Goal: Task Accomplishment & Management: Complete application form

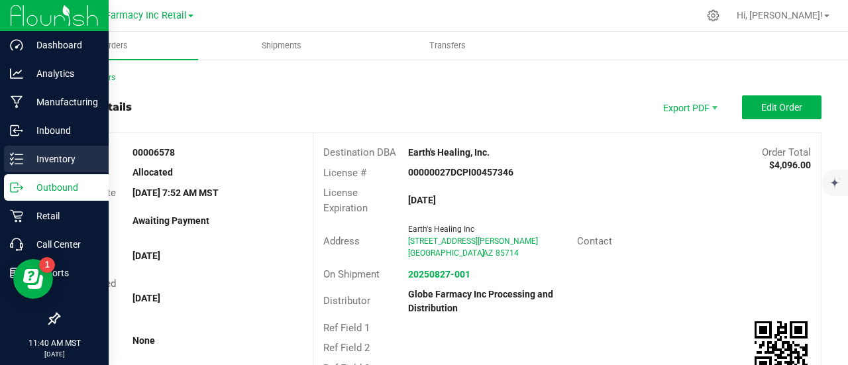
scroll to position [398, 0]
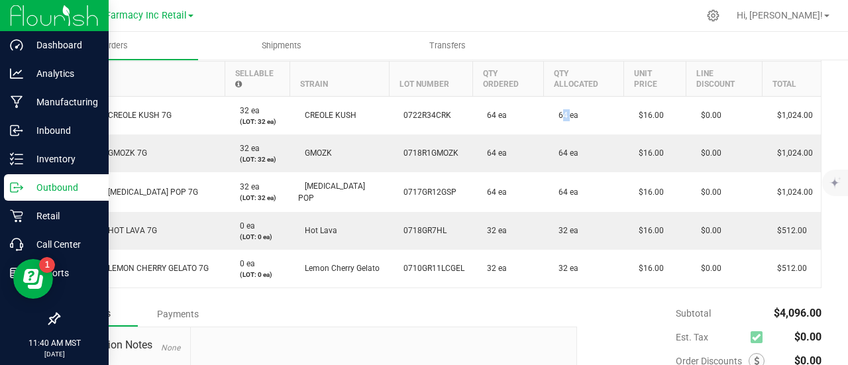
click at [29, 181] on p "Outbound" at bounding box center [63, 188] width 80 height 16
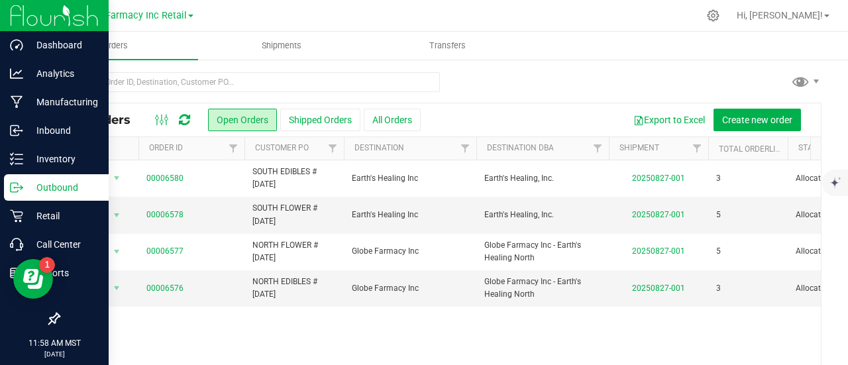
click at [33, 180] on p "Outbound" at bounding box center [63, 188] width 80 height 16
click at [82, 129] on p "Inbound" at bounding box center [63, 131] width 80 height 16
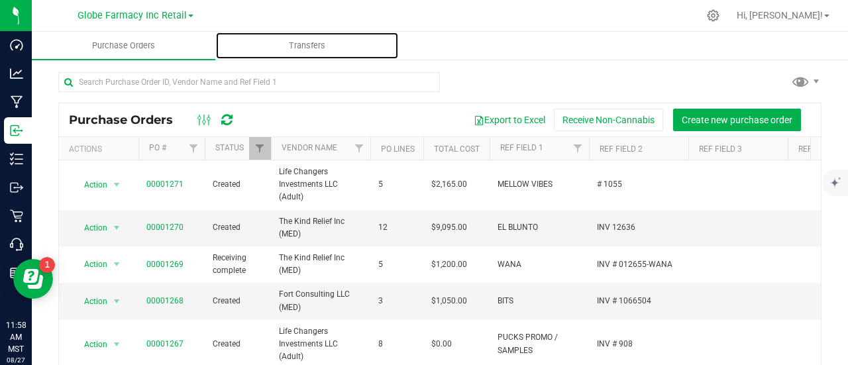
click at [313, 47] on span "Transfers" at bounding box center [307, 46] width 72 height 12
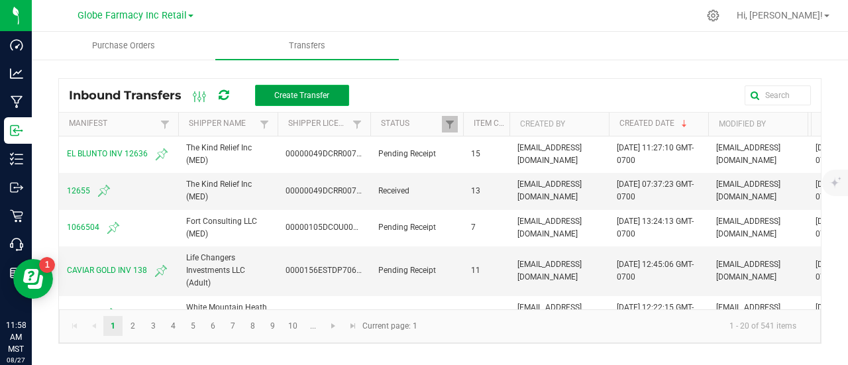
click at [294, 88] on button "Create Transfer" at bounding box center [302, 95] width 94 height 21
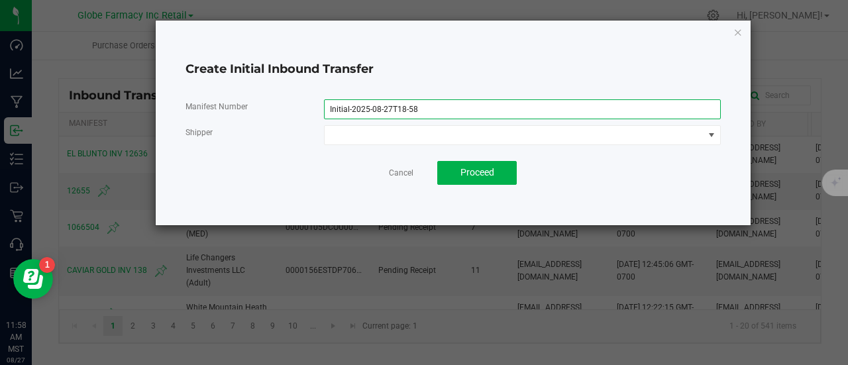
drag, startPoint x: 451, startPoint y: 113, endPoint x: 213, endPoint y: 96, distance: 238.5
click at [213, 96] on div "Manifest Number Initial-2025-08-27T18-58 Shipper Cancel Proceed" at bounding box center [453, 142] width 535 height 107
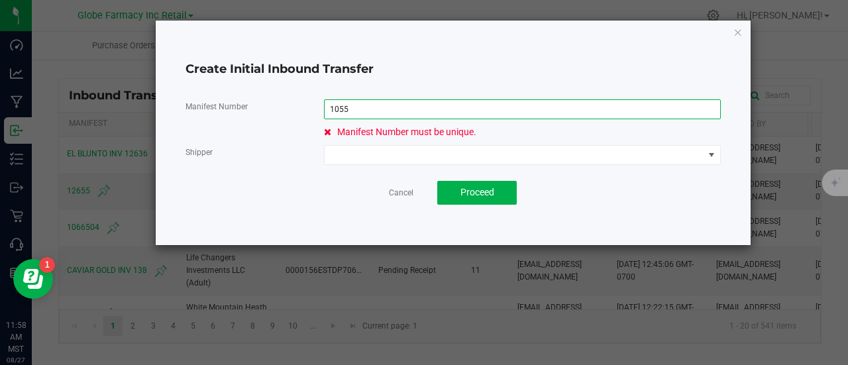
click at [331, 112] on input "1055" at bounding box center [522, 109] width 397 height 20
type input "1055"
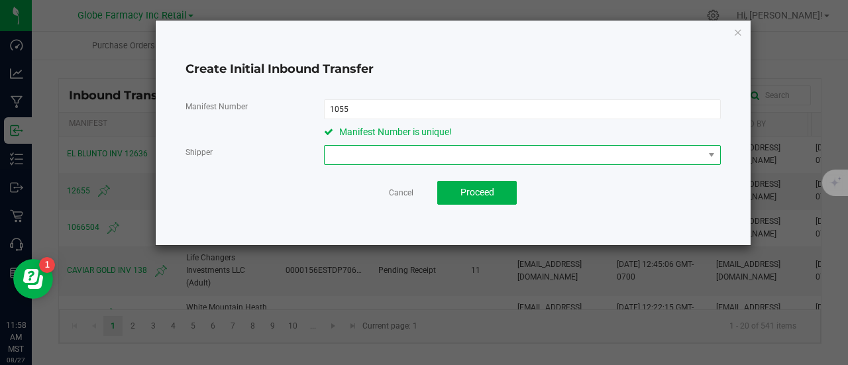
click at [525, 156] on span at bounding box center [514, 155] width 379 height 19
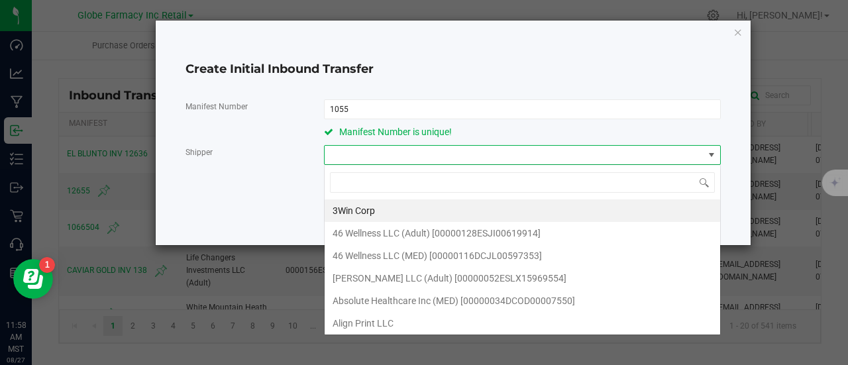
type input "Life Changers Investments LLC (Adult)"
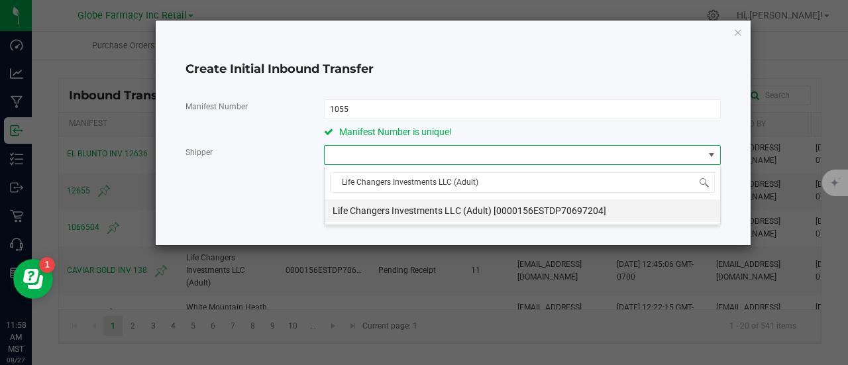
click at [468, 213] on span "Life Changers Investments LLC (Adult) [0000156ESTDP70697204]" at bounding box center [470, 211] width 274 height 20
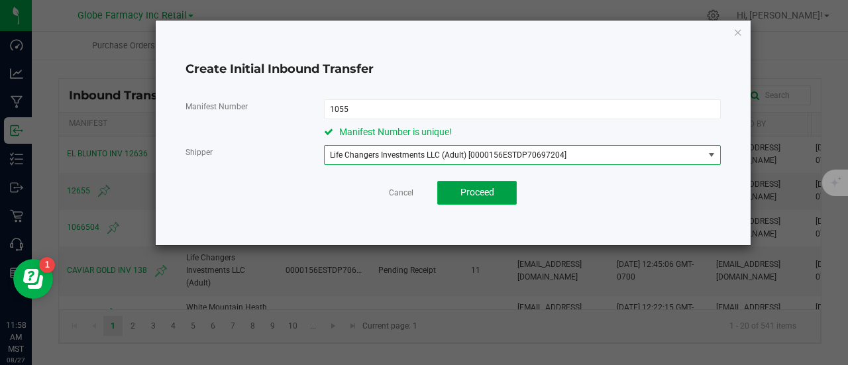
click at [464, 188] on span "Proceed" at bounding box center [477, 192] width 34 height 11
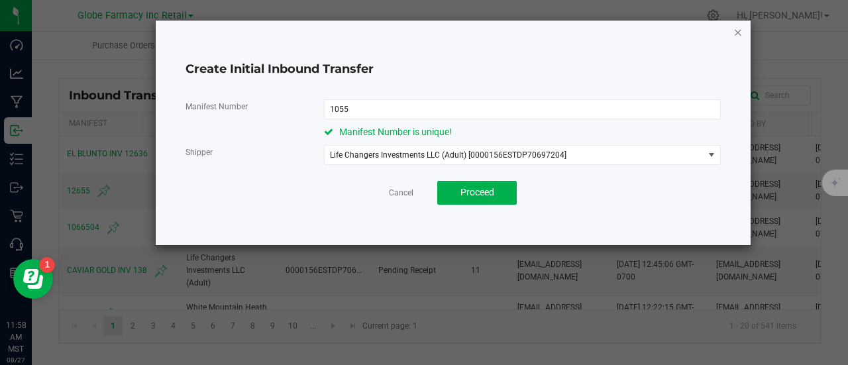
click at [737, 30] on icon "button" at bounding box center [737, 32] width 9 height 16
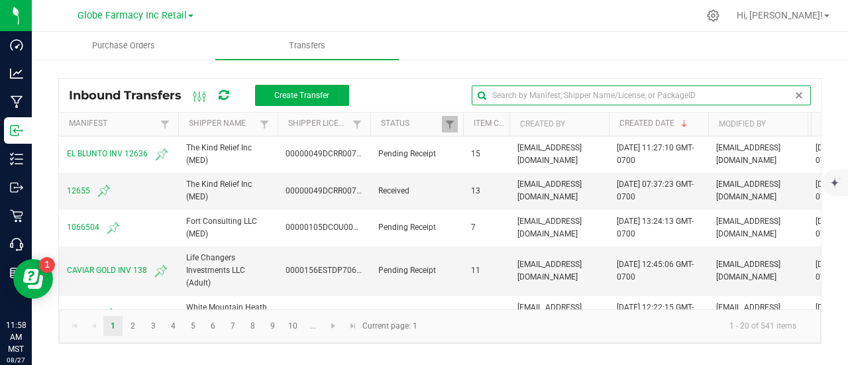
click at [781, 87] on input "text" at bounding box center [641, 95] width 339 height 20
paste input "Life Changers Investments LLC (Adult)"
type input "Life Changers Investments LLC (Adult)"
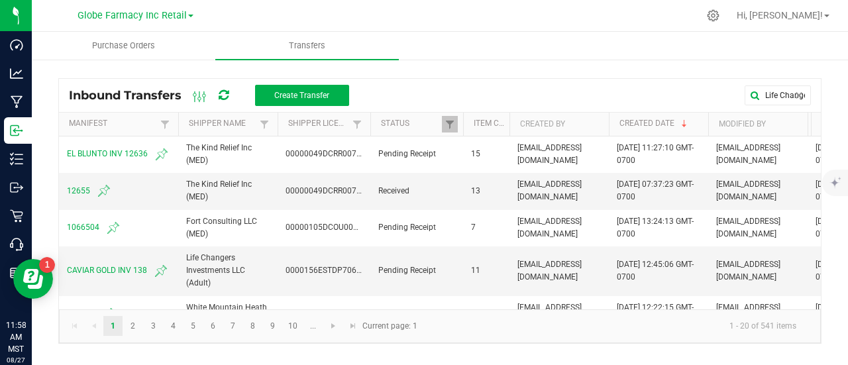
click at [431, 115] on th "Status" at bounding box center [416, 125] width 93 height 24
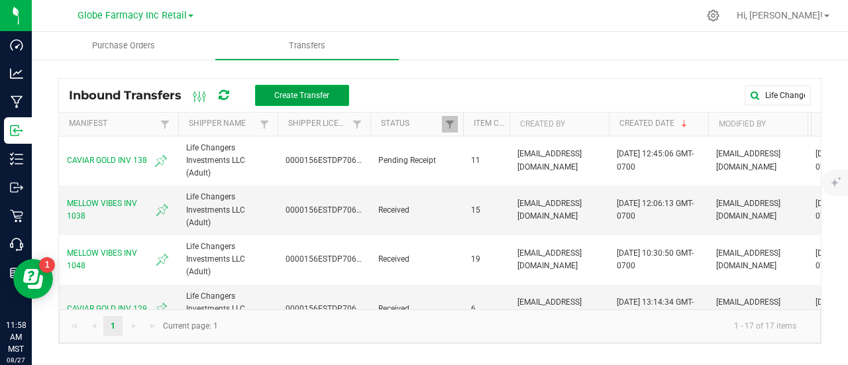
click at [309, 97] on span "Create Transfer" at bounding box center [301, 95] width 55 height 9
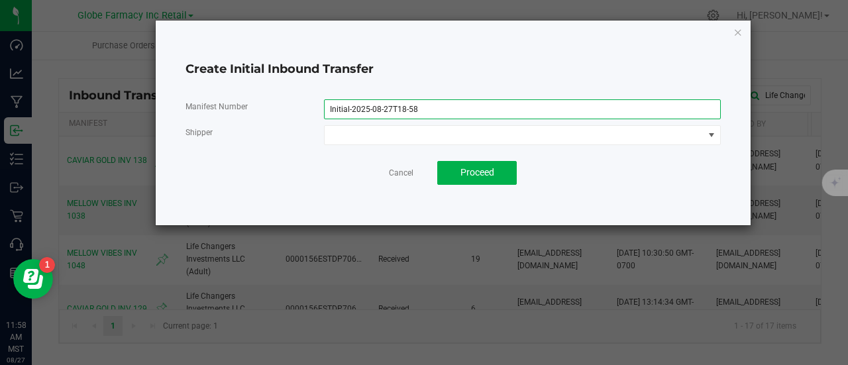
drag, startPoint x: 444, startPoint y: 110, endPoint x: 257, endPoint y: 105, distance: 186.9
click at [257, 105] on div "Manifest Number Initial-2025-08-27T18-58" at bounding box center [453, 109] width 555 height 20
paste input "00001271"
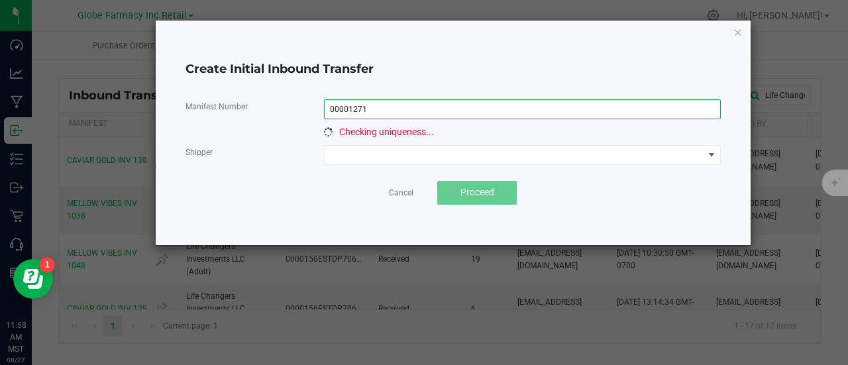
type input "00001271"
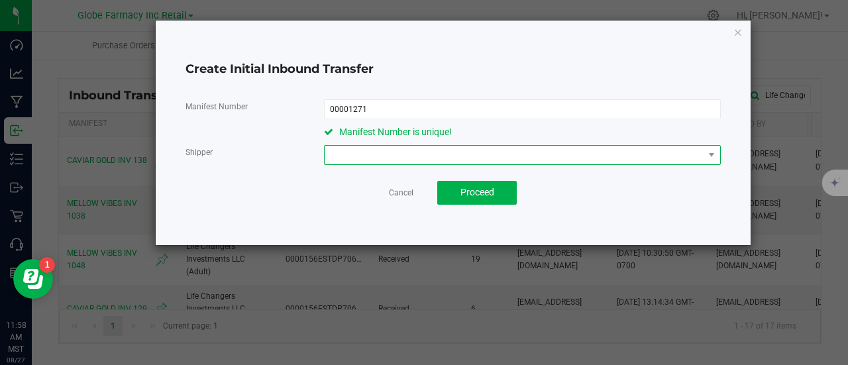
click at [502, 150] on span at bounding box center [514, 155] width 379 height 19
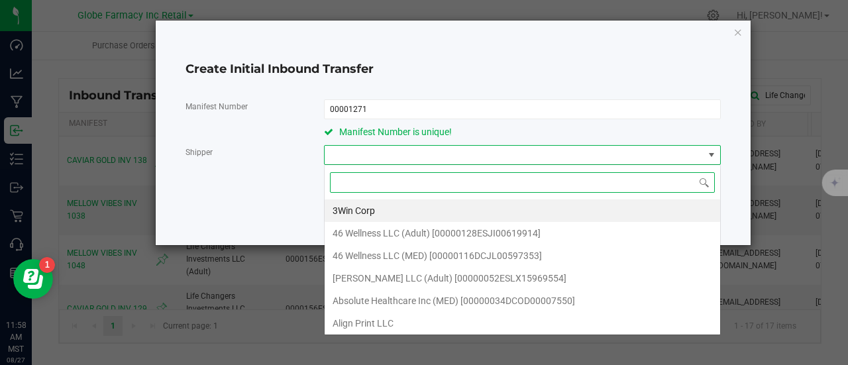
scroll to position [19, 396]
paste input "Life Changers Investments LLC (Adult)"
type input "Life Changers Investments LLC (Adult)"
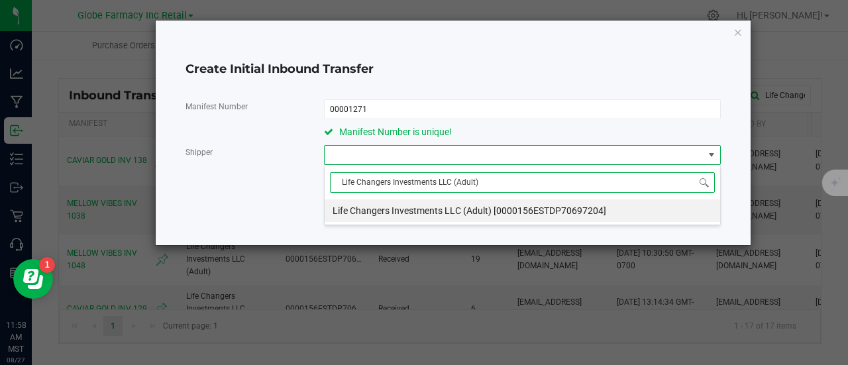
click at [452, 211] on span "Life Changers Investments LLC (Adult) [0000156ESTDP70697204]" at bounding box center [470, 211] width 274 height 20
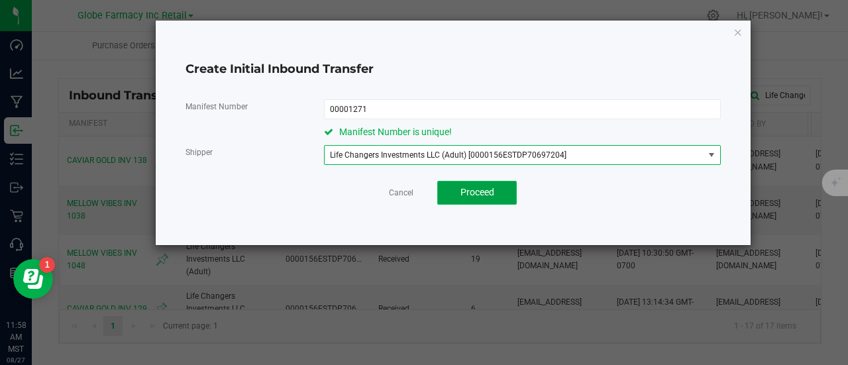
click at [470, 184] on button "Proceed" at bounding box center [477, 193] width 80 height 24
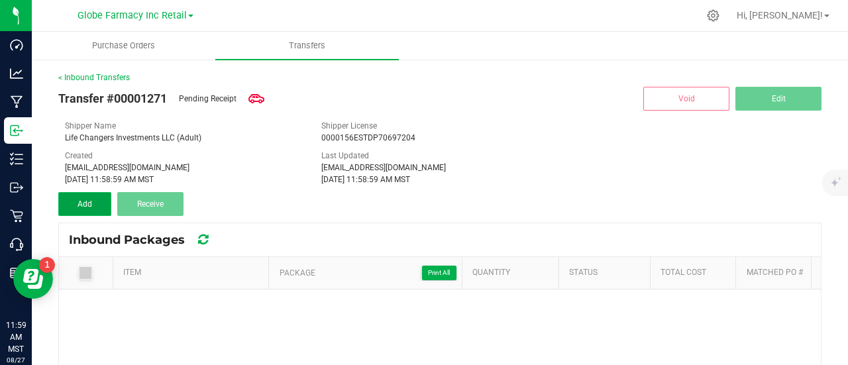
drag, startPoint x: 87, startPoint y: 208, endPoint x: 103, endPoint y: 212, distance: 15.7
click at [87, 208] on span "Add" at bounding box center [85, 203] width 15 height 9
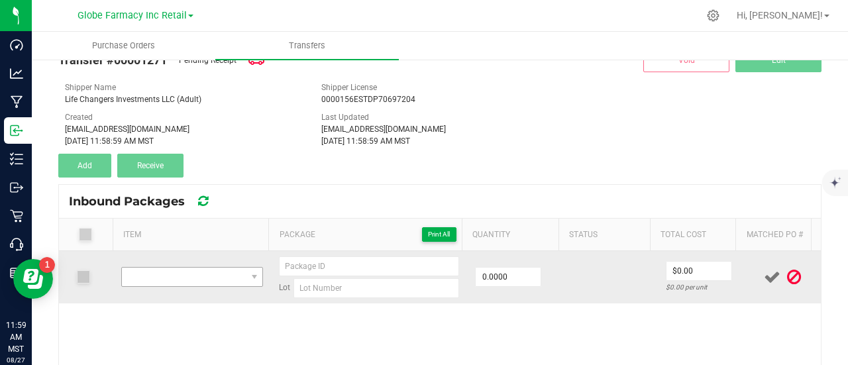
scroll to position [70, 0]
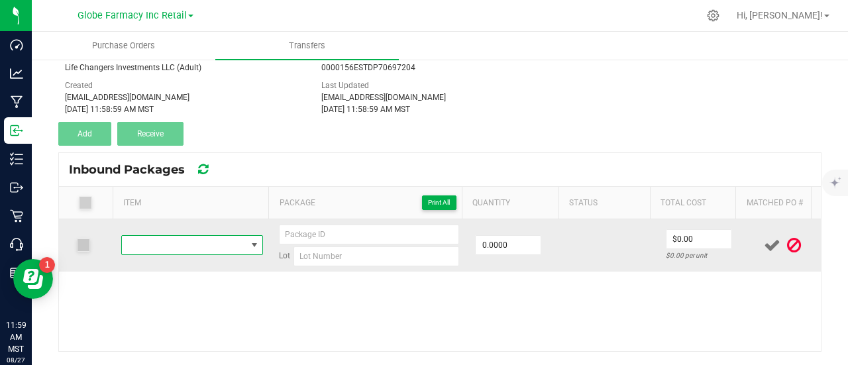
click at [197, 237] on span "NO DATA FOUND" at bounding box center [184, 245] width 124 height 19
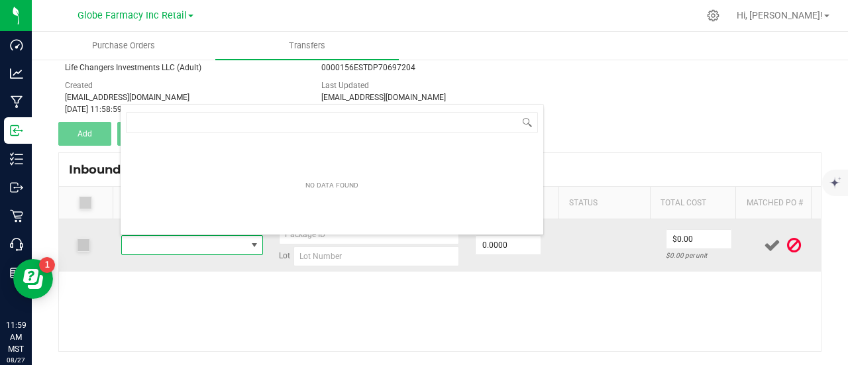
scroll to position [19, 135]
type input "MELLOW VIBES 1:1:1 BLUEBERRY JELLY 50MG THC / 50MG CBD / 50MG CBN"
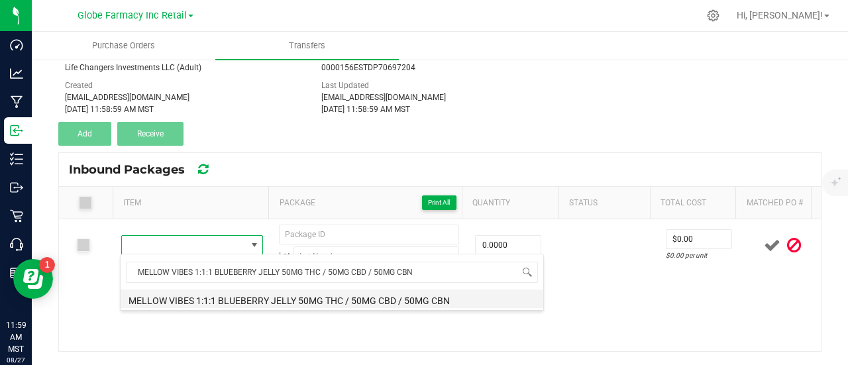
click at [192, 305] on li "MELLOW VIBES 1:1:1 BLUEBERRY JELLY 50MG THC / 50MG CBD / 50MG CBN" at bounding box center [332, 299] width 423 height 19
type input "0 ea"
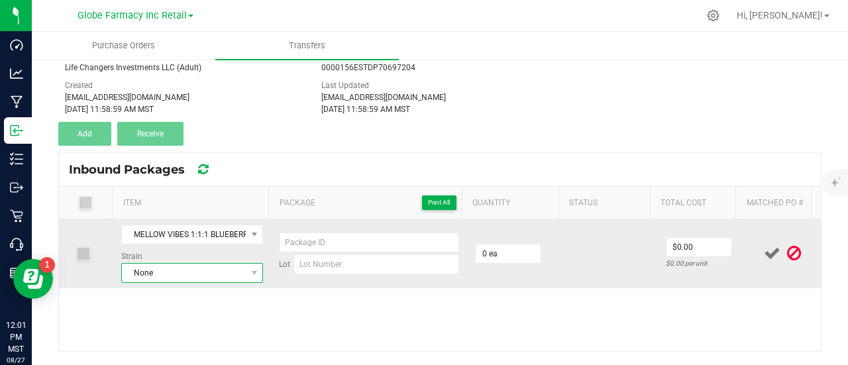
click at [161, 274] on span "None" at bounding box center [184, 273] width 124 height 19
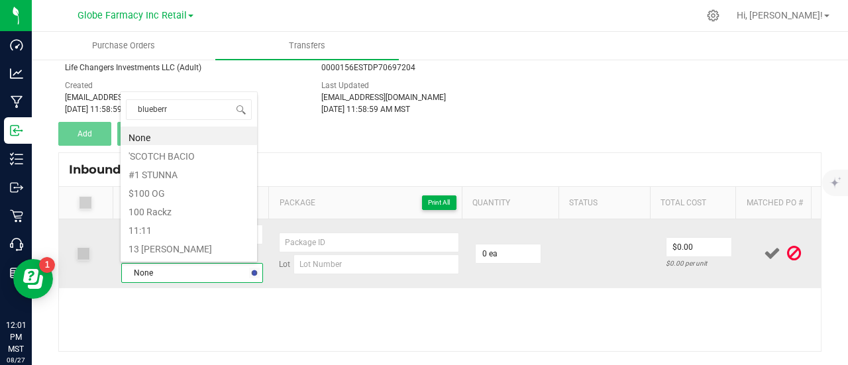
type input "blueberry"
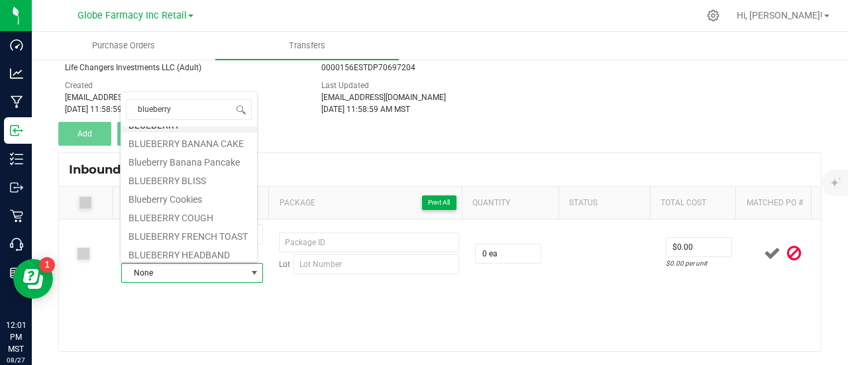
scroll to position [0, 0]
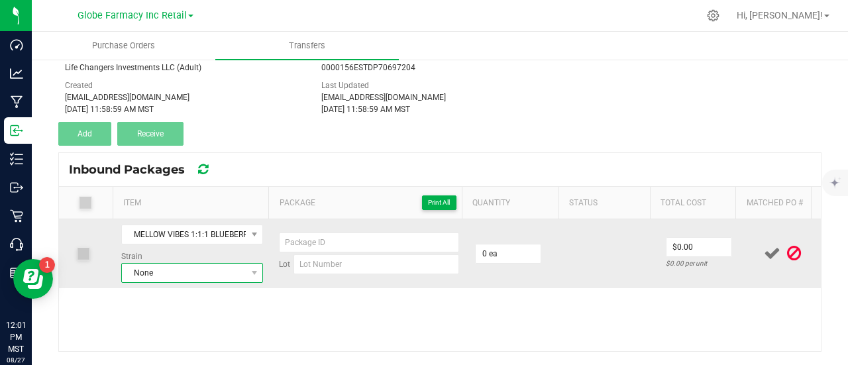
click at [174, 275] on span "None" at bounding box center [184, 273] width 124 height 19
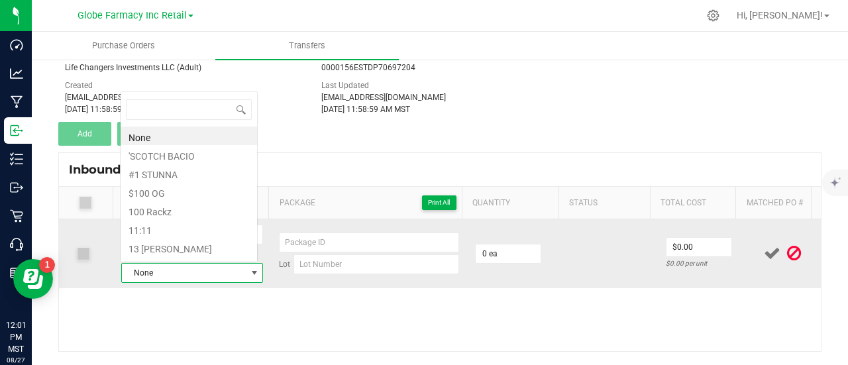
scroll to position [19, 135]
type input "BLUEBERRY OG"
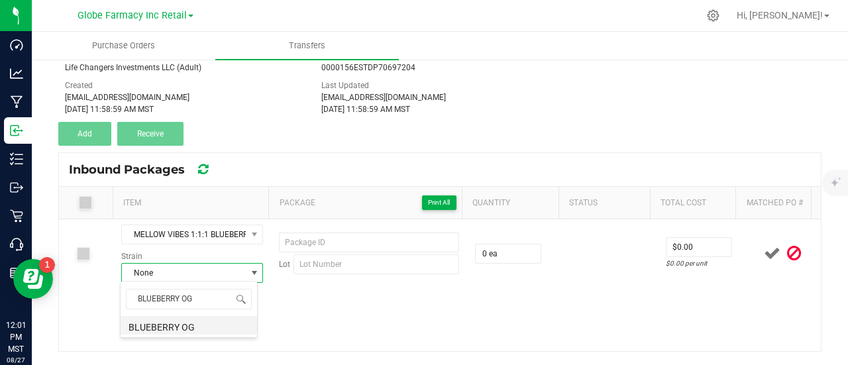
click at [189, 327] on li "BLUEBERRY OG" at bounding box center [189, 325] width 136 height 19
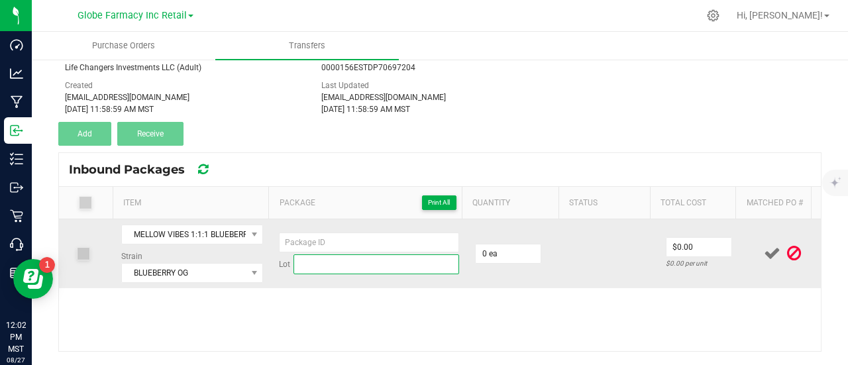
click at [325, 264] on input at bounding box center [376, 264] width 166 height 20
paste input "BBJ1003"
type input "BBJ1003"
click at [315, 237] on input at bounding box center [369, 243] width 180 height 20
type input "BBJ1003 - 01"
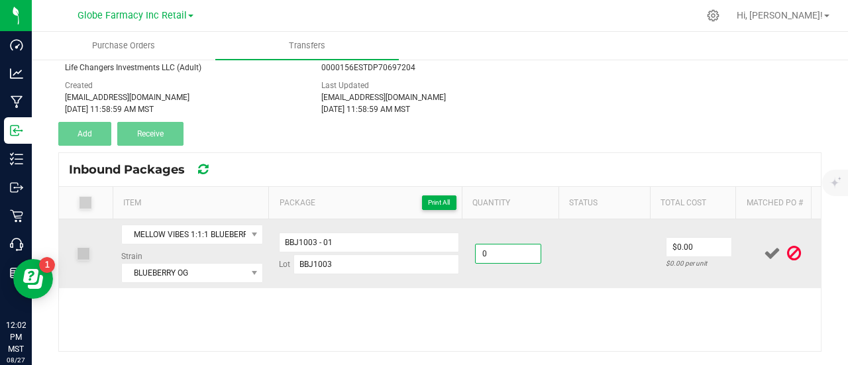
click at [490, 255] on input "0" at bounding box center [508, 253] width 65 height 19
type input "50 ea"
click at [684, 246] on input "0" at bounding box center [698, 247] width 65 height 19
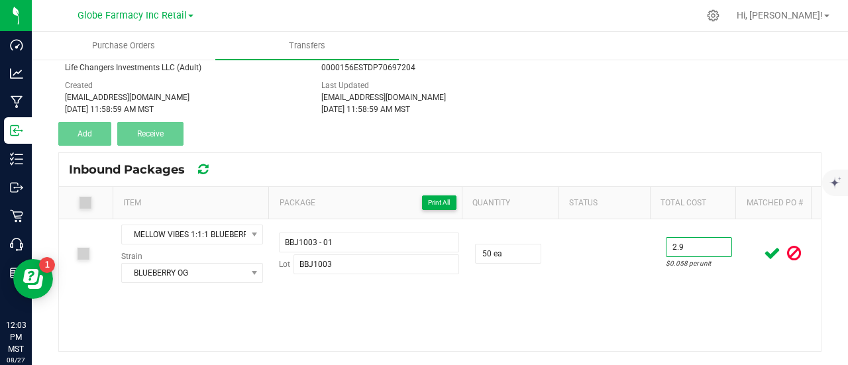
type input "$2.90"
click at [630, 288] on div "MELLOW VIBES 1:1:1 BLUEBERRY JELLY 50MG THC / 50MG CBD / 50MG CBN Strain BLUEBE…" at bounding box center [440, 285] width 762 height 132
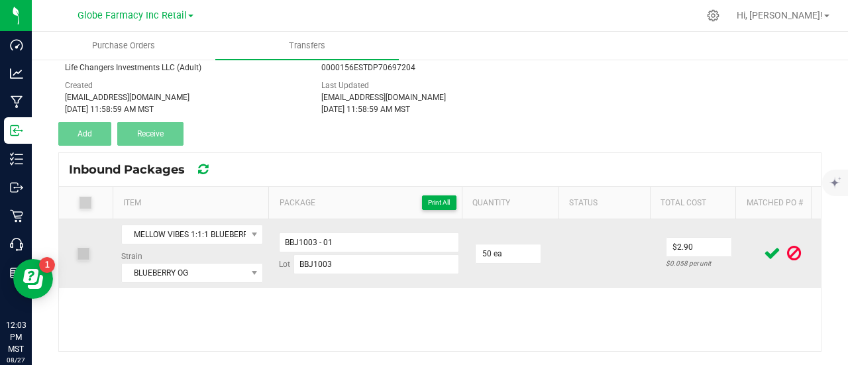
click at [764, 254] on icon at bounding box center [772, 253] width 17 height 17
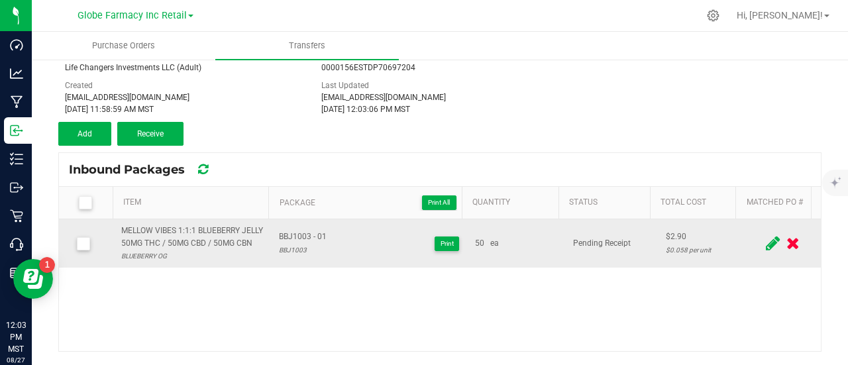
click at [195, 240] on div "MELLOW VIBES 1:1:1 BLUEBERRY JELLY 50MG THC / 50MG CBD / 50MG CBN" at bounding box center [192, 237] width 142 height 25
copy div "MELLOW VIBES 1:1:1 BLUEBERRY JELLY 50MG THC / 50MG CBD / 50MG CBN"
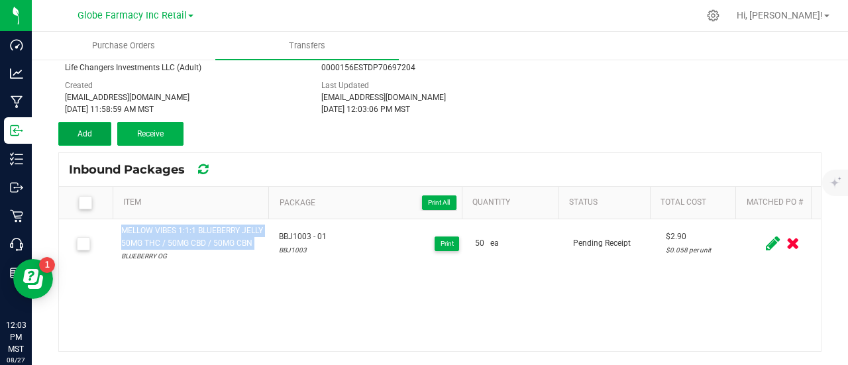
click at [95, 130] on button "Add" at bounding box center [84, 134] width 53 height 24
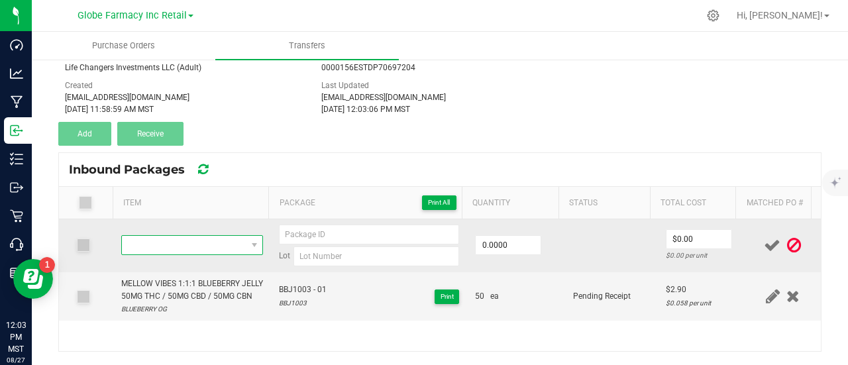
click at [186, 236] on span "NO DATA FOUND" at bounding box center [184, 245] width 124 height 19
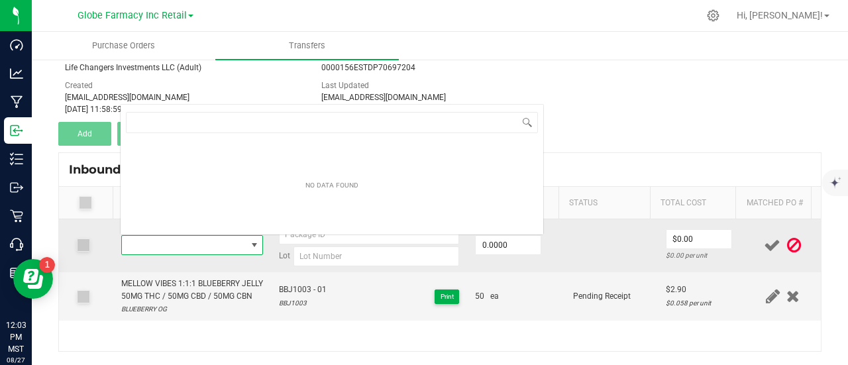
type input "MELLOW VIBES 1:1:1 BLUEBERRY JELLY 50MG THC / 50MG CBD / 50MG CBN"
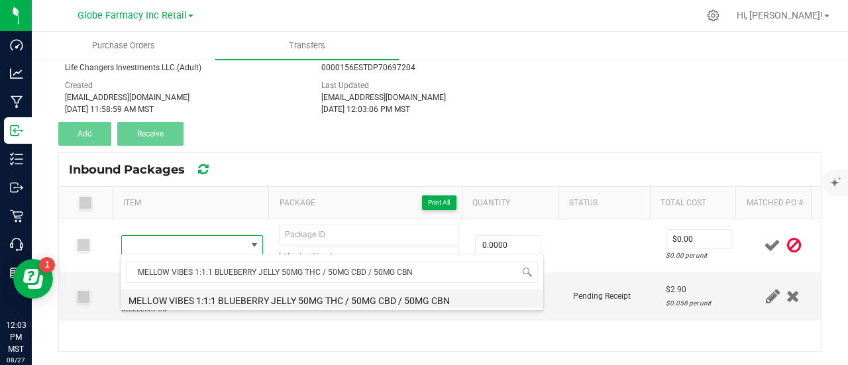
click at [214, 294] on li "MELLOW VIBES 1:1:1 BLUEBERRY JELLY 50MG THC / 50MG CBD / 50MG CBN" at bounding box center [332, 299] width 423 height 19
type input "0 ea"
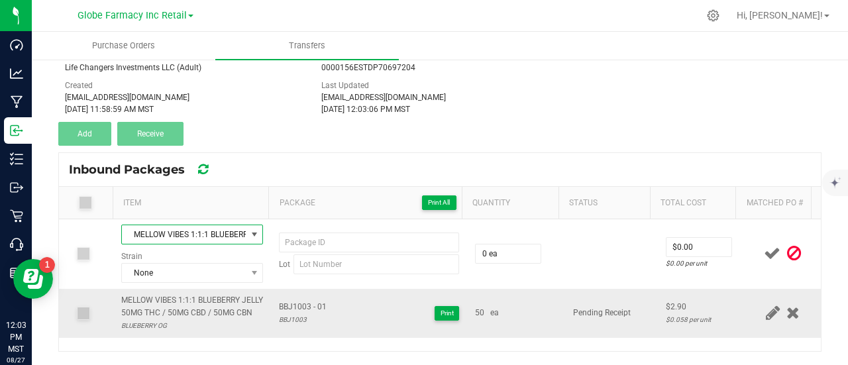
click at [156, 332] on div "BLUEBERRY OG" at bounding box center [192, 325] width 142 height 13
click at [155, 332] on div "BLUEBERRY OG" at bounding box center [192, 325] width 142 height 13
copy span "BLUEBERRY OG"
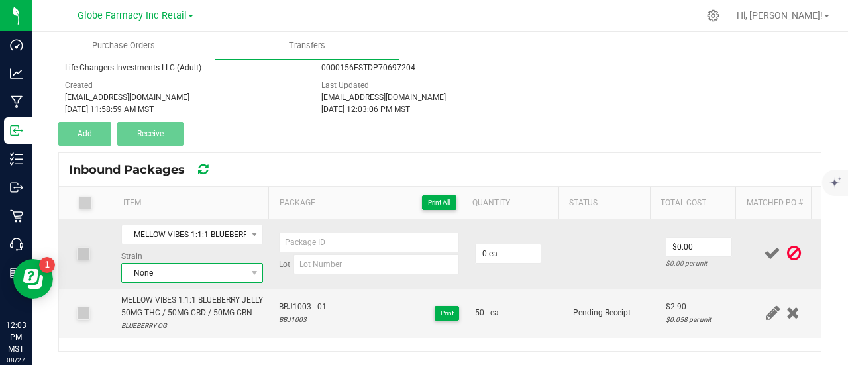
click at [152, 275] on span "None" at bounding box center [184, 273] width 124 height 19
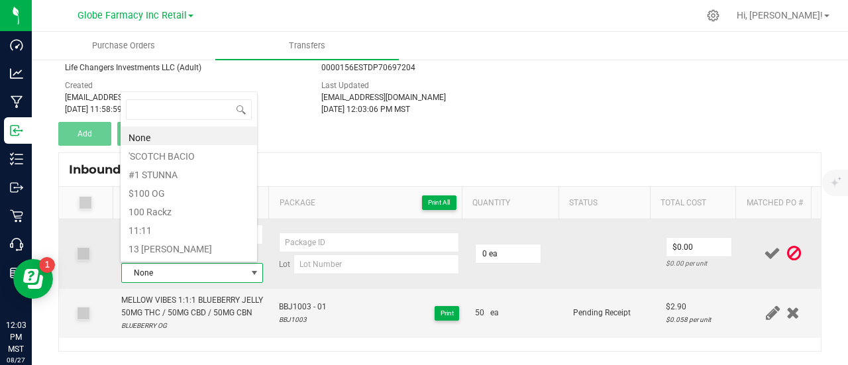
type input "BLUEBERRY OG"
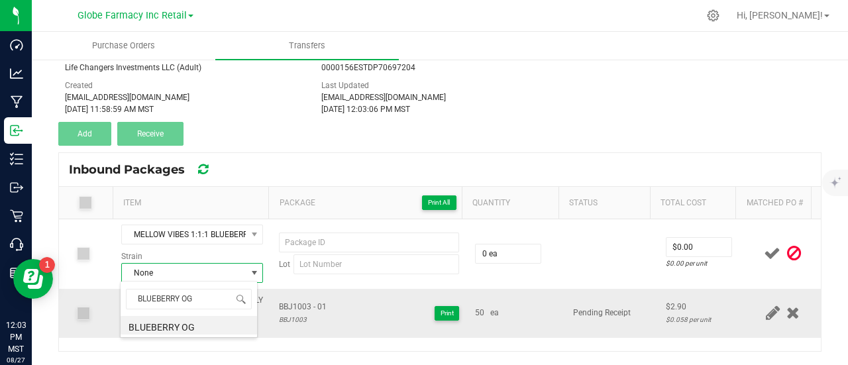
click at [172, 329] on li "BLUEBERRY OG" at bounding box center [189, 325] width 136 height 19
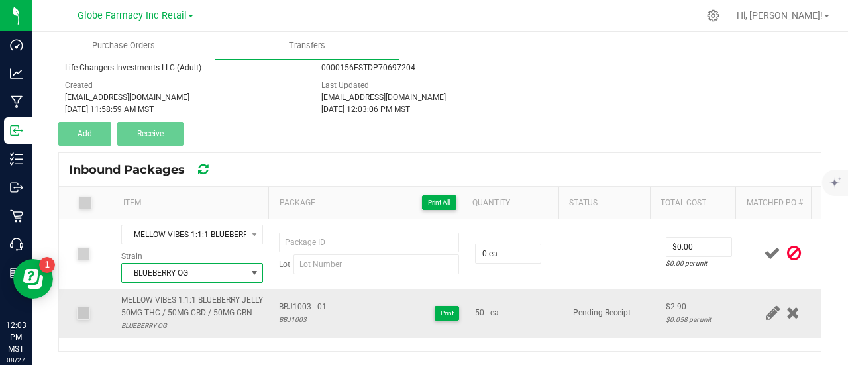
click at [297, 304] on span "BBJ1003 - 01" at bounding box center [303, 307] width 48 height 13
copy span "BBJ1003 - 01"
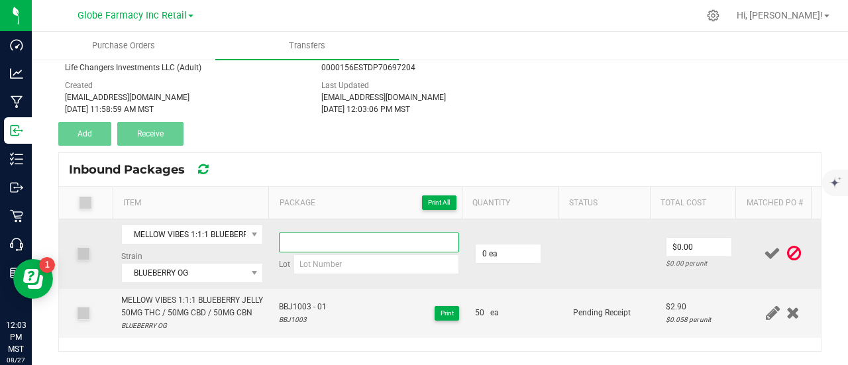
click at [335, 250] on input at bounding box center [369, 243] width 180 height 20
paste input "BBJ1003 - 01"
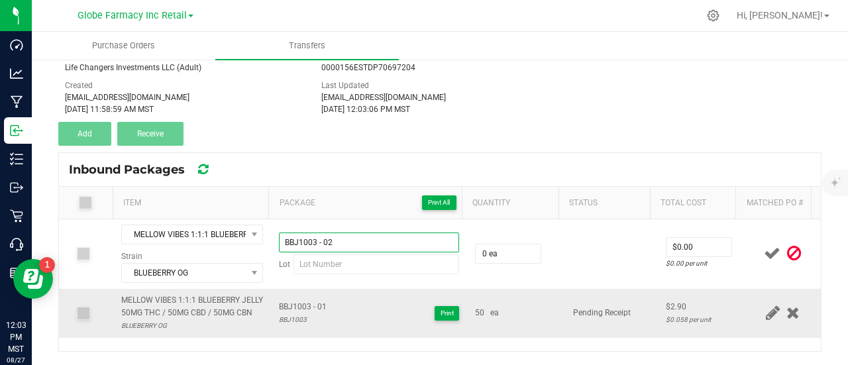
type input "BBJ1003 - 02"
click at [293, 326] on div "BBJ1003" at bounding box center [303, 319] width 48 height 13
copy div "BBJ1003"
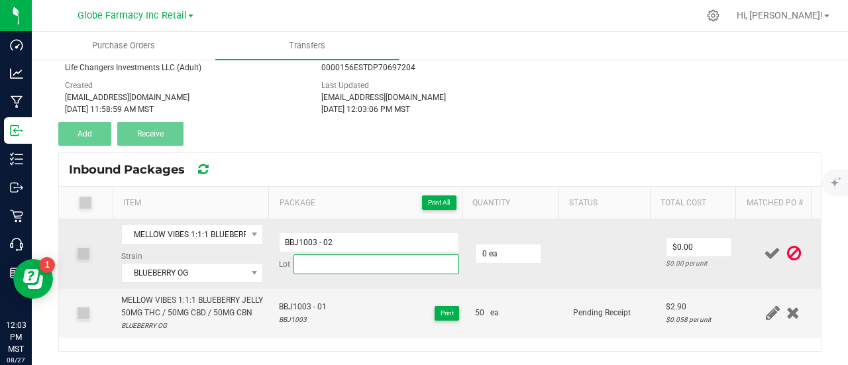
click at [304, 268] on input at bounding box center [376, 264] width 166 height 20
paste input "BBJ1003"
type input "BBJ1003"
click at [513, 260] on input "0" at bounding box center [508, 253] width 65 height 19
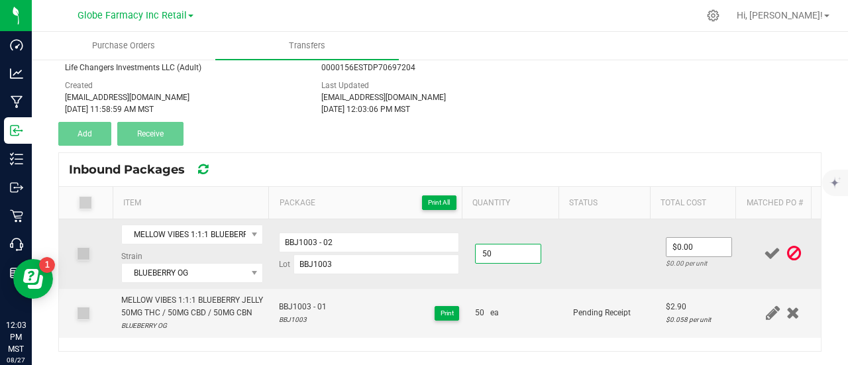
type input "50 ea"
click at [673, 240] on input "0" at bounding box center [698, 247] width 65 height 19
type input "$2.90"
click at [631, 270] on td at bounding box center [611, 254] width 93 height 70
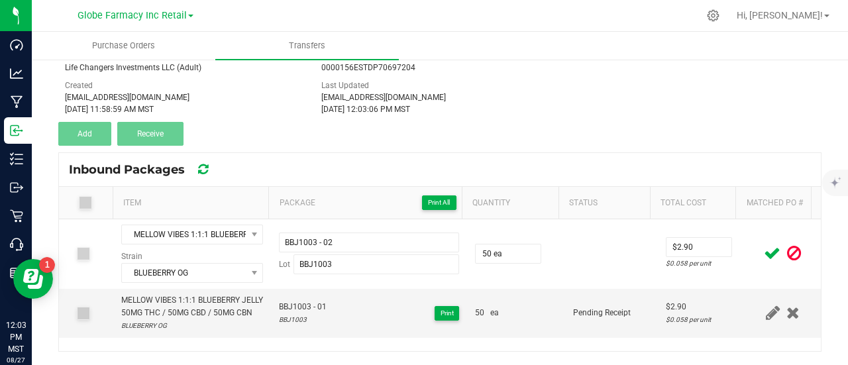
click at [764, 248] on icon at bounding box center [772, 253] width 17 height 17
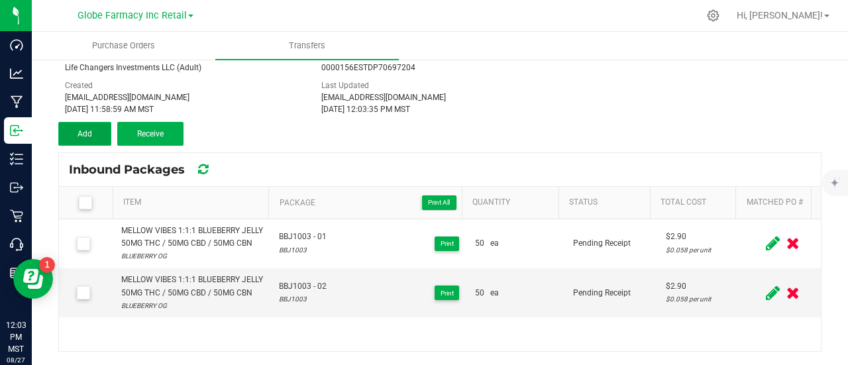
click at [93, 136] on button "Add" at bounding box center [84, 134] width 53 height 24
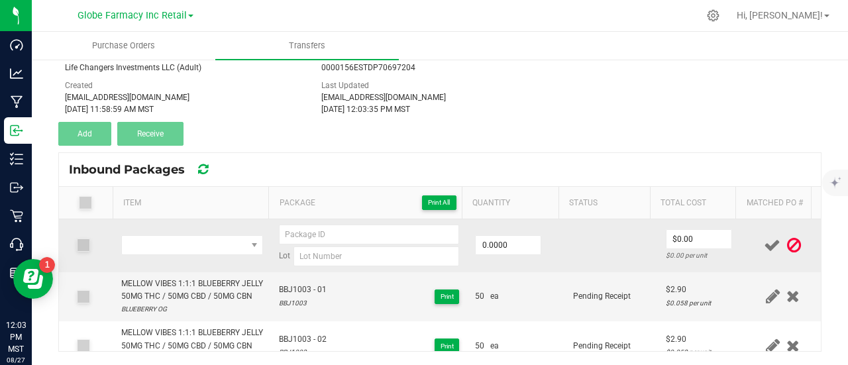
click at [168, 254] on td at bounding box center [192, 245] width 158 height 53
click at [162, 248] on span "NO DATA FOUND" at bounding box center [184, 245] width 124 height 19
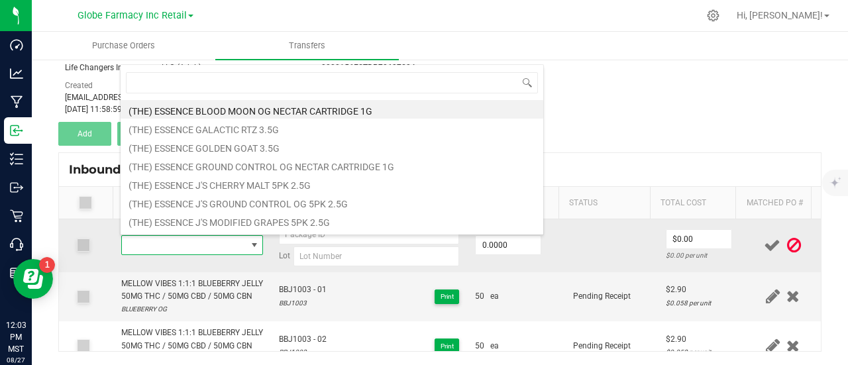
type input "MELLOW VIBES 1:1 CHERRY JELLY 100MG THC / 100MG CBG"
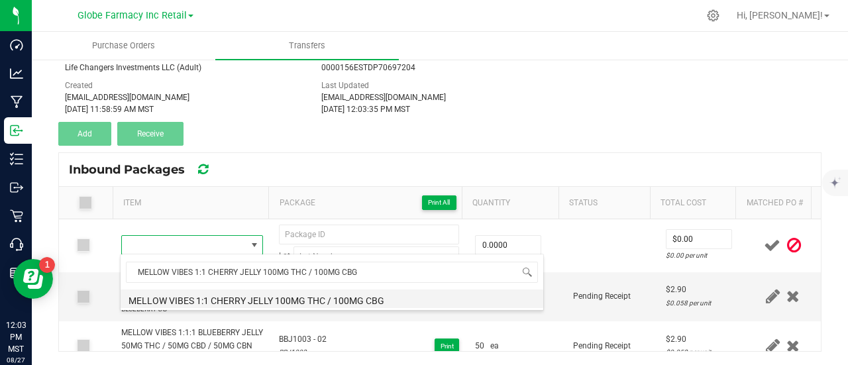
click at [190, 300] on li "MELLOW VIBES 1:1 CHERRY JELLY 100MG THC / 100MG CBG" at bounding box center [332, 299] width 423 height 19
type input "0 ea"
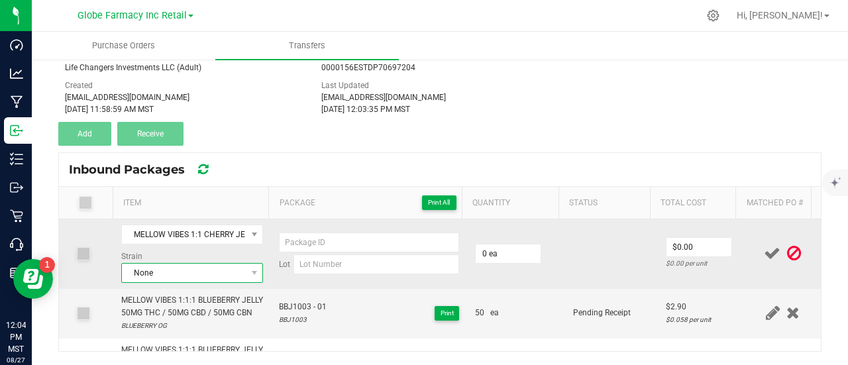
click at [192, 271] on span "None" at bounding box center [184, 273] width 124 height 19
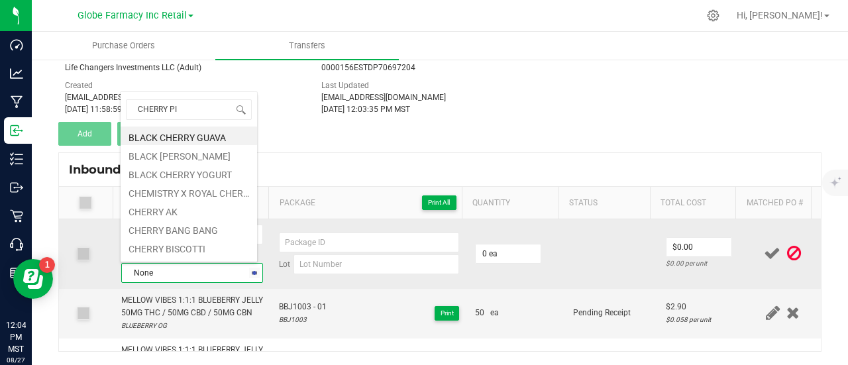
scroll to position [0, 0]
type input "CHERRY PIE"
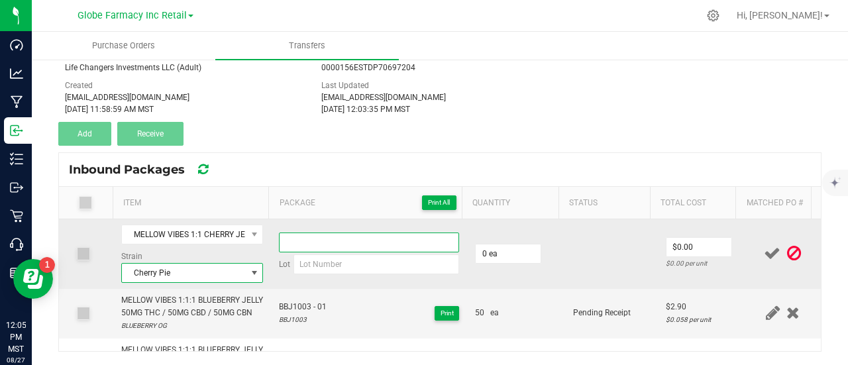
click at [349, 246] on input at bounding box center [369, 243] width 180 height 20
drag, startPoint x: 307, startPoint y: 239, endPoint x: 280, endPoint y: 247, distance: 28.9
click at [280, 247] on input "CHJ602 - 01" at bounding box center [369, 243] width 180 height 20
type input "CHJ602 - 01"
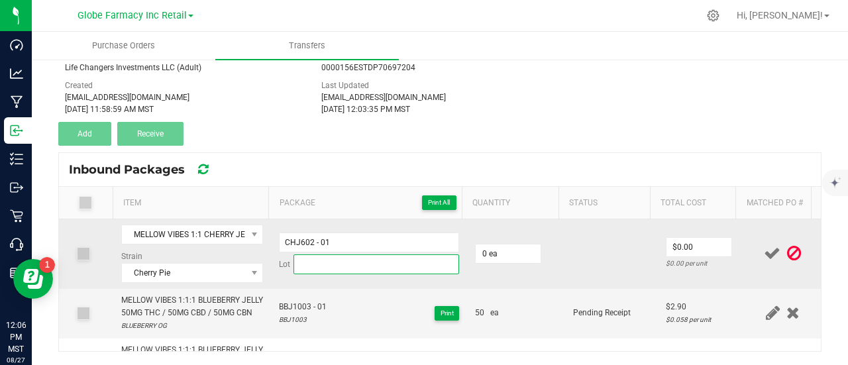
click at [305, 260] on input at bounding box center [376, 264] width 166 height 20
paste input "CHJ602"
type input "CHJ602"
click at [482, 254] on input "0" at bounding box center [508, 253] width 65 height 19
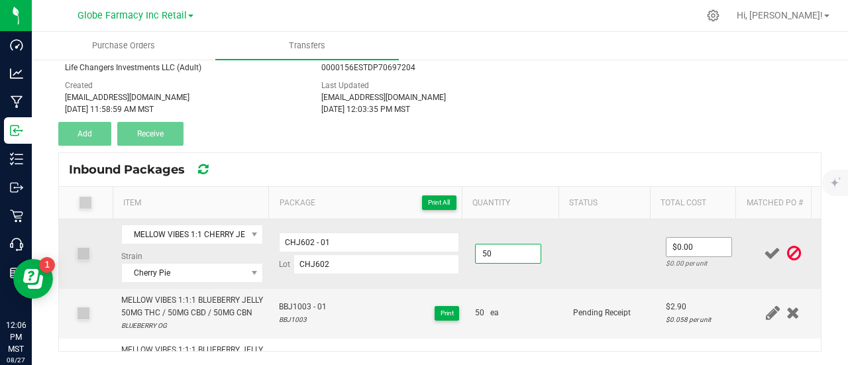
type input "50 ea"
click at [666, 250] on input "0" at bounding box center [698, 247] width 65 height 19
click at [686, 246] on input "0" at bounding box center [698, 247] width 65 height 19
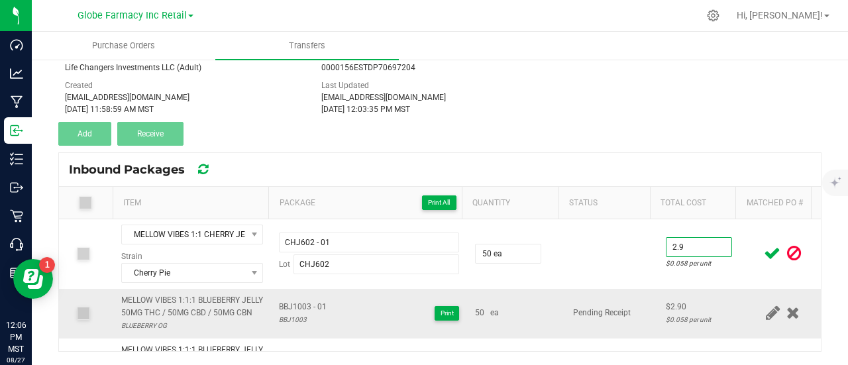
type input "$2.90"
click at [537, 291] on td "50 ea" at bounding box center [516, 314] width 98 height 50
click at [764, 252] on icon at bounding box center [772, 253] width 17 height 17
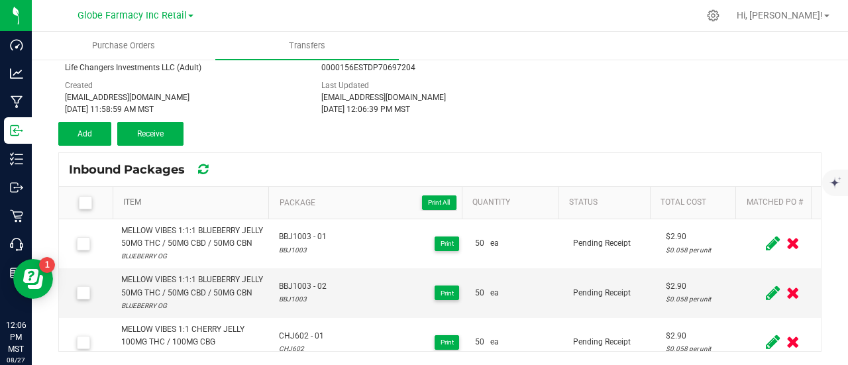
click at [133, 203] on link "Item" at bounding box center [193, 202] width 140 height 11
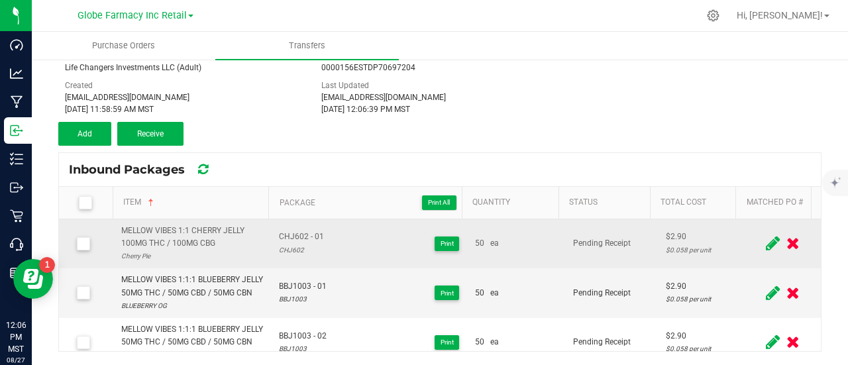
click at [144, 242] on div "MELLOW VIBES 1:1 CHERRY JELLY 100MG THC / 100MG CBG" at bounding box center [192, 237] width 142 height 25
copy div "MELLOW VIBES 1:1 CHERRY JELLY 100MG THC / 100MG CBG"
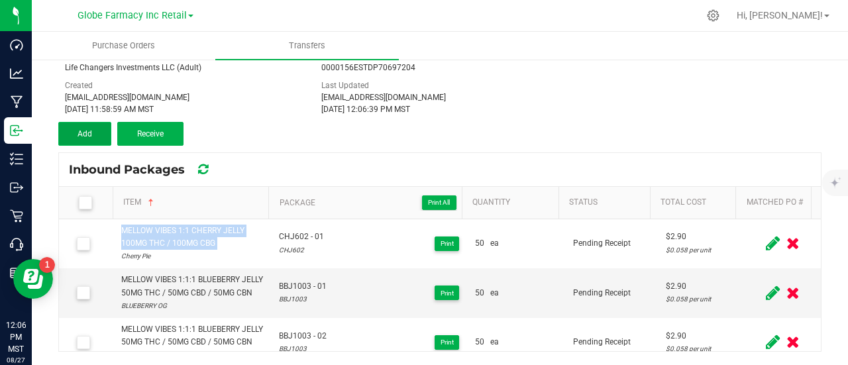
click at [76, 138] on button "Add" at bounding box center [84, 134] width 53 height 24
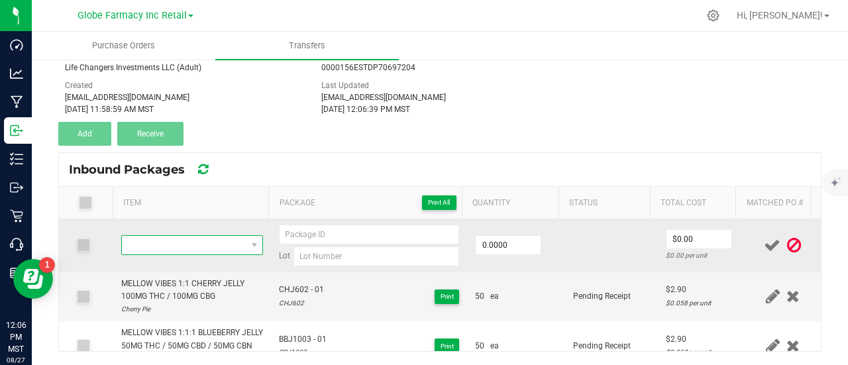
click at [198, 244] on span "NO DATA FOUND" at bounding box center [184, 245] width 124 height 19
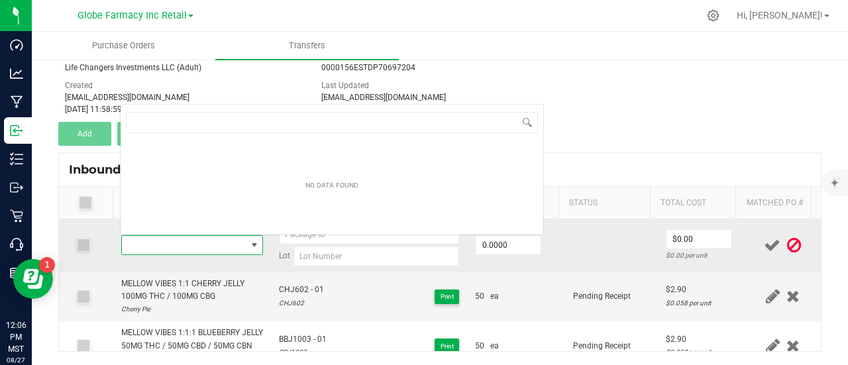
scroll to position [19, 135]
type input "MELLOW VIBES 1:1 CHERRY JELLY 100MG THC / 100MG CBG"
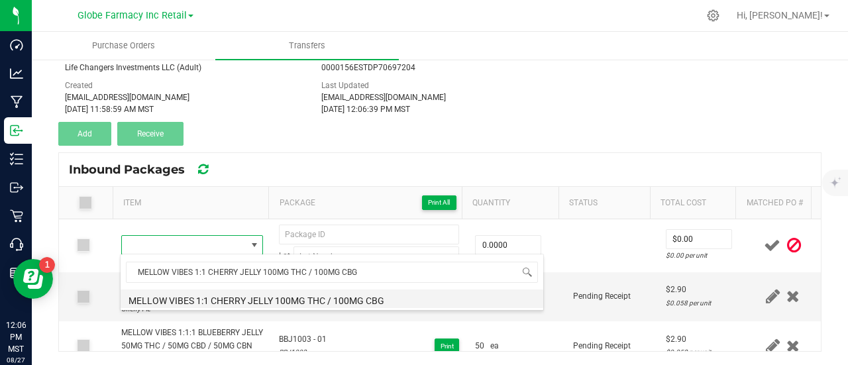
click at [231, 305] on li "MELLOW VIBES 1:1 CHERRY JELLY 100MG THC / 100MG CBG" at bounding box center [332, 299] width 423 height 19
type input "0 ea"
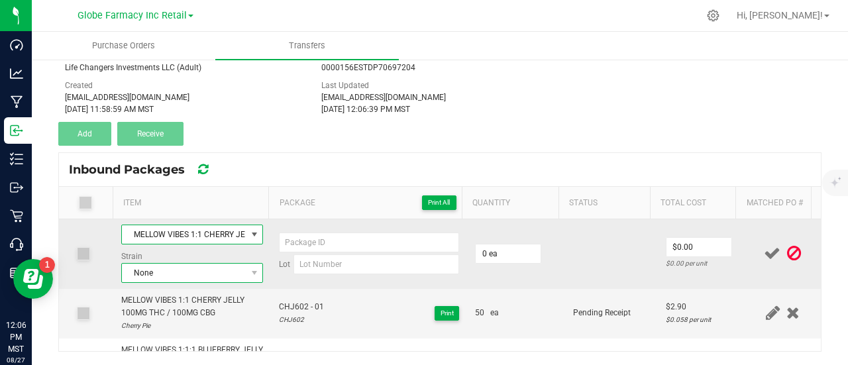
click at [160, 270] on span "None" at bounding box center [184, 273] width 124 height 19
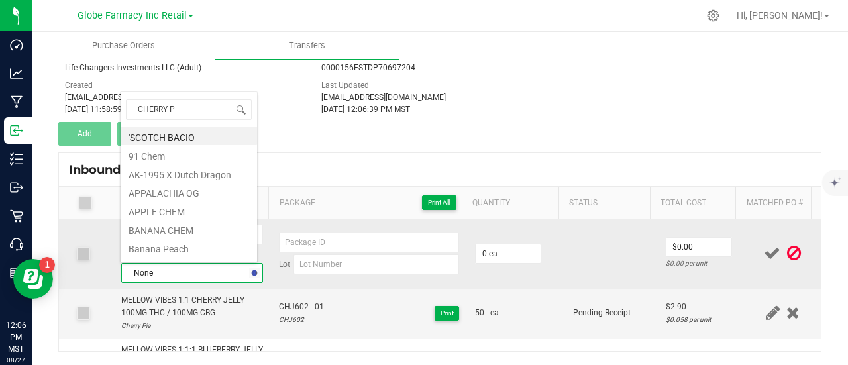
type input "CHERRY PI"
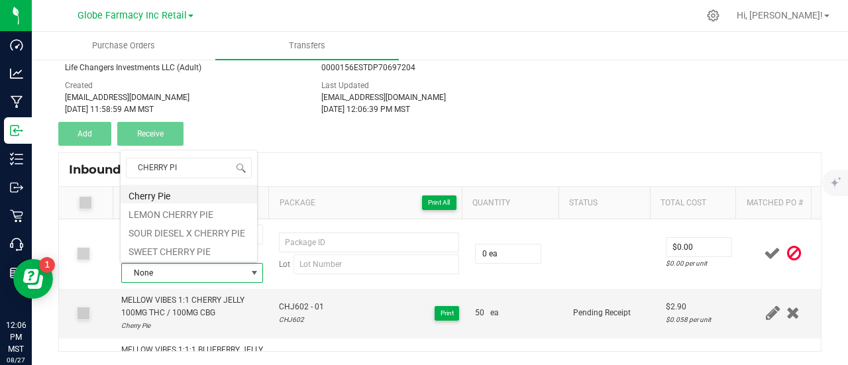
click at [171, 192] on li "Cherry Pie" at bounding box center [189, 194] width 136 height 19
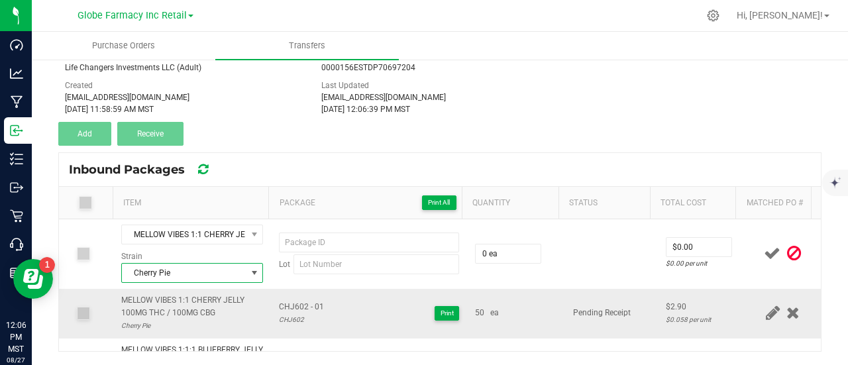
click at [297, 297] on td "CHJ602 - 01 CHJ602 Print" at bounding box center [369, 314] width 196 height 50
copy span "CHJ602 - 01"
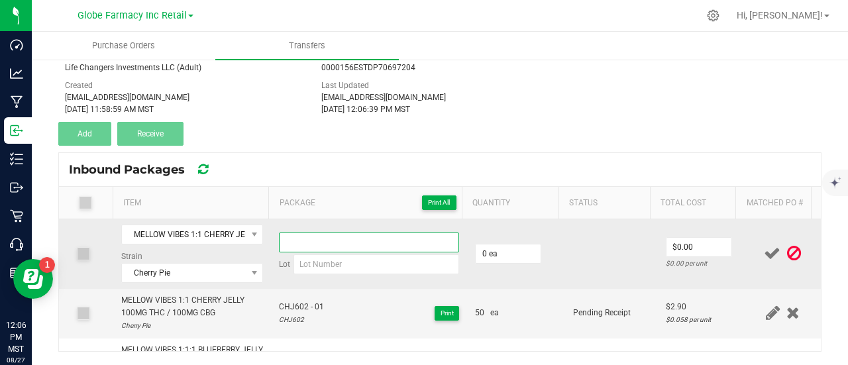
click at [352, 249] on input at bounding box center [369, 243] width 180 height 20
paste input "CHJ602 - 01"
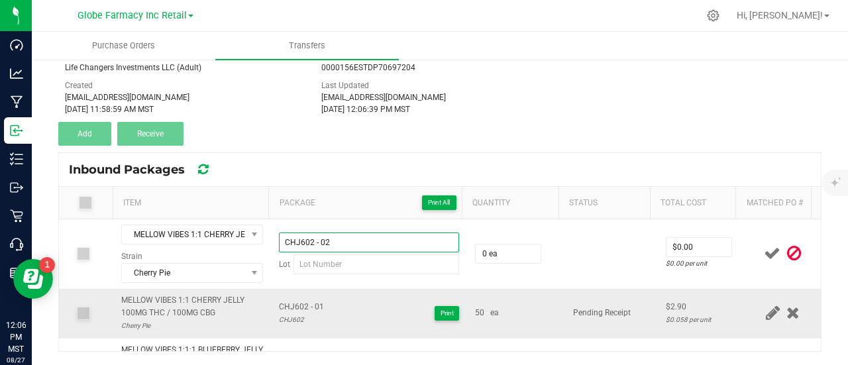
type input "CHJ602 - 02"
click at [295, 317] on div "CHJ602" at bounding box center [301, 319] width 45 height 13
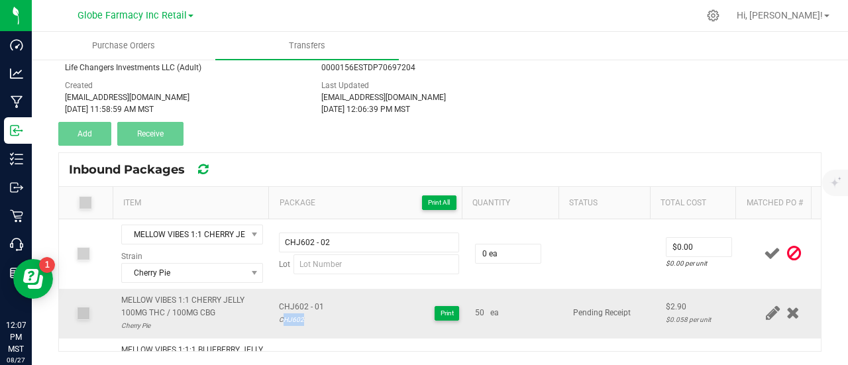
click at [295, 317] on div "CHJ602" at bounding box center [301, 319] width 45 height 13
copy div "CHJ602"
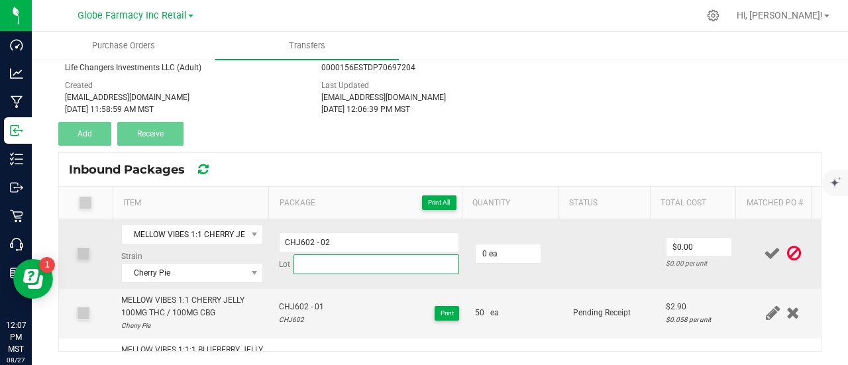
click at [318, 259] on input at bounding box center [376, 264] width 166 height 20
paste input "CHJ602"
type input "CHJ602"
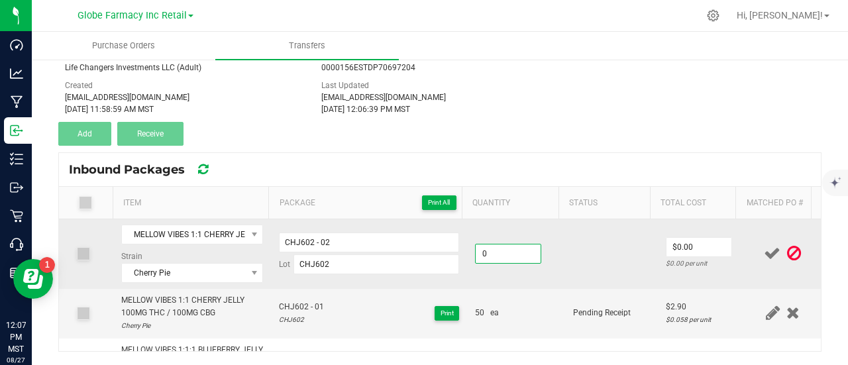
click at [514, 256] on input "0" at bounding box center [508, 253] width 65 height 19
type input "50 ea"
click at [677, 246] on input "0" at bounding box center [698, 247] width 65 height 19
type input "$2.90"
click at [603, 262] on td at bounding box center [611, 254] width 93 height 70
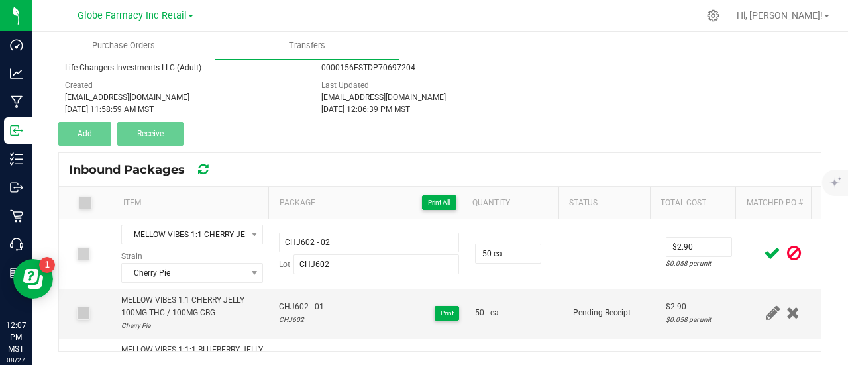
click at [764, 254] on icon at bounding box center [772, 253] width 17 height 17
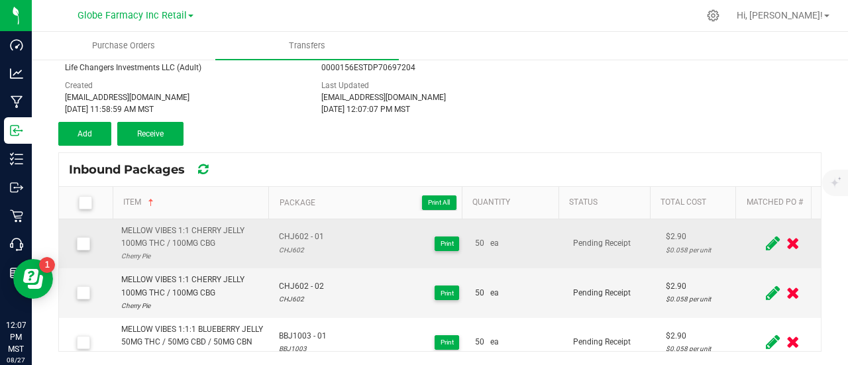
click at [136, 235] on div "MELLOW VIBES 1:1 CHERRY JELLY 100MG THC / 100MG CBG" at bounding box center [192, 237] width 142 height 25
copy div "MELLOW VIBES 1:1 CHERRY JELLY 100MG THC / 100MG CBG"
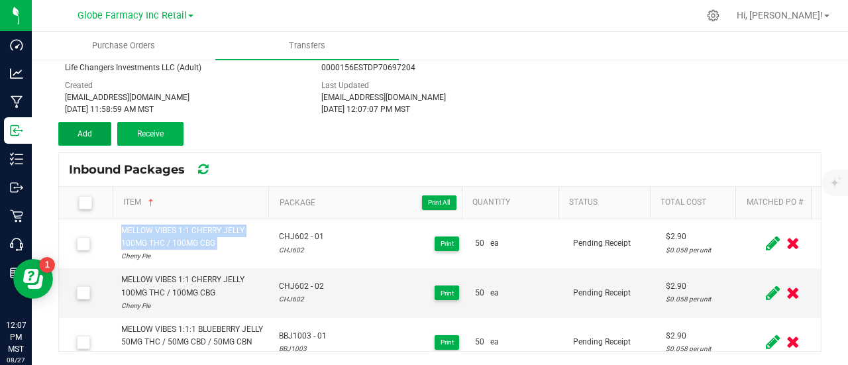
click at [110, 142] on button "Add" at bounding box center [84, 134] width 53 height 24
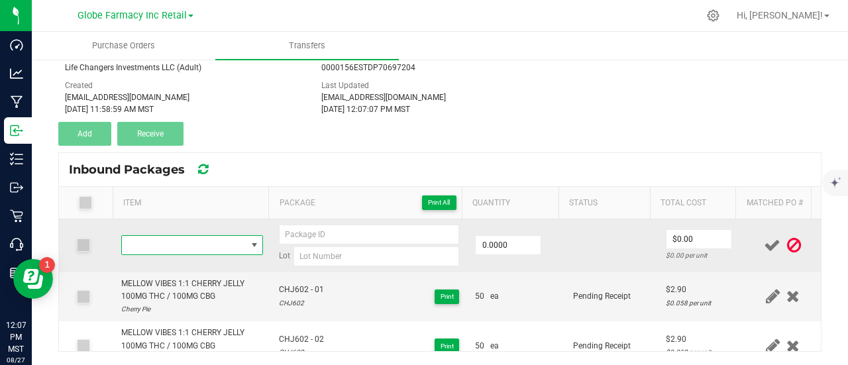
click at [167, 236] on span "NO DATA FOUND" at bounding box center [184, 245] width 124 height 19
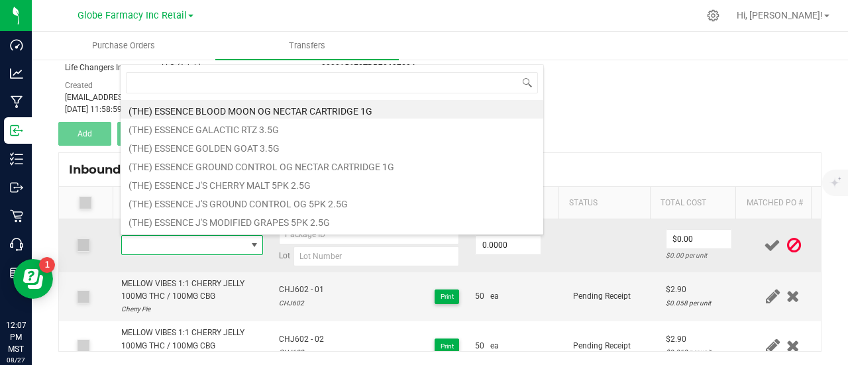
type input "MELLOW VIBES 1:1 CHERRY JELLY 100MG THC / 100MG CBG"
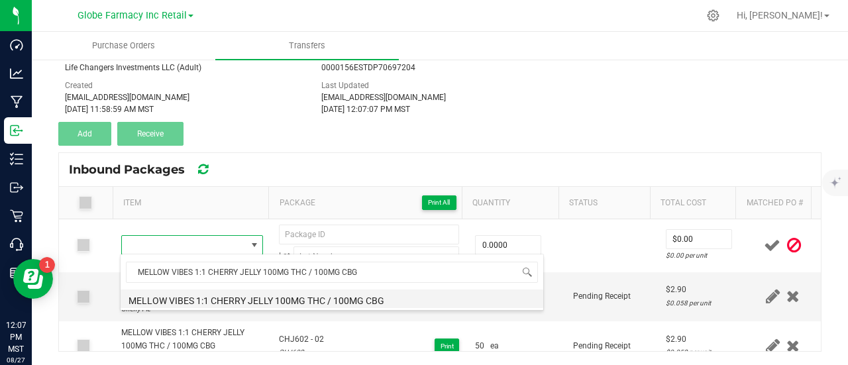
click at [203, 298] on li "MELLOW VIBES 1:1 CHERRY JELLY 100MG THC / 100MG CBG" at bounding box center [332, 299] width 423 height 19
type input "0 ea"
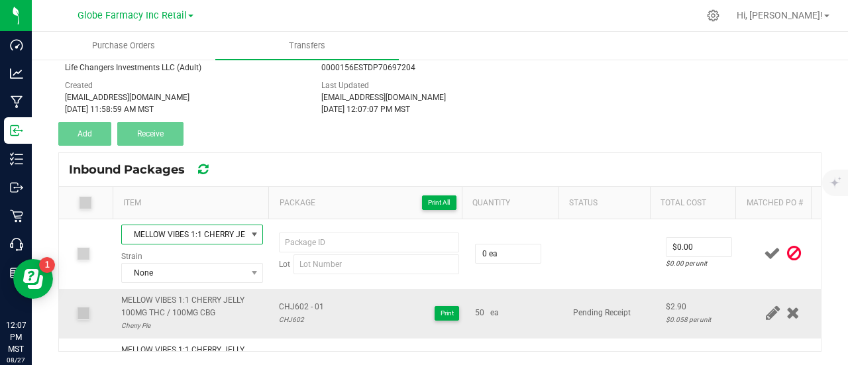
click at [309, 310] on span "CHJ602 - 01" at bounding box center [301, 307] width 45 height 13
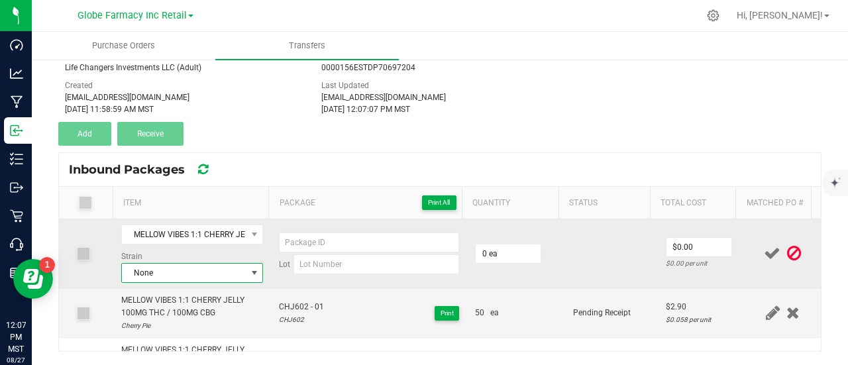
click at [176, 272] on span "None" at bounding box center [184, 273] width 124 height 19
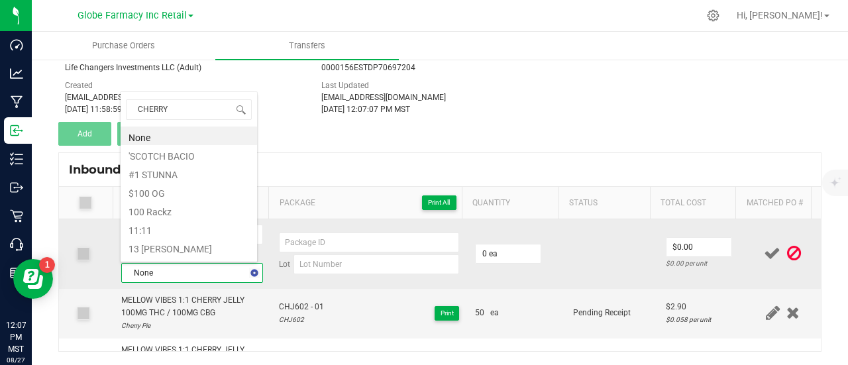
type input "CHERRY P"
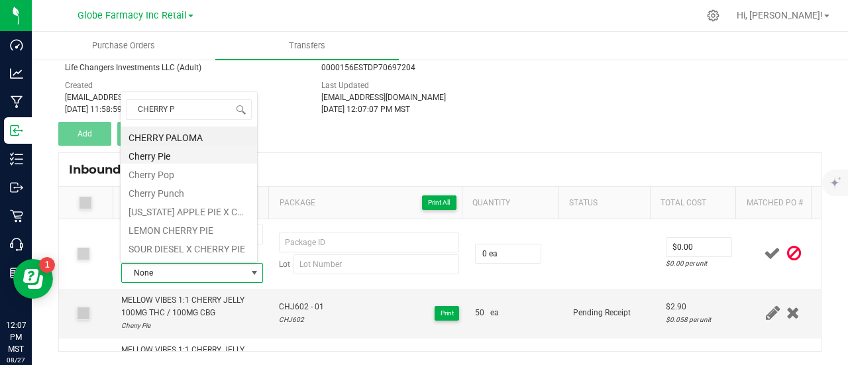
click at [164, 159] on li "Cherry Pie" at bounding box center [189, 154] width 136 height 19
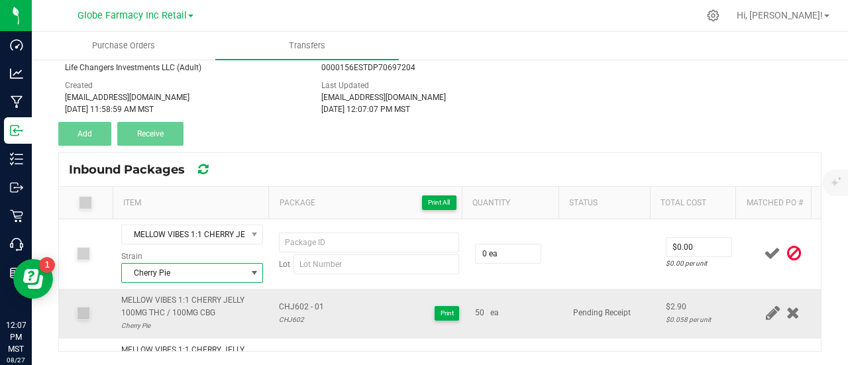
click at [297, 303] on span "CHJ602 - 01" at bounding box center [301, 307] width 45 height 13
copy span "CHJ602 - 01"
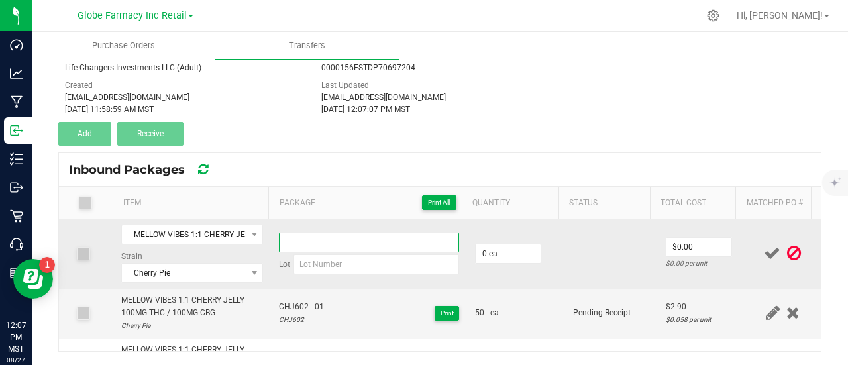
click at [332, 240] on input at bounding box center [369, 243] width 180 height 20
paste input "CHJ602 - 01"
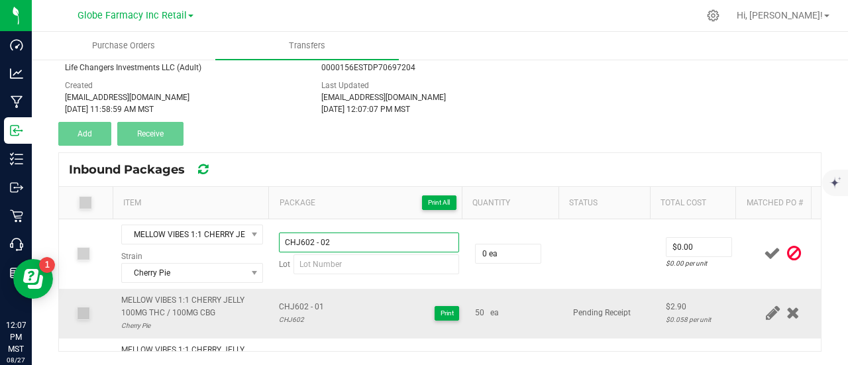
type input "CHJ602 - 02"
click at [286, 316] on div "CHJ602" at bounding box center [301, 319] width 45 height 13
copy div "CHJ602"
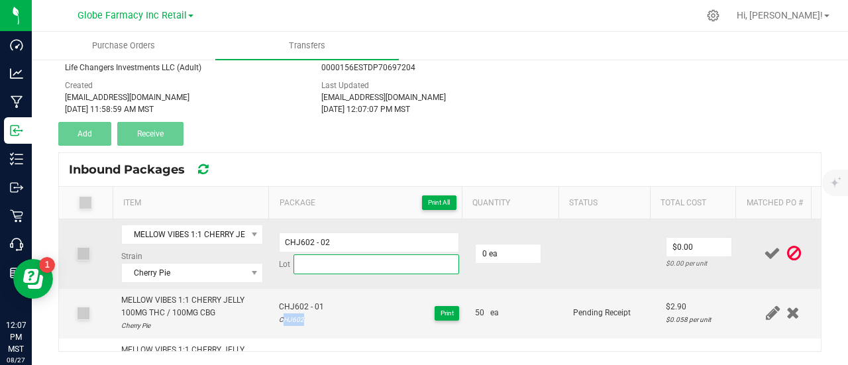
click at [313, 254] on input at bounding box center [376, 264] width 166 height 20
paste input "CHJ602"
type input "CHJ602"
click at [481, 255] on input "0" at bounding box center [508, 253] width 65 height 19
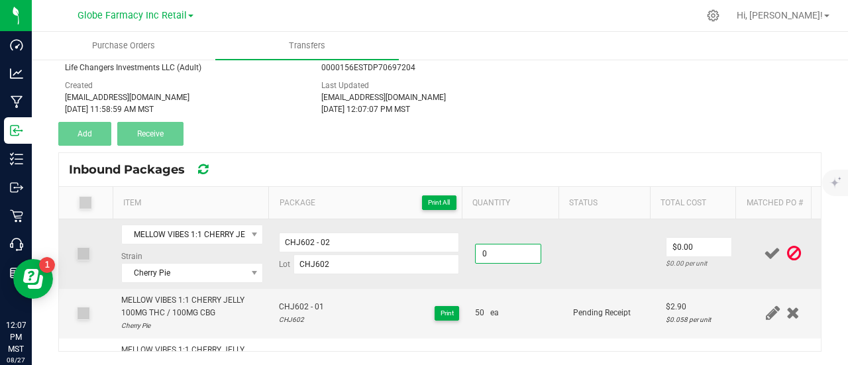
click at [519, 247] on input "0" at bounding box center [508, 253] width 65 height 19
type input "50 ea"
drag, startPoint x: 547, startPoint y: 260, endPoint x: 636, endPoint y: 280, distance: 91.0
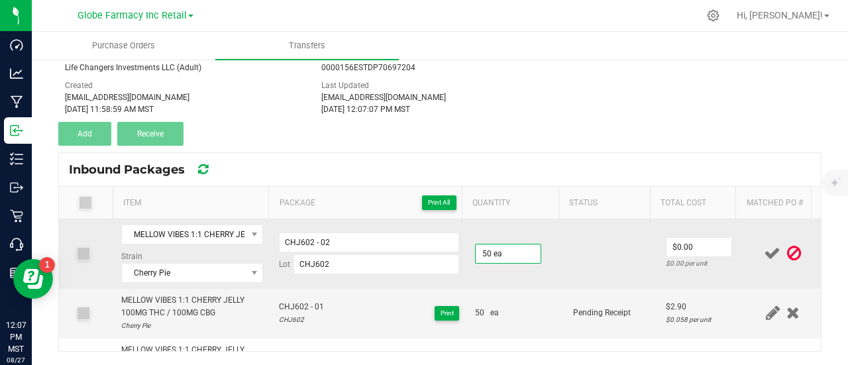
click at [548, 261] on td "50 ea" at bounding box center [516, 254] width 98 height 70
click at [691, 246] on input "$0.00" at bounding box center [698, 247] width 65 height 19
type input "$2.90"
click at [631, 273] on td at bounding box center [611, 254] width 93 height 70
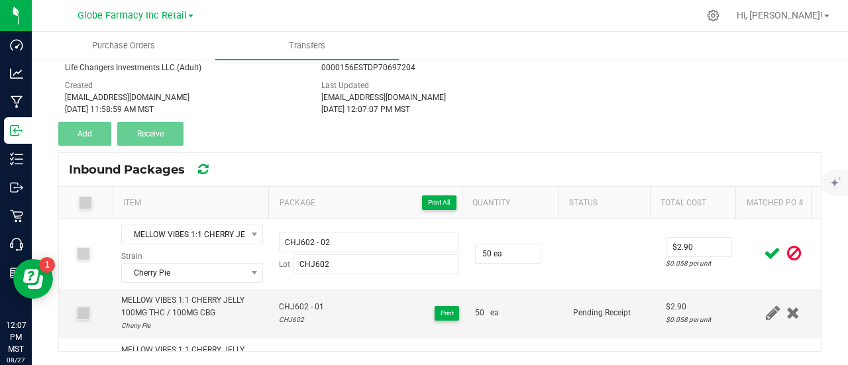
click at [764, 253] on icon at bounding box center [772, 253] width 17 height 17
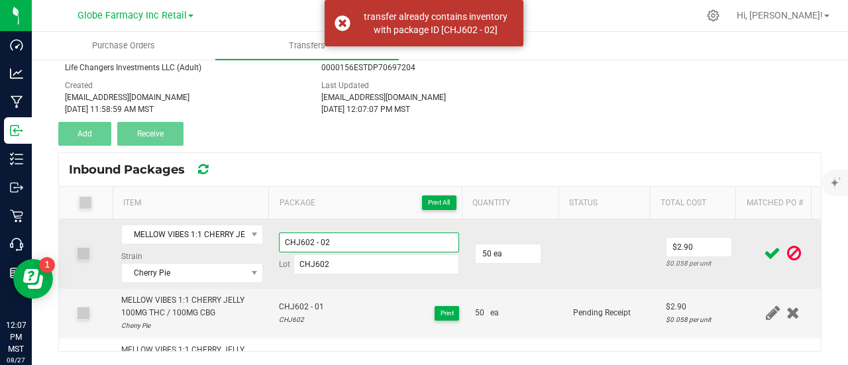
click at [374, 240] on input "CHJ602 - 02" at bounding box center [369, 243] width 180 height 20
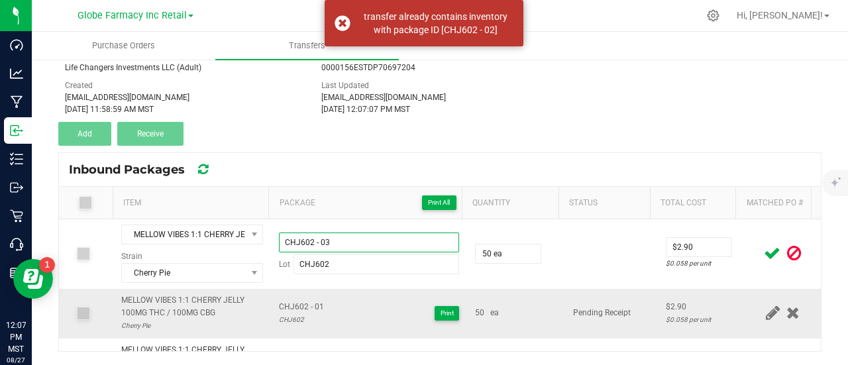
type input "CHJ602 - 03"
drag, startPoint x: 533, startPoint y: 301, endPoint x: 717, endPoint y: 271, distance: 186.7
click at [534, 302] on td "50 ea" at bounding box center [516, 314] width 98 height 50
click at [764, 248] on icon at bounding box center [772, 253] width 17 height 17
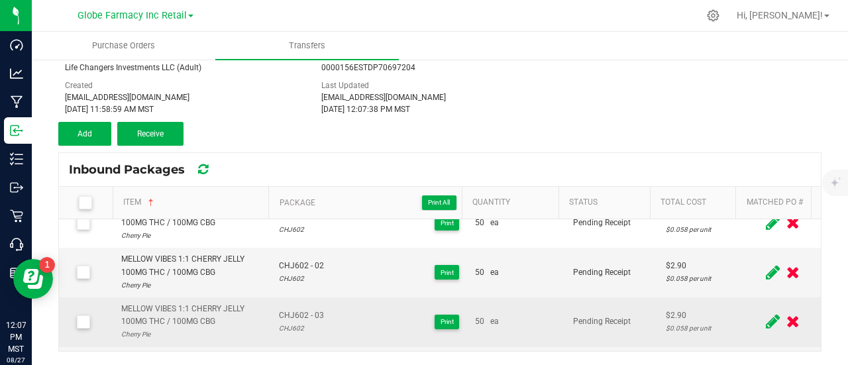
scroll to position [0, 0]
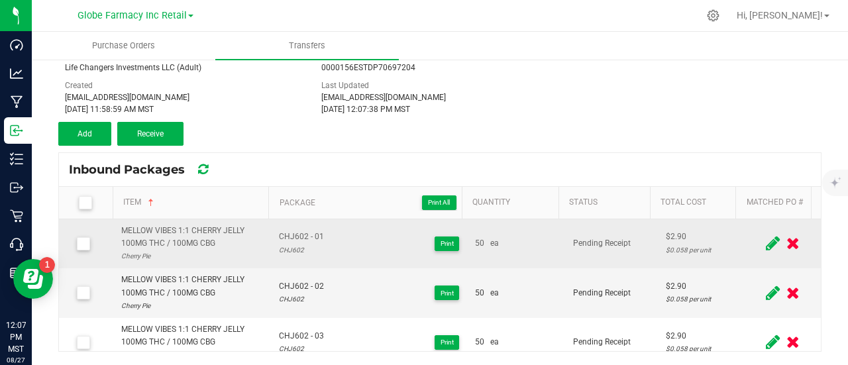
click at [170, 231] on div "MELLOW VIBES 1:1 CHERRY JELLY 100MG THC / 100MG CBG" at bounding box center [192, 237] width 142 height 25
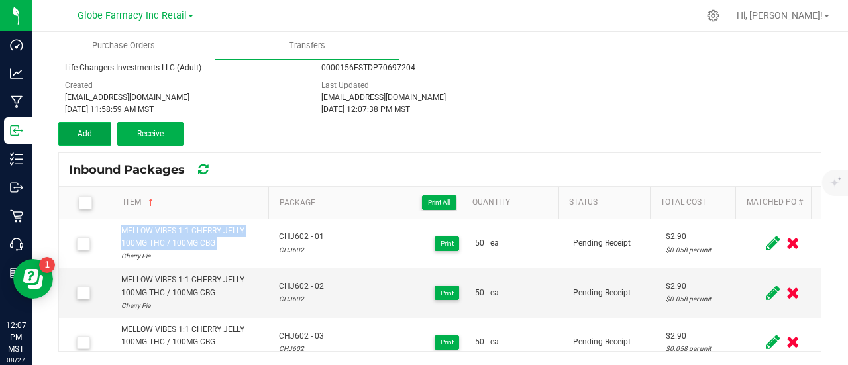
click at [94, 132] on button "Add" at bounding box center [84, 134] width 53 height 24
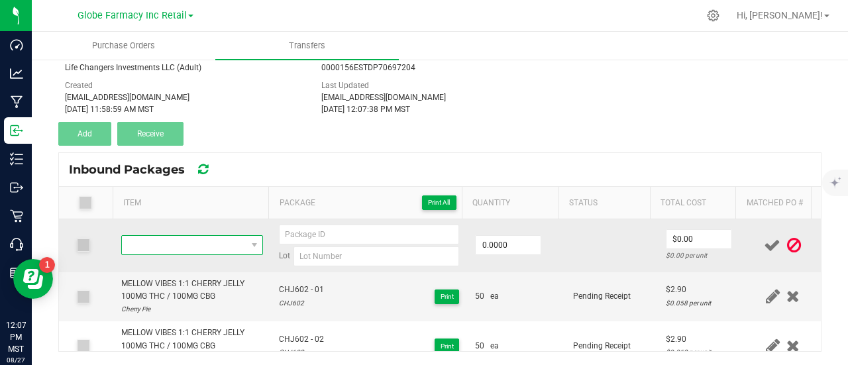
click at [146, 240] on span "NO DATA FOUND" at bounding box center [184, 245] width 124 height 19
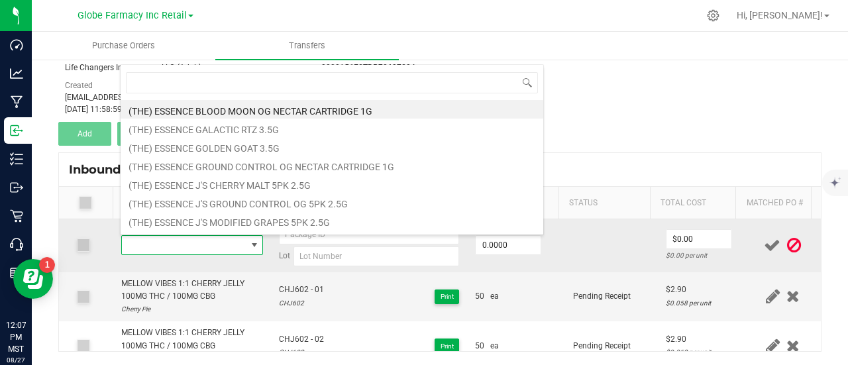
scroll to position [19, 135]
type input "MELLOW VIBES 1:1 CHERRY JELLY 100MG THC / 100MG CBG"
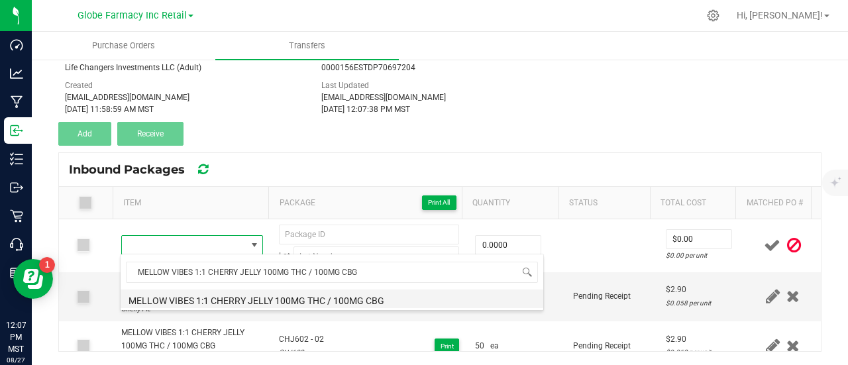
click at [209, 302] on li "MELLOW VIBES 1:1 CHERRY JELLY 100MG THC / 100MG CBG" at bounding box center [332, 299] width 423 height 19
type input "0 ea"
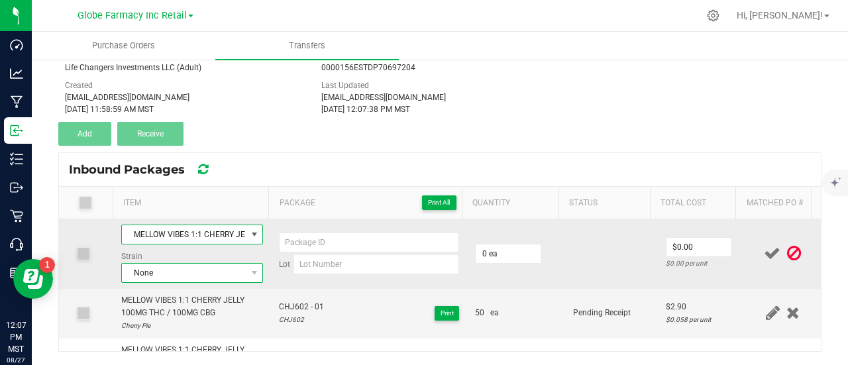
click at [174, 267] on span "None" at bounding box center [184, 273] width 124 height 19
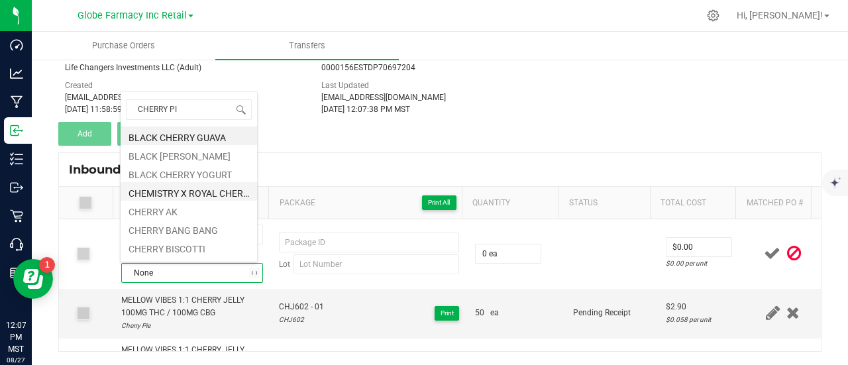
type input "CHERRY PIE"
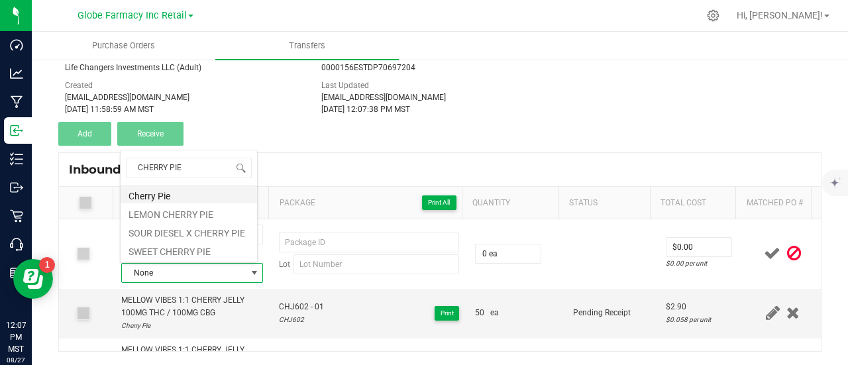
click at [176, 193] on li "Cherry Pie" at bounding box center [189, 194] width 136 height 19
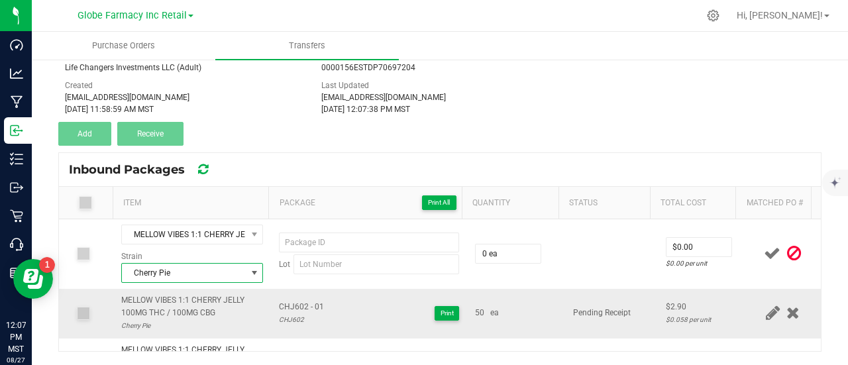
click at [323, 327] on td "CHJ602 - 01 CHJ602 Print" at bounding box center [369, 314] width 196 height 50
click at [298, 301] on span "CHJ602 - 01" at bounding box center [301, 307] width 45 height 13
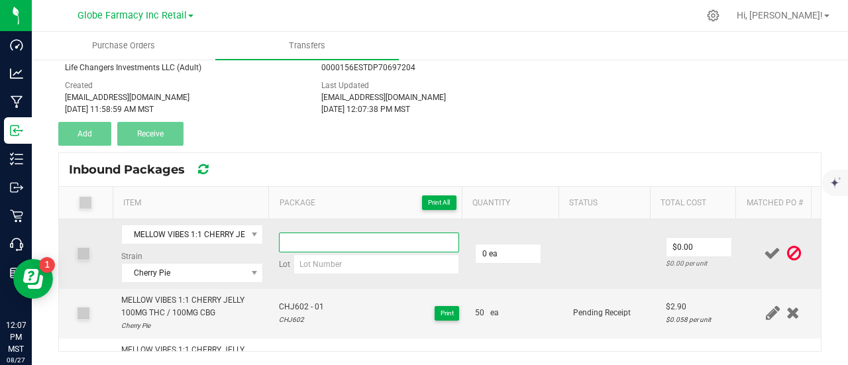
click at [304, 233] on input at bounding box center [369, 243] width 180 height 20
paste input "CHJ602 - 01"
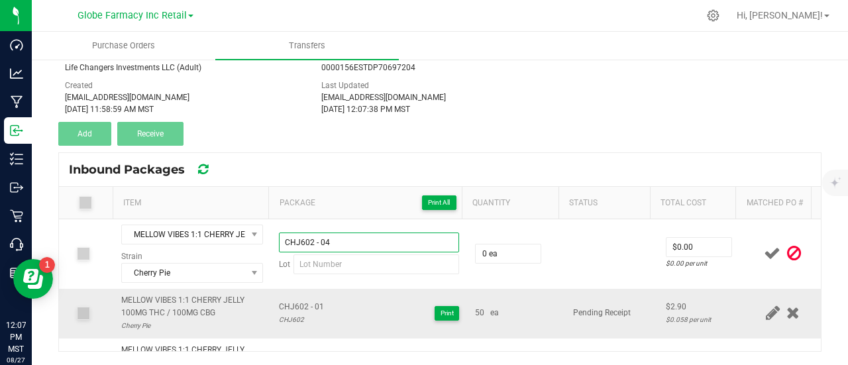
type input "CHJ602 - 04"
click at [286, 315] on div "CHJ602" at bounding box center [301, 319] width 45 height 13
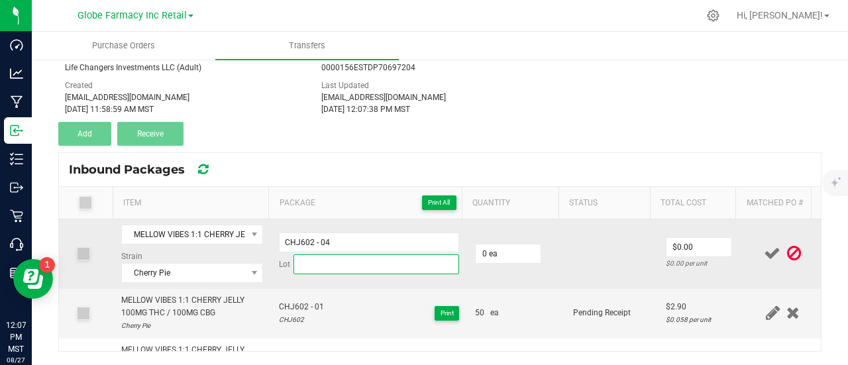
click at [343, 264] on input at bounding box center [376, 264] width 166 height 20
paste input "CHJ602"
type input "CHJ602"
click at [505, 249] on input "0" at bounding box center [508, 253] width 65 height 19
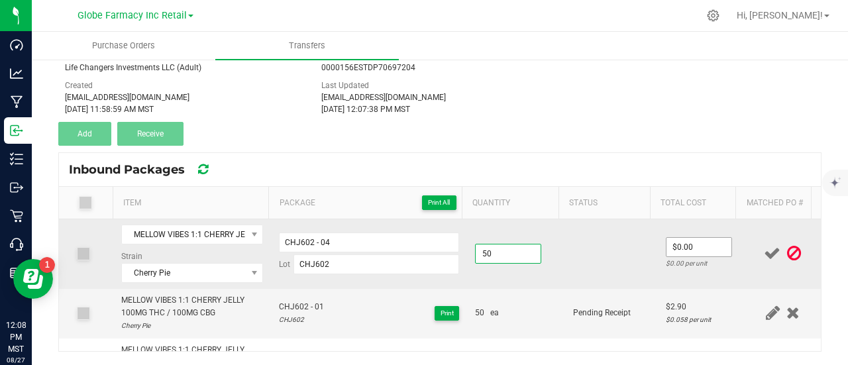
type input "50 ea"
click at [666, 242] on input "0" at bounding box center [698, 247] width 65 height 19
type input "$2.90"
click at [618, 264] on td at bounding box center [611, 254] width 93 height 70
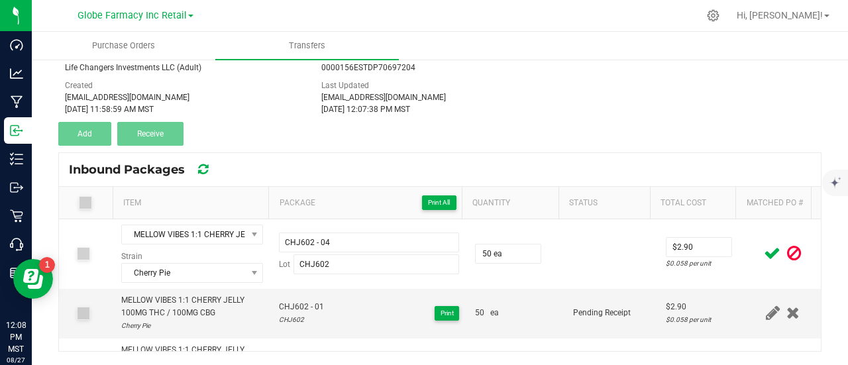
click at [764, 255] on icon at bounding box center [772, 253] width 17 height 17
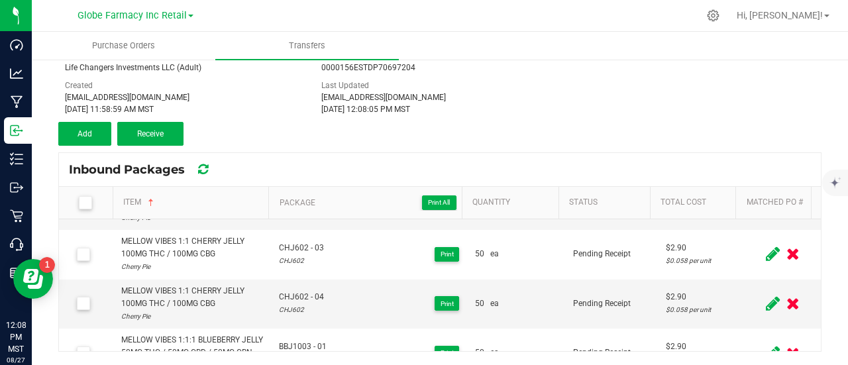
scroll to position [133, 0]
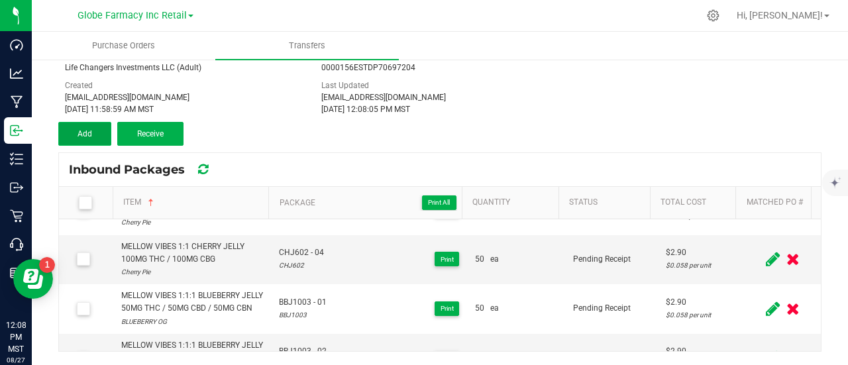
click at [100, 133] on button "Add" at bounding box center [84, 134] width 53 height 24
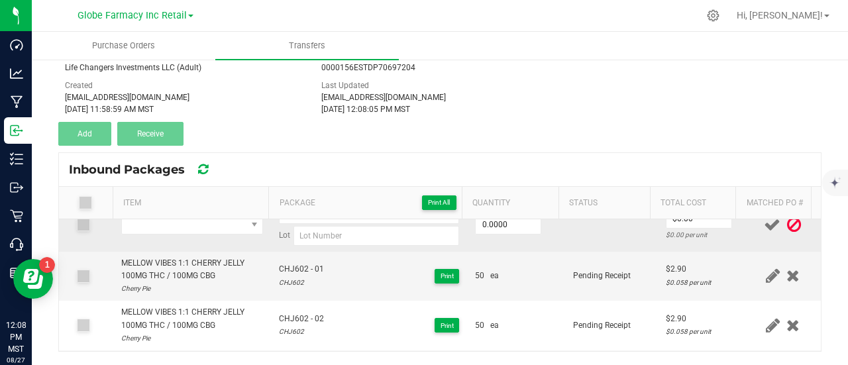
scroll to position [0, 0]
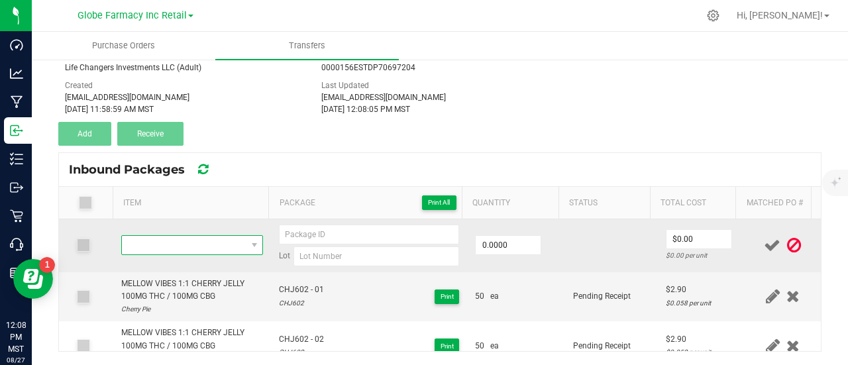
click at [196, 241] on span "NO DATA FOUND" at bounding box center [184, 245] width 124 height 19
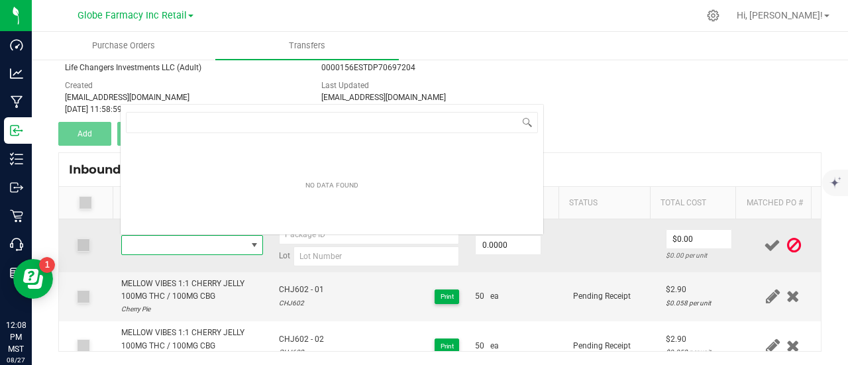
scroll to position [19, 135]
type input "MELLOW VIBES 1:1:1 CONCORD GRAPE MOJO ELIXIR (100MG THC / 100MG CBD / 100MG CBN)"
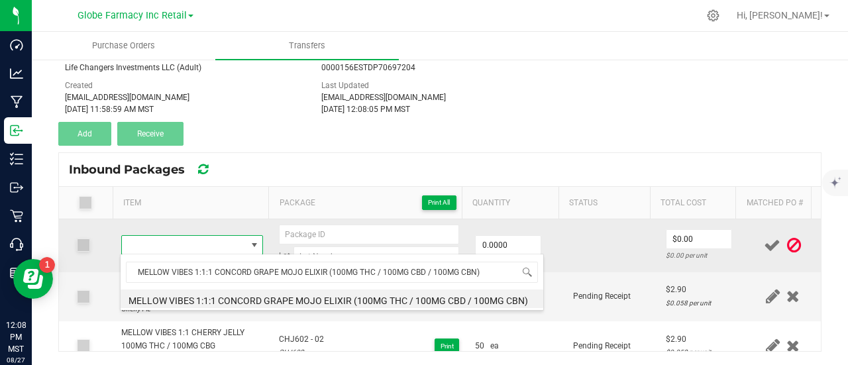
type input "0 ea"
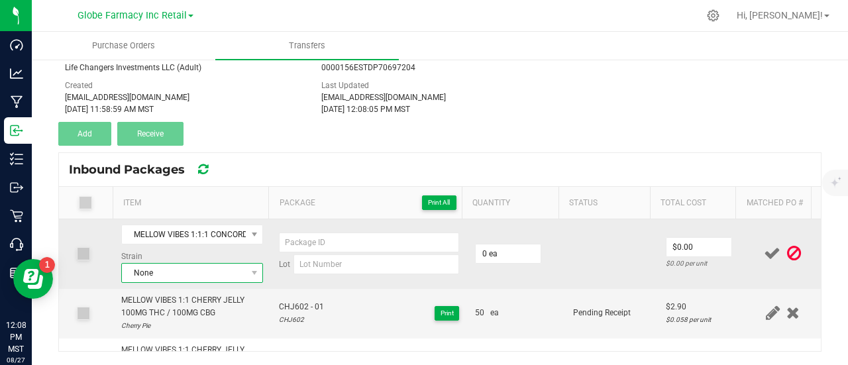
click at [216, 279] on span "None" at bounding box center [184, 273] width 124 height 19
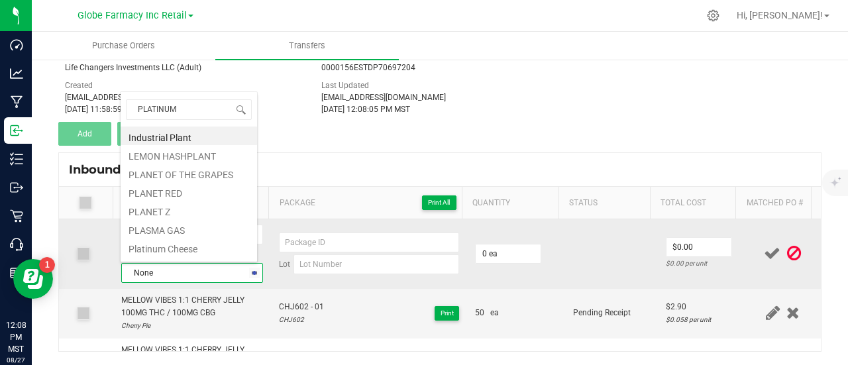
type input "PLATINUM C"
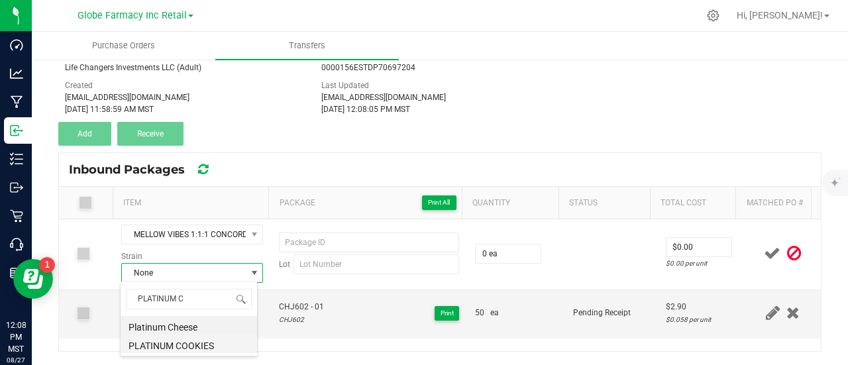
click at [195, 343] on li "PLATINUM COOKIES" at bounding box center [189, 344] width 136 height 19
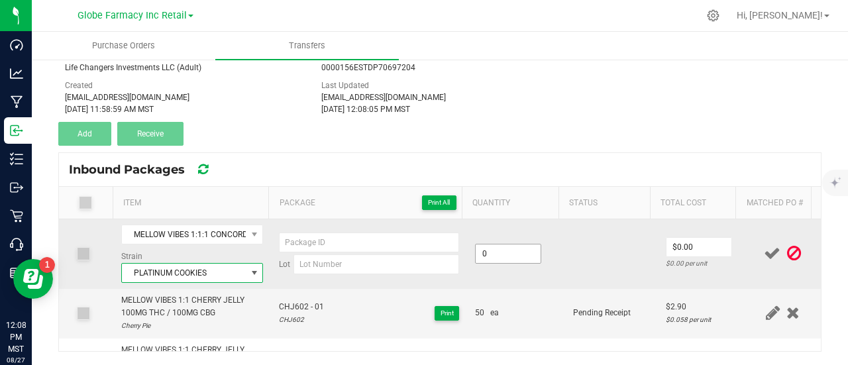
click at [503, 252] on input "0" at bounding box center [508, 253] width 65 height 19
type input "25 ea"
click at [706, 249] on input "0" at bounding box center [698, 247] width 65 height 19
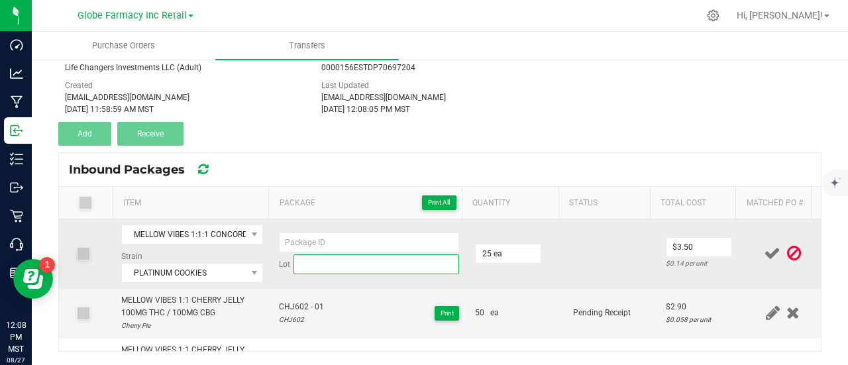
type input "$3.50"
click at [356, 260] on input at bounding box center [376, 264] width 166 height 20
paste input "MOJOG502"
type input "MOJOG502"
click at [346, 242] on input at bounding box center [369, 243] width 180 height 20
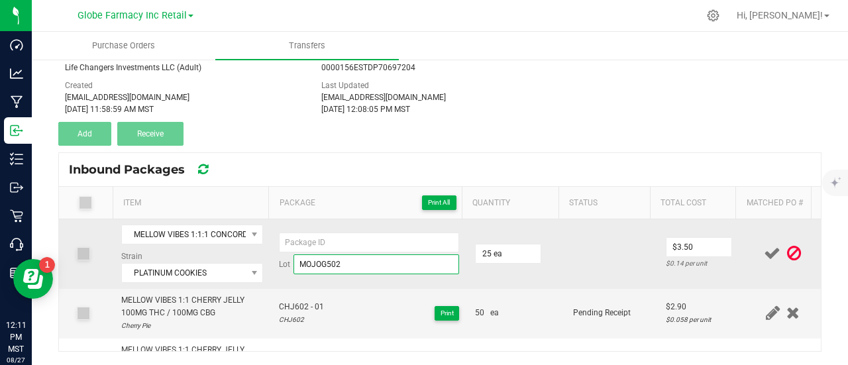
click at [339, 258] on input "MOJOG502" at bounding box center [376, 264] width 166 height 20
click at [339, 259] on input "MOJOG502" at bounding box center [376, 264] width 166 height 20
click at [338, 259] on input "MOJOG502" at bounding box center [376, 264] width 166 height 20
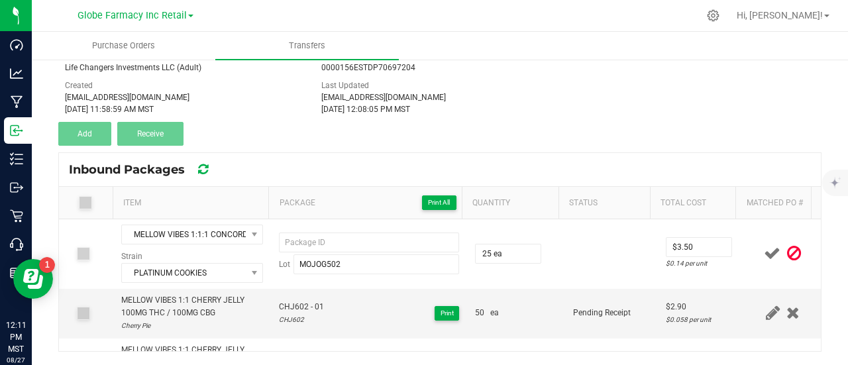
click at [787, 252] on icon at bounding box center [794, 253] width 14 height 17
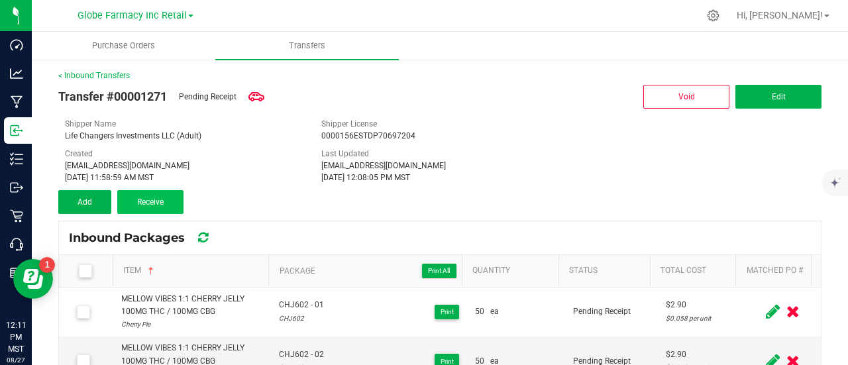
scroll to position [0, 0]
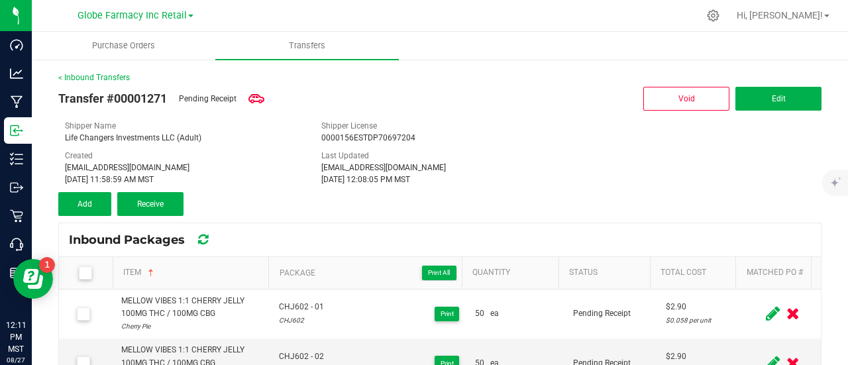
click at [57, 194] on div "< Inbound Transfers Transfer #00001271 Pending Receipt Void Edit Shipper Name L…" at bounding box center [440, 246] width 816 height 377
click at [78, 199] on span "Add" at bounding box center [85, 203] width 15 height 9
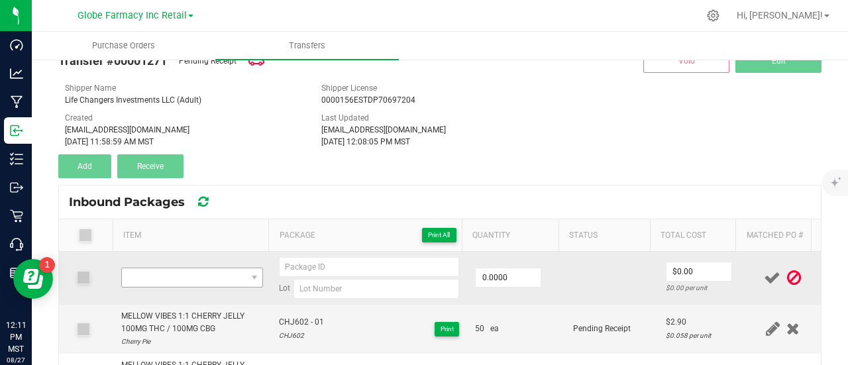
scroll to position [70, 0]
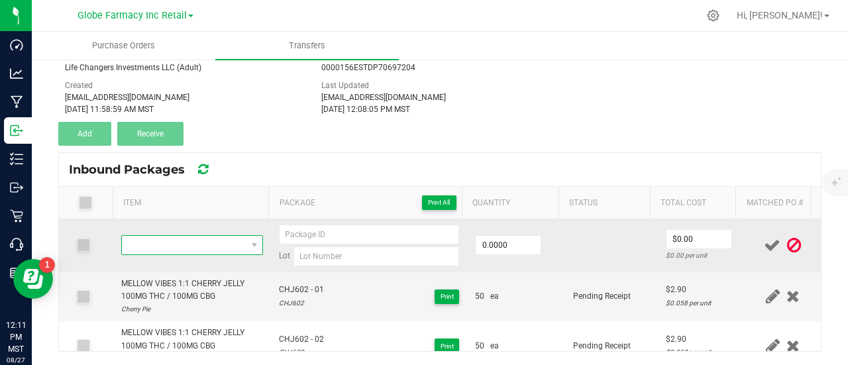
click at [186, 248] on span "NO DATA FOUND" at bounding box center [184, 245] width 124 height 19
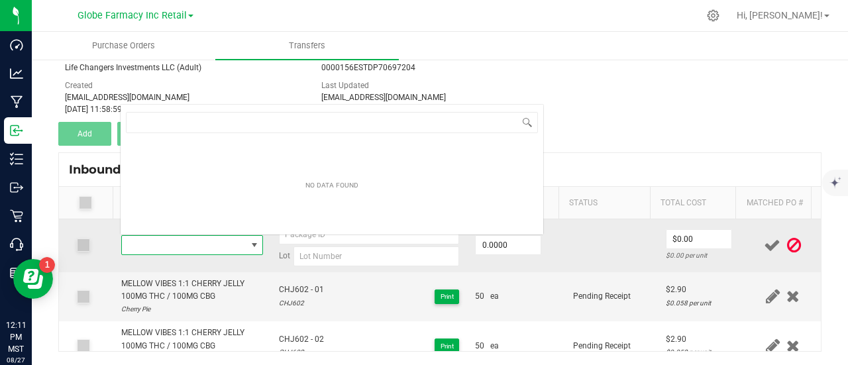
scroll to position [19, 135]
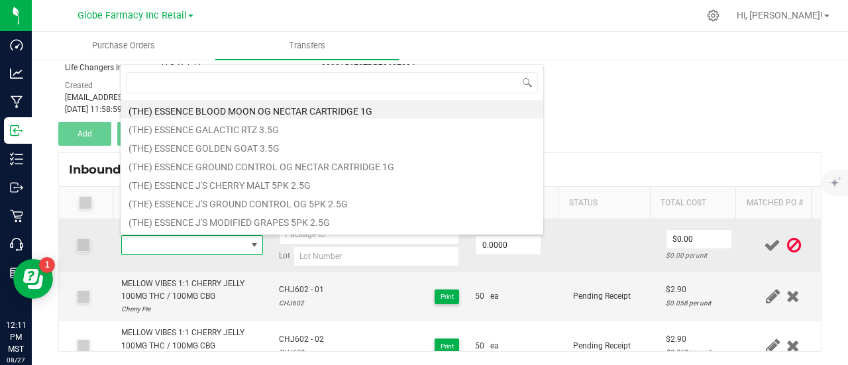
type input "MELLOW VIBES GREEN APPLE JELLY 100MG"
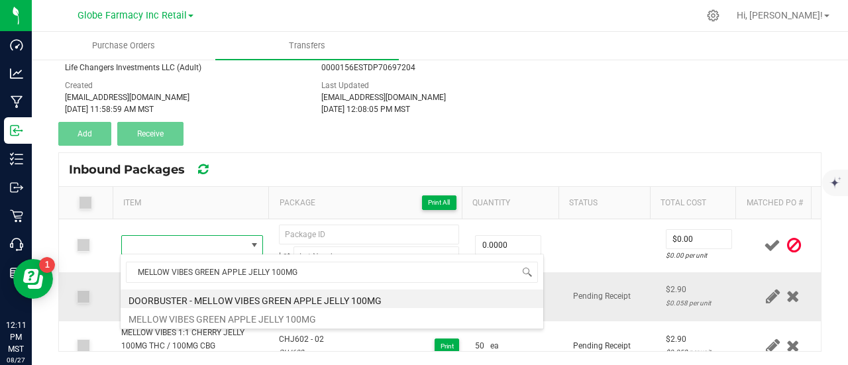
click at [193, 313] on li "MELLOW VIBES GREEN APPLE JELLY 100MG" at bounding box center [332, 317] width 423 height 19
type input "0 ea"
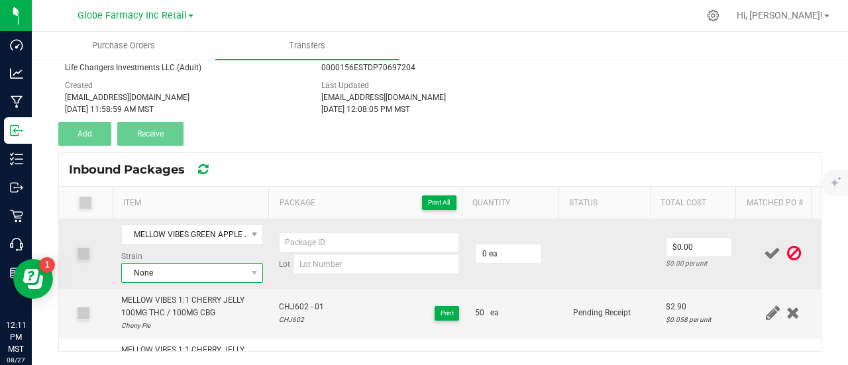
click at [198, 274] on span "None" at bounding box center [184, 273] width 124 height 19
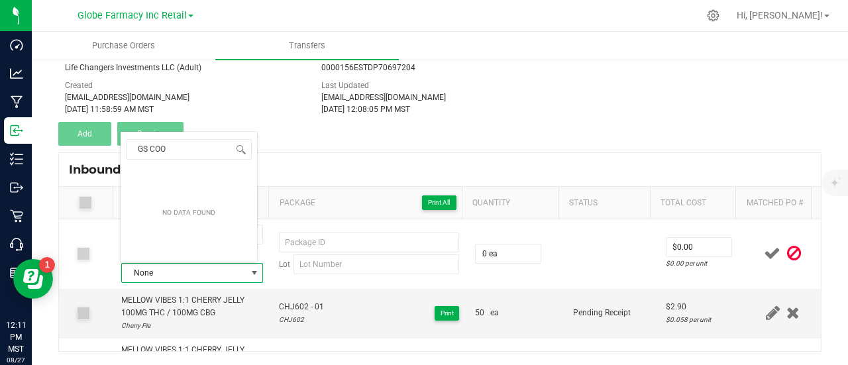
drag, startPoint x: 187, startPoint y: 156, endPoint x: 131, endPoint y: 161, distance: 55.9
click at [131, 161] on span "GS COO" at bounding box center [189, 149] width 136 height 31
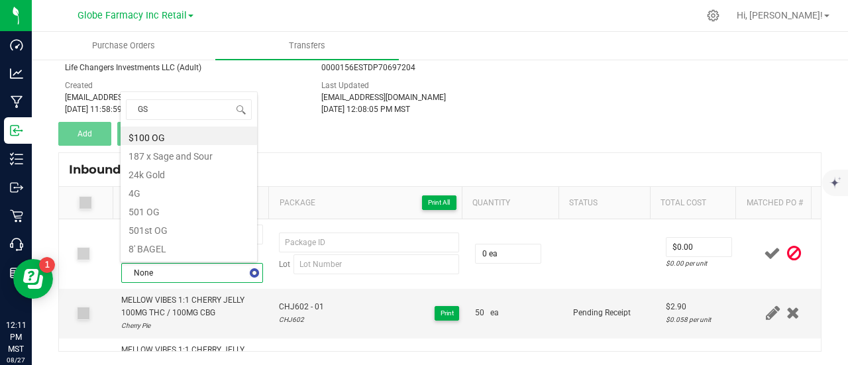
type input "GSC"
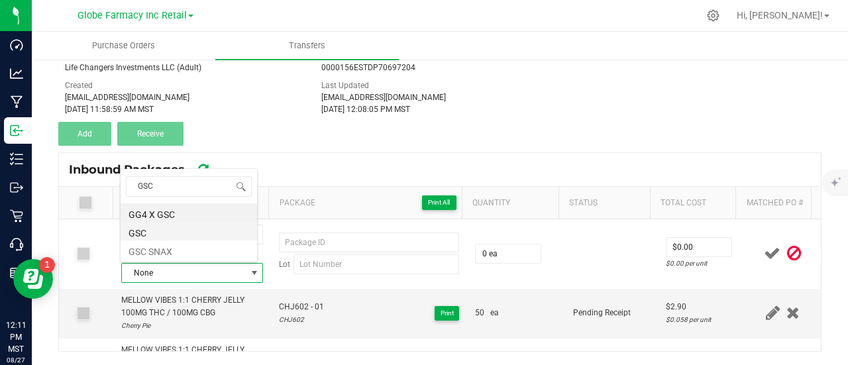
click at [164, 235] on li "GSC" at bounding box center [189, 231] width 136 height 19
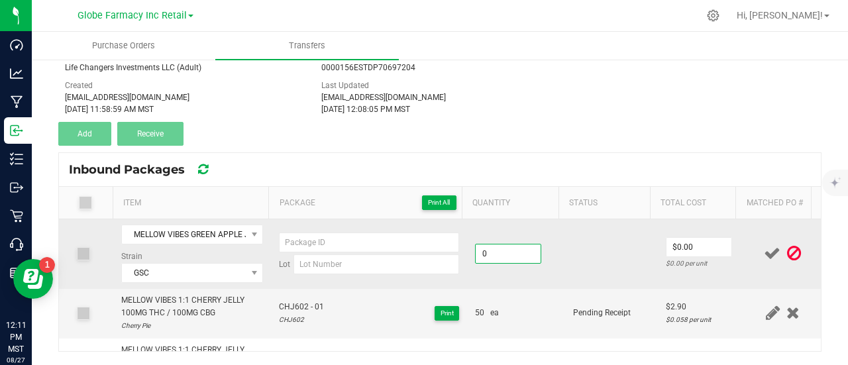
click at [506, 250] on input "0" at bounding box center [508, 253] width 65 height 19
type input "50 ea"
click at [686, 244] on input "0" at bounding box center [698, 247] width 65 height 19
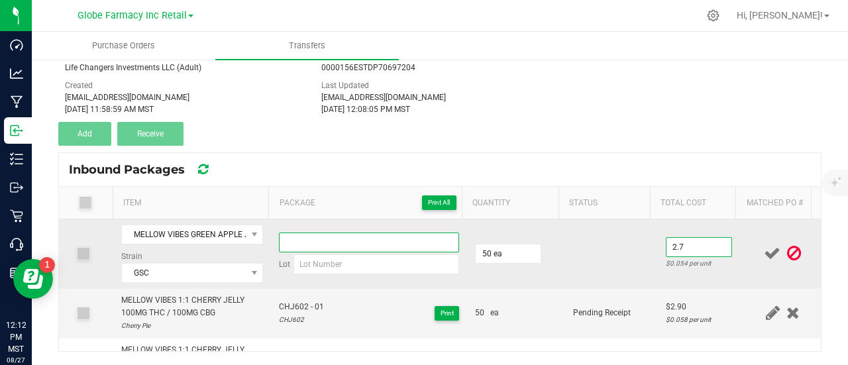
type input "$2.70"
click at [325, 246] on input at bounding box center [369, 243] width 180 height 20
drag, startPoint x: 307, startPoint y: 247, endPoint x: 272, endPoint y: 248, distance: 35.8
click at [272, 248] on td "GAJ802 - 01 Lot" at bounding box center [369, 254] width 196 height 70
type input "GAJ802 - 01"
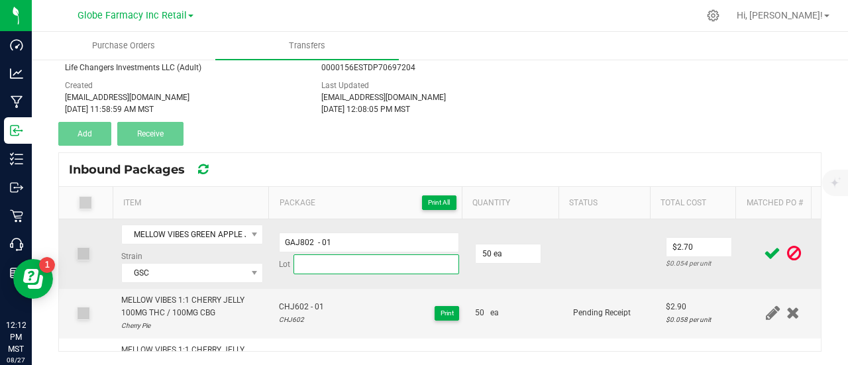
drag, startPoint x: 314, startPoint y: 259, endPoint x: 350, endPoint y: 256, distance: 35.9
click at [314, 259] on input at bounding box center [376, 264] width 166 height 20
paste input "GAJ802"
type input "GAJ802"
drag, startPoint x: 621, startPoint y: 269, endPoint x: 701, endPoint y: 268, distance: 79.5
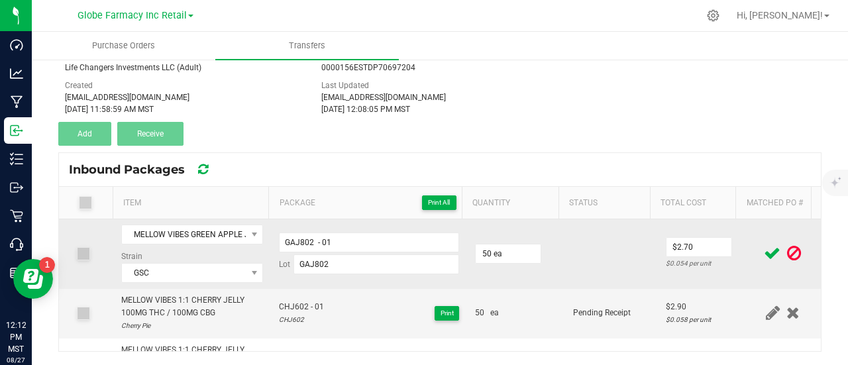
click at [622, 268] on td at bounding box center [611, 254] width 93 height 70
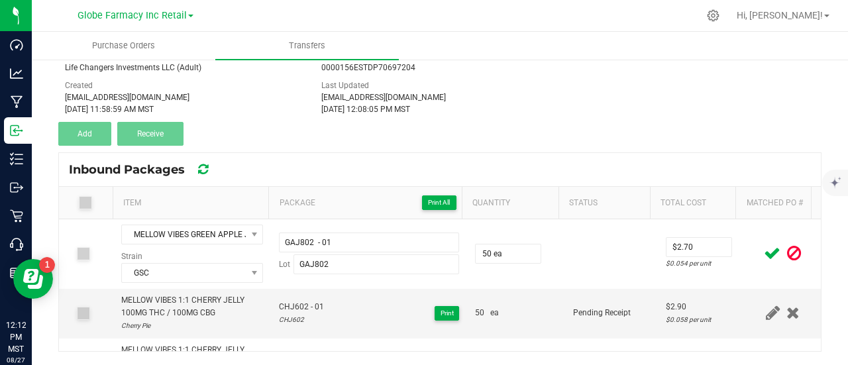
click at [764, 252] on icon at bounding box center [772, 253] width 17 height 17
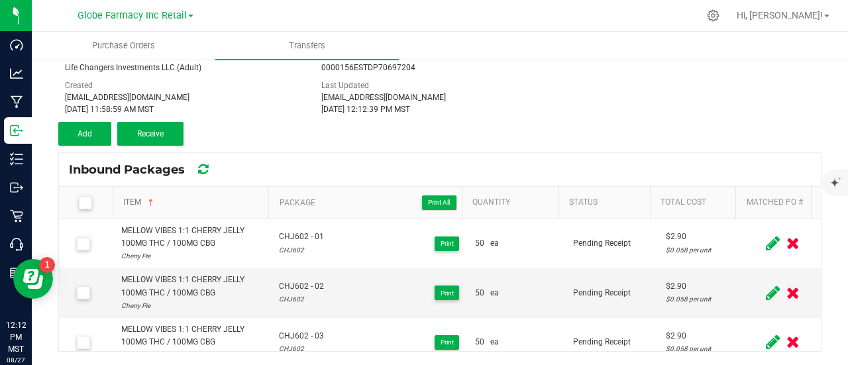
click at [139, 203] on link "Item" at bounding box center [193, 202] width 140 height 11
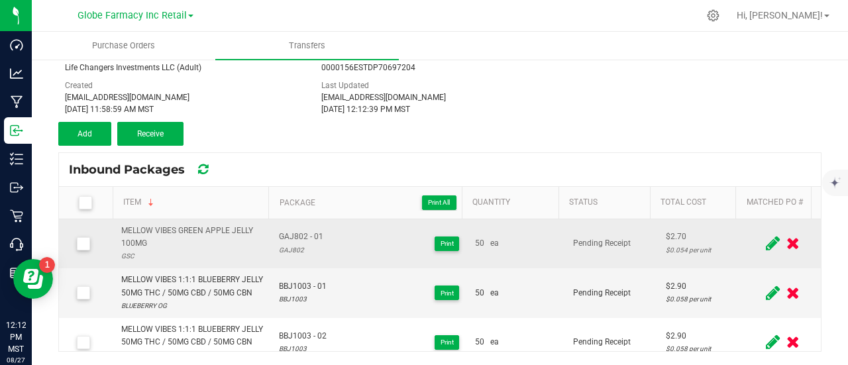
click at [134, 229] on div "MELLOW VIBES GREEN APPLE JELLY 100MG" at bounding box center [192, 237] width 142 height 25
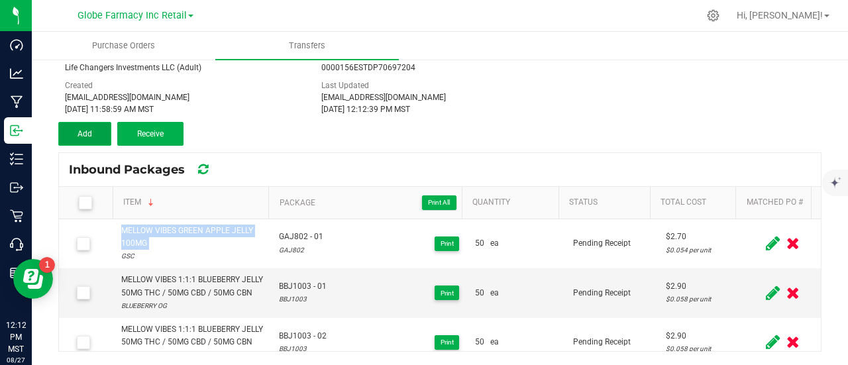
click at [83, 135] on span "Add" at bounding box center [85, 133] width 15 height 9
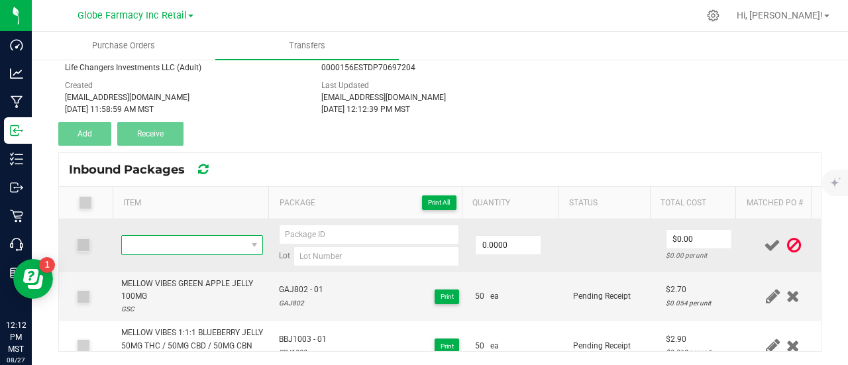
click at [162, 242] on span "NO DATA FOUND" at bounding box center [184, 245] width 124 height 19
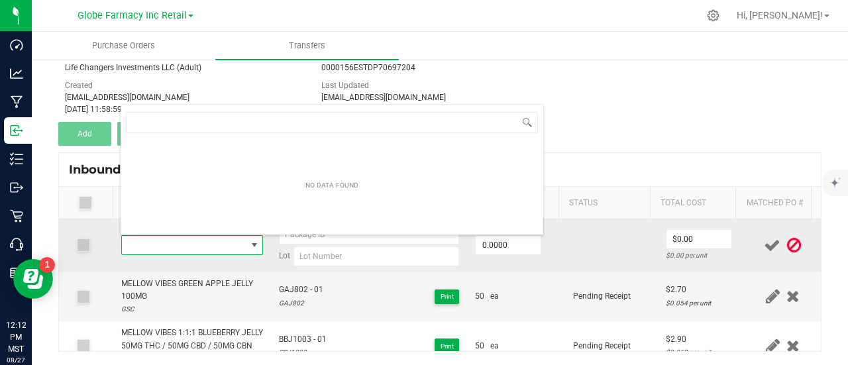
type input "MELLOW VIBES GREEN APPLE JELLY 100MG"
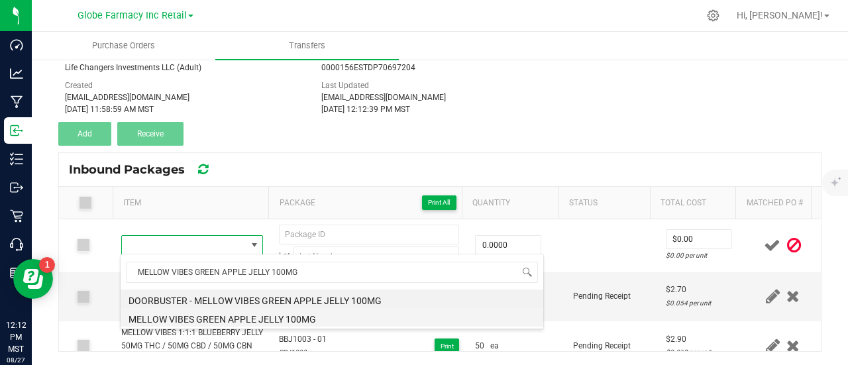
click at [186, 314] on li "MELLOW VIBES GREEN APPLE JELLY 100MG" at bounding box center [332, 317] width 423 height 19
type input "0 ea"
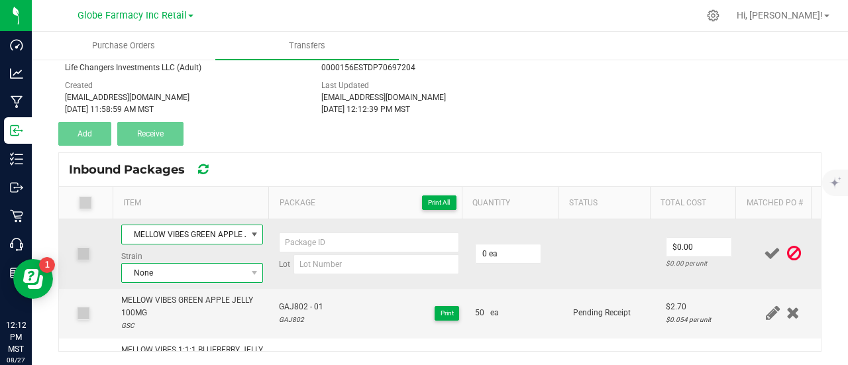
click at [199, 268] on span "None" at bounding box center [184, 273] width 124 height 19
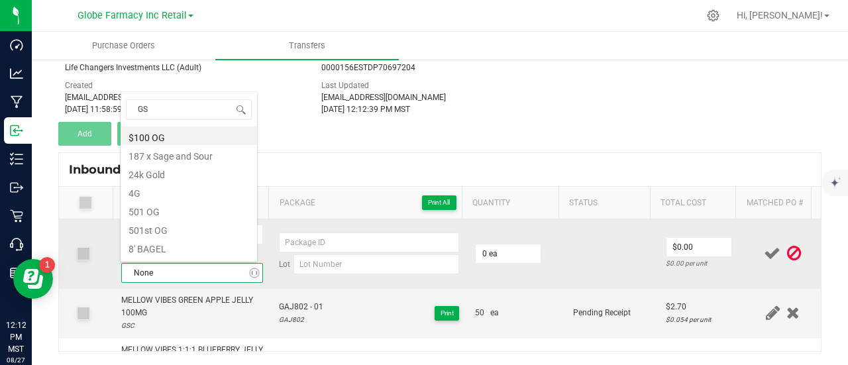
type input "GSC"
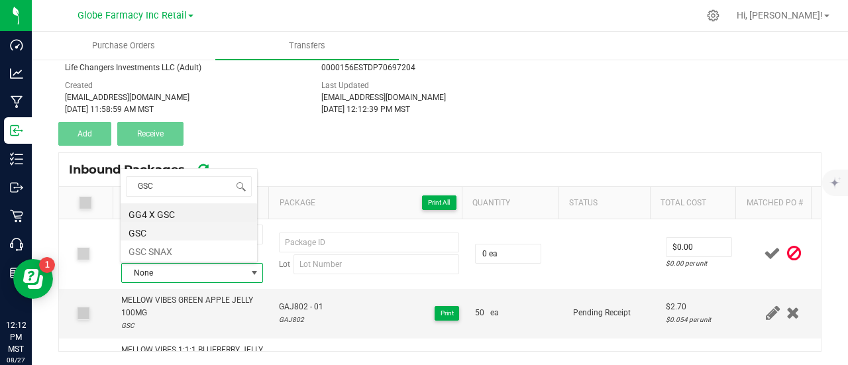
click at [156, 229] on li "GSC" at bounding box center [189, 231] width 136 height 19
click at [293, 304] on span "GAJ802 - 01" at bounding box center [301, 307] width 44 height 13
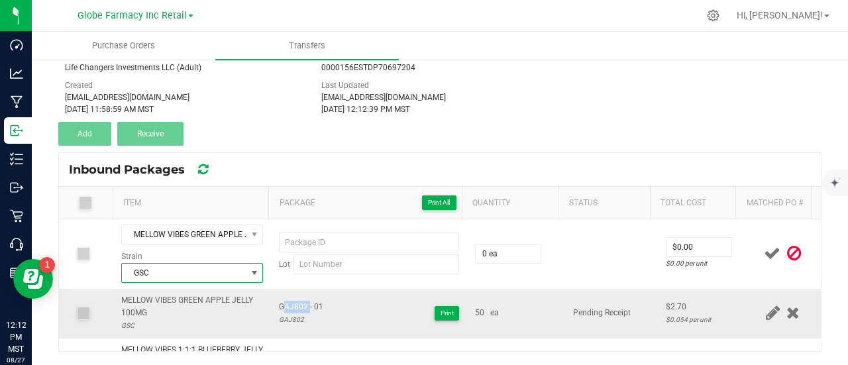
click at [293, 304] on span "GAJ802 - 01" at bounding box center [301, 307] width 44 height 13
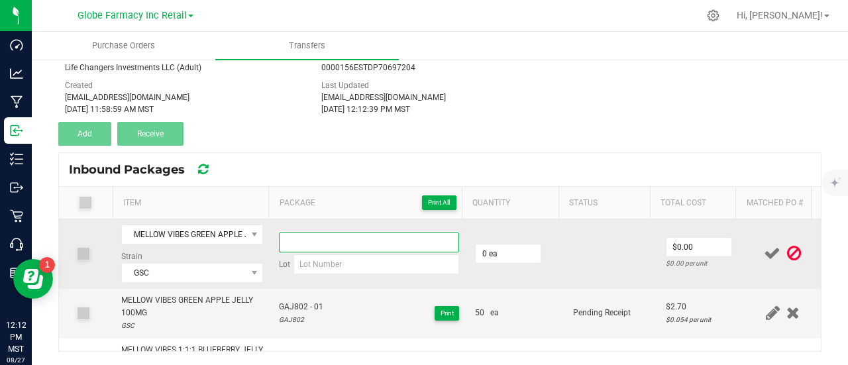
click at [337, 246] on input at bounding box center [369, 243] width 180 height 20
paste input "GAJ802 - 01"
type input "GAJ802 - 02"
click at [325, 270] on input at bounding box center [376, 264] width 166 height 20
paste input "GAJ802 - 01"
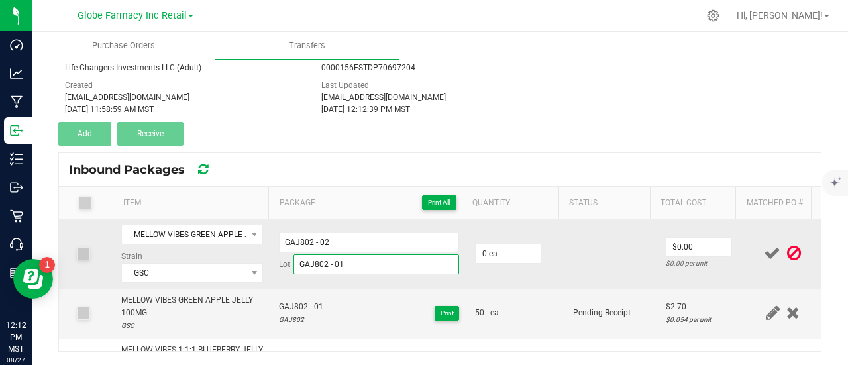
drag, startPoint x: 325, startPoint y: 260, endPoint x: 428, endPoint y: 278, distance: 104.2
click at [428, 278] on td "GAJ802 - 02 Lot GAJ802 - 01" at bounding box center [369, 254] width 196 height 70
type input "GAJ802"
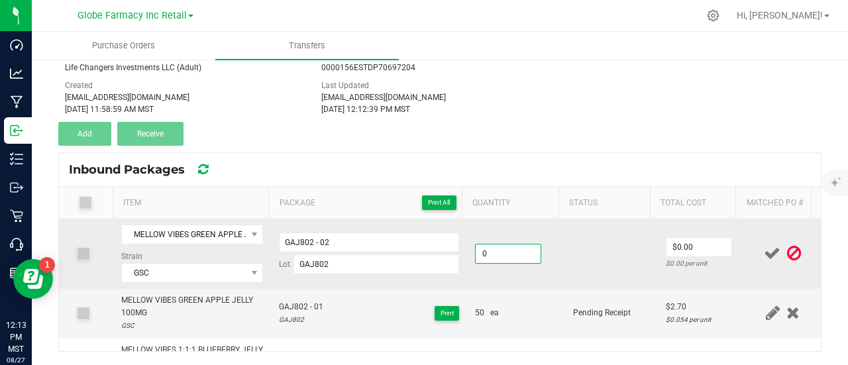
click at [476, 244] on input "0" at bounding box center [508, 253] width 65 height 19
type input "50 ea"
click at [692, 251] on input "0" at bounding box center [698, 247] width 65 height 19
type input "$2.70"
click at [624, 272] on td at bounding box center [611, 254] width 93 height 70
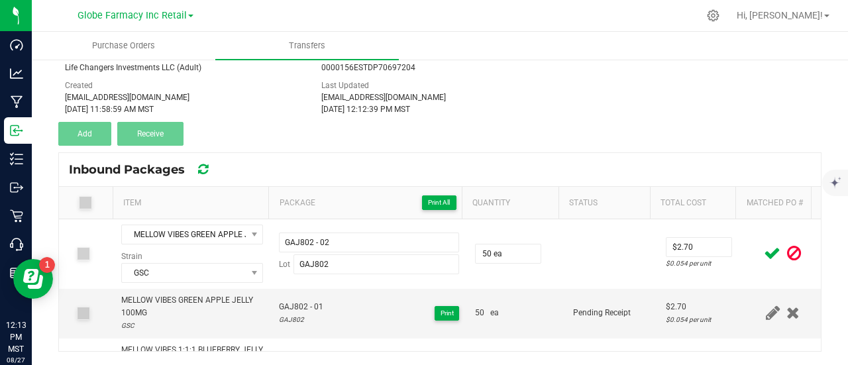
click at [764, 254] on icon at bounding box center [772, 253] width 17 height 17
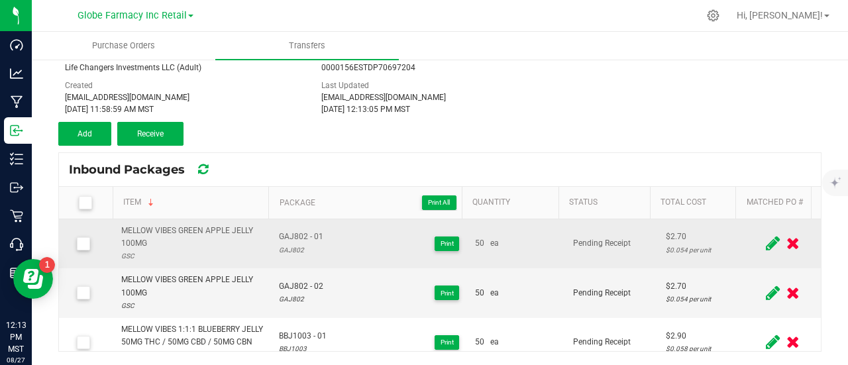
click at [189, 230] on div "MELLOW VIBES GREEN APPLE JELLY 100MG" at bounding box center [192, 237] width 142 height 25
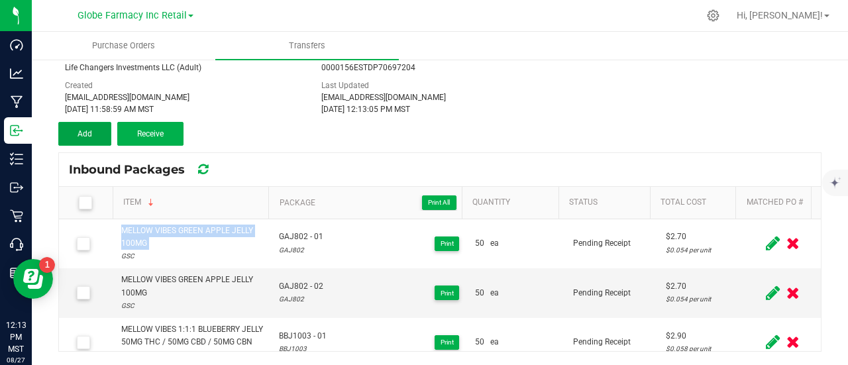
drag, startPoint x: 83, startPoint y: 131, endPoint x: 170, endPoint y: 195, distance: 108.9
click at [83, 131] on span "Add" at bounding box center [85, 133] width 15 height 9
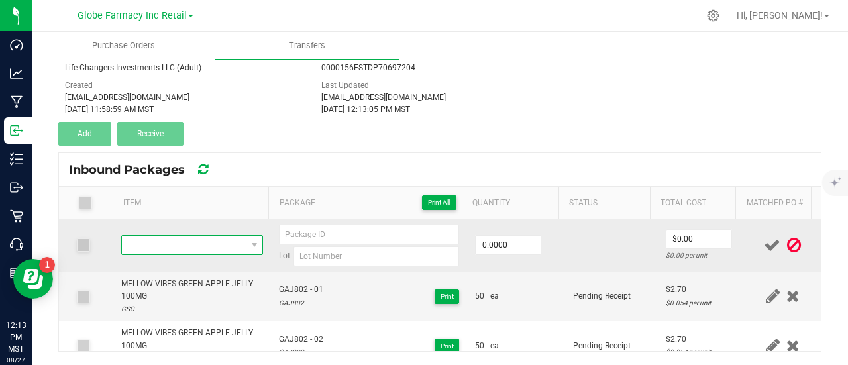
click at [195, 236] on span "NO DATA FOUND" at bounding box center [184, 245] width 124 height 19
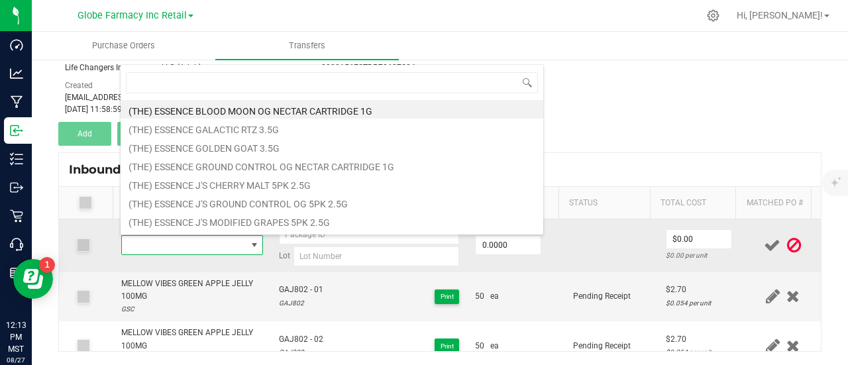
type input "MELLOW VIBES GREEN APPLE JELLY 100MG"
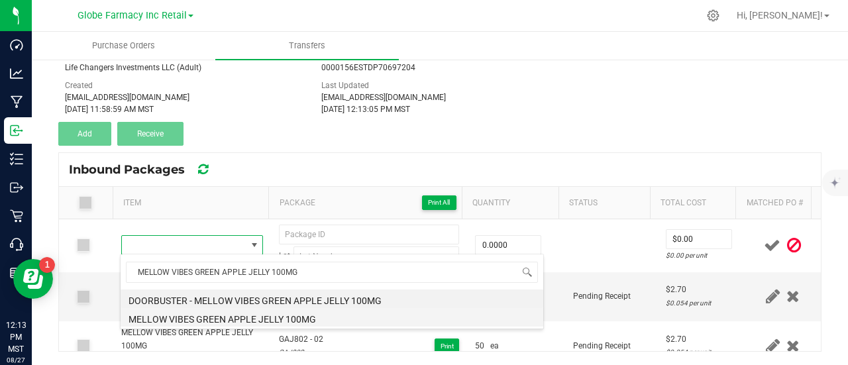
click at [176, 317] on li "MELLOW VIBES GREEN APPLE JELLY 100MG" at bounding box center [332, 317] width 423 height 19
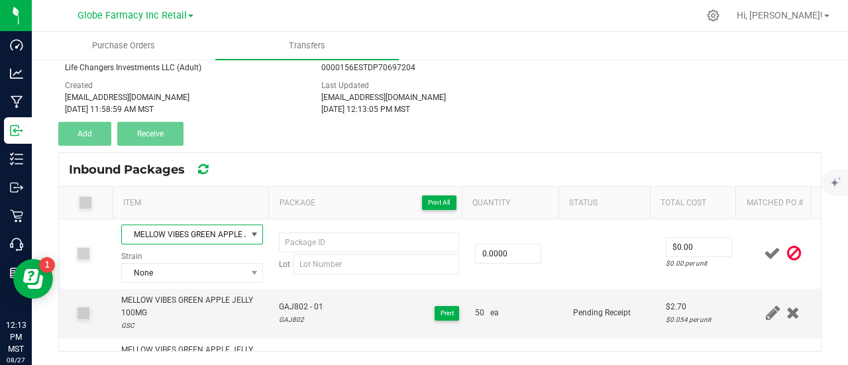
type input "0 ea"
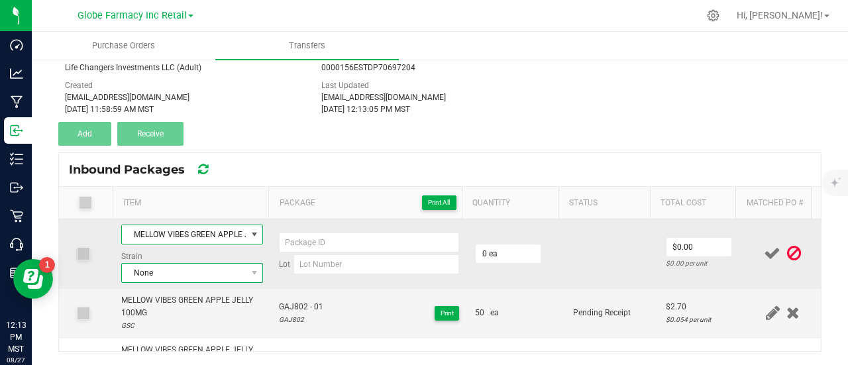
click at [168, 272] on span "None" at bounding box center [184, 273] width 124 height 19
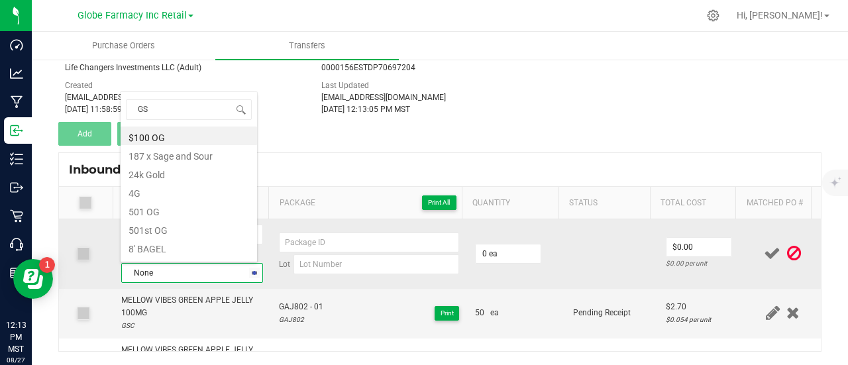
type input "GSC"
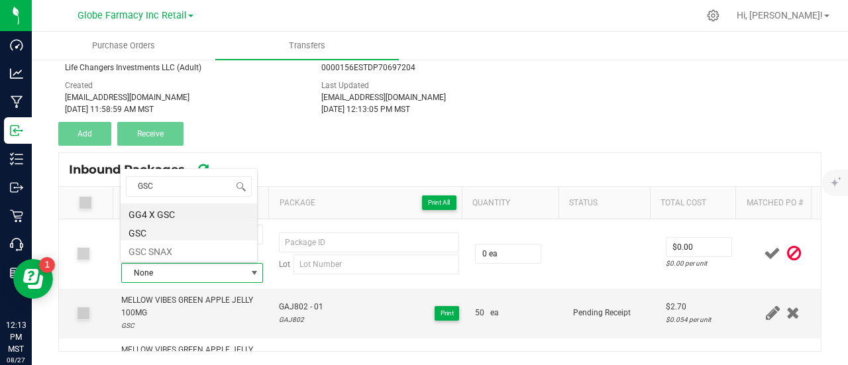
click at [169, 230] on li "GSC" at bounding box center [189, 231] width 136 height 19
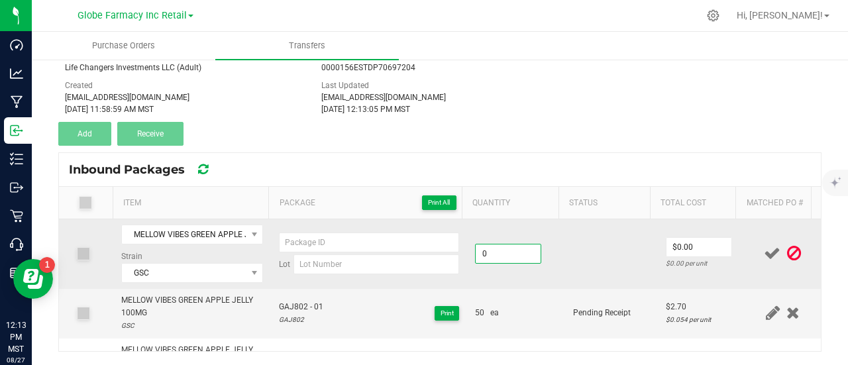
click at [479, 244] on input "0" at bounding box center [508, 253] width 65 height 19
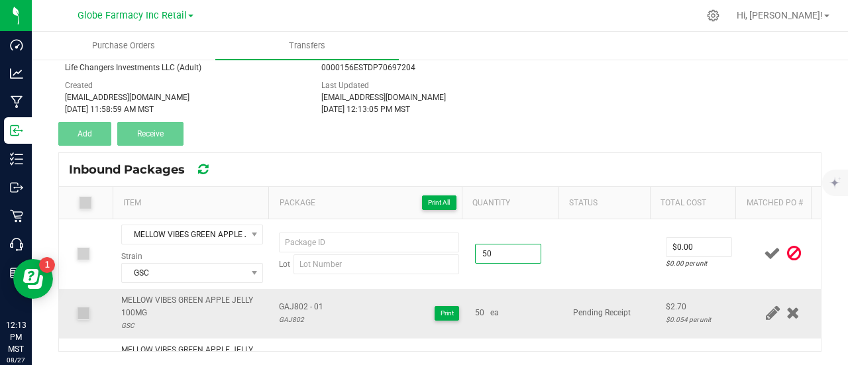
type input "50 ea"
click at [382, 293] on td "GAJ802 - 01 GAJ802 Print" at bounding box center [369, 314] width 196 height 50
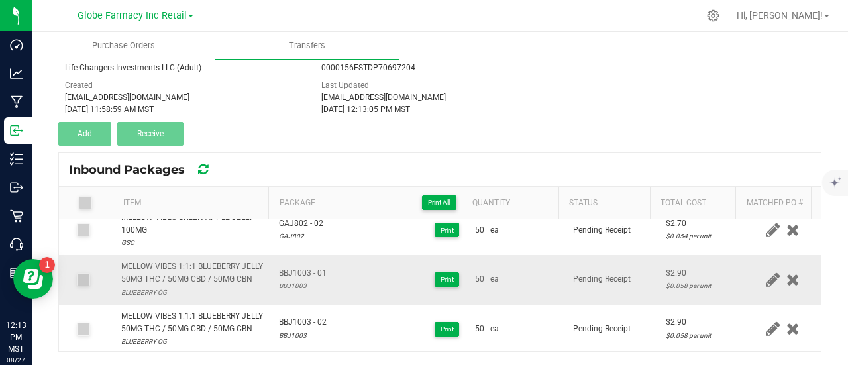
scroll to position [66, 0]
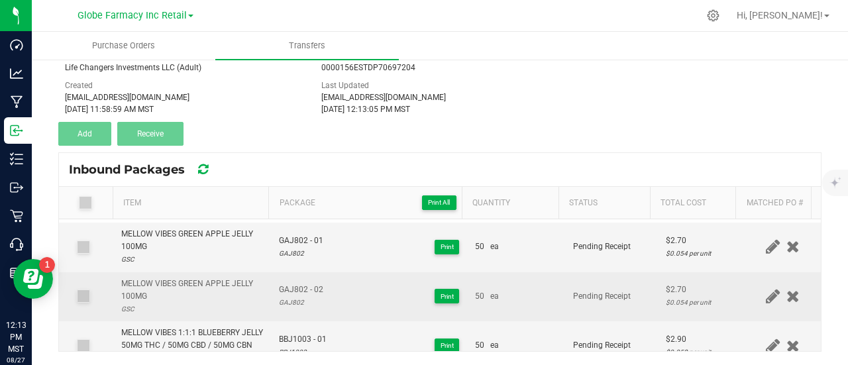
click at [304, 287] on span "GAJ802 - 02" at bounding box center [301, 290] width 44 height 13
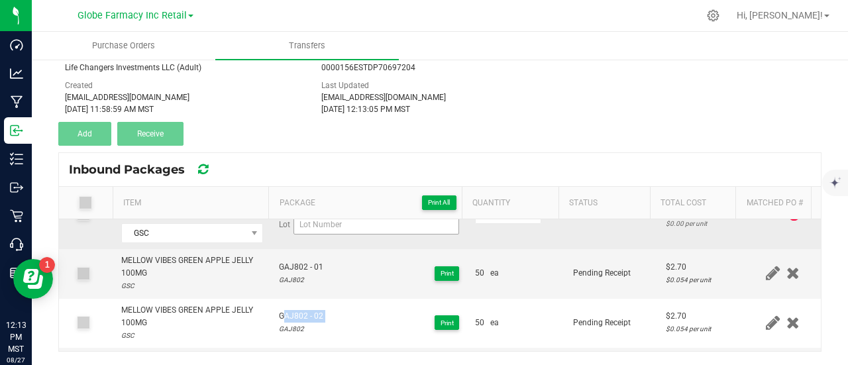
scroll to position [0, 0]
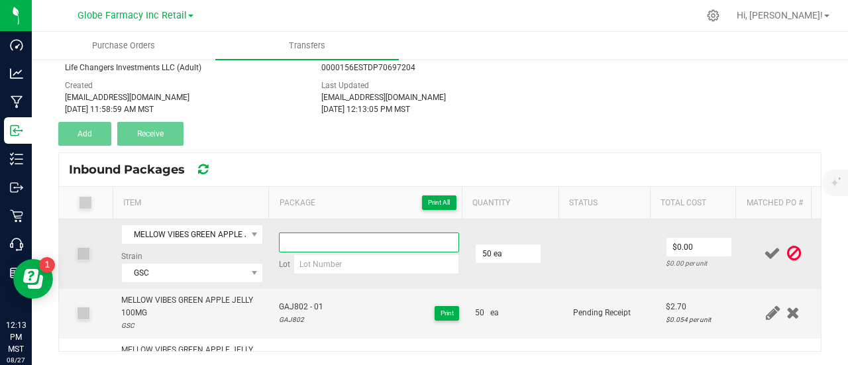
click at [307, 233] on input at bounding box center [369, 243] width 180 height 20
paste input "GAJ802 - 02"
type input "GAJ802 - 03"
click at [328, 269] on input at bounding box center [376, 264] width 166 height 20
paste input "GAJ802 - 02"
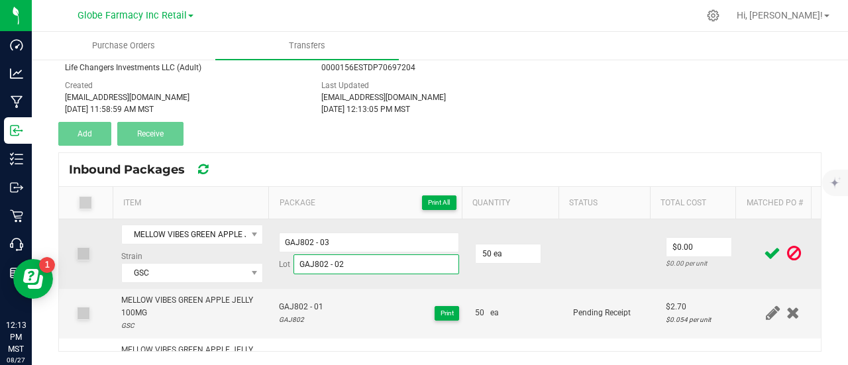
drag, startPoint x: 325, startPoint y: 263, endPoint x: 390, endPoint y: 262, distance: 65.6
click at [390, 262] on input "GAJ802 - 02" at bounding box center [376, 264] width 166 height 20
type input "GAJ802"
click at [666, 244] on input "0" at bounding box center [698, 247] width 65 height 19
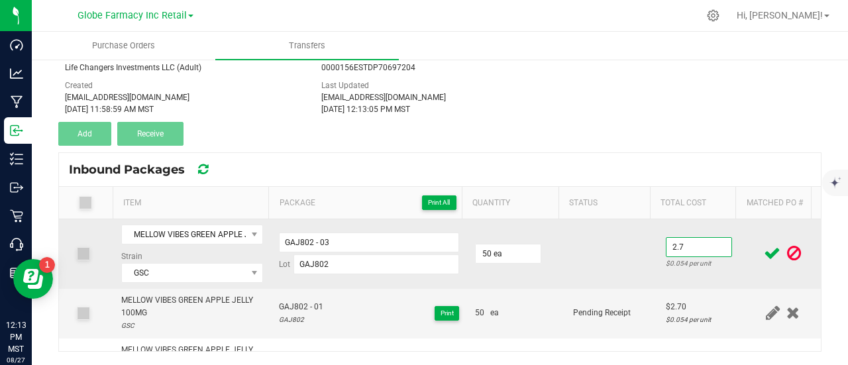
type input "$2.70"
click at [632, 260] on td at bounding box center [611, 254] width 93 height 70
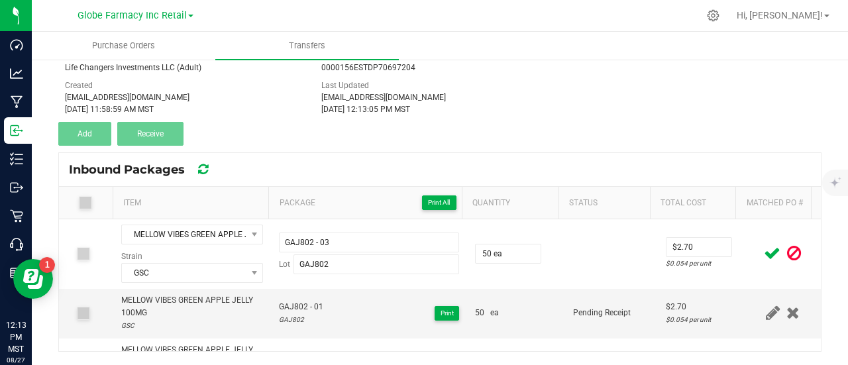
click at [764, 245] on icon at bounding box center [772, 253] width 17 height 17
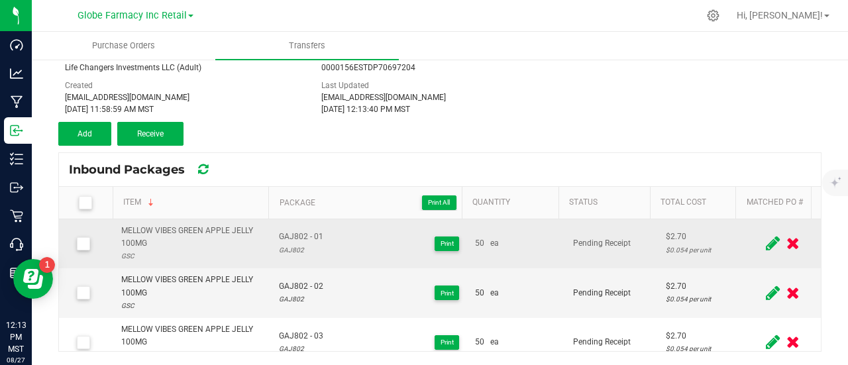
click at [166, 235] on div "MELLOW VIBES GREEN APPLE JELLY 100MG" at bounding box center [192, 237] width 142 height 25
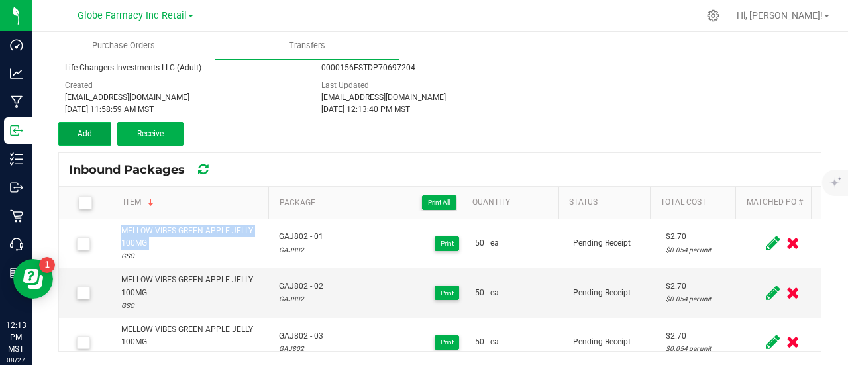
click at [80, 137] on span "Add" at bounding box center [85, 133] width 15 height 9
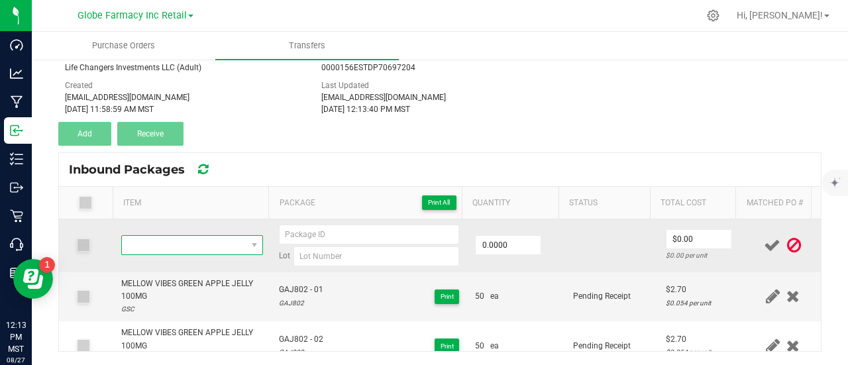
click at [174, 245] on span "NO DATA FOUND" at bounding box center [184, 245] width 124 height 19
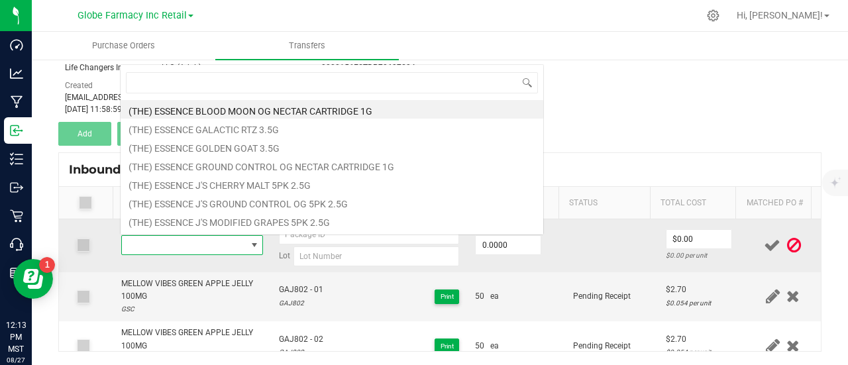
scroll to position [19, 135]
type input "MELLOW VIBES GREEN APPLE JELLY 100MG"
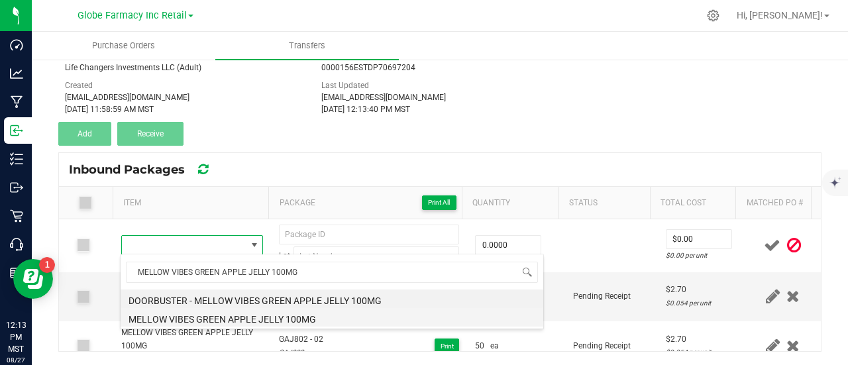
click at [221, 314] on li "MELLOW VIBES GREEN APPLE JELLY 100MG" at bounding box center [332, 317] width 423 height 19
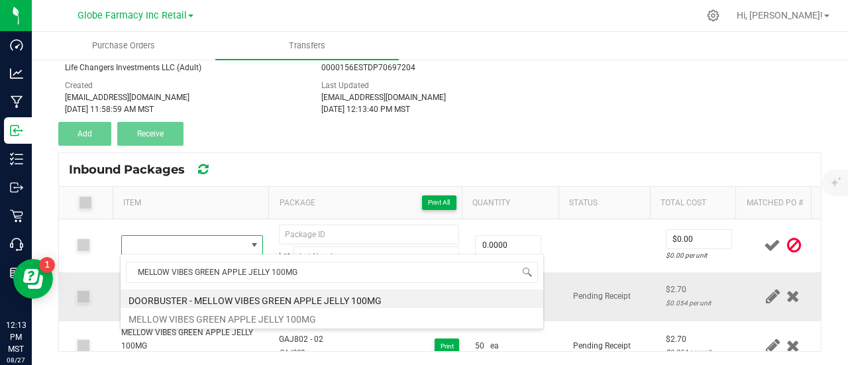
type input "0 ea"
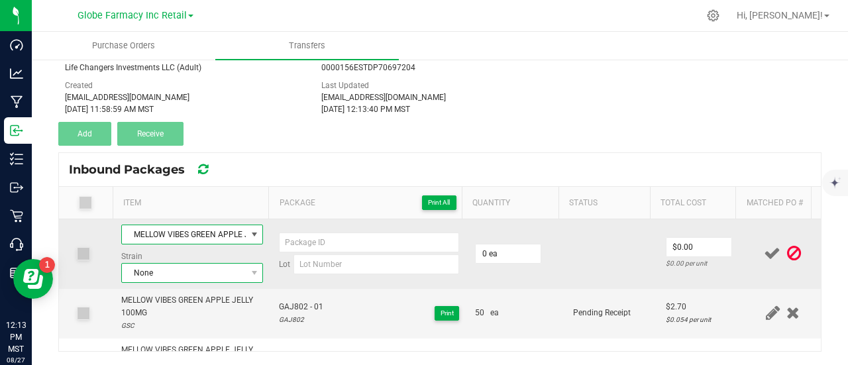
click at [196, 271] on span "None" at bounding box center [184, 273] width 124 height 19
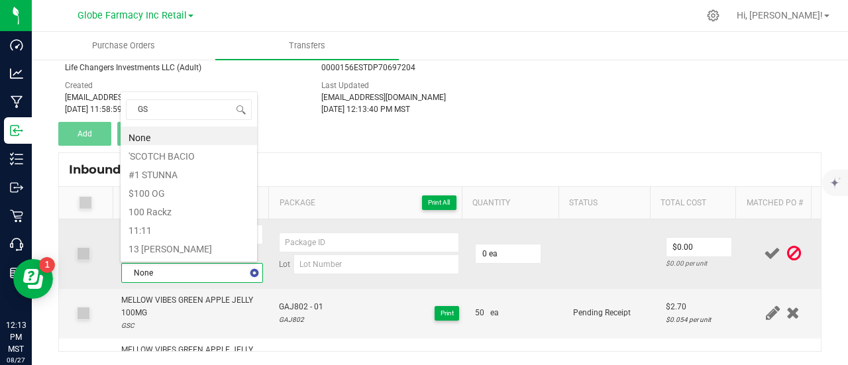
type input "GSC"
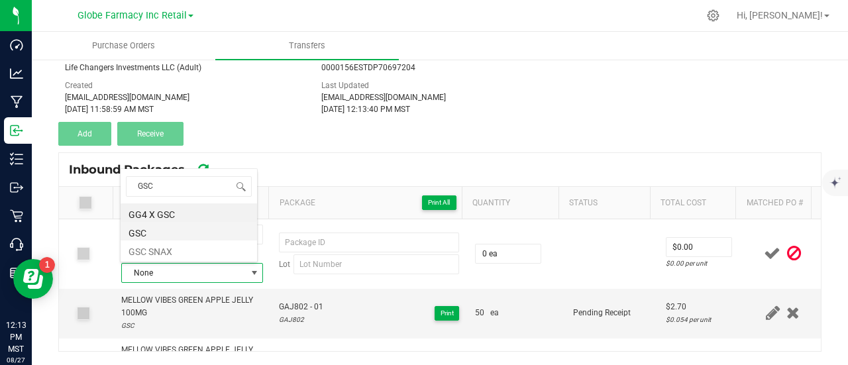
click at [186, 227] on li "GSC" at bounding box center [189, 231] width 136 height 19
click at [288, 301] on span "GAJ802 - 01" at bounding box center [301, 307] width 44 height 13
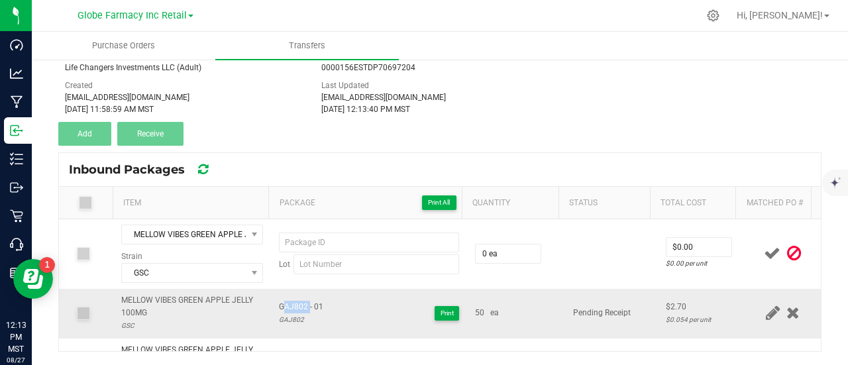
click at [288, 301] on span "GAJ802 - 01" at bounding box center [301, 307] width 44 height 13
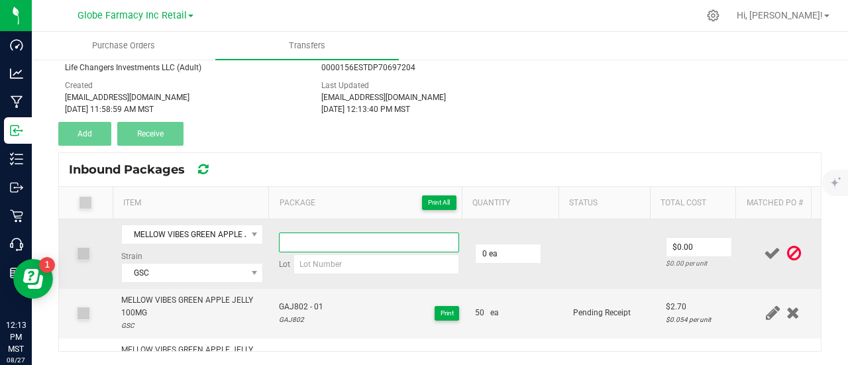
click at [308, 242] on input at bounding box center [369, 243] width 180 height 20
paste input "GAJ802 - 01"
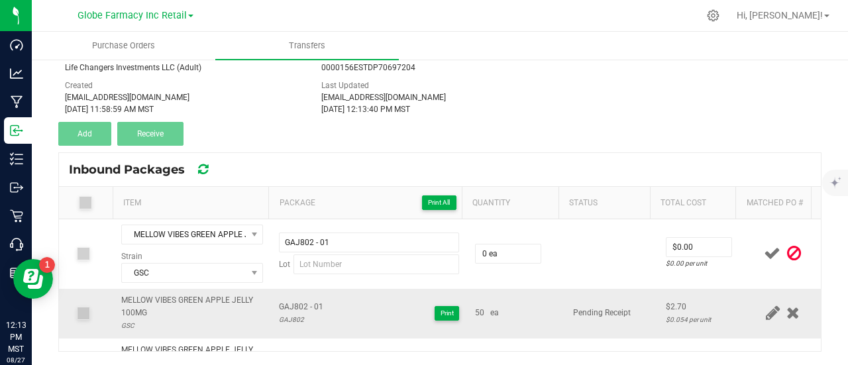
click at [366, 305] on div "GAJ802 - 01 GAJ802 Print" at bounding box center [369, 313] width 180 height 25
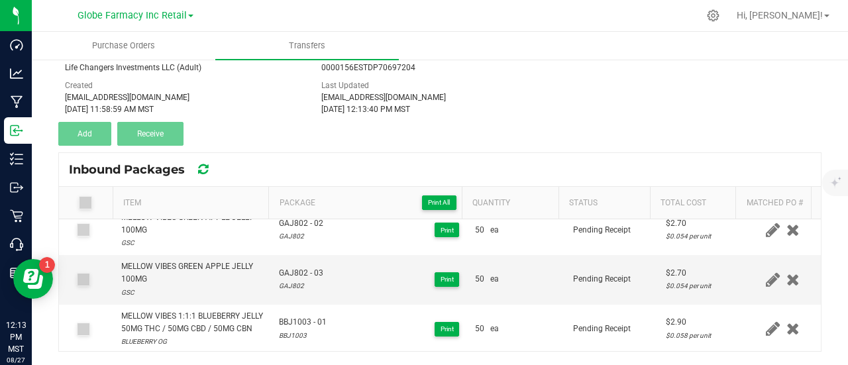
scroll to position [0, 0]
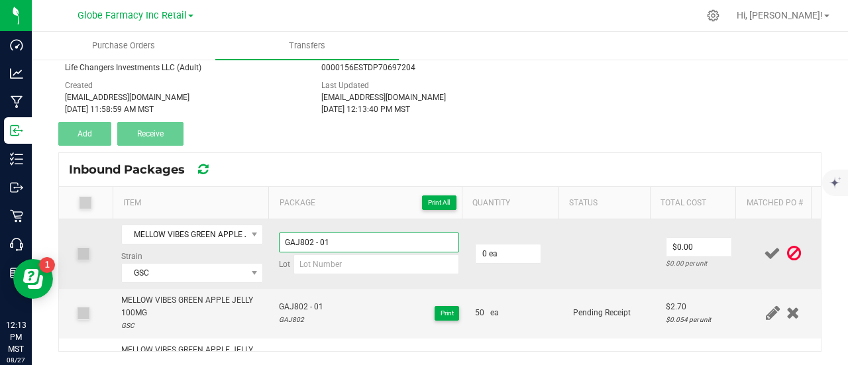
click at [359, 242] on input "GAJ802 - 01" at bounding box center [369, 243] width 180 height 20
type input "GAJ802 - 04"
paste input "GAJ802 - 01"
click at [356, 266] on input at bounding box center [376, 264] width 166 height 20
type input "GAJ802"
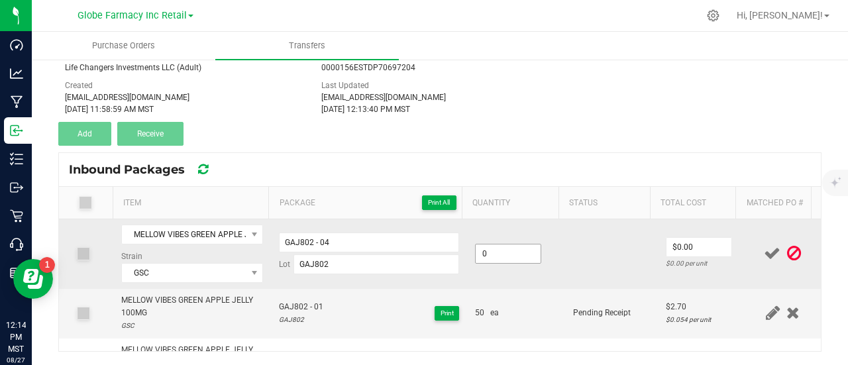
click at [511, 252] on input "0" at bounding box center [508, 253] width 65 height 19
type input "50 ea"
click at [686, 244] on input "0" at bounding box center [698, 247] width 65 height 19
type input "$2.70"
click at [589, 267] on td at bounding box center [611, 254] width 93 height 70
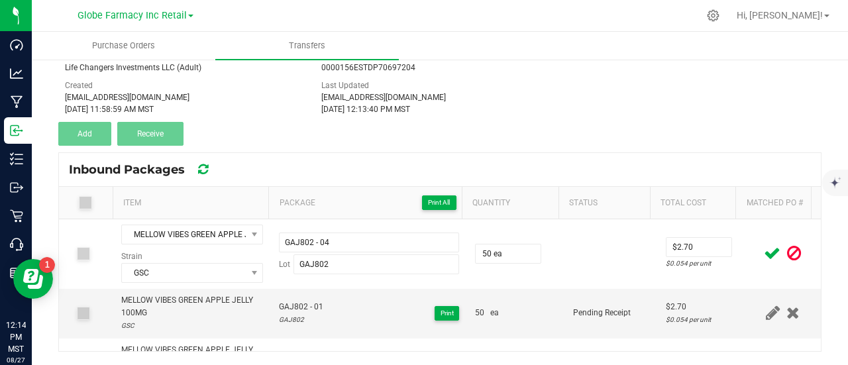
click at [764, 250] on icon at bounding box center [772, 253] width 17 height 17
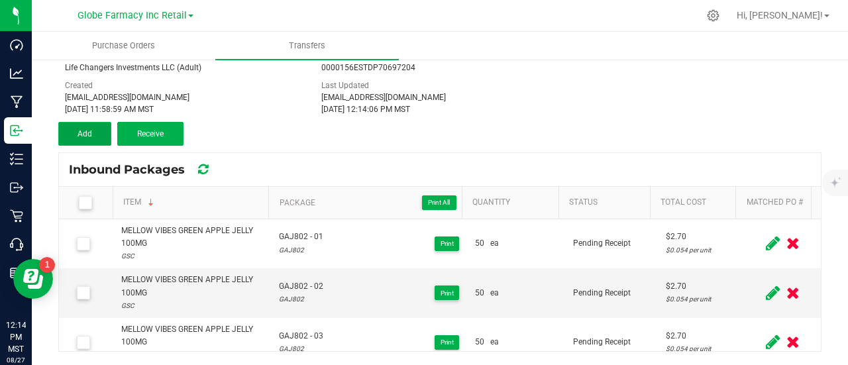
click at [83, 123] on button "Add" at bounding box center [84, 134] width 53 height 24
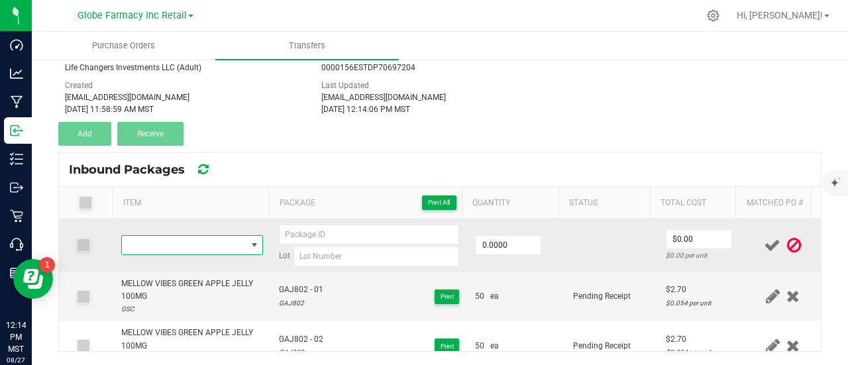
click at [195, 240] on span "NO DATA FOUND" at bounding box center [184, 245] width 124 height 19
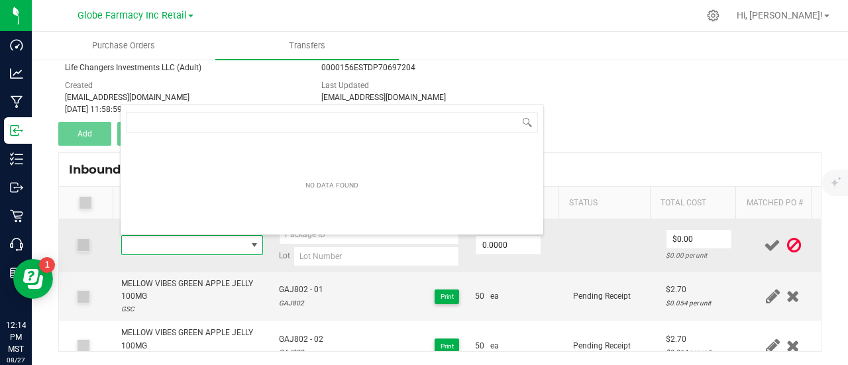
scroll to position [19, 135]
type input "MELLOW VIBES 1:1 WATERMELON JELLY 100MG THC / 100MG CBD"
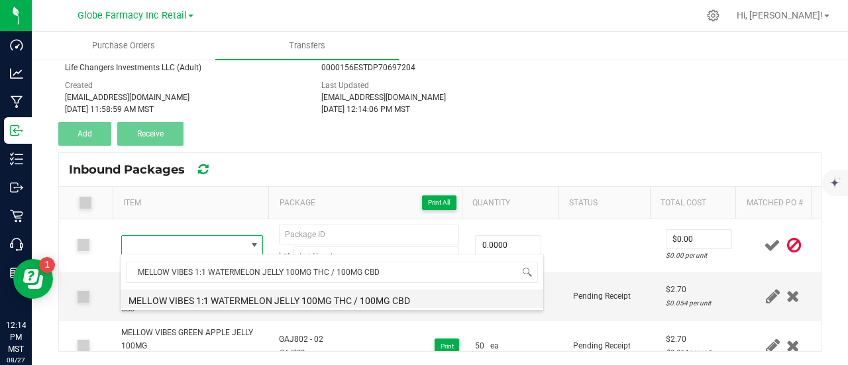
click at [187, 296] on li "MELLOW VIBES 1:1 WATERMELON JELLY 100MG THC / 100MG CBD" at bounding box center [332, 299] width 423 height 19
type input "0 ea"
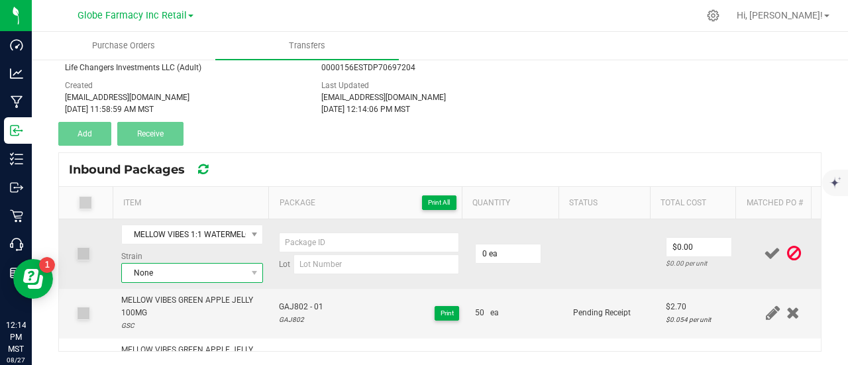
click at [152, 274] on span "None" at bounding box center [184, 273] width 124 height 19
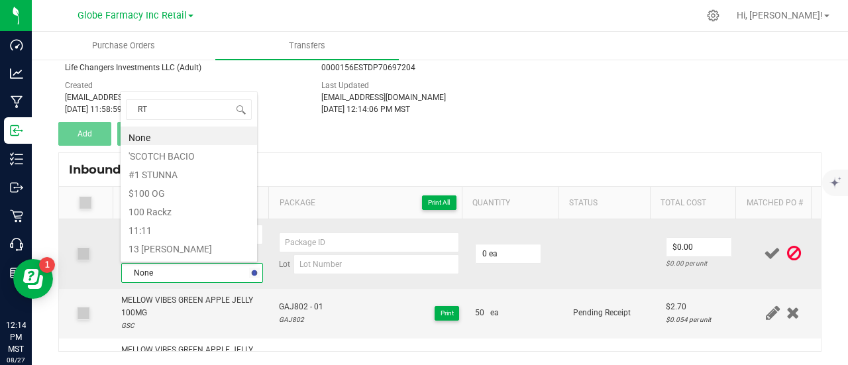
type input "RTZ"
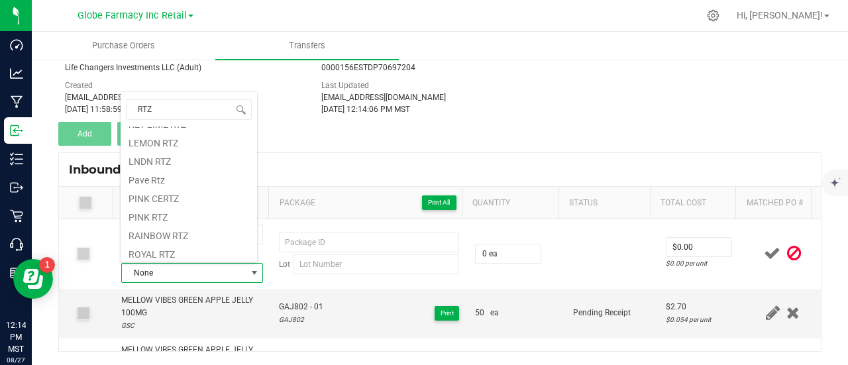
scroll to position [398, 0]
click at [158, 182] on li "RTZ" at bounding box center [189, 183] width 136 height 19
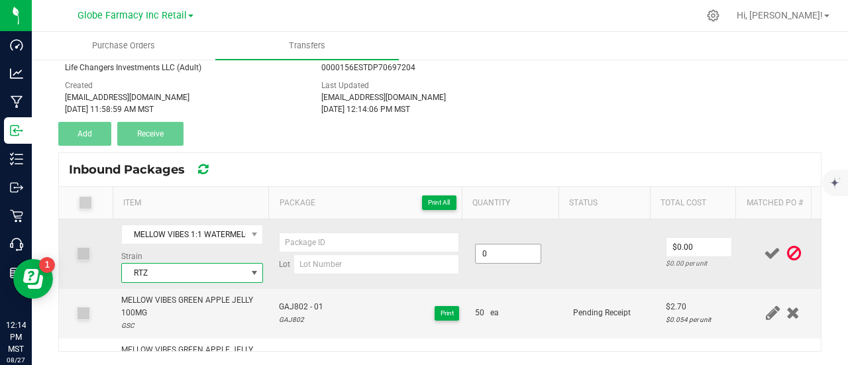
click at [498, 249] on input "0" at bounding box center [508, 253] width 65 height 19
type input "50 ea"
click at [686, 238] on input "0" at bounding box center [698, 247] width 65 height 19
click at [700, 250] on input "0" at bounding box center [698, 247] width 65 height 19
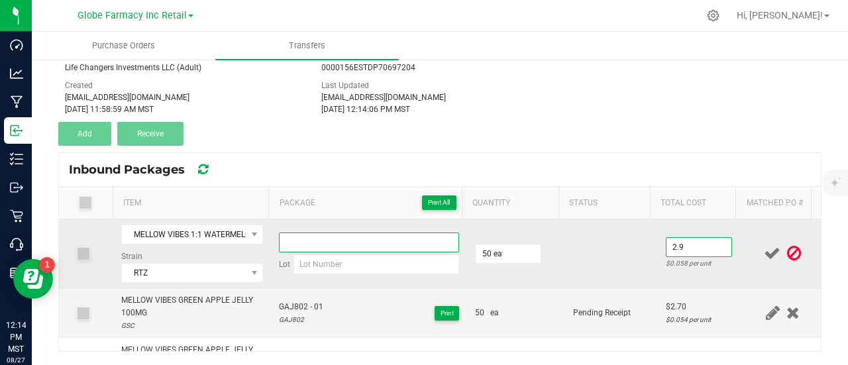
type input "$2.90"
click at [330, 240] on input at bounding box center [369, 243] width 180 height 20
click at [327, 244] on input "WMJ702 - 01" at bounding box center [369, 243] width 180 height 20
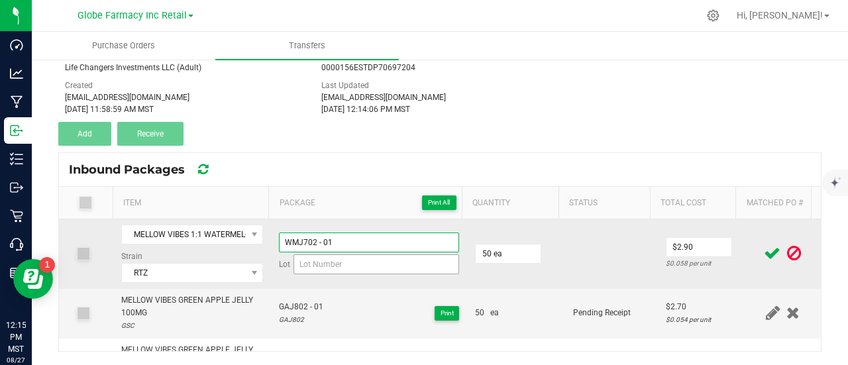
type input "WMJ702 - 01"
click at [318, 266] on input at bounding box center [376, 264] width 166 height 20
paste input "WMJ702 - 01"
drag, startPoint x: 343, startPoint y: 260, endPoint x: 326, endPoint y: 275, distance: 22.1
click at [326, 275] on td "WMJ702 - 01 Lot WMJ702 - 01" at bounding box center [369, 254] width 196 height 70
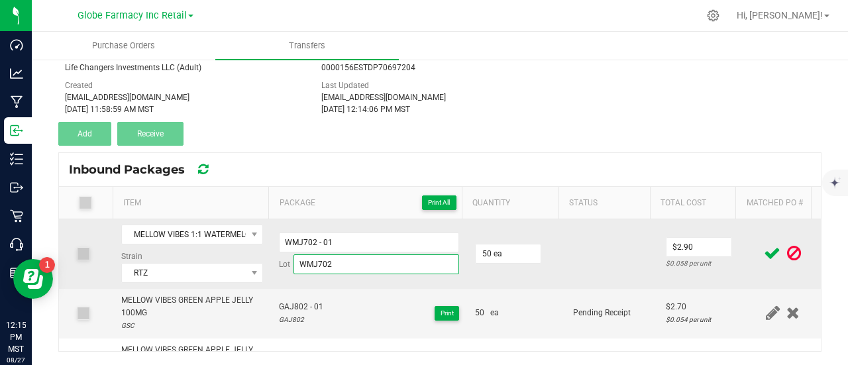
type input "WMJ702"
click at [585, 273] on td at bounding box center [611, 254] width 93 height 70
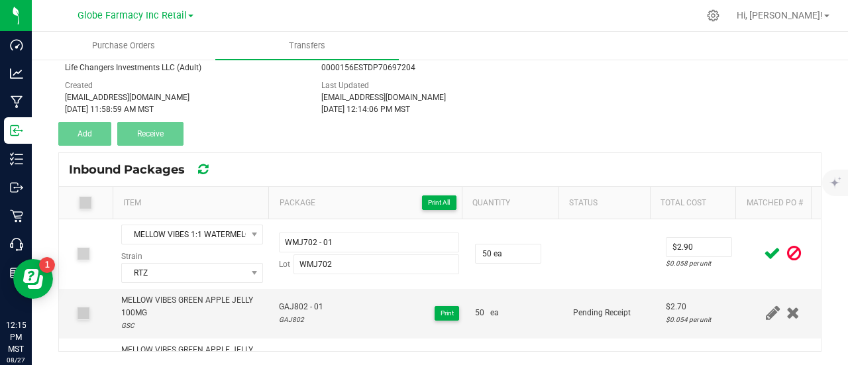
click at [764, 252] on icon at bounding box center [772, 253] width 17 height 17
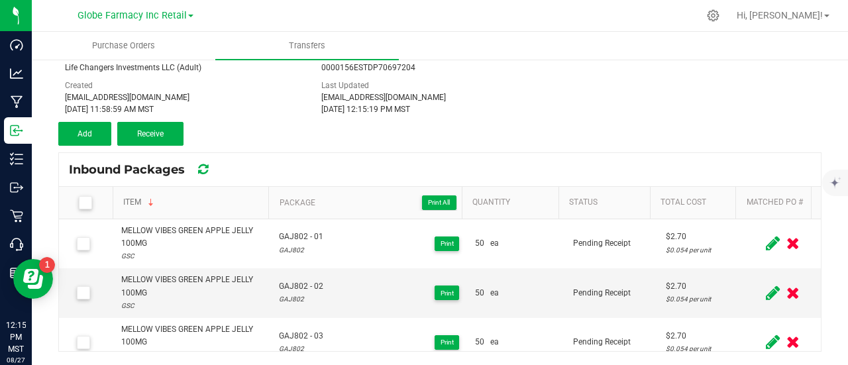
click at [141, 201] on link "Item" at bounding box center [193, 202] width 140 height 11
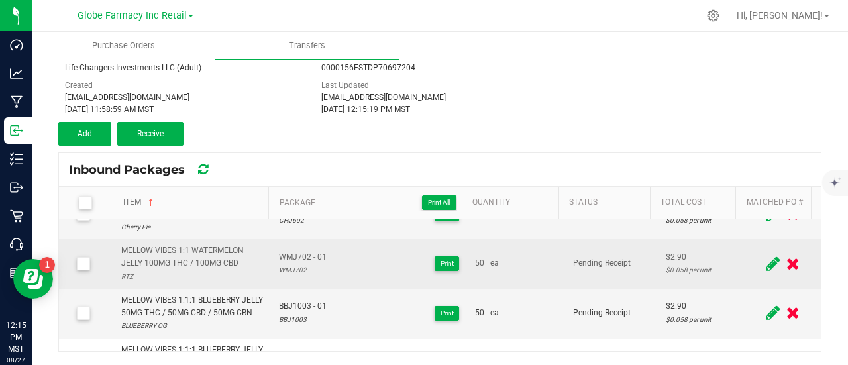
scroll to position [199, 0]
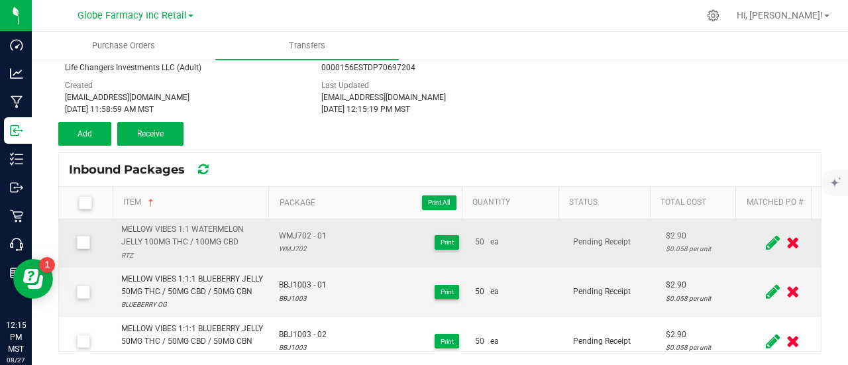
click at [203, 231] on div "MELLOW VIBES 1:1 WATERMELON JELLY 100MG THC / 100MG CBD" at bounding box center [192, 235] width 142 height 25
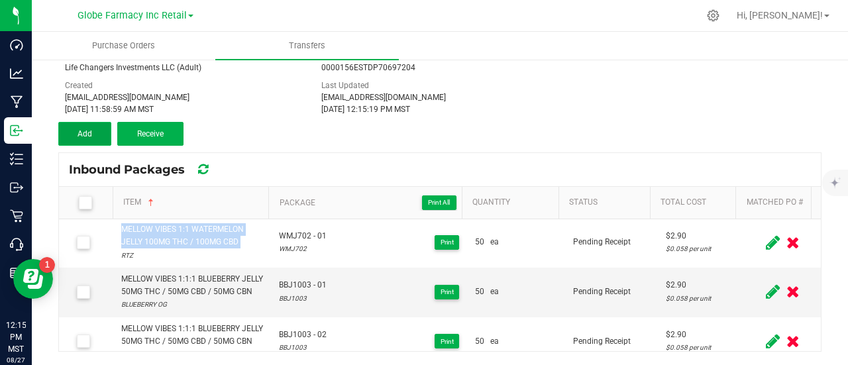
click at [101, 131] on button "Add" at bounding box center [84, 134] width 53 height 24
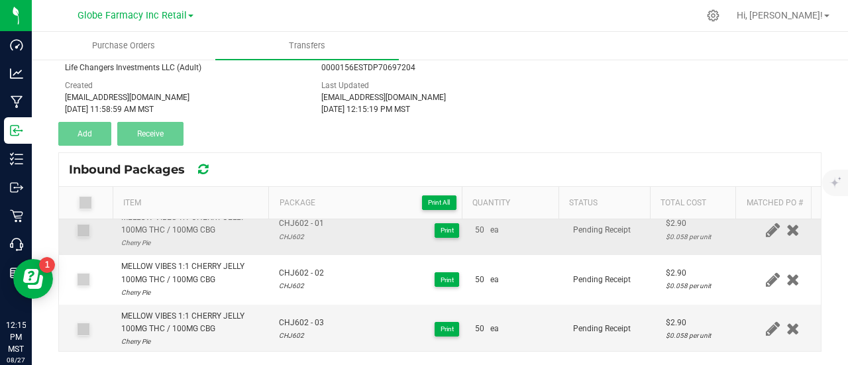
scroll to position [0, 0]
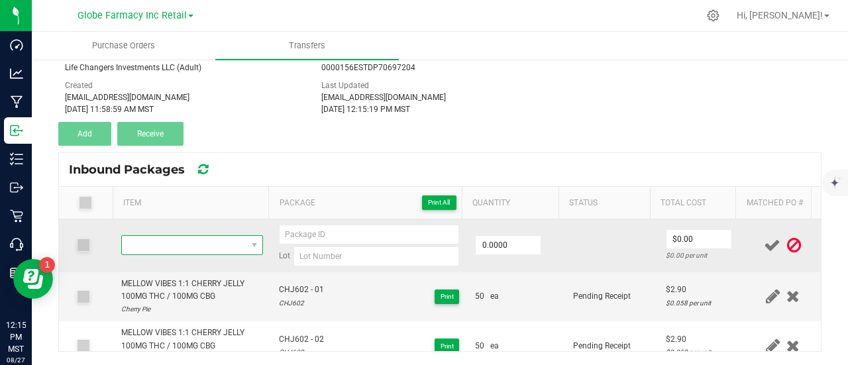
click at [197, 242] on span "NO DATA FOUND" at bounding box center [184, 245] width 124 height 19
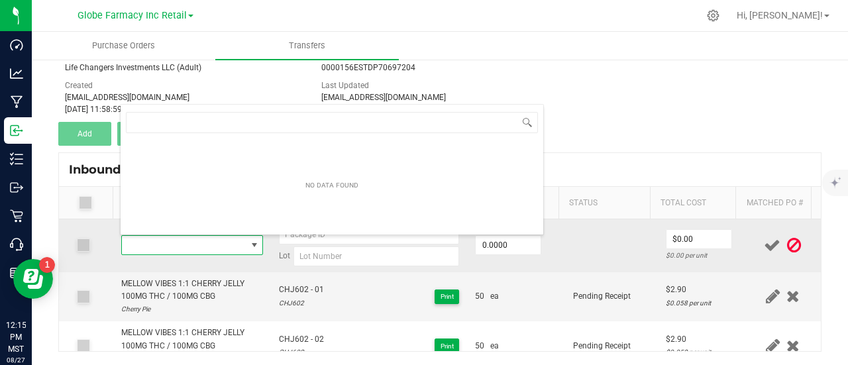
type input "MELLOW VIBES 1:1 WATERMELON JELLY 100MG THC / 100MG CBD"
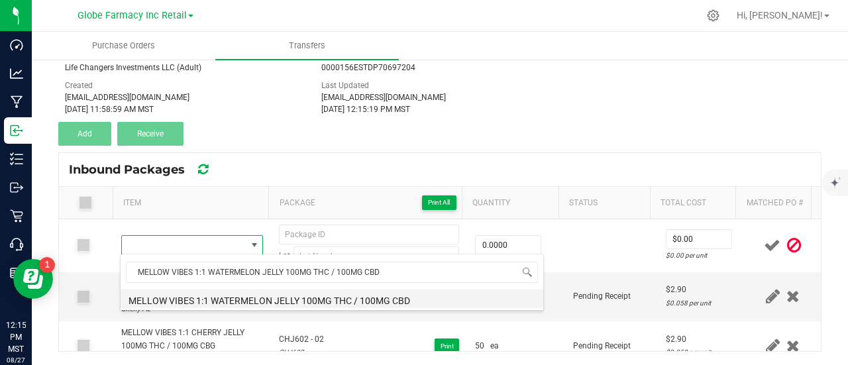
click at [189, 295] on li "MELLOW VIBES 1:1 WATERMELON JELLY 100MG THC / 100MG CBD" at bounding box center [332, 299] width 423 height 19
type input "0 ea"
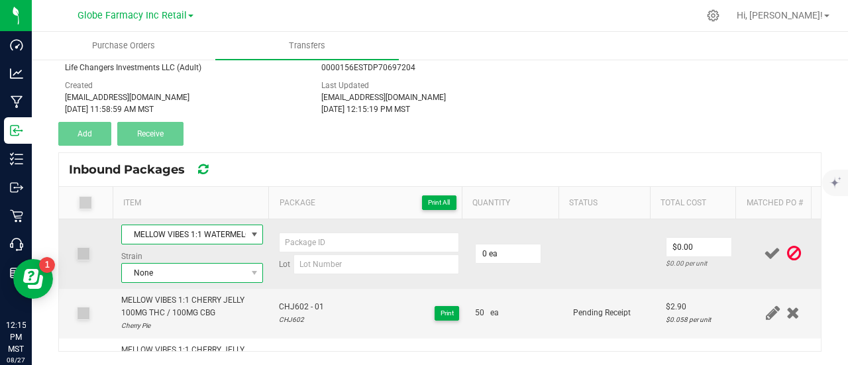
click at [165, 276] on span "None" at bounding box center [184, 273] width 124 height 19
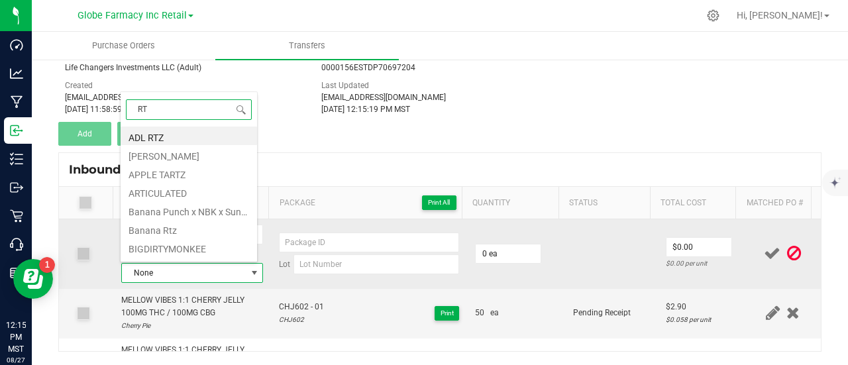
type input "RTZ"
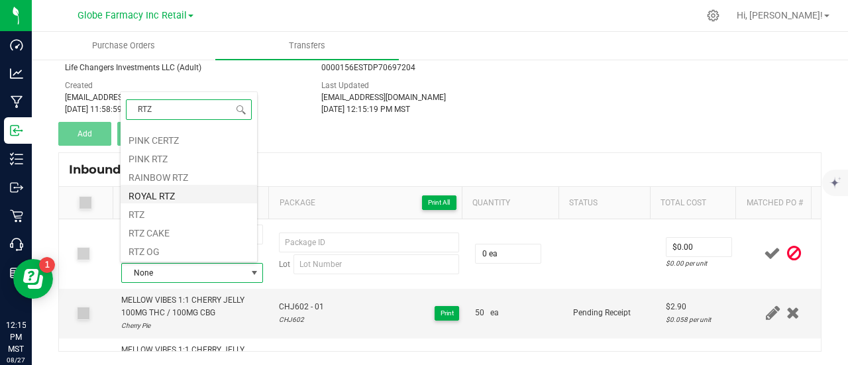
scroll to position [398, 0]
click at [164, 186] on li "RTZ" at bounding box center [189, 183] width 136 height 19
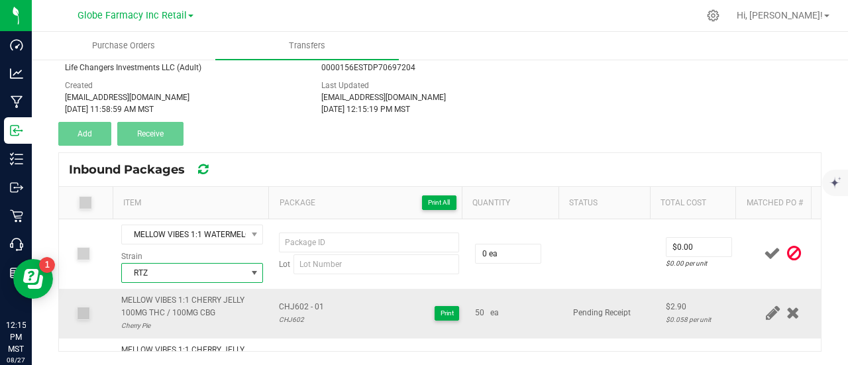
click at [356, 296] on td "CHJ602 - 01 CHJ602 Print" at bounding box center [369, 314] width 196 height 50
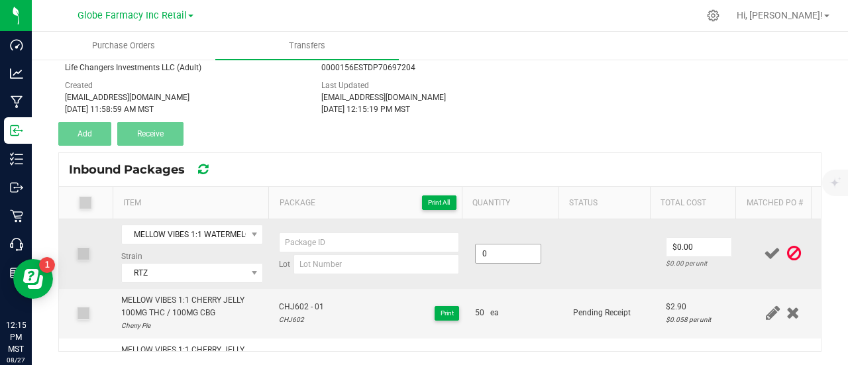
click at [498, 256] on input "0" at bounding box center [508, 253] width 65 height 19
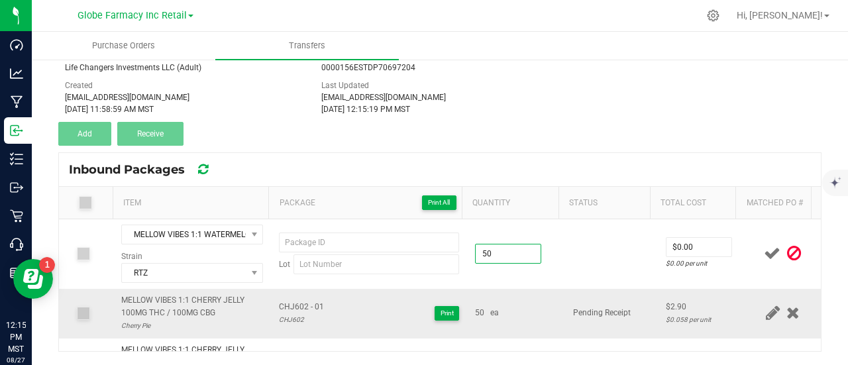
type input "50 ea"
click at [629, 317] on td "Pending Receipt" at bounding box center [611, 314] width 93 height 50
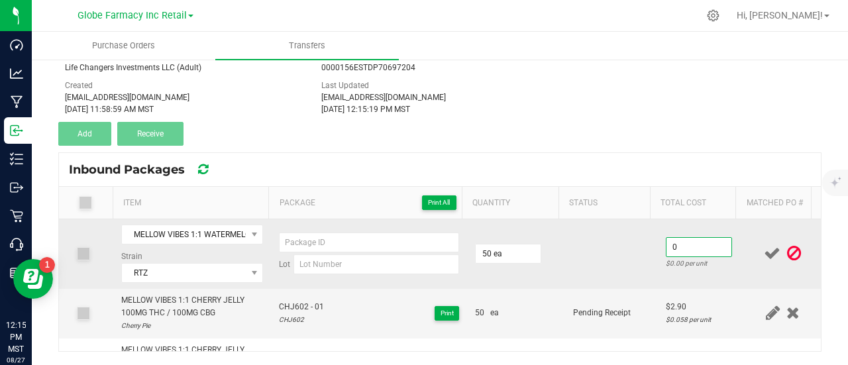
click at [669, 254] on input "0" at bounding box center [698, 247] width 65 height 19
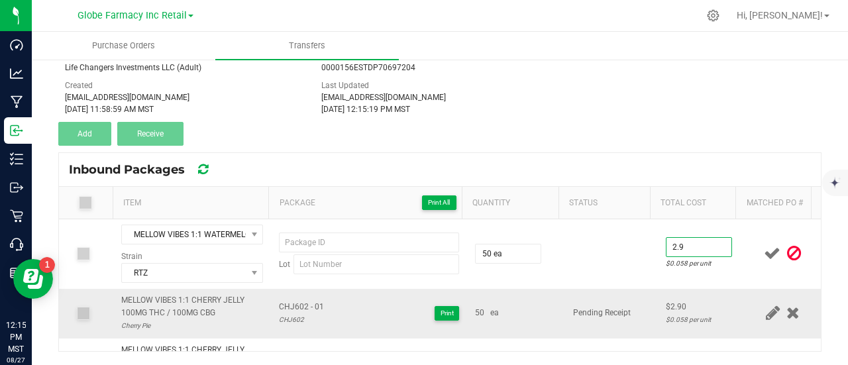
type input "$2.90"
click at [666, 313] on div "$0.058 per unit" at bounding box center [701, 319] width 71 height 13
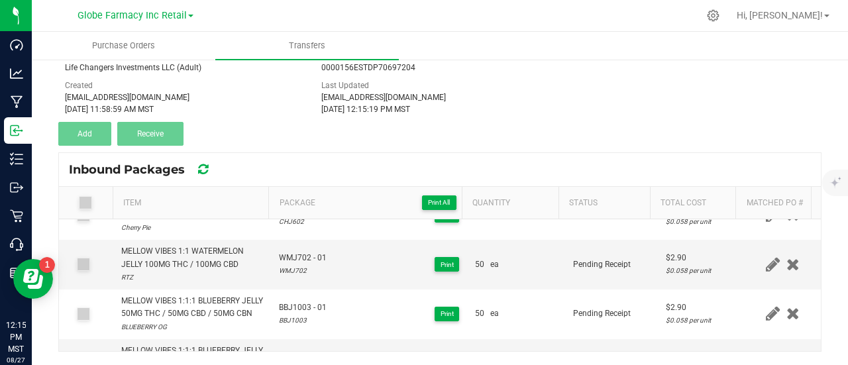
scroll to position [265, 0]
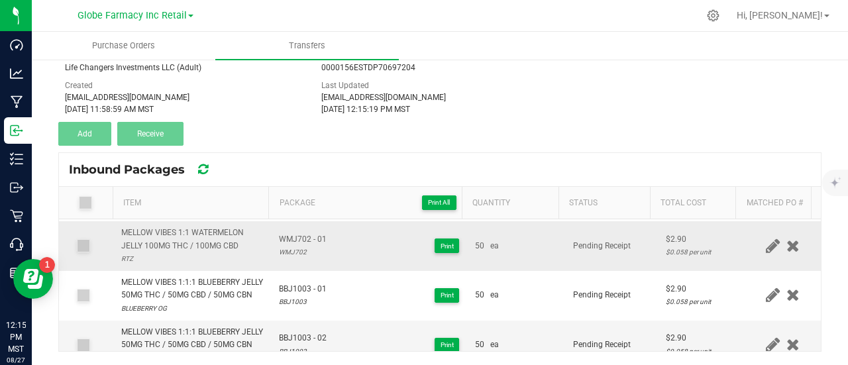
click at [292, 237] on span "WMJ702 - 01" at bounding box center [303, 239] width 48 height 13
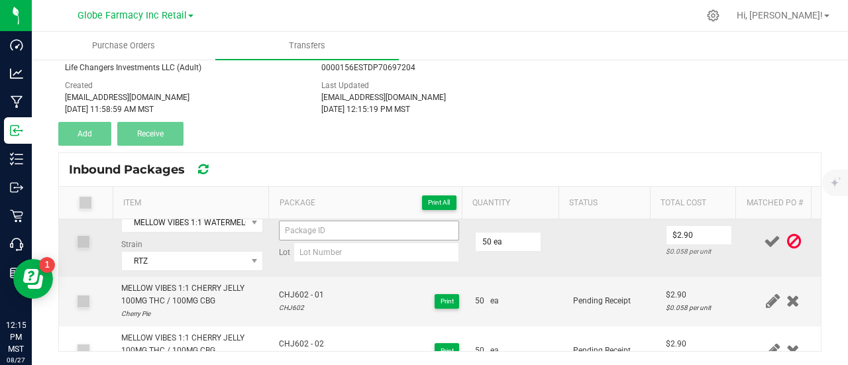
scroll to position [0, 0]
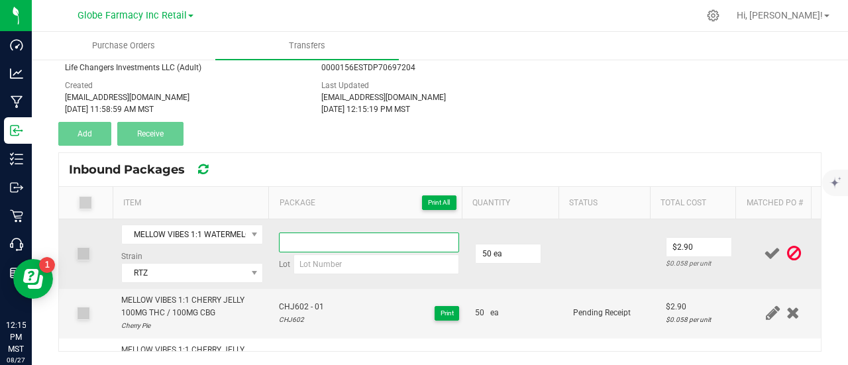
click at [304, 236] on input at bounding box center [369, 243] width 180 height 20
paste input "WMJ702 - 01"
type input "WMJ702 - 02"
paste input "WMJ702 - 01"
drag, startPoint x: 295, startPoint y: 268, endPoint x: 307, endPoint y: 268, distance: 11.9
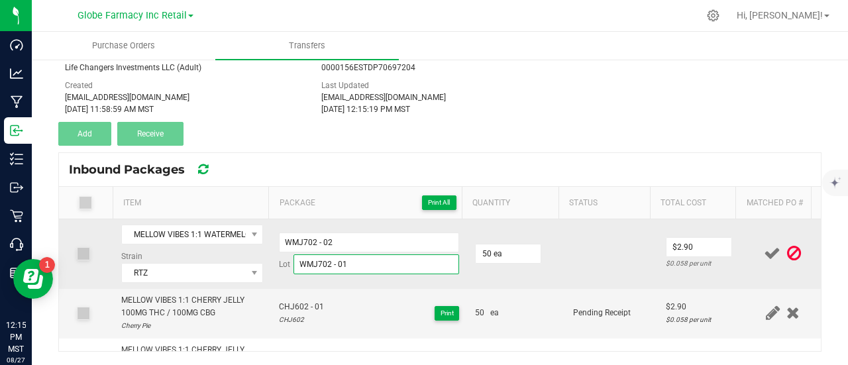
click at [295, 268] on input "WMJ702 - 01" at bounding box center [376, 264] width 166 height 20
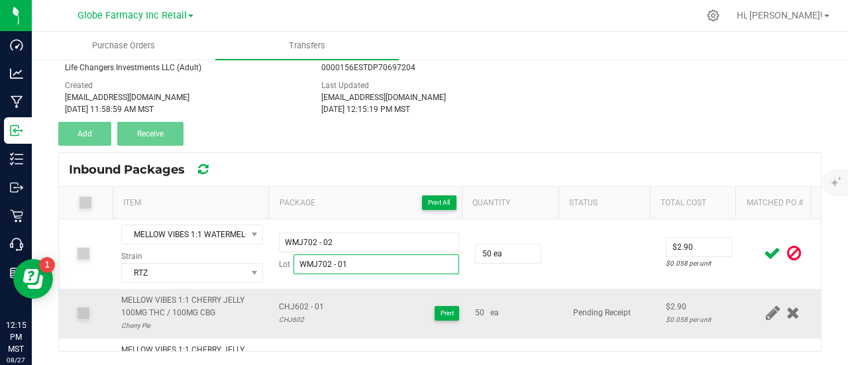
drag, startPoint x: 326, startPoint y: 263, endPoint x: 668, endPoint y: 312, distance: 345.4
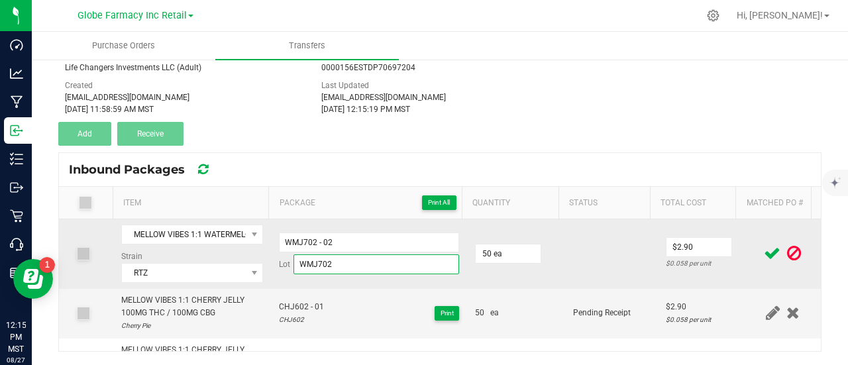
type input "WMJ702"
click at [625, 270] on td at bounding box center [611, 254] width 93 height 70
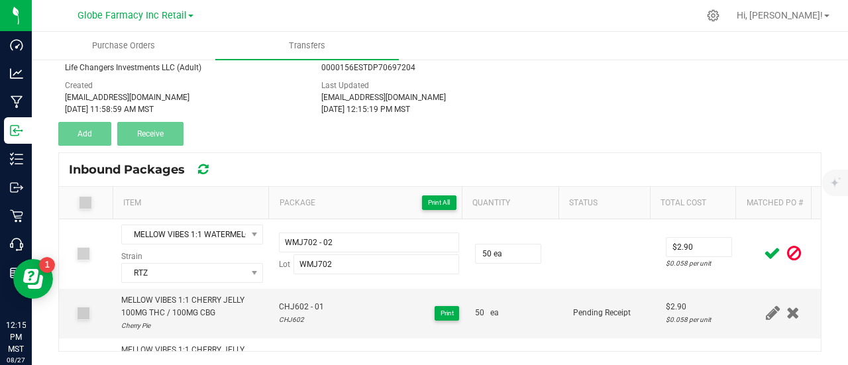
click at [764, 251] on icon at bounding box center [772, 253] width 17 height 17
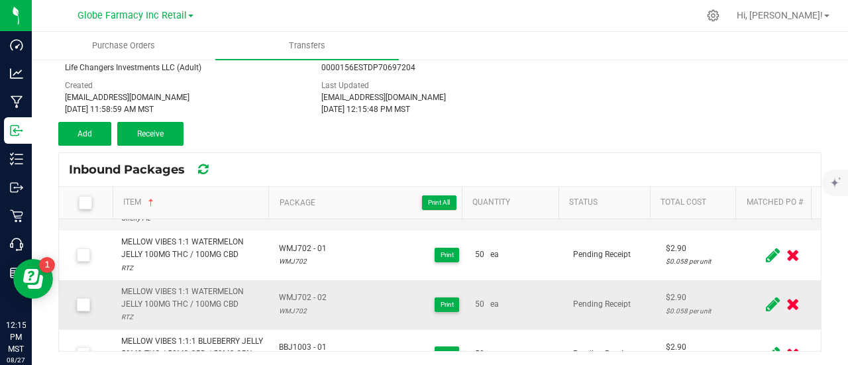
scroll to position [199, 0]
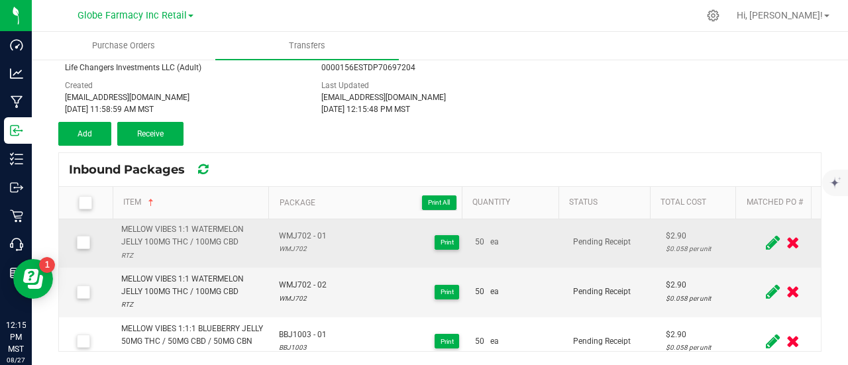
click at [178, 231] on div "MELLOW VIBES 1:1 WATERMELON JELLY 100MG THC / 100MG CBD" at bounding box center [192, 235] width 142 height 25
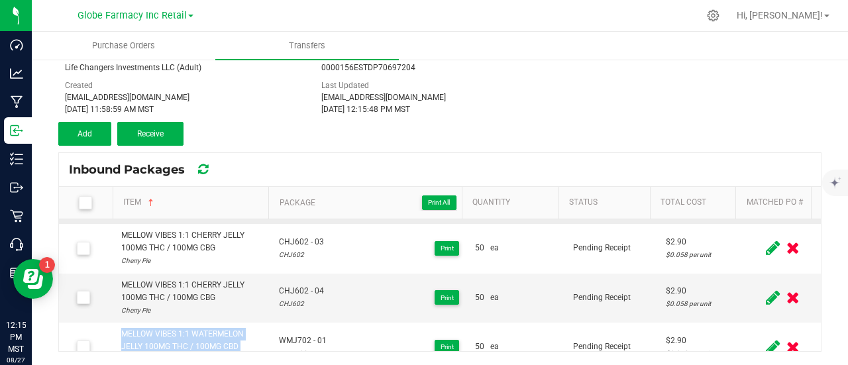
scroll to position [0, 0]
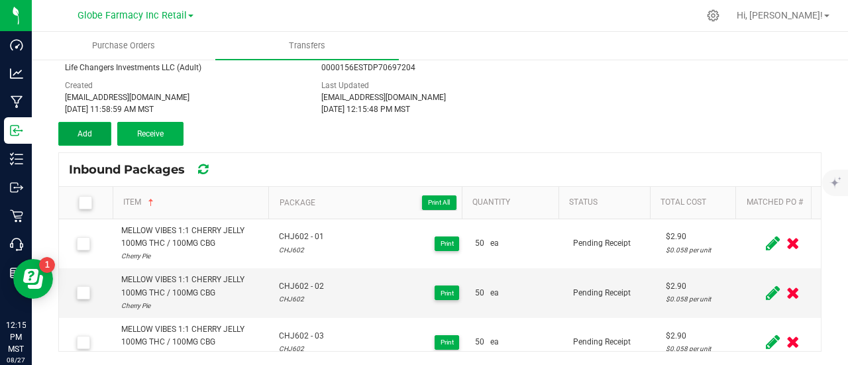
click at [84, 127] on button "Add" at bounding box center [84, 134] width 53 height 24
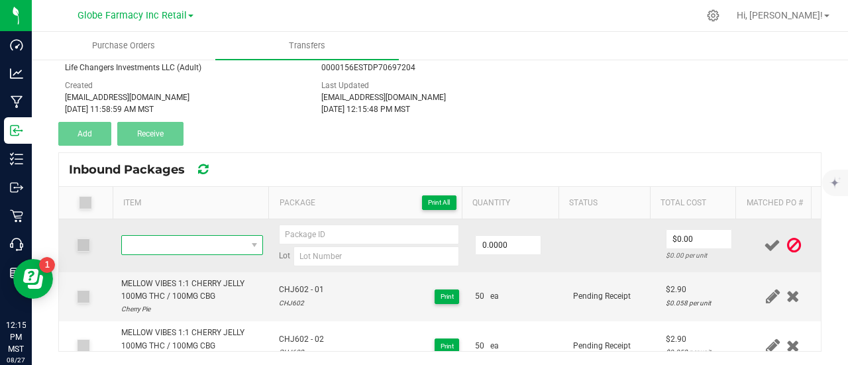
click at [218, 239] on span "NO DATA FOUND" at bounding box center [184, 245] width 124 height 19
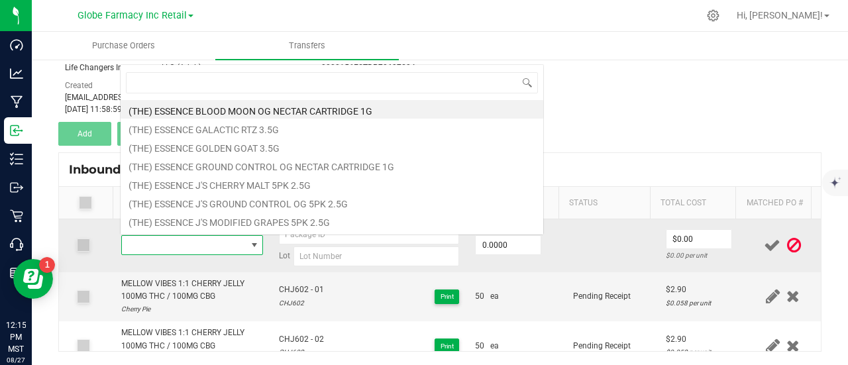
type input "MELLOW VIBES 1:1 WATERMELON JELLY 100MG THC / 100MG CBD"
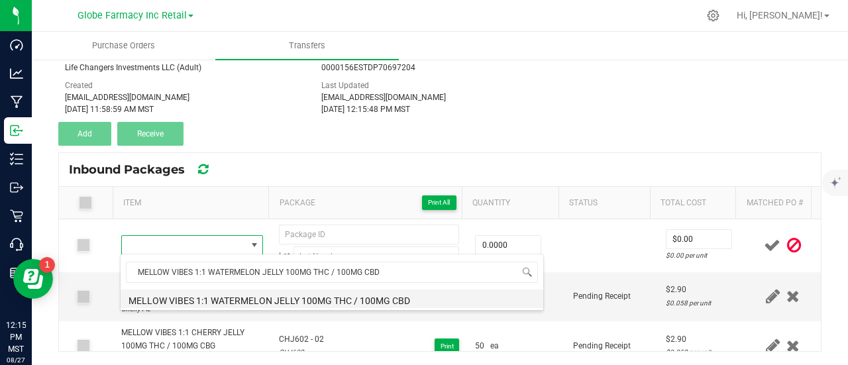
click at [224, 301] on li "MELLOW VIBES 1:1 WATERMELON JELLY 100MG THC / 100MG CBD" at bounding box center [332, 299] width 423 height 19
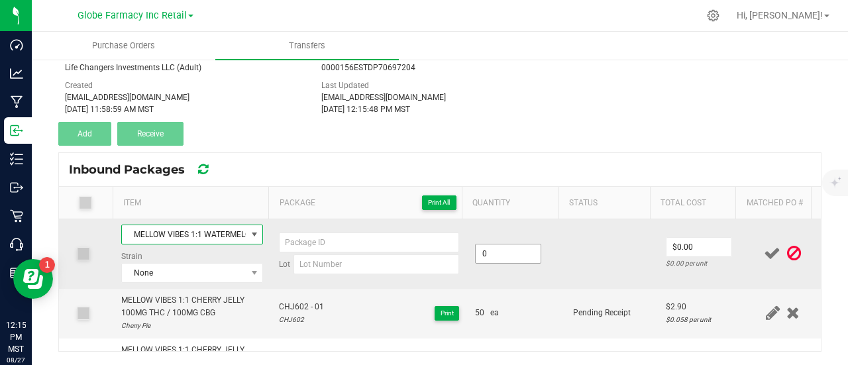
click at [504, 245] on input "0" at bounding box center [508, 253] width 65 height 19
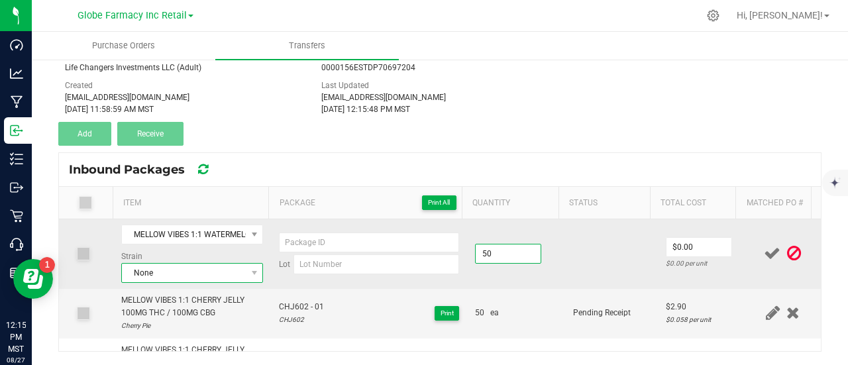
type input "50 ea"
click at [180, 272] on span "None" at bounding box center [184, 273] width 124 height 19
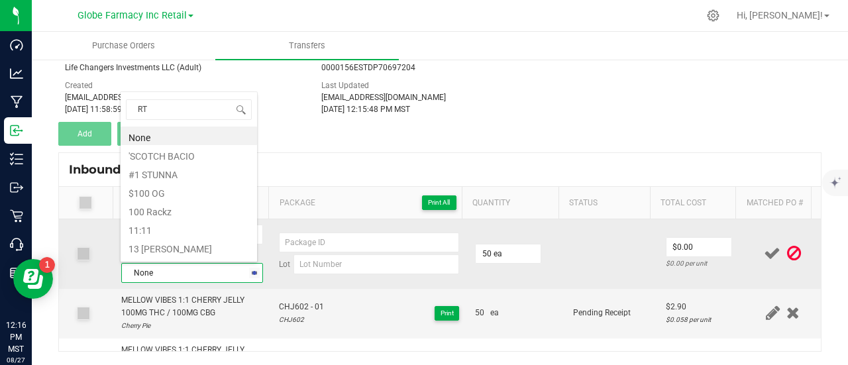
type input "RTZ"
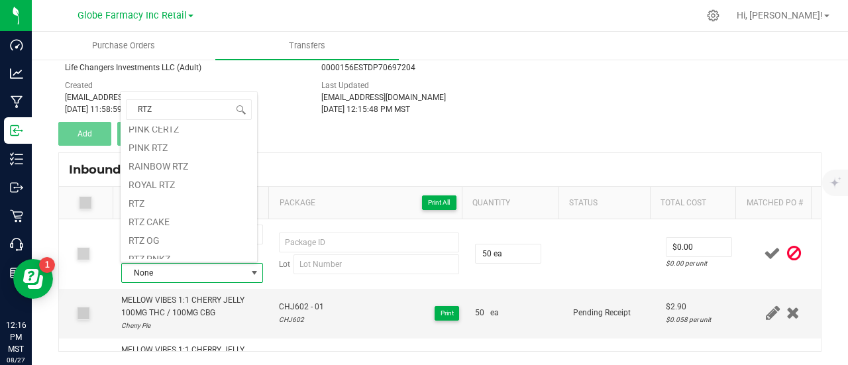
scroll to position [398, 0]
click at [164, 181] on li "RTZ" at bounding box center [189, 183] width 136 height 19
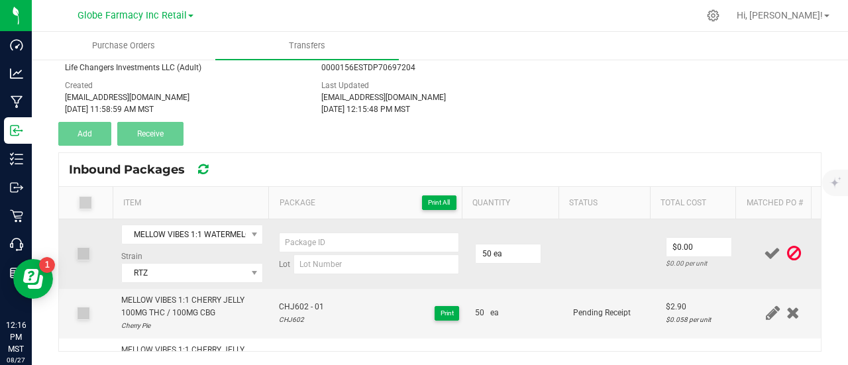
click at [635, 258] on td at bounding box center [611, 254] width 93 height 70
click at [706, 244] on input "0" at bounding box center [698, 247] width 65 height 19
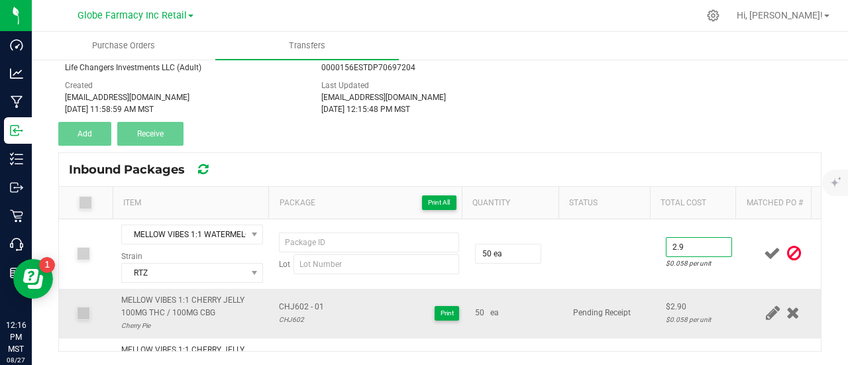
type input "$2.90"
click at [627, 289] on td "Pending Receipt" at bounding box center [611, 314] width 93 height 50
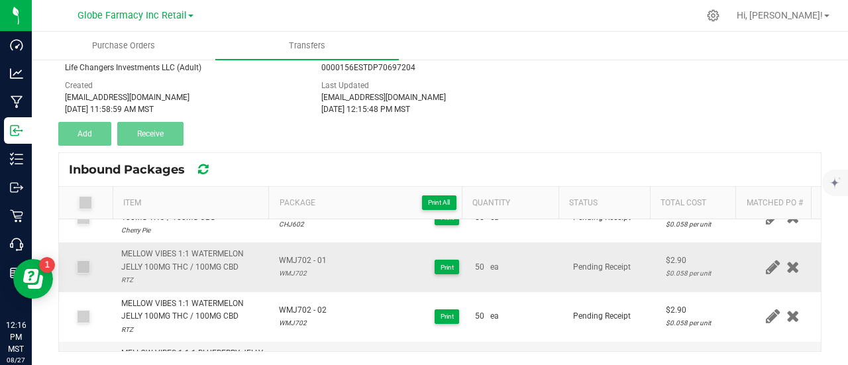
scroll to position [265, 0]
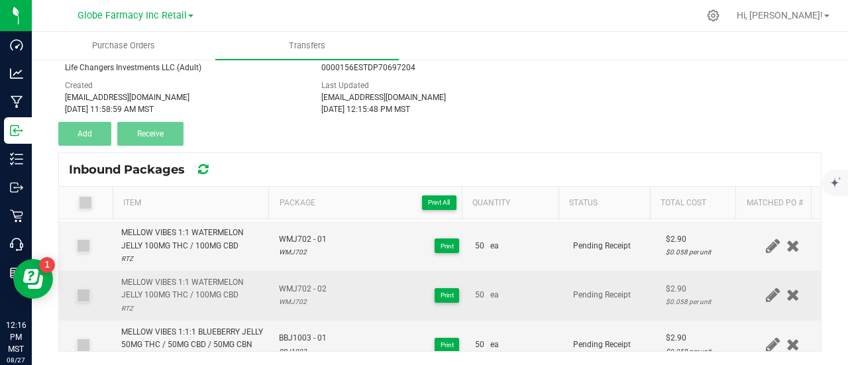
click at [286, 283] on span "WMJ702 - 02" at bounding box center [303, 289] width 48 height 13
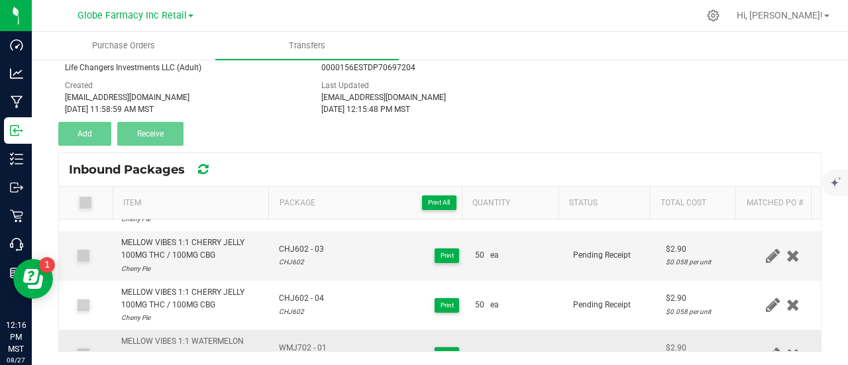
scroll to position [0, 0]
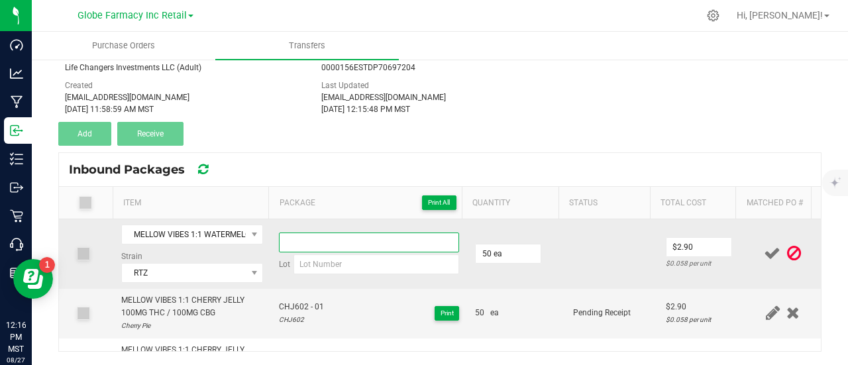
click at [303, 242] on input at bounding box center [369, 243] width 180 height 20
paste input "WMJ702 - 02"
type input "WMJ702 - 03"
click at [305, 255] on input at bounding box center [376, 264] width 166 height 20
paste input "WMJ702 - 02"
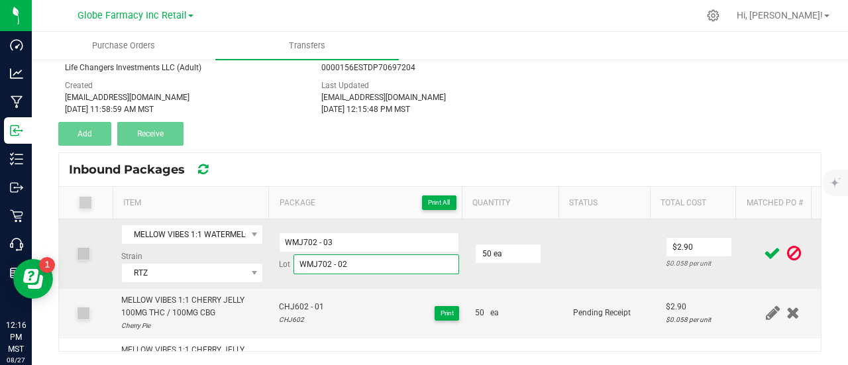
drag, startPoint x: 326, startPoint y: 255, endPoint x: 409, endPoint y: 285, distance: 88.0
click at [409, 285] on td "WMJ702 - 03 Lot WMJ702 - 02" at bounding box center [369, 254] width 196 height 70
type input "WMJ702"
click at [572, 246] on td at bounding box center [611, 254] width 93 height 70
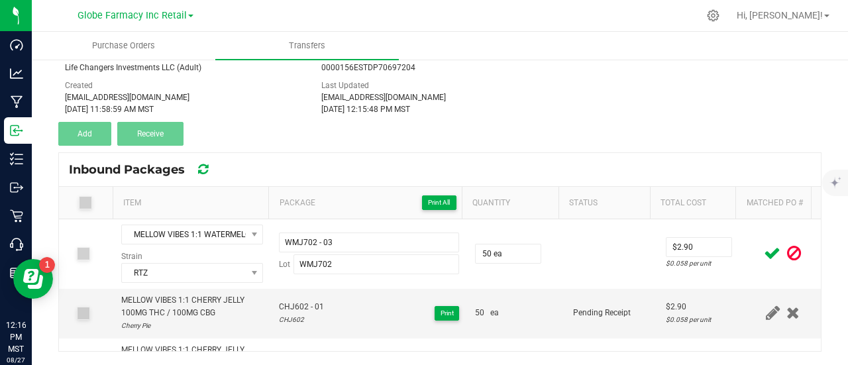
click at [764, 256] on icon at bounding box center [772, 253] width 17 height 17
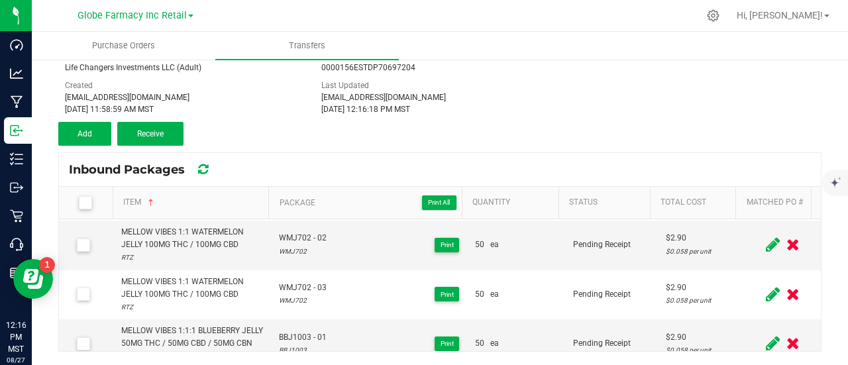
scroll to position [199, 0]
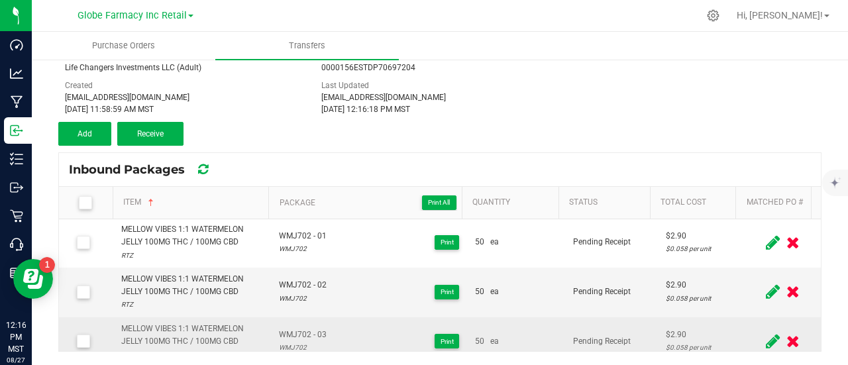
click at [188, 332] on div "MELLOW VIBES 1:1 WATERMELON JELLY 100MG THC / 100MG CBD" at bounding box center [192, 335] width 142 height 25
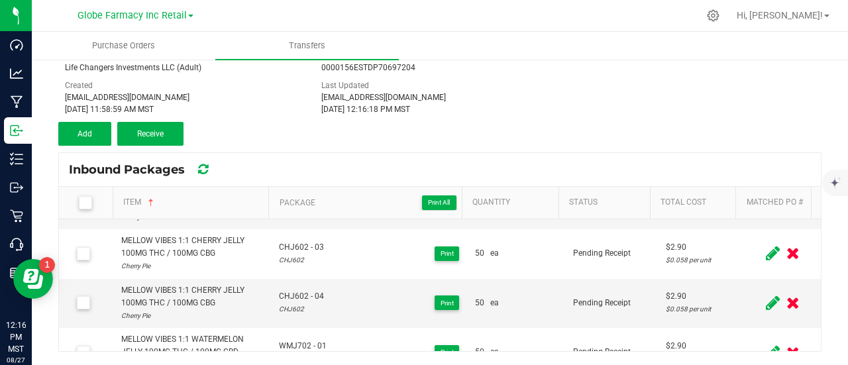
scroll to position [0, 0]
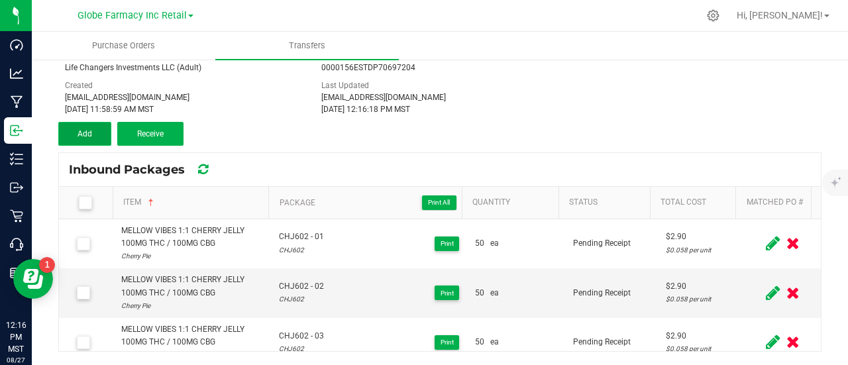
click at [85, 129] on span "Add" at bounding box center [85, 133] width 15 height 9
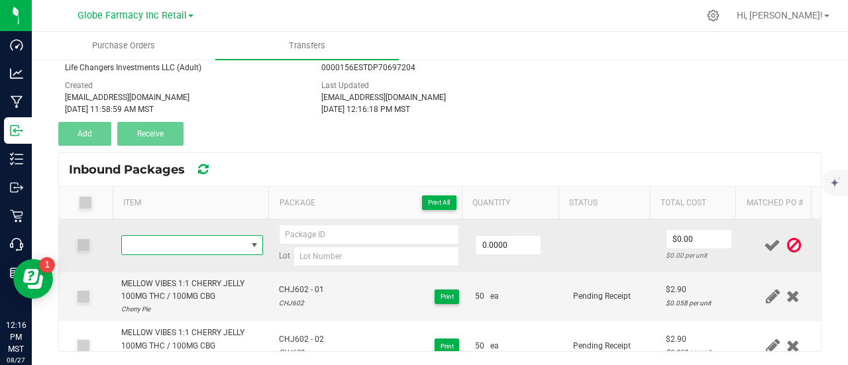
click at [212, 236] on span "NO DATA FOUND" at bounding box center [184, 245] width 124 height 19
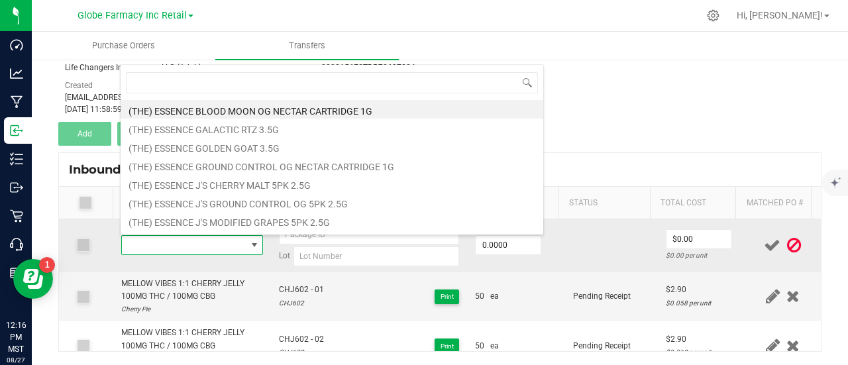
type input "MELLOW VIBES 1:1 WATERMELON JELLY 100MG THC / 100MG CBD"
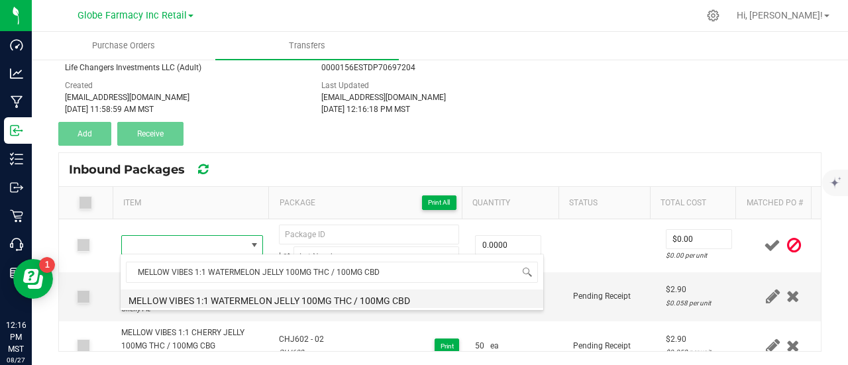
click at [224, 300] on li "MELLOW VIBES 1:1 WATERMELON JELLY 100MG THC / 100MG CBD" at bounding box center [332, 299] width 423 height 19
type input "0 ea"
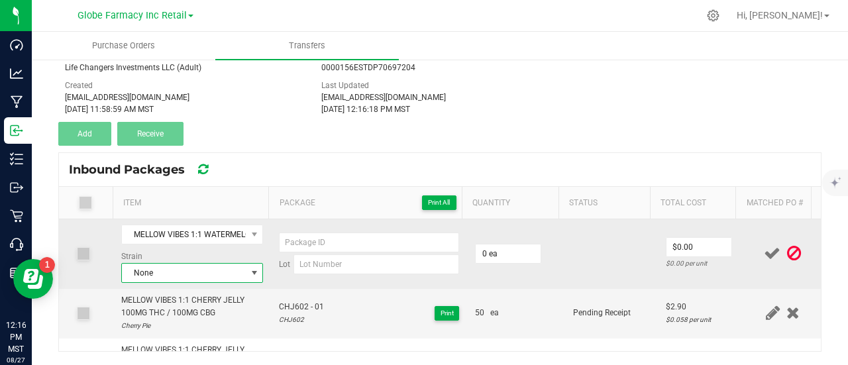
click at [182, 271] on span "None" at bounding box center [184, 273] width 124 height 19
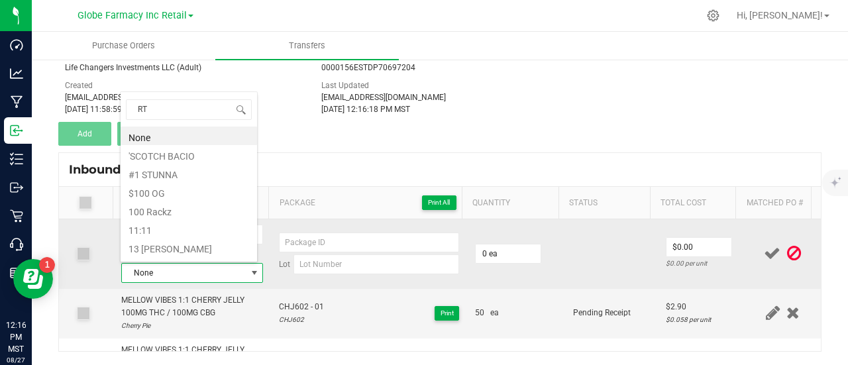
type input "RTZ"
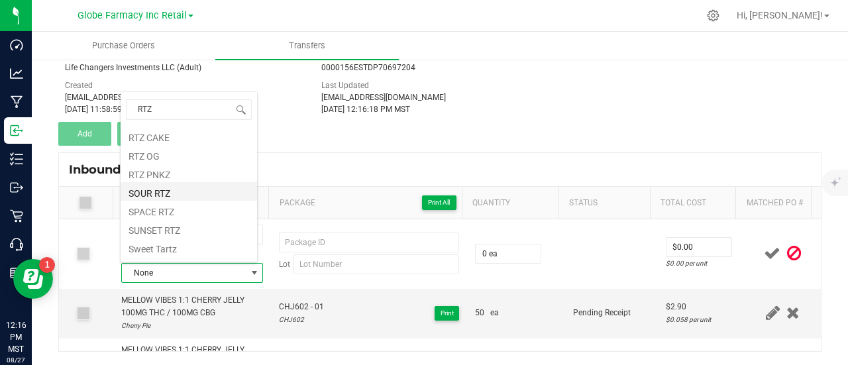
scroll to position [398, 0]
click at [156, 187] on li "RTZ" at bounding box center [189, 183] width 136 height 19
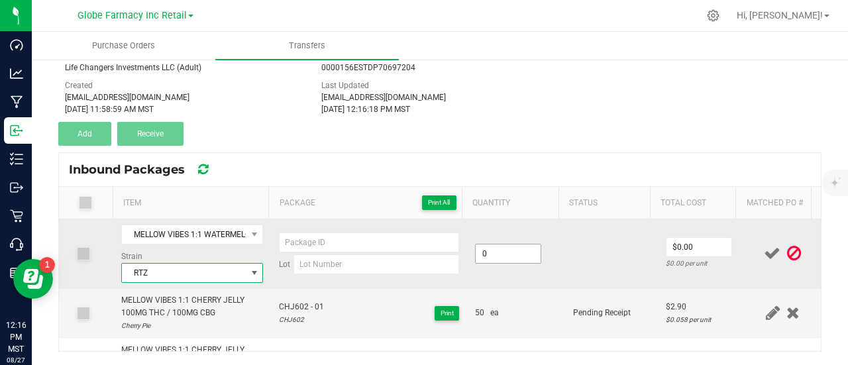
click at [502, 260] on input "0" at bounding box center [508, 253] width 65 height 19
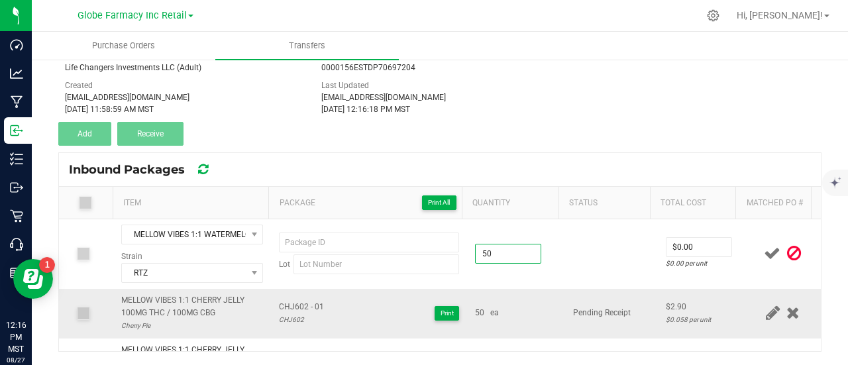
type input "50 ea"
click at [542, 300] on td "50 ea" at bounding box center [516, 314] width 98 height 50
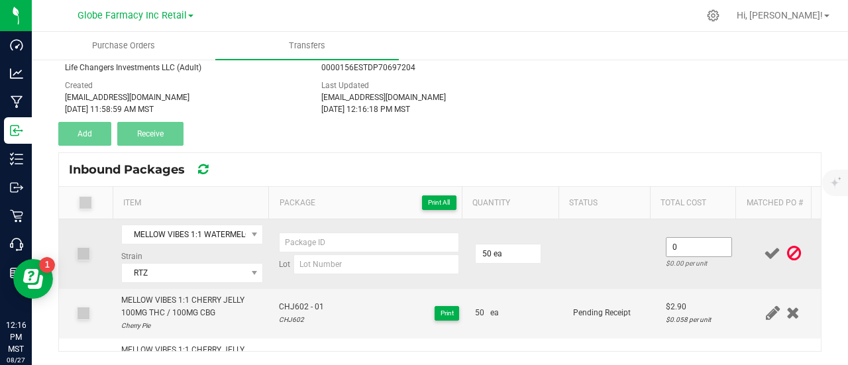
click at [686, 243] on input "0" at bounding box center [698, 247] width 65 height 19
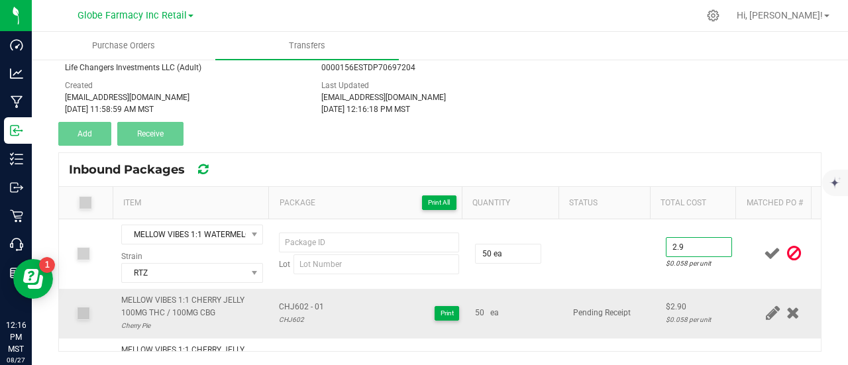
type input "$2.90"
click at [615, 303] on td "Pending Receipt" at bounding box center [611, 314] width 93 height 50
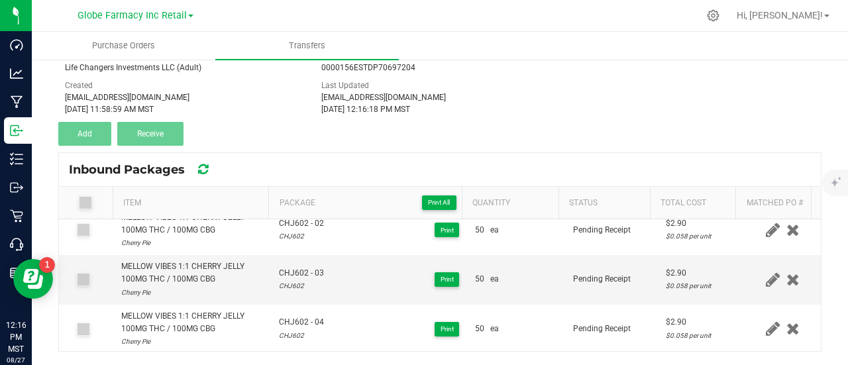
scroll to position [265, 0]
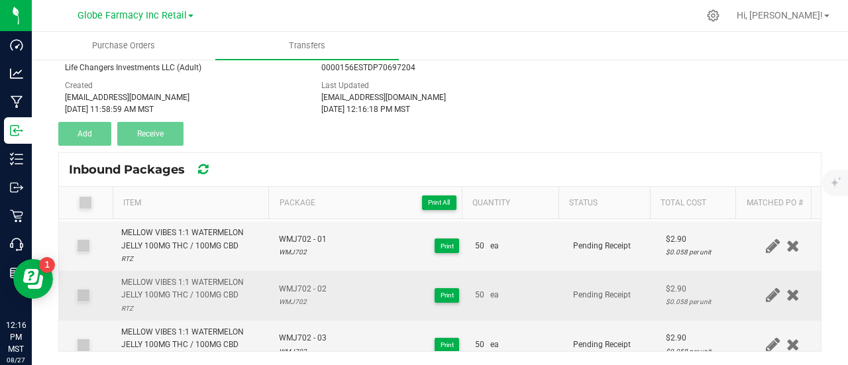
click at [301, 285] on span "WMJ702 - 02" at bounding box center [303, 289] width 48 height 13
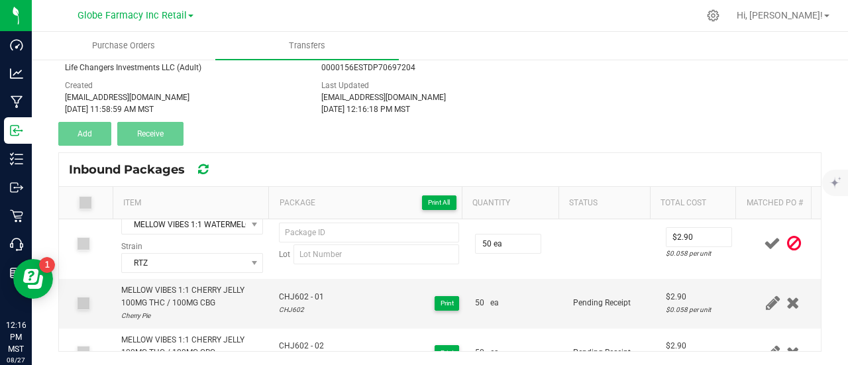
scroll to position [0, 0]
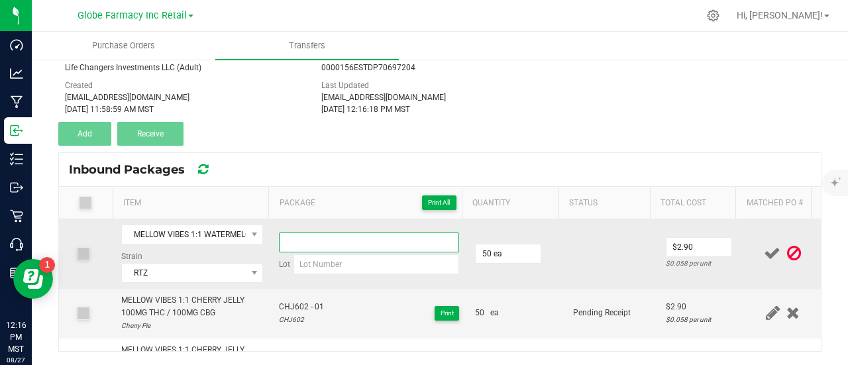
paste input "WMJ702 - 02"
click at [318, 237] on input "WMJ702 - 02" at bounding box center [369, 243] width 180 height 20
type input "WMJ702 - 04"
click at [308, 271] on input at bounding box center [376, 264] width 166 height 20
paste input "WMJ702 - 02"
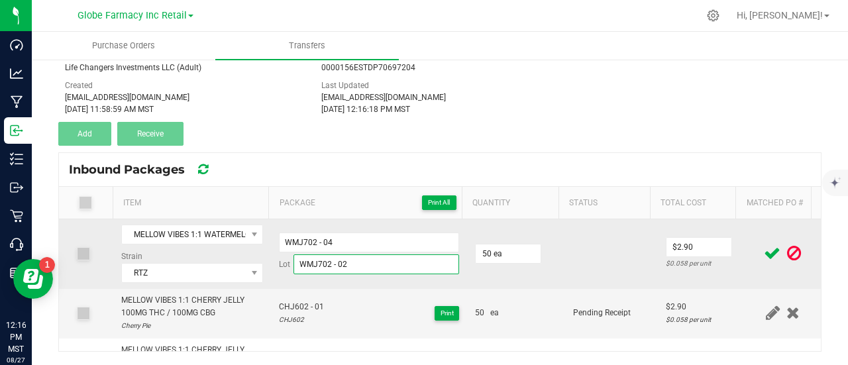
drag, startPoint x: 326, startPoint y: 264, endPoint x: 501, endPoint y: 280, distance: 175.6
click at [501, 280] on tr "MELLOW VIBES 1:1 WATERMELON JELLY 100MG THC / 100MG CBD Strain RTZ WMJ702 - 04 …" at bounding box center [440, 254] width 762 height 70
type input "WMJ702"
click at [607, 258] on td at bounding box center [611, 254] width 93 height 70
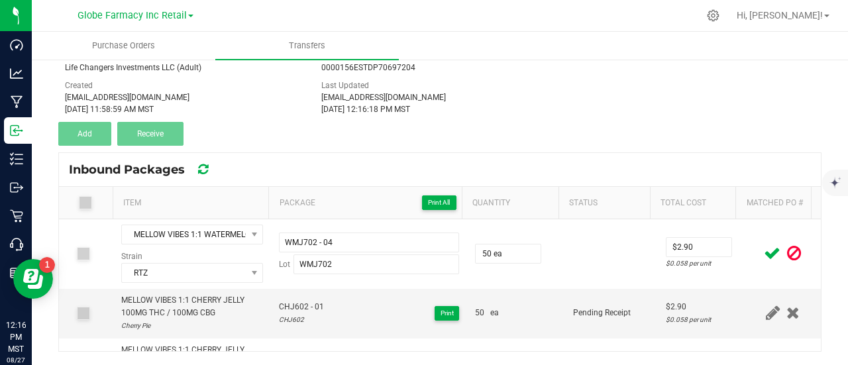
click at [764, 258] on icon at bounding box center [772, 253] width 17 height 17
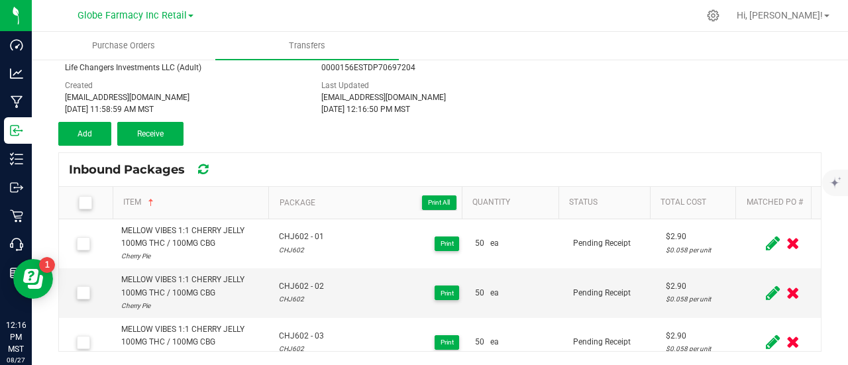
click at [82, 203] on icon at bounding box center [85, 203] width 9 height 0
click at [0, 0] on input "checkbox" at bounding box center [0, 0] width 0 height 0
click at [145, 137] on span "Receive (14)" at bounding box center [150, 133] width 43 height 9
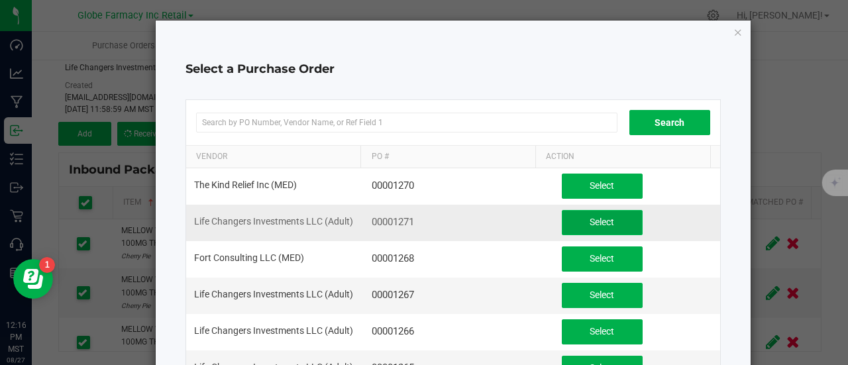
click at [614, 221] on button "Select" at bounding box center [602, 222] width 81 height 25
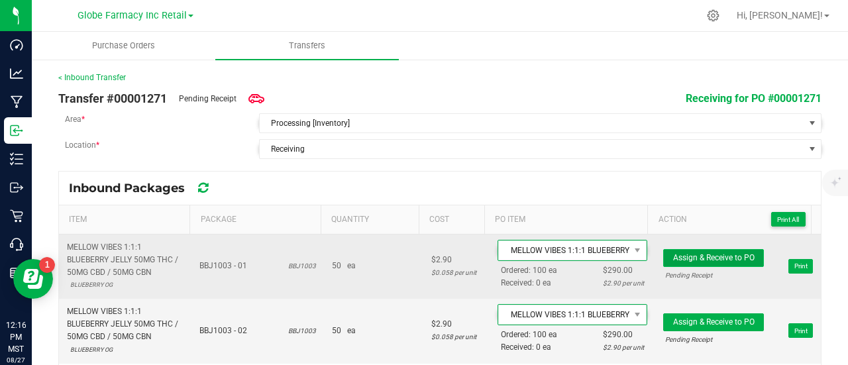
click at [688, 253] on span "Assign & Receive to PO" at bounding box center [713, 257] width 81 height 9
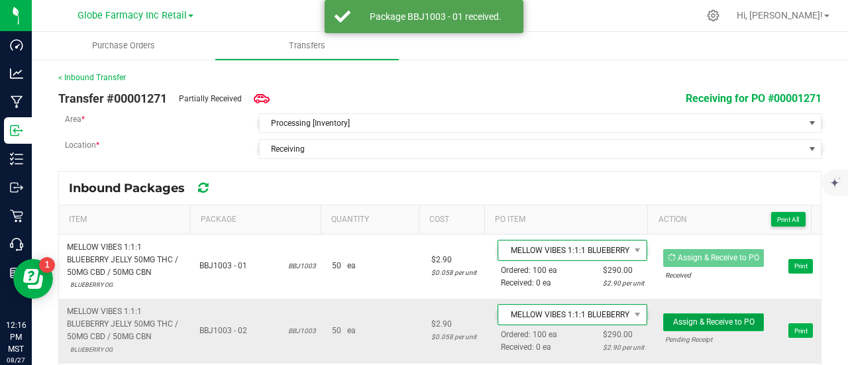
click at [690, 321] on span "Assign & Receive to PO" at bounding box center [713, 321] width 81 height 9
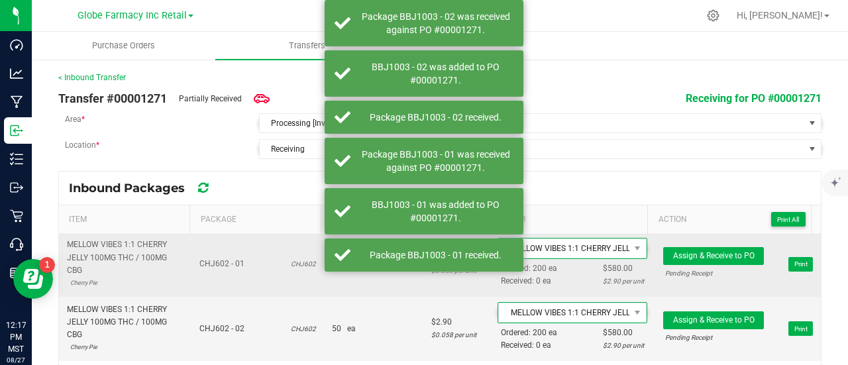
scroll to position [133, 0]
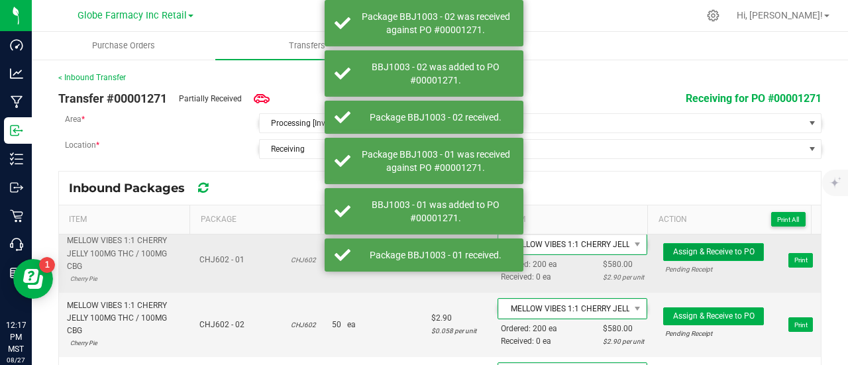
click at [689, 252] on span "Assign & Receive to PO" at bounding box center [713, 251] width 81 height 9
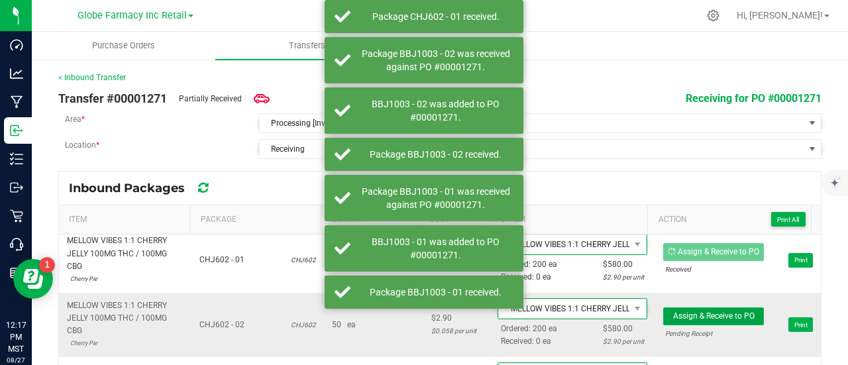
click at [694, 311] on span "Assign & Receive to PO" at bounding box center [713, 315] width 81 height 9
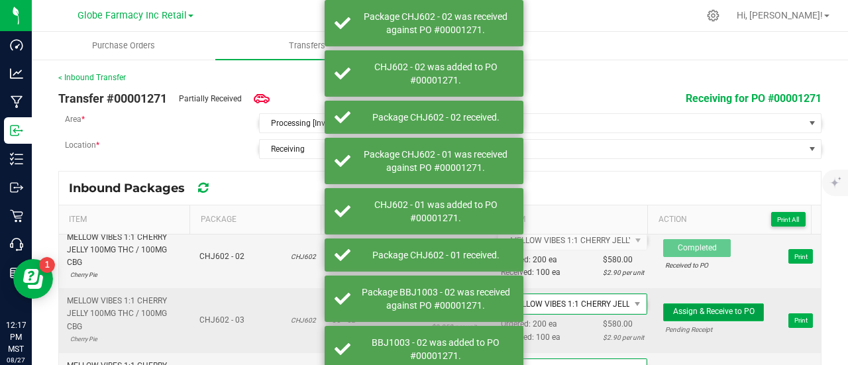
click at [688, 307] on span "Assign & Receive to PO" at bounding box center [713, 311] width 81 height 9
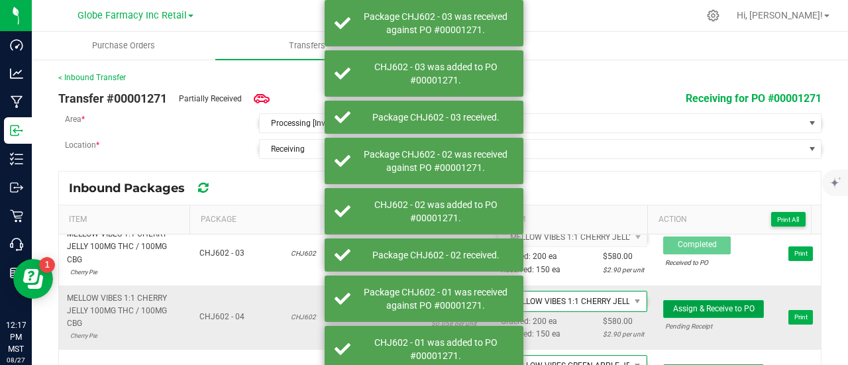
click at [709, 304] on span "Assign & Receive to PO" at bounding box center [713, 308] width 81 height 9
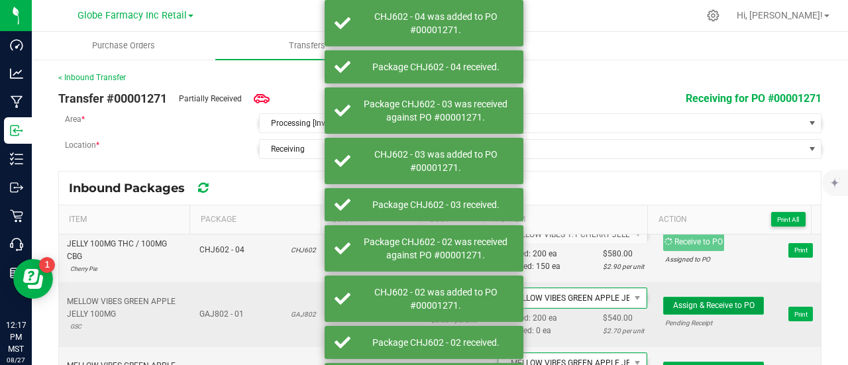
click at [706, 301] on span "Assign & Receive to PO" at bounding box center [713, 305] width 81 height 9
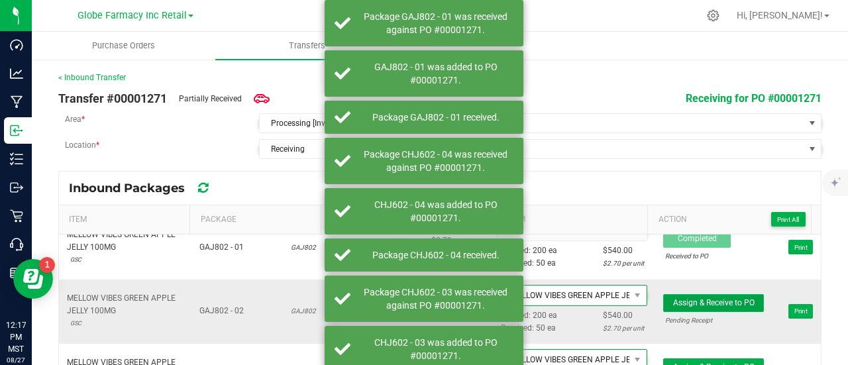
click at [707, 298] on span "Assign & Receive to PO" at bounding box center [713, 302] width 81 height 9
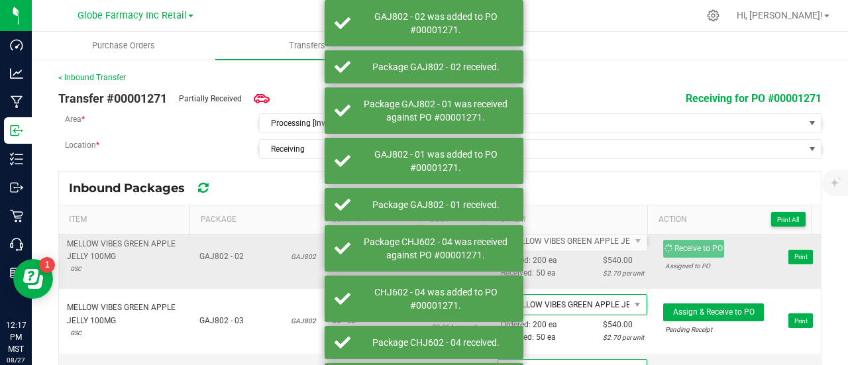
scroll to position [464, 0]
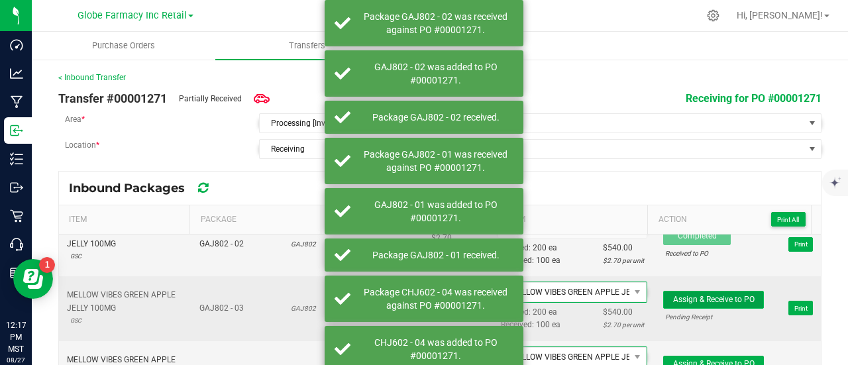
click at [713, 295] on span "Assign & Receive to PO" at bounding box center [713, 299] width 81 height 9
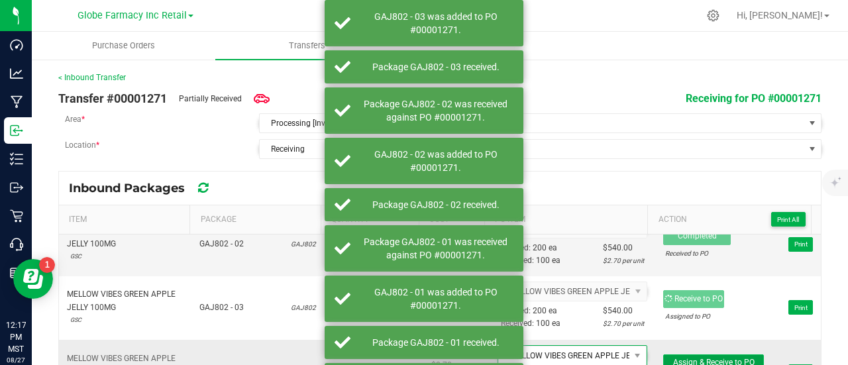
click at [706, 358] on span "Assign & Receive to PO" at bounding box center [713, 362] width 81 height 9
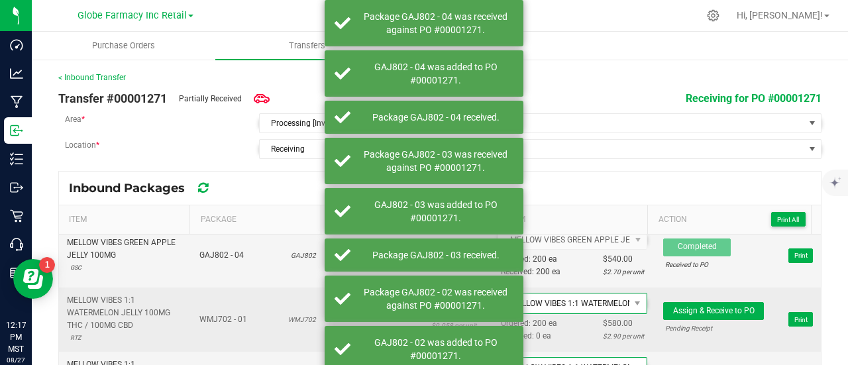
scroll to position [596, 0]
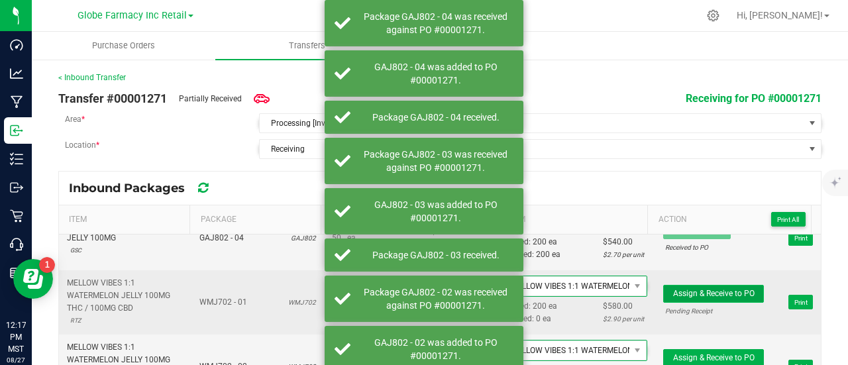
click at [694, 289] on span "Assign & Receive to PO" at bounding box center [713, 293] width 81 height 9
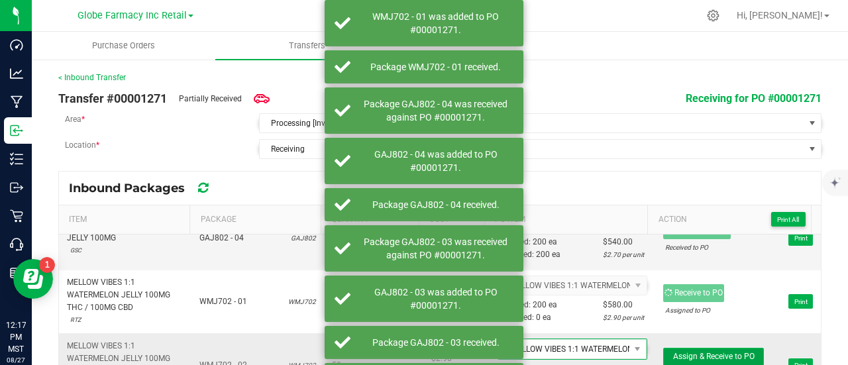
click at [704, 352] on span "Assign & Receive to PO" at bounding box center [713, 356] width 81 height 9
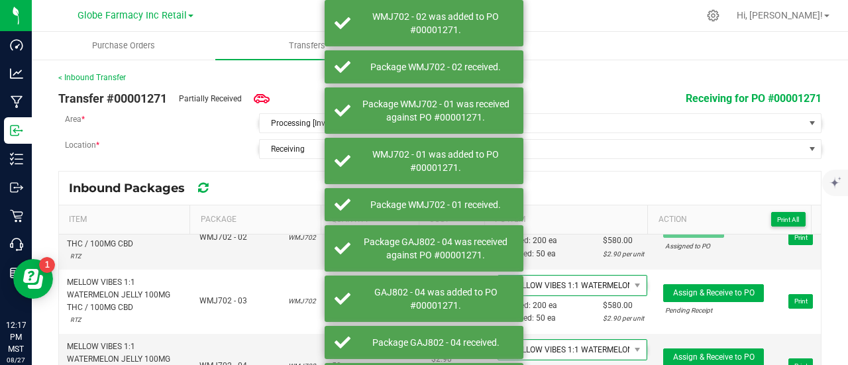
scroll to position [729, 0]
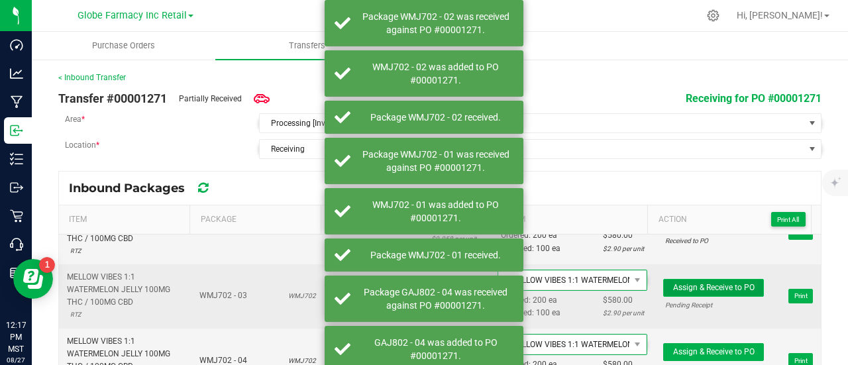
click at [708, 283] on span "Assign & Receive to PO" at bounding box center [713, 287] width 81 height 9
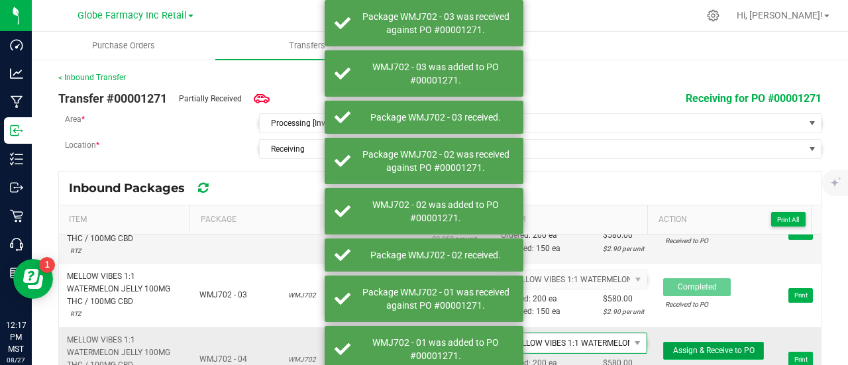
click at [703, 346] on span "Assign & Receive to PO" at bounding box center [713, 350] width 81 height 9
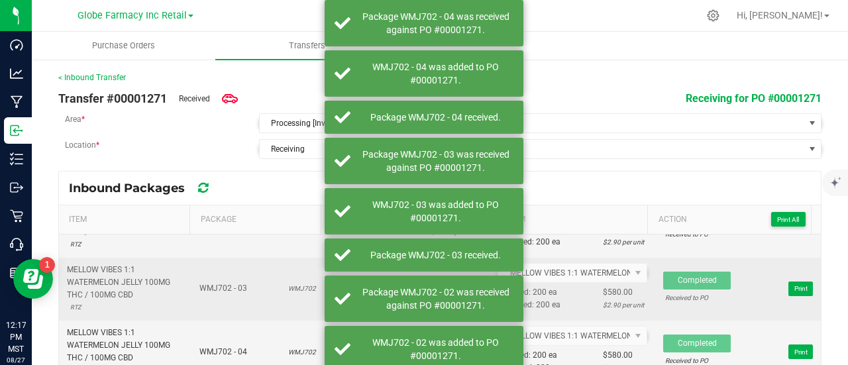
scroll to position [738, 0]
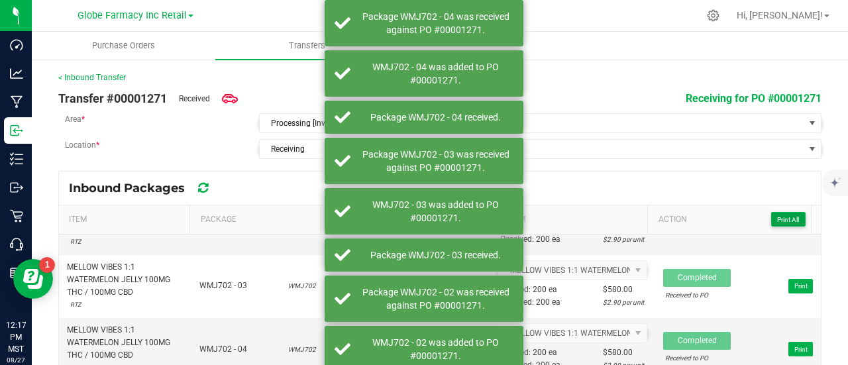
click at [777, 217] on span "Print All" at bounding box center [788, 219] width 22 height 7
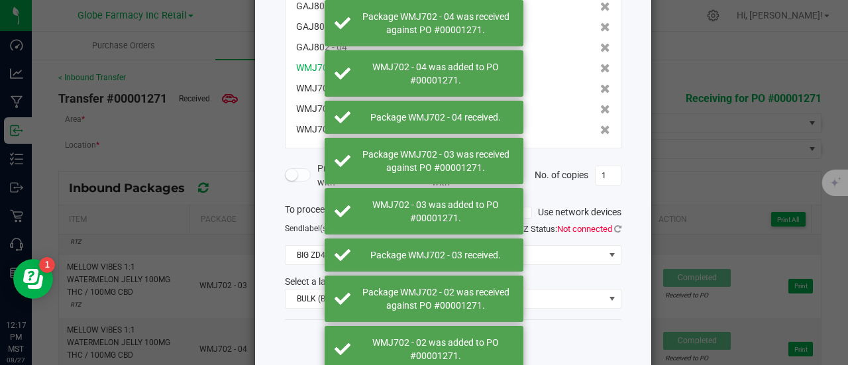
scroll to position [262, 0]
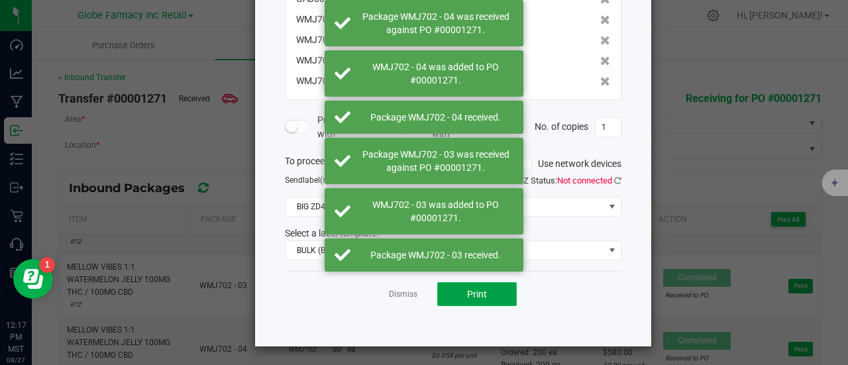
click at [482, 295] on button "Print" at bounding box center [477, 294] width 80 height 24
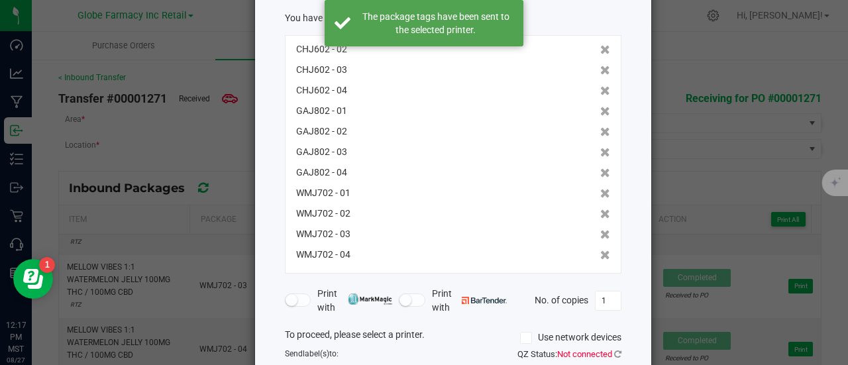
scroll to position [0, 0]
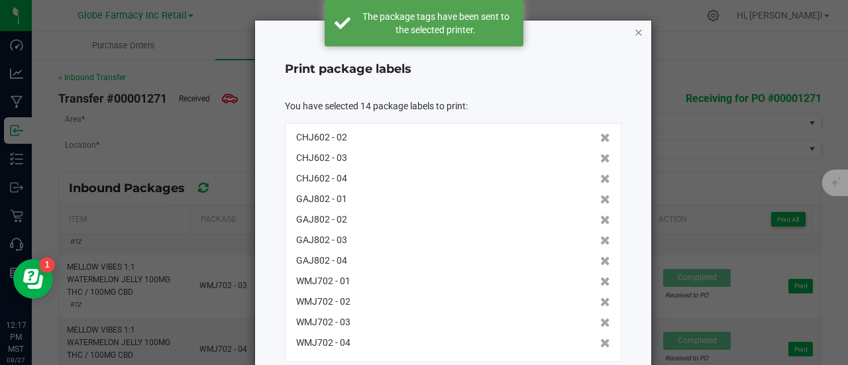
click at [636, 35] on icon "button" at bounding box center [638, 32] width 9 height 16
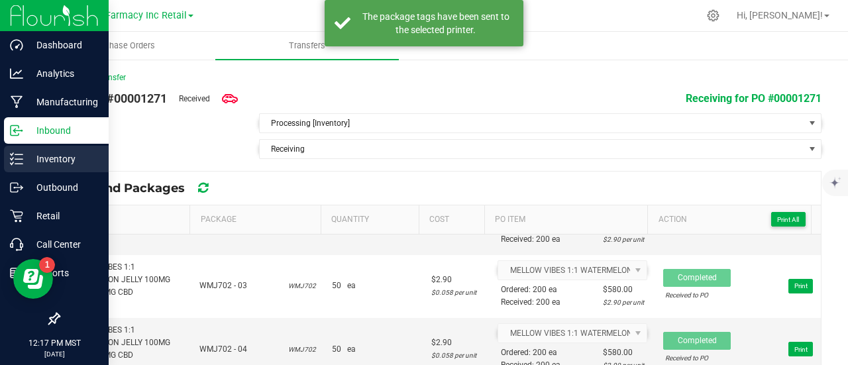
click at [27, 158] on p "Inventory" at bounding box center [63, 159] width 80 height 16
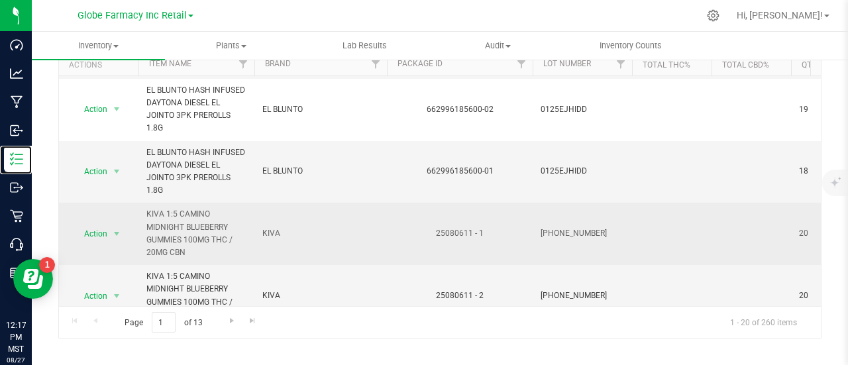
scroll to position [97, 0]
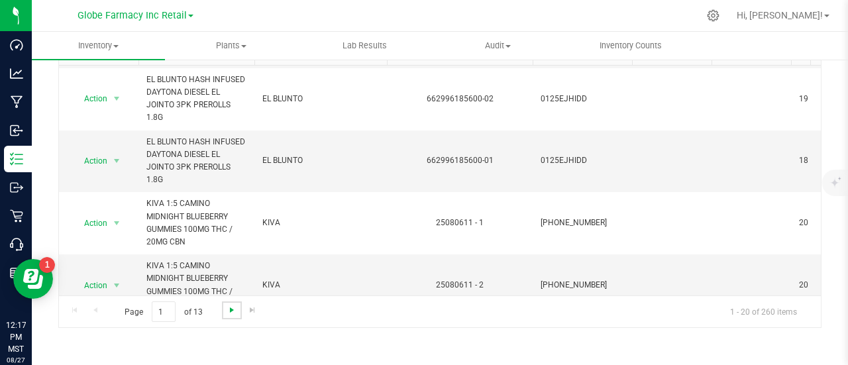
click at [229, 308] on span "Go to the next page" at bounding box center [232, 310] width 11 height 11
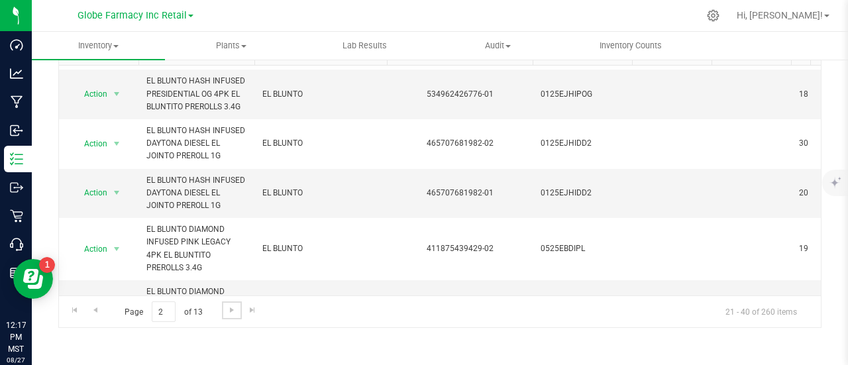
scroll to position [839, 0]
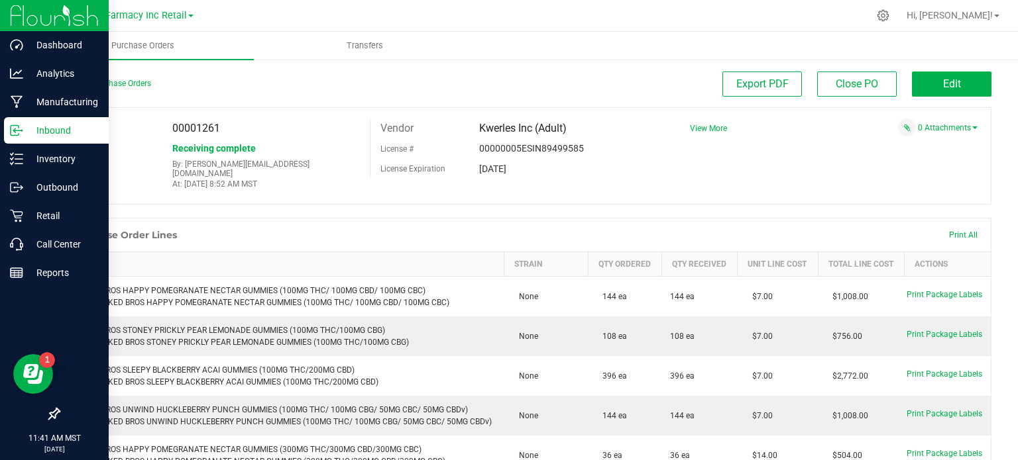
click at [80, 134] on p "Inbound" at bounding box center [63, 131] width 80 height 16
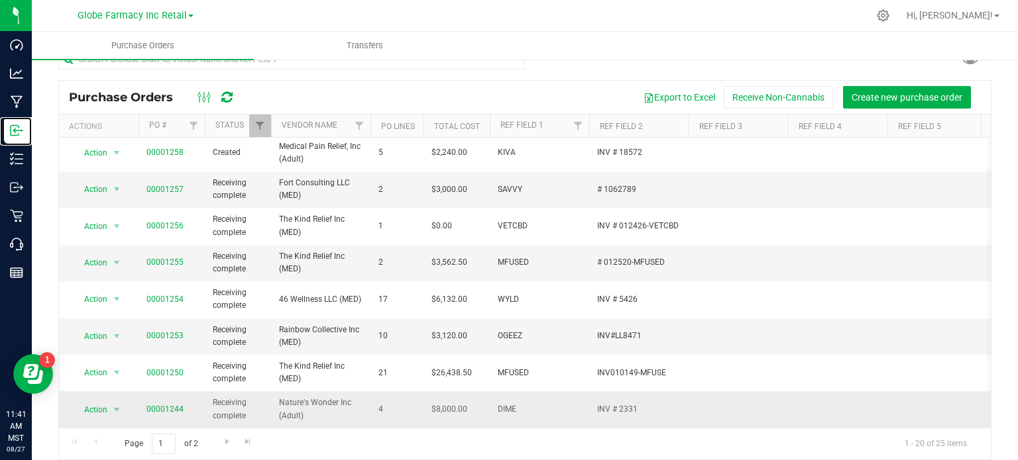
scroll to position [34, 0]
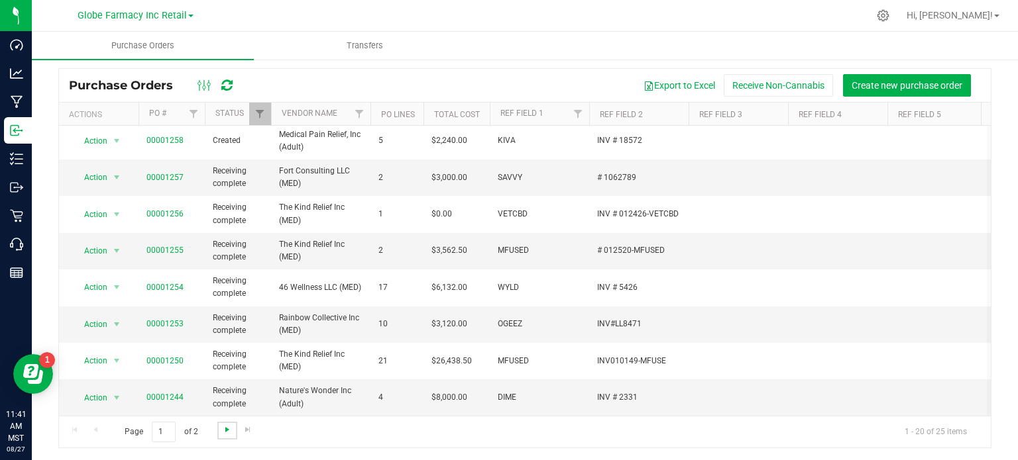
click at [225, 427] on span "Go to the next page" at bounding box center [227, 430] width 11 height 11
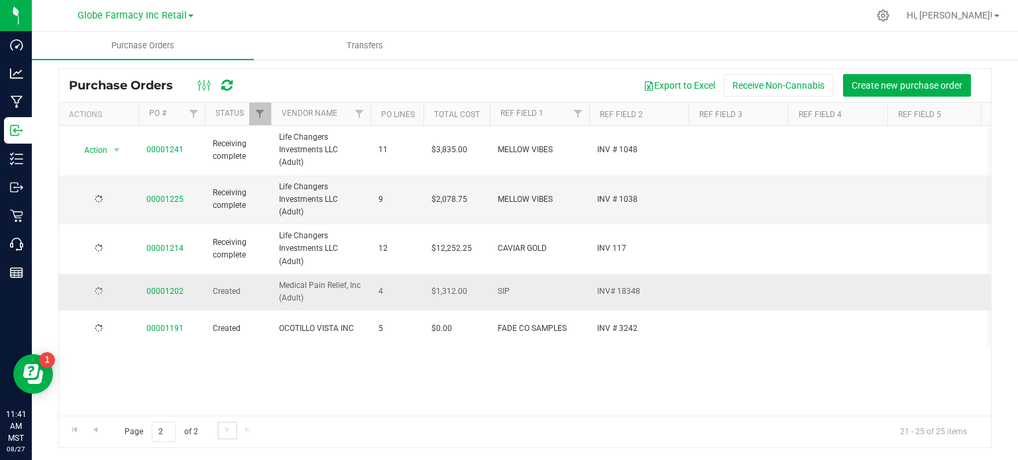
scroll to position [0, 0]
click at [92, 433] on span "Go to the previous page" at bounding box center [95, 430] width 11 height 11
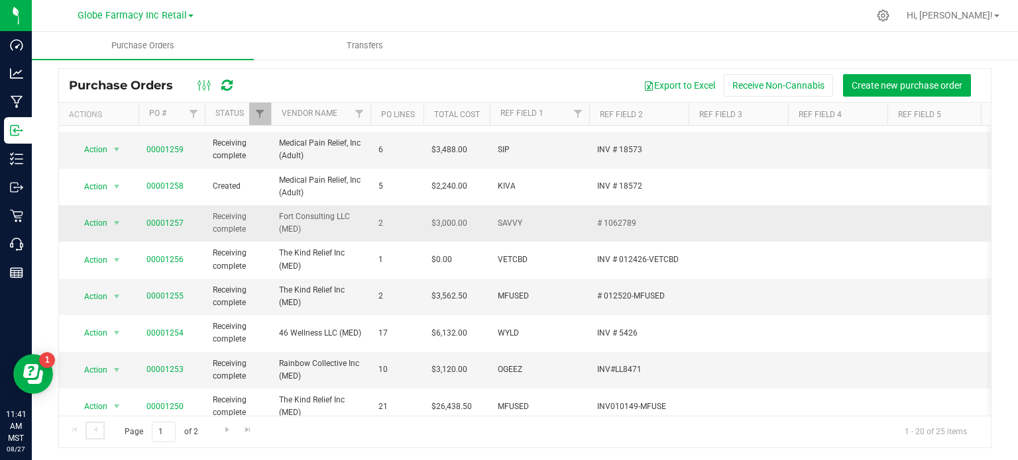
scroll to position [489, 0]
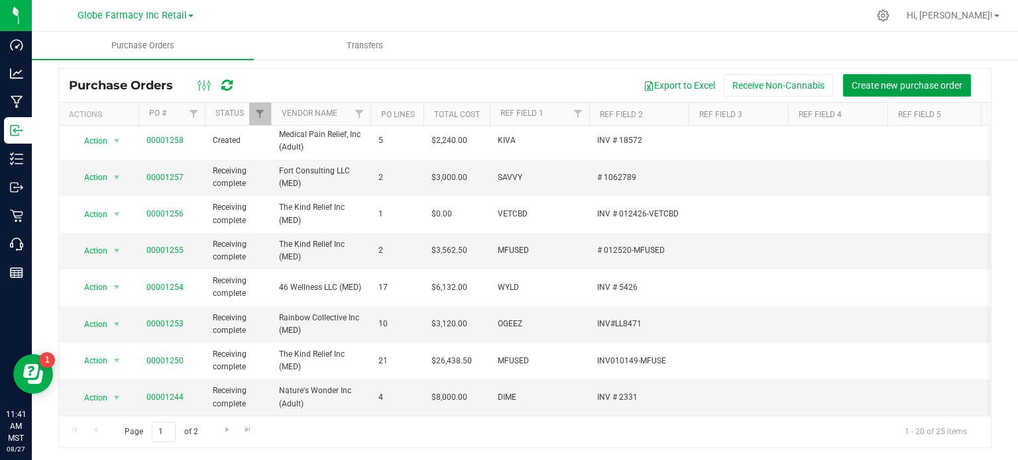
click at [870, 90] on button "Create new purchase order" at bounding box center [907, 85] width 128 height 23
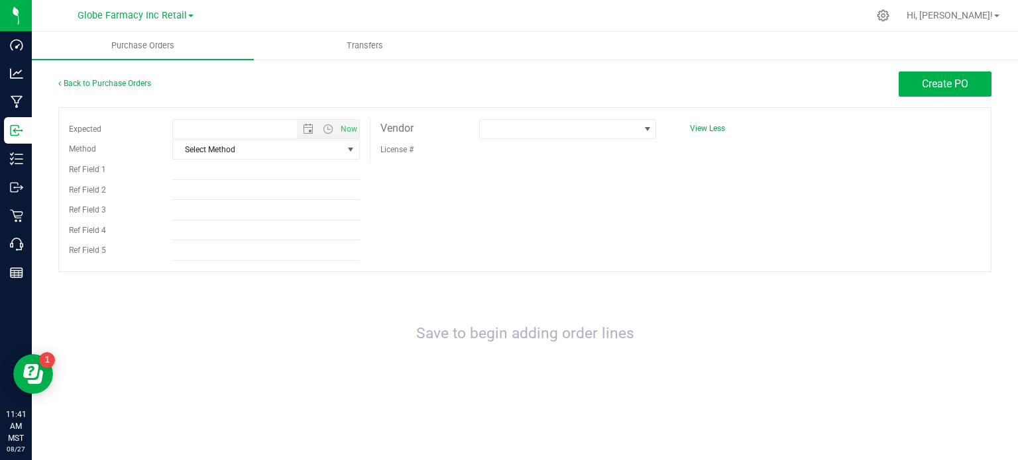
type input "[DATE] 11:41 AM"
click at [243, 153] on span "Select Method" at bounding box center [257, 149] width 169 height 19
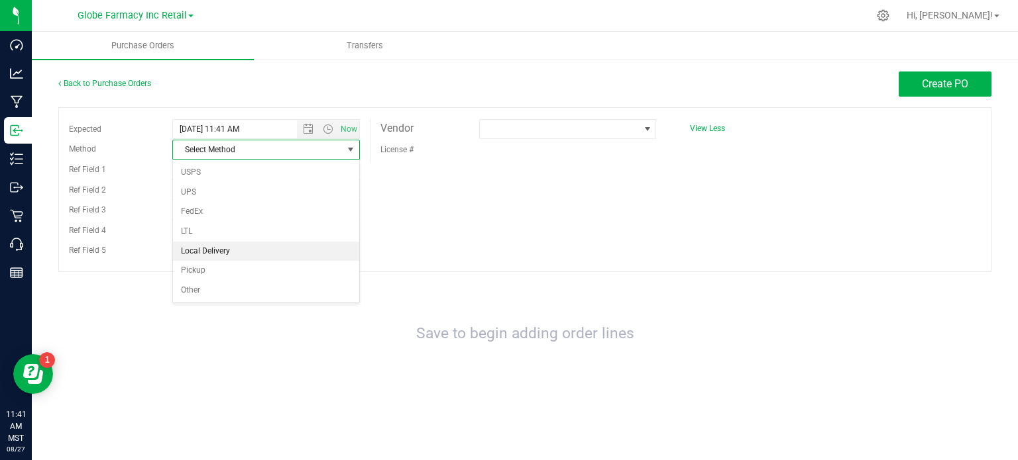
click at [197, 251] on li "Local Delivery" at bounding box center [266, 252] width 186 height 20
click at [236, 173] on input "Ref Field 1" at bounding box center [265, 170] width 187 height 20
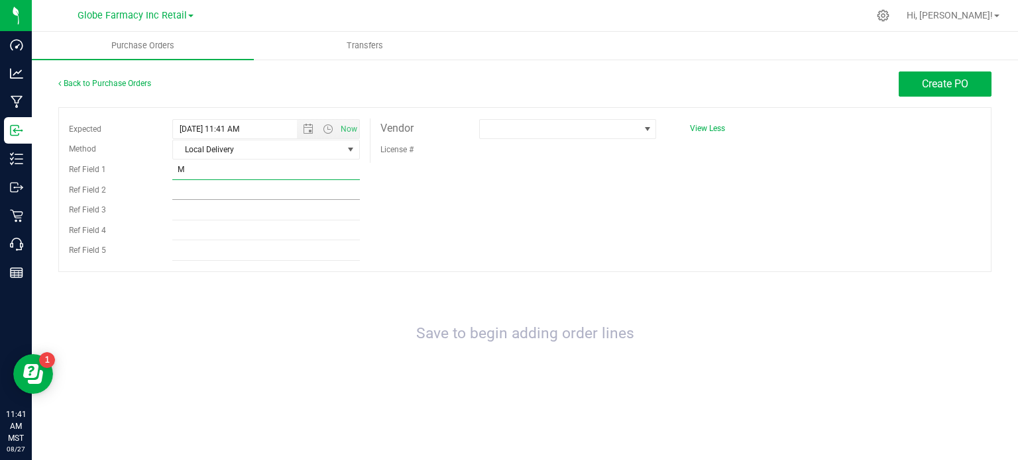
type input "MELLOW VIBES"
click at [235, 192] on input "Ref Field 2" at bounding box center [265, 190] width 187 height 20
type input "# 1055"
click at [509, 134] on span at bounding box center [560, 129] width 160 height 19
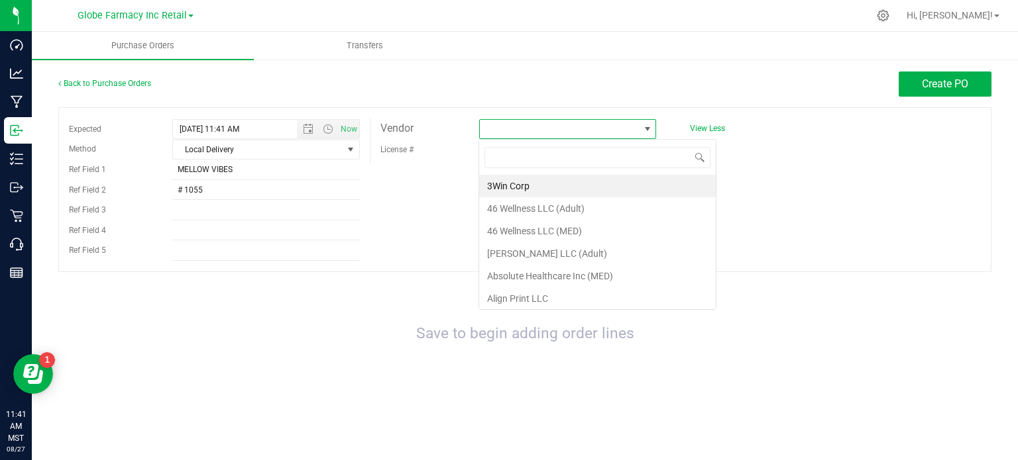
scroll to position [19, 178]
type input "LIFE"
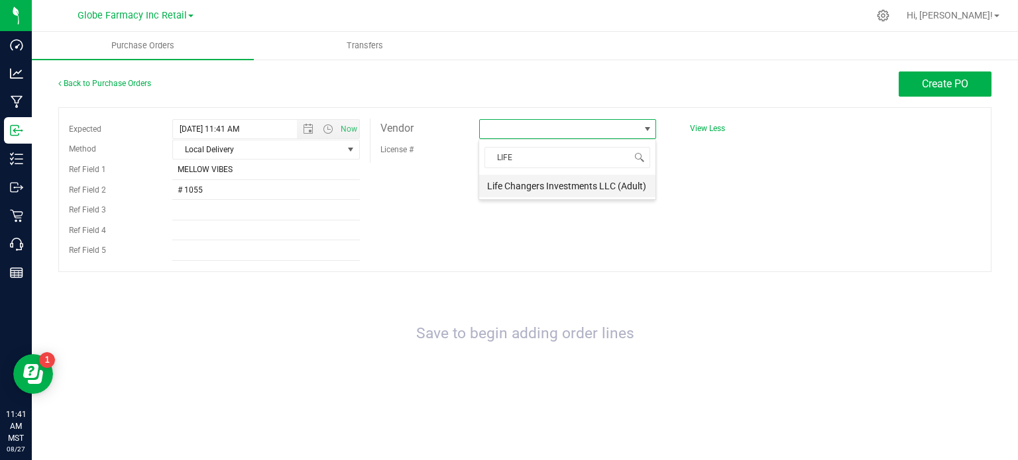
click at [564, 189] on li "Life Changers Investments LLC (Adult)" at bounding box center [567, 186] width 176 height 23
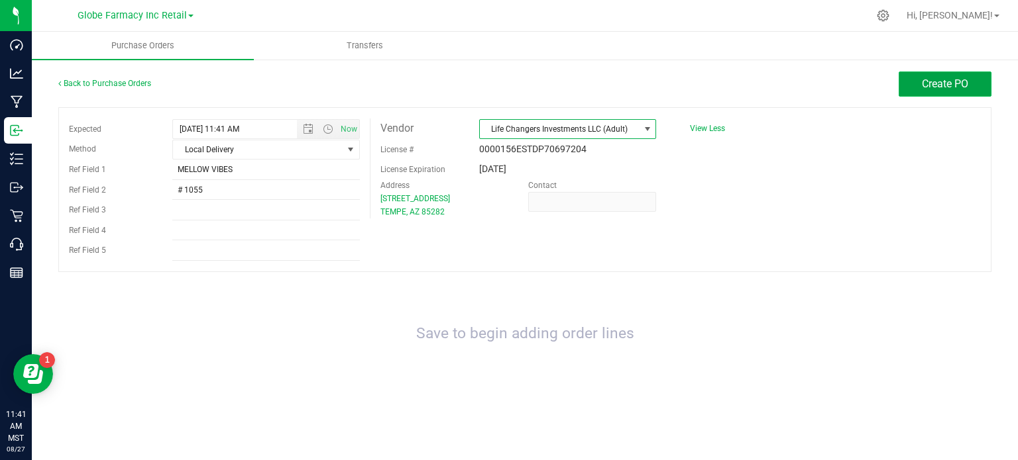
click at [948, 82] on span "Create PO" at bounding box center [945, 84] width 46 height 13
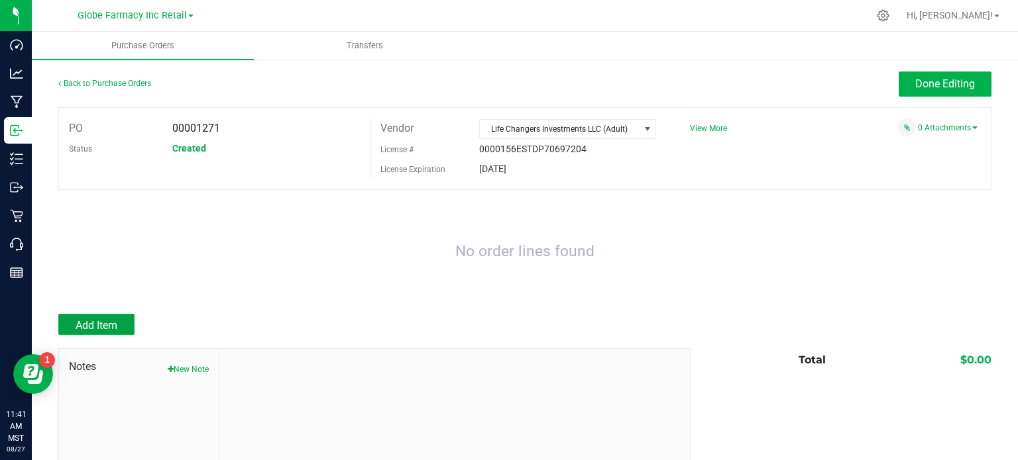
click at [118, 320] on button "Add Item" at bounding box center [96, 324] width 76 height 21
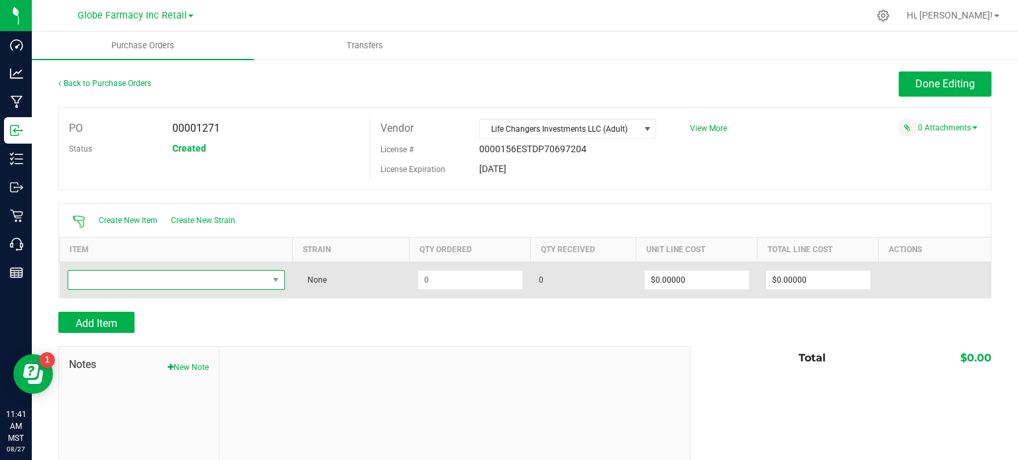
click at [167, 284] on span "NO DATA FOUND" at bounding box center [167, 280] width 199 height 19
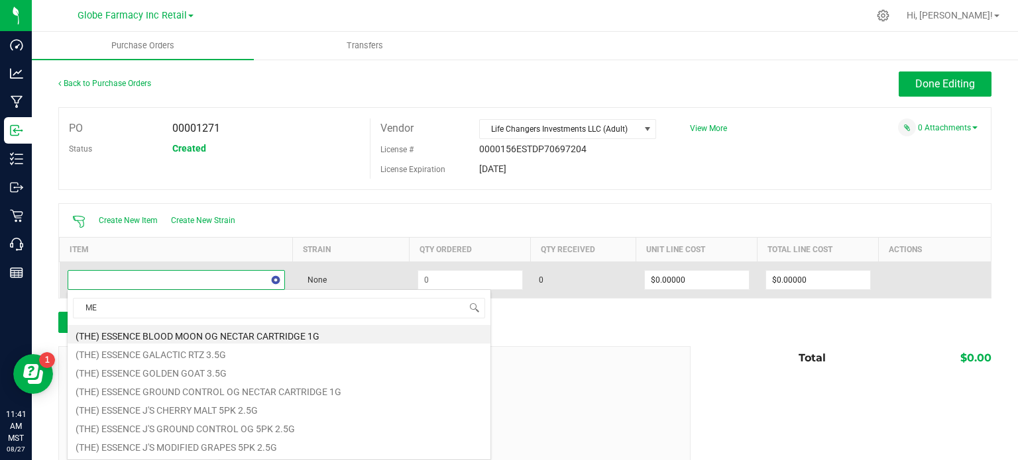
scroll to position [19, 213]
type input "MELLOW VIBES"
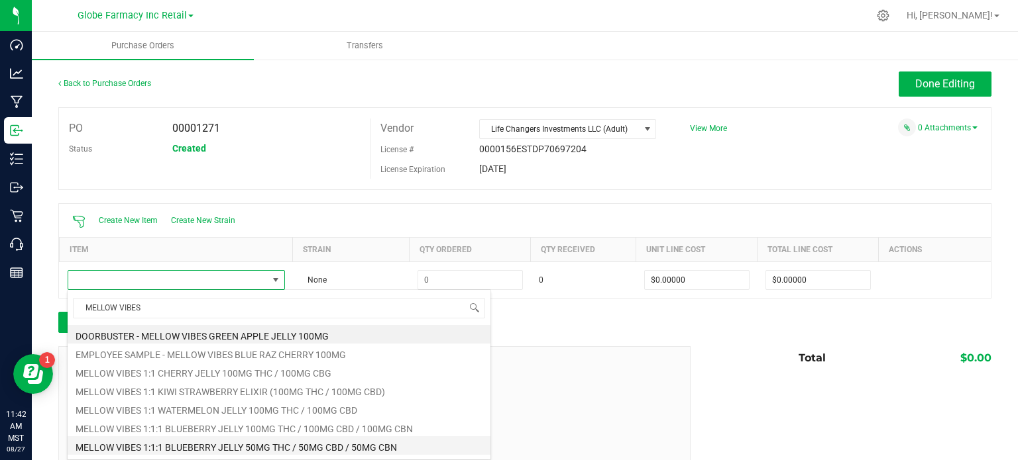
click at [384, 451] on li "MELLOW VIBES 1:1:1 BLUEBERRY JELLY 50MG THC / 50MG CBD / 50MG CBN" at bounding box center [279, 446] width 423 height 19
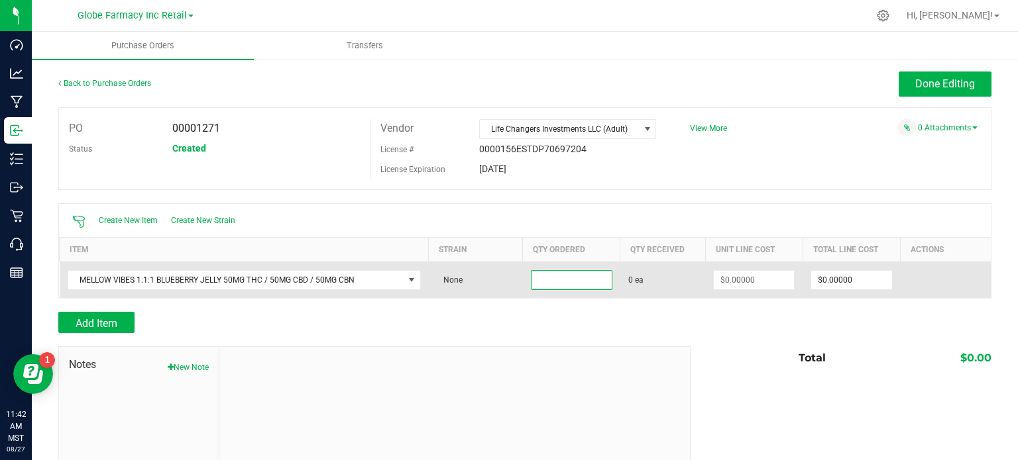
click at [549, 286] on input at bounding box center [571, 280] width 80 height 19
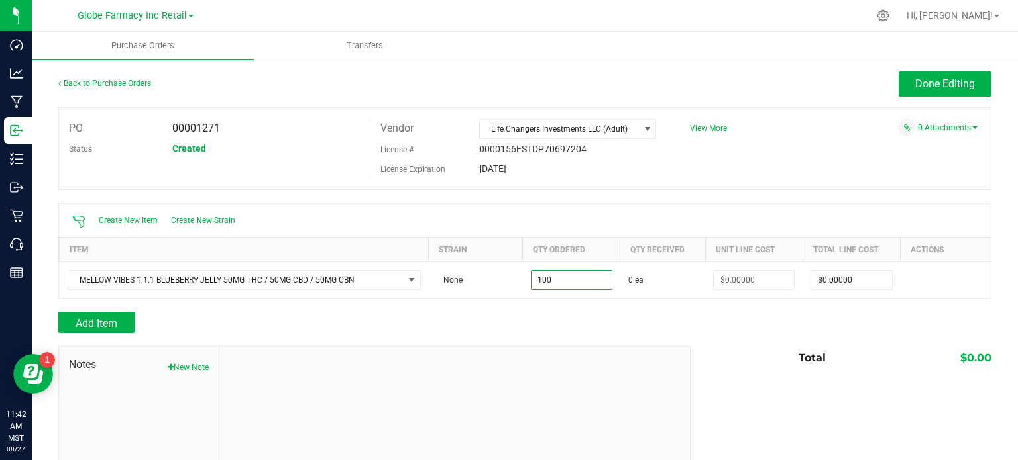
type input "100 ea"
click at [609, 347] on div at bounding box center [454, 436] width 470 height 178
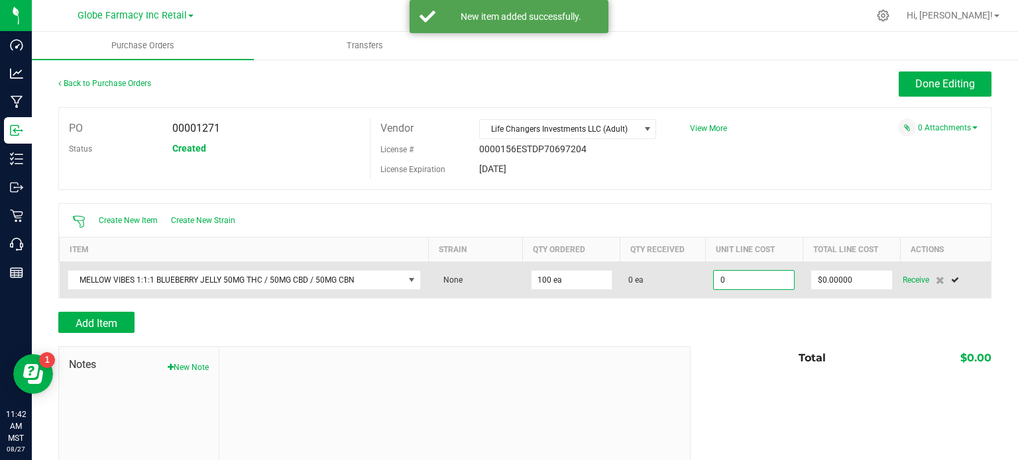
click at [723, 279] on input "0" at bounding box center [754, 280] width 80 height 19
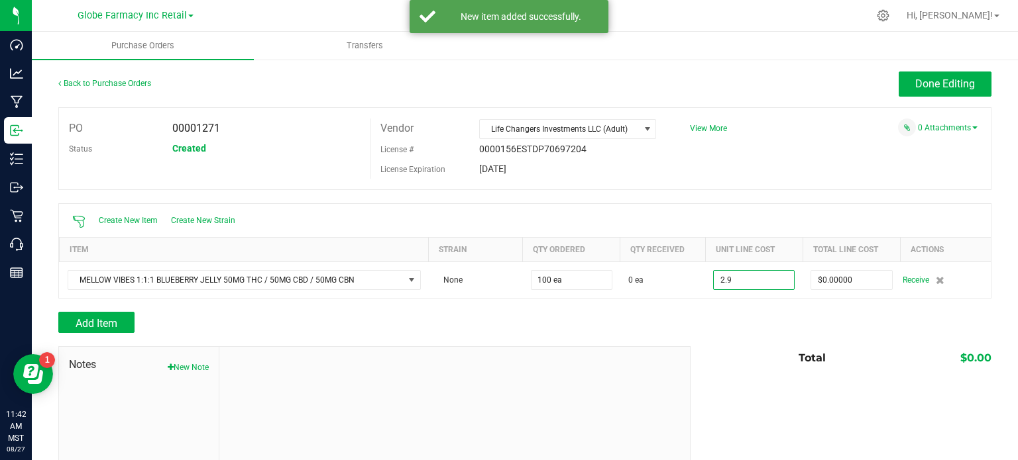
type input "$2.90000"
click at [723, 343] on div at bounding box center [524, 339] width 933 height 13
type input "100"
type input "$290.00000"
click at [95, 321] on span "Add Item" at bounding box center [97, 323] width 42 height 13
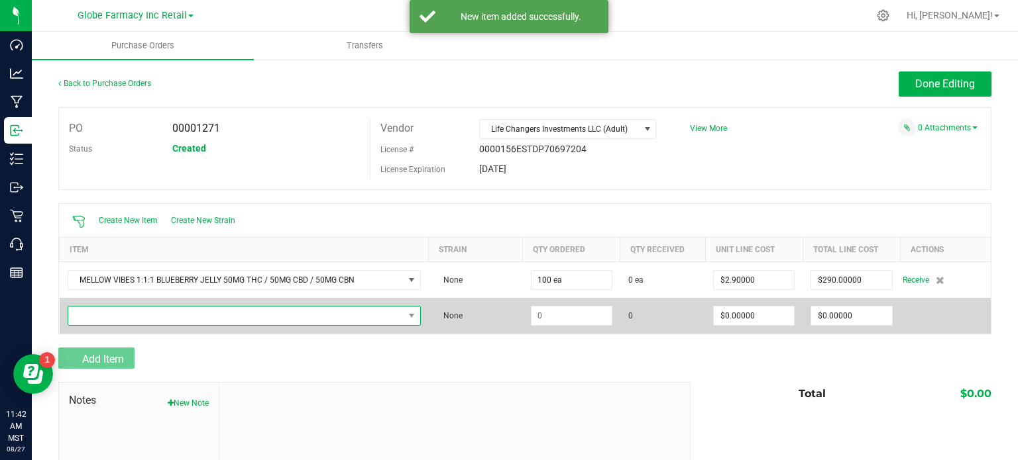
click at [114, 314] on span "NO DATA FOUND" at bounding box center [235, 316] width 335 height 19
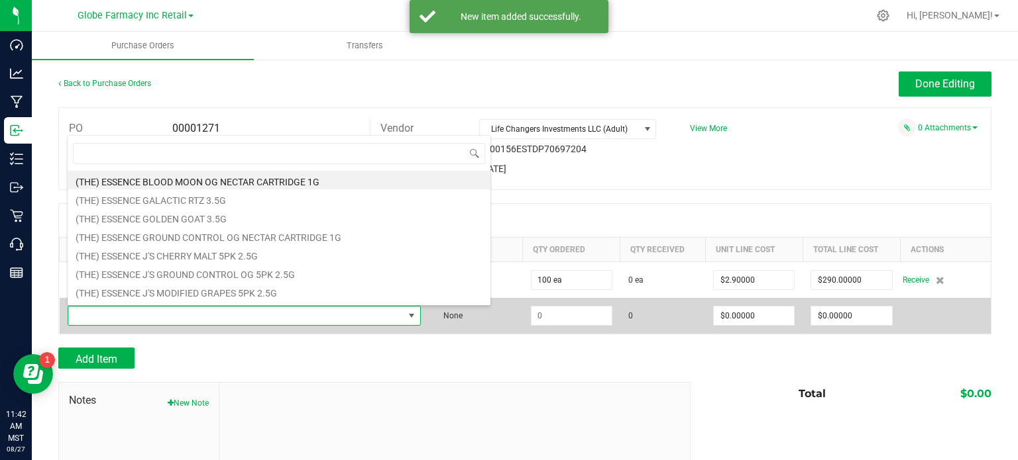
scroll to position [19, 346]
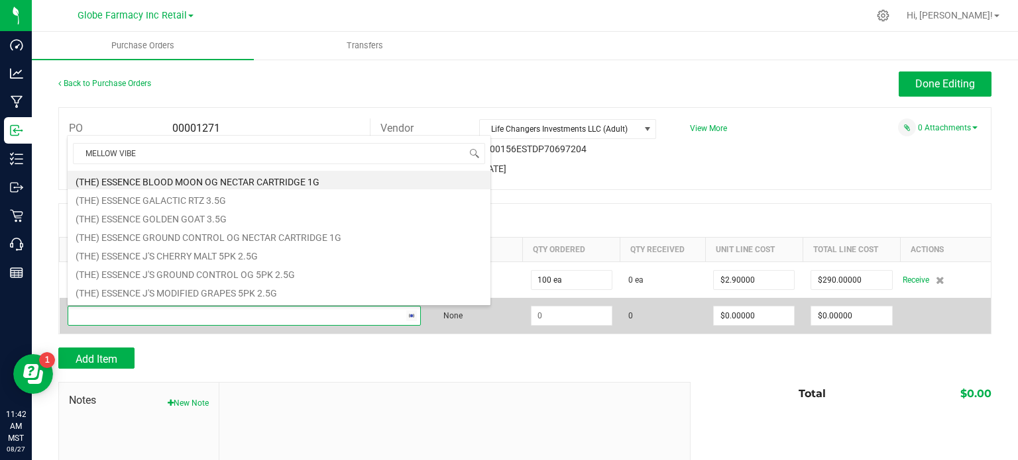
type input "MELLOW VIBES"
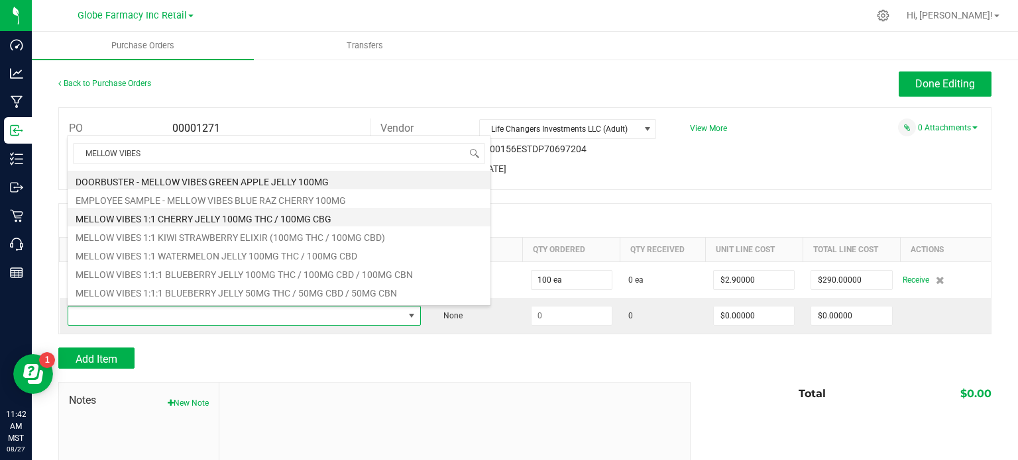
click at [231, 219] on li "MELLOW VIBES 1:1 CHERRY JELLY 100MG THC / 100MG CBG" at bounding box center [279, 217] width 423 height 19
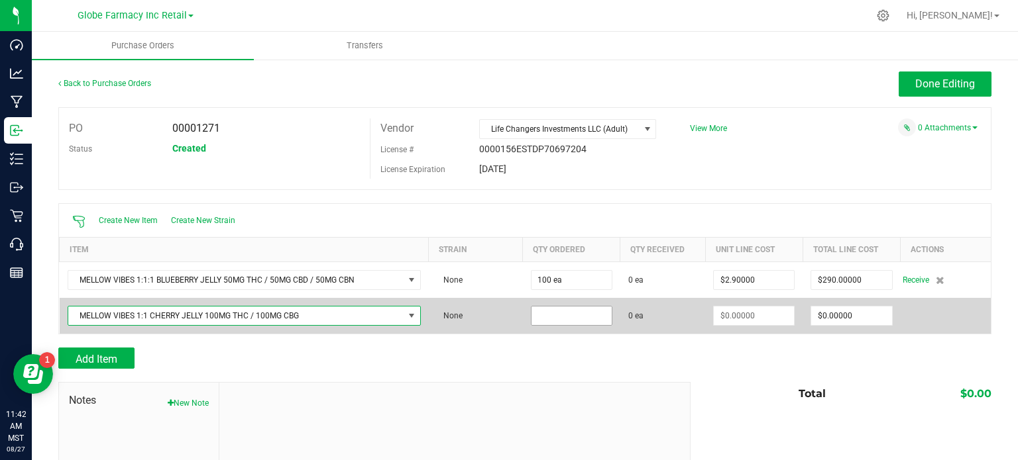
click at [580, 315] on input at bounding box center [571, 316] width 80 height 19
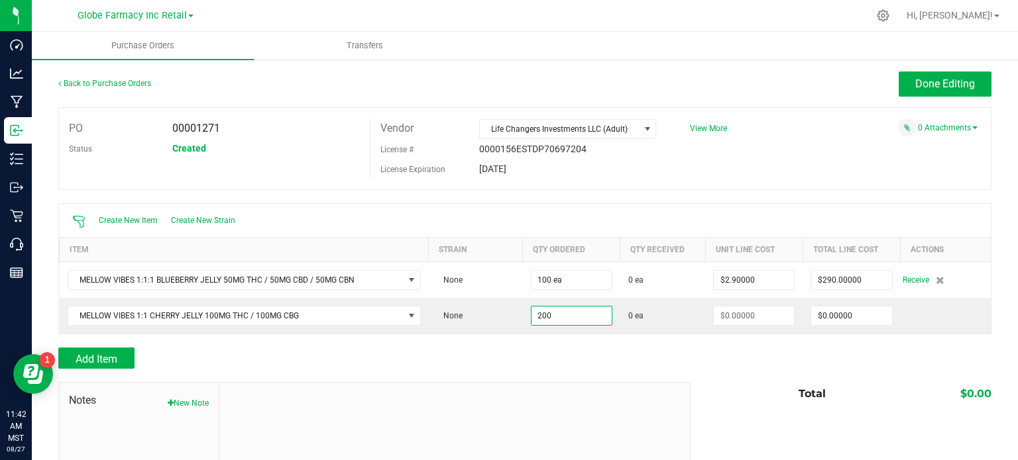
type input "200 ea"
click at [568, 348] on div "Add Item" at bounding box center [369, 358] width 622 height 21
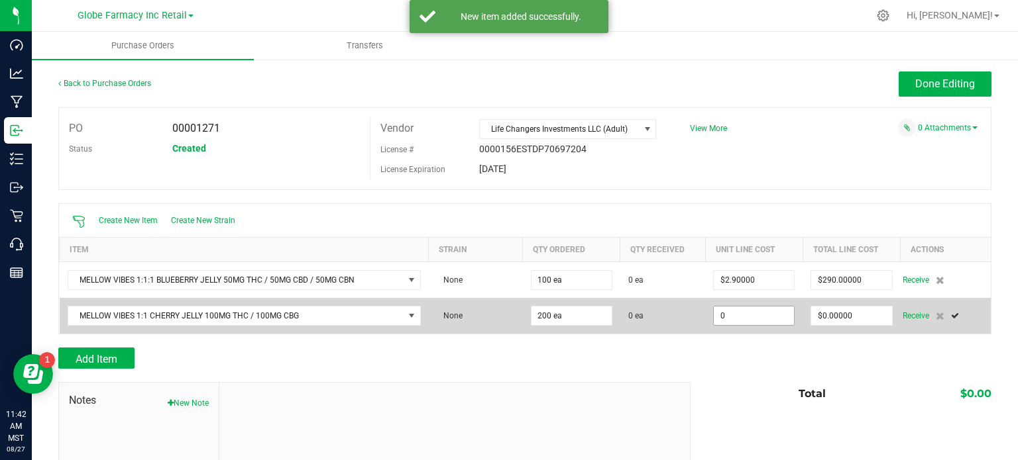
click at [755, 309] on input "0" at bounding box center [754, 316] width 80 height 19
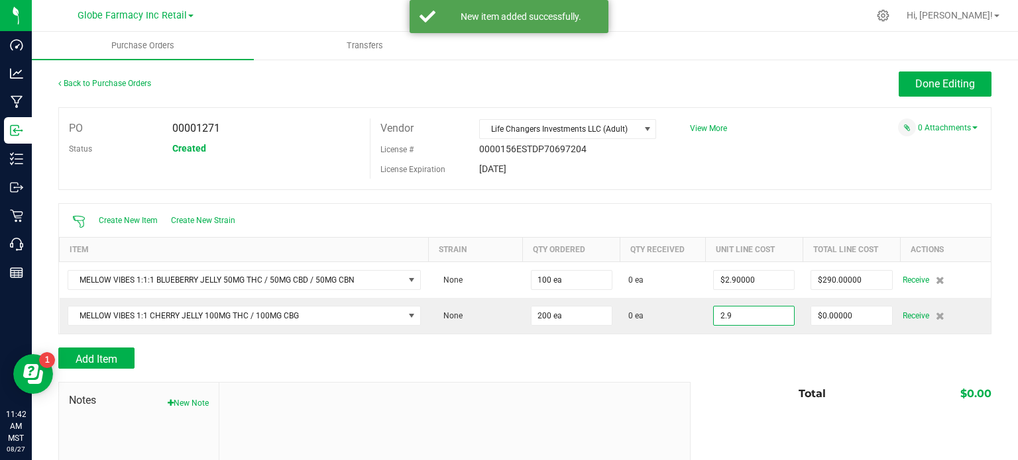
type input "$2.90000"
click at [721, 361] on div "Add Item" at bounding box center [524, 358] width 933 height 21
type input "200"
type input "$580.00000"
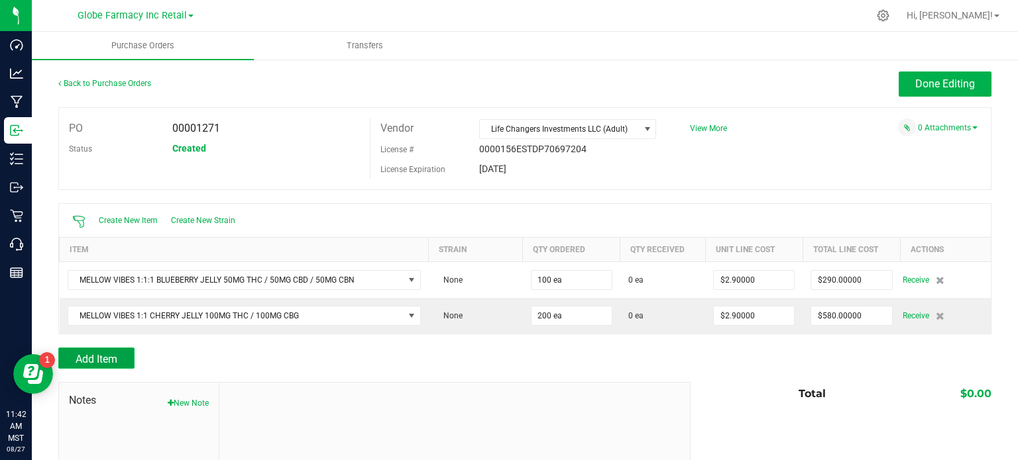
click at [111, 353] on span "Add Item" at bounding box center [97, 359] width 42 height 13
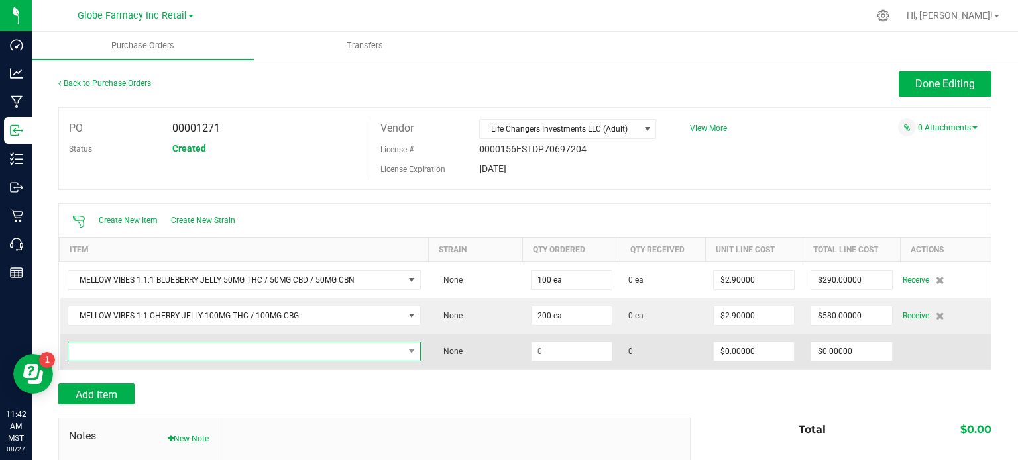
click at [110, 356] on span "NO DATA FOUND" at bounding box center [235, 352] width 335 height 19
click at [265, 347] on span "NO DATA FOUND" at bounding box center [235, 352] width 335 height 19
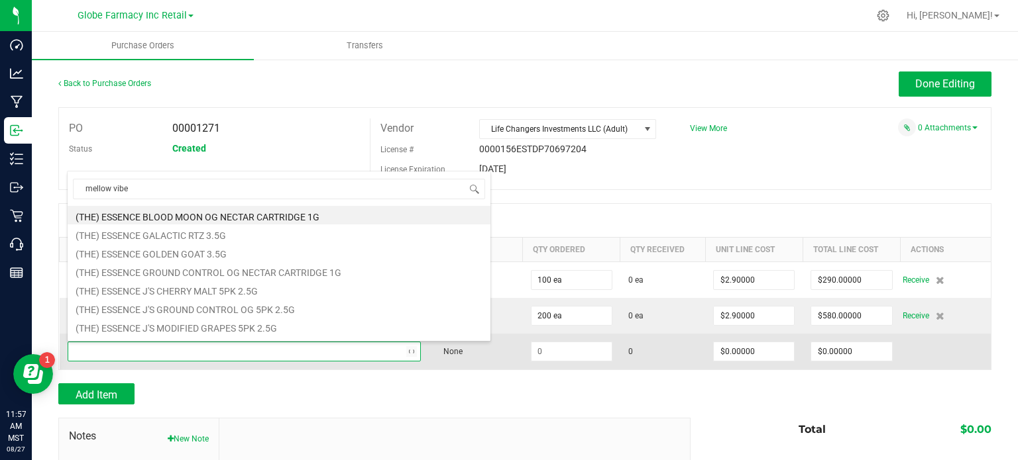
type input "mellow vibes"
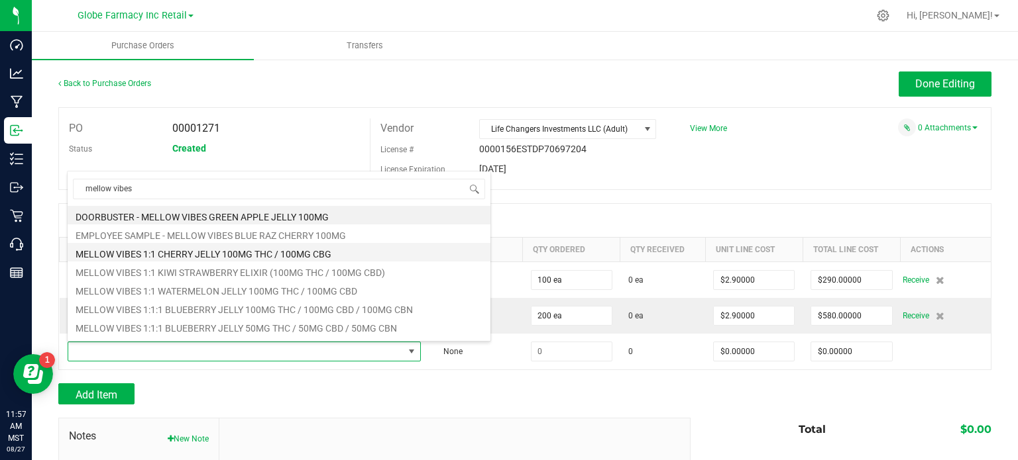
scroll to position [66, 0]
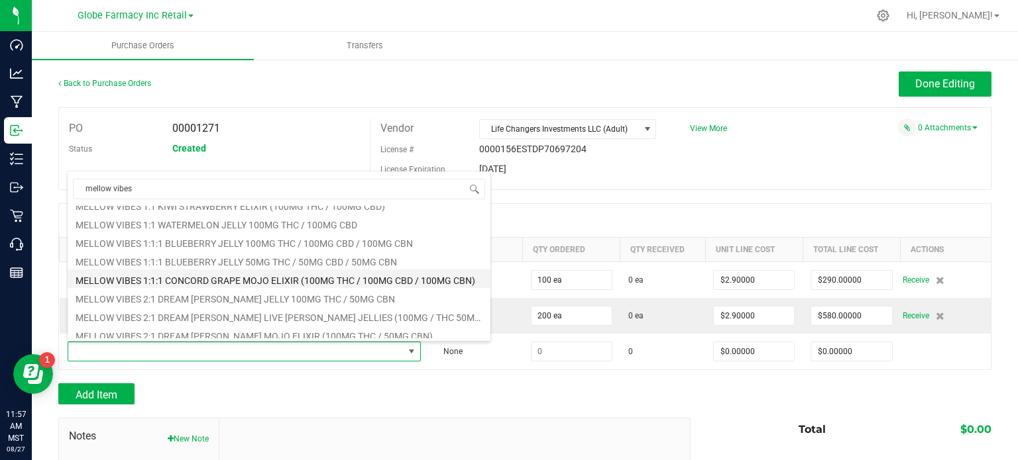
click at [314, 280] on li "MELLOW VIBES 1:1:1 CONCORD GRAPE MOJO ELIXIR (100MG THC / 100MG CBD / 100MG CBN)" at bounding box center [279, 279] width 423 height 19
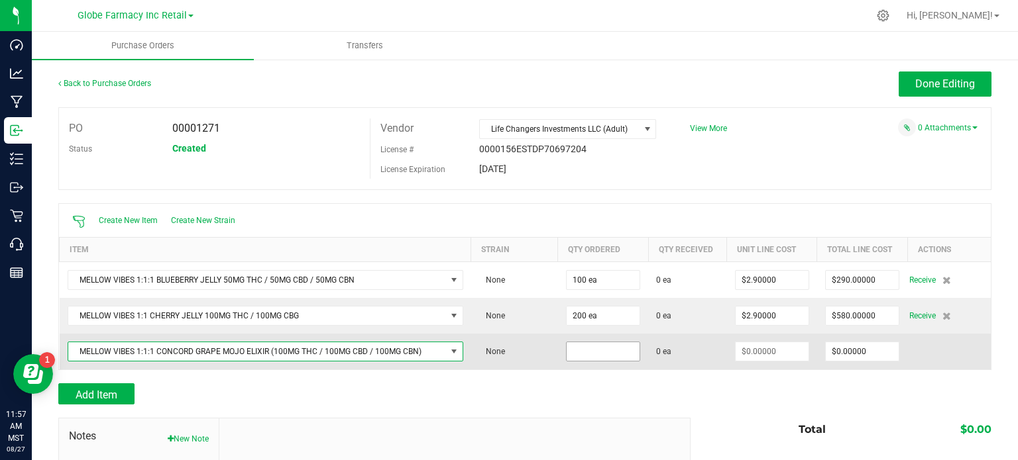
click at [586, 349] on input at bounding box center [602, 352] width 73 height 19
type input "50 ea"
click at [772, 352] on input at bounding box center [771, 352] width 73 height 19
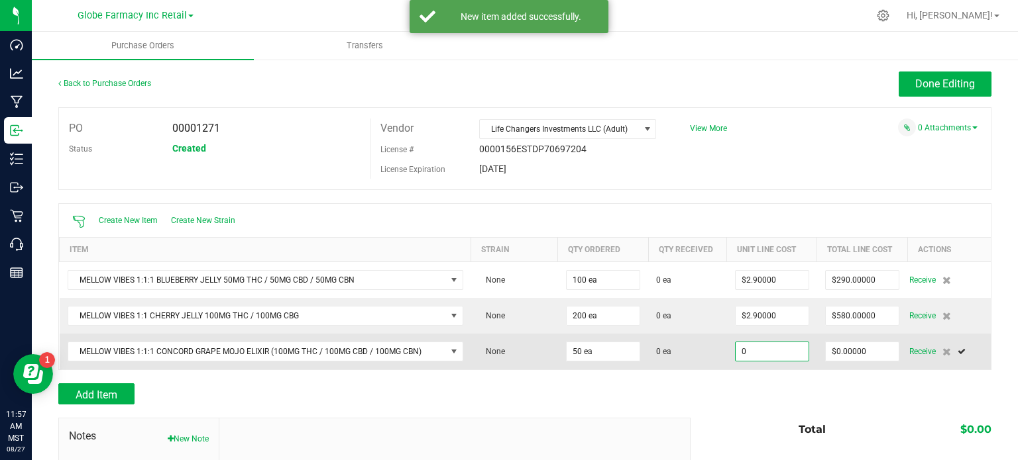
click at [772, 352] on input "0" at bounding box center [771, 352] width 73 height 19
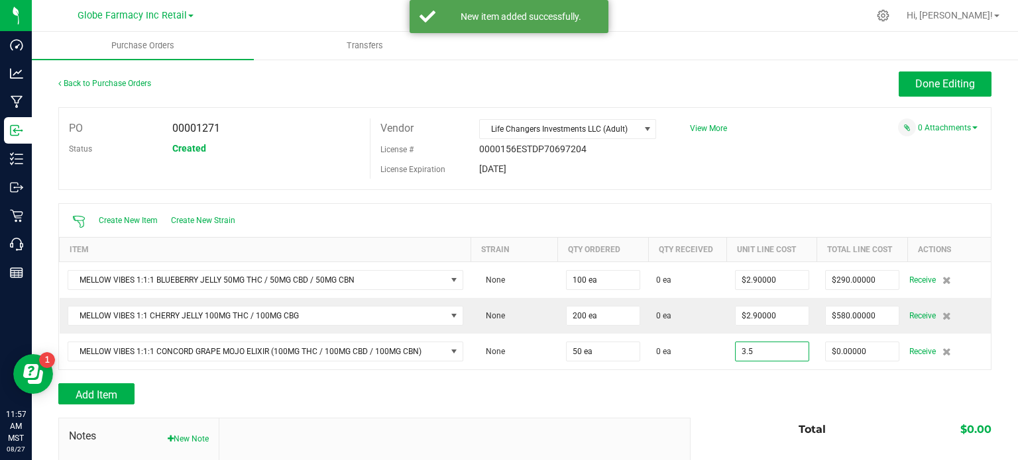
type input "$3.50000"
click at [746, 414] on div at bounding box center [524, 411] width 933 height 13
type input "50"
type input "$175.00000"
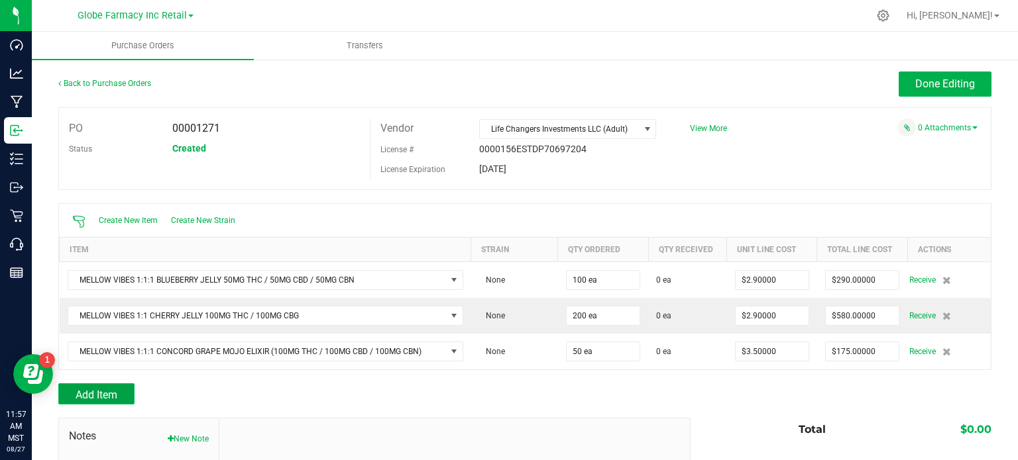
click at [95, 394] on span "Add Item" at bounding box center [97, 395] width 42 height 13
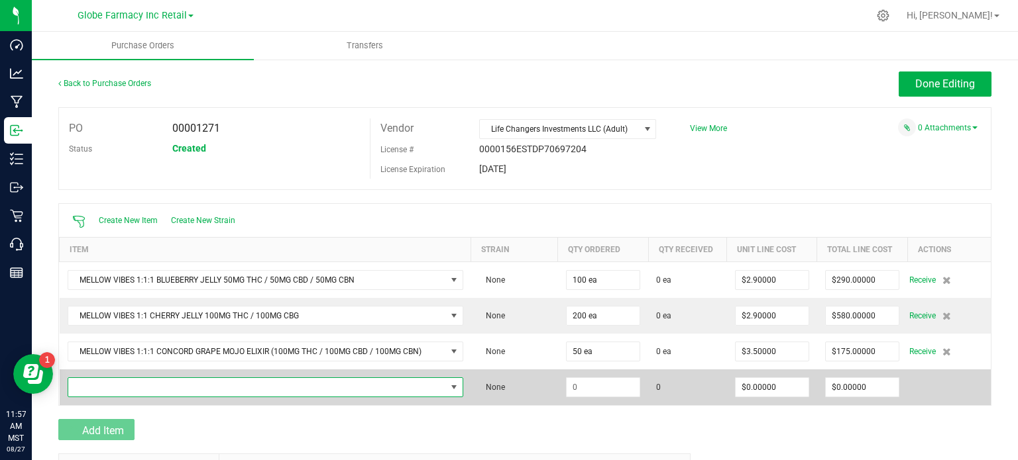
click at [90, 392] on span "NO DATA FOUND" at bounding box center [257, 387] width 378 height 19
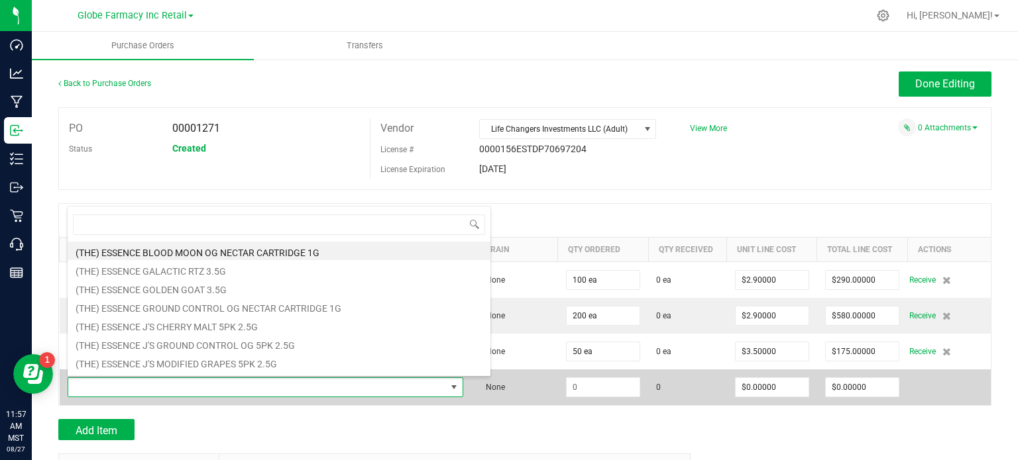
scroll to position [19, 387]
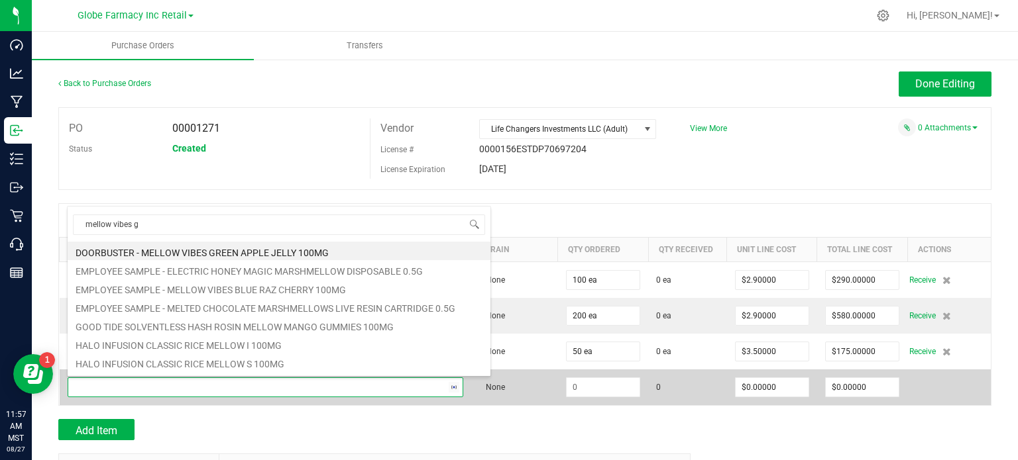
type input "mellow vibes gr"
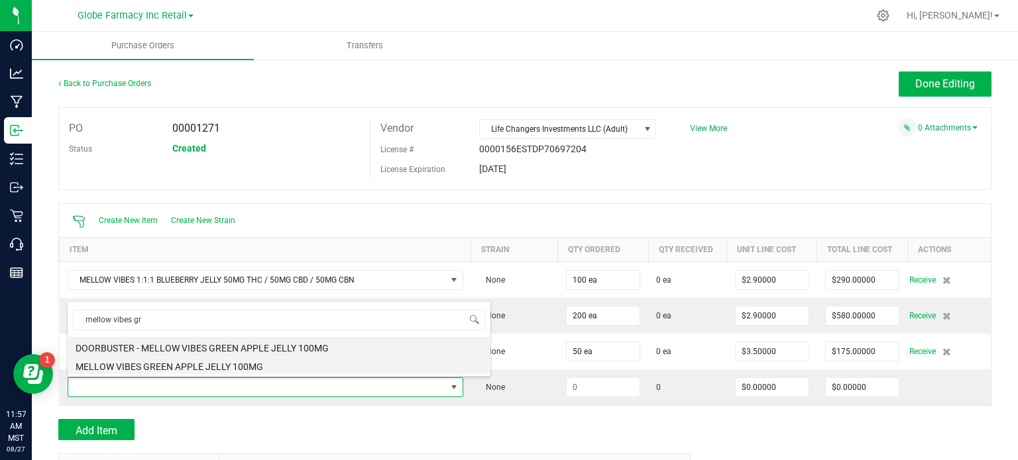
click at [195, 362] on li "MELLOW VIBES GREEN APPLE JELLY 100MG" at bounding box center [279, 365] width 423 height 19
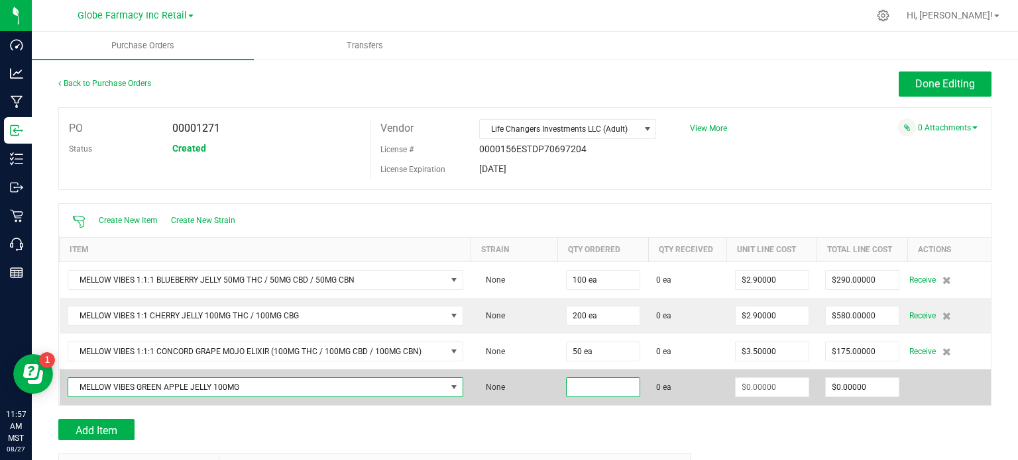
click at [584, 378] on input at bounding box center [602, 387] width 73 height 19
type input "200 ea"
click at [727, 389] on td at bounding box center [772, 388] width 90 height 36
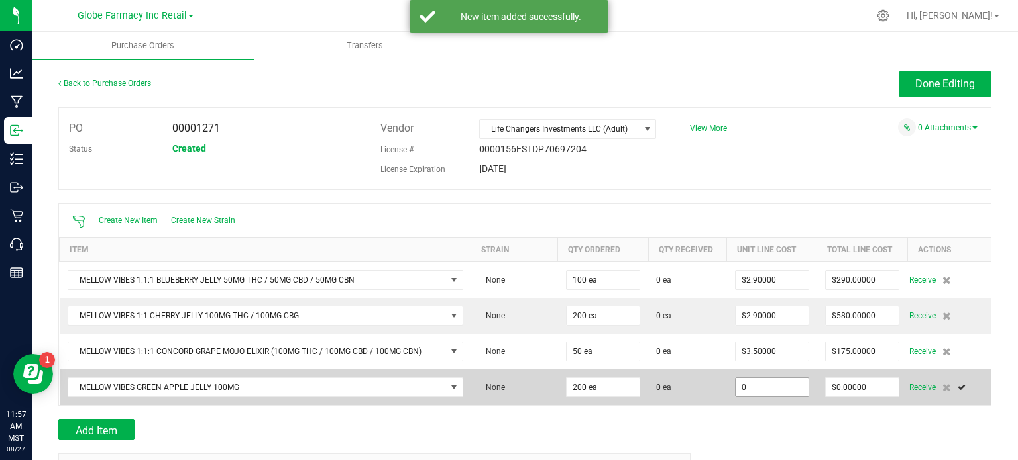
click at [749, 378] on input "0" at bounding box center [771, 387] width 73 height 19
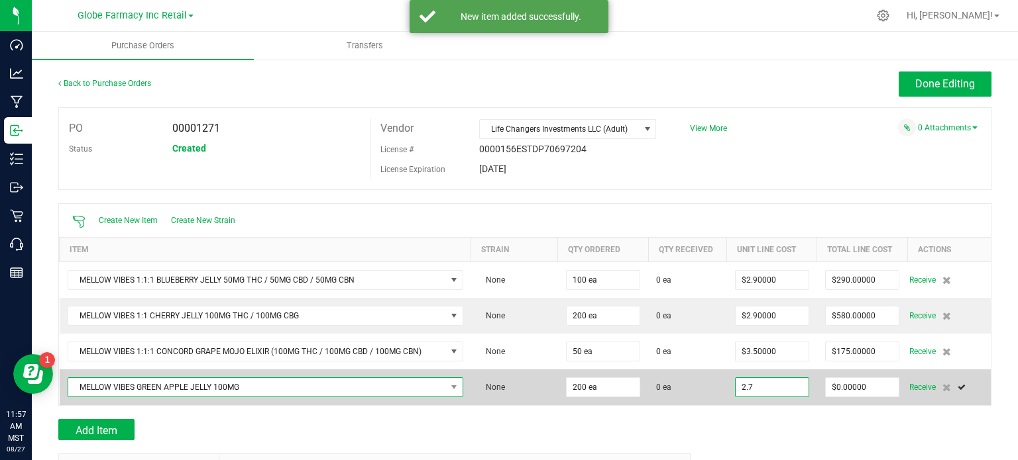
type input "$2.70000"
click at [458, 394] on span at bounding box center [454, 387] width 17 height 19
type input "200"
type input "$540.00000"
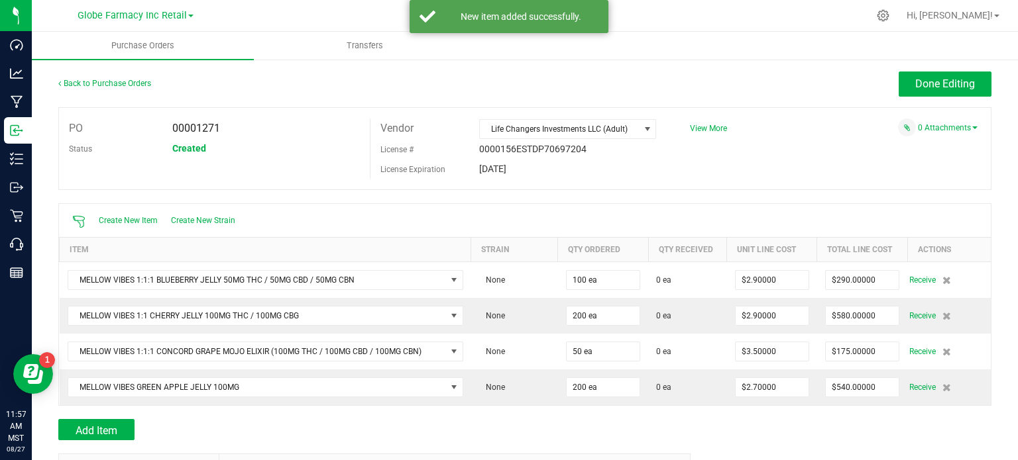
click at [187, 423] on div "Add Item" at bounding box center [369, 429] width 622 height 21
click at [125, 427] on button "Add Item" at bounding box center [96, 429] width 76 height 21
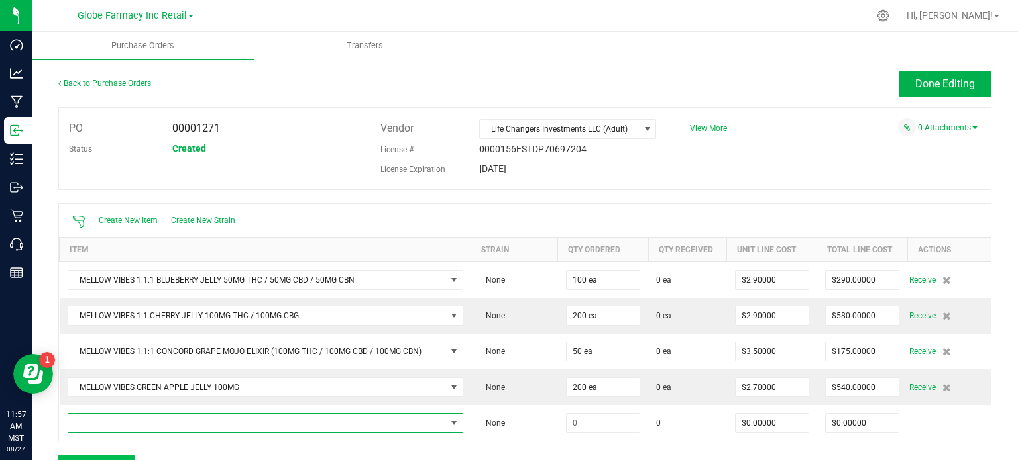
click at [125, 427] on span "NO DATA FOUND" at bounding box center [257, 423] width 378 height 19
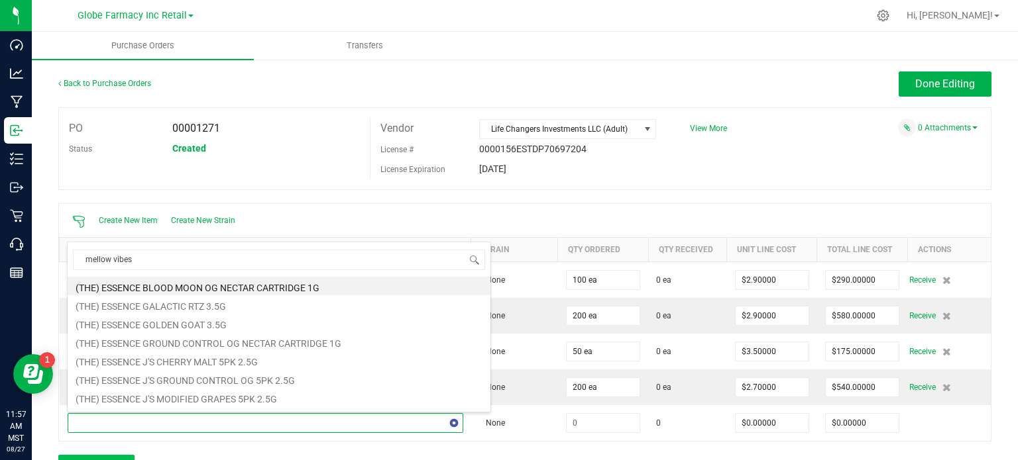
type input "mellow vibes"
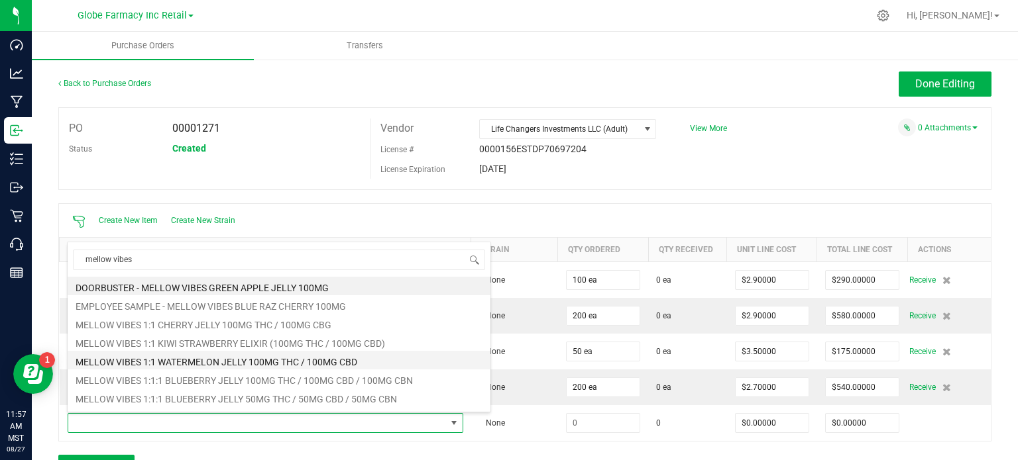
click at [299, 368] on li "MELLOW VIBES 1:1 WATERMELON JELLY 100MG THC / 100MG CBD" at bounding box center [279, 360] width 423 height 19
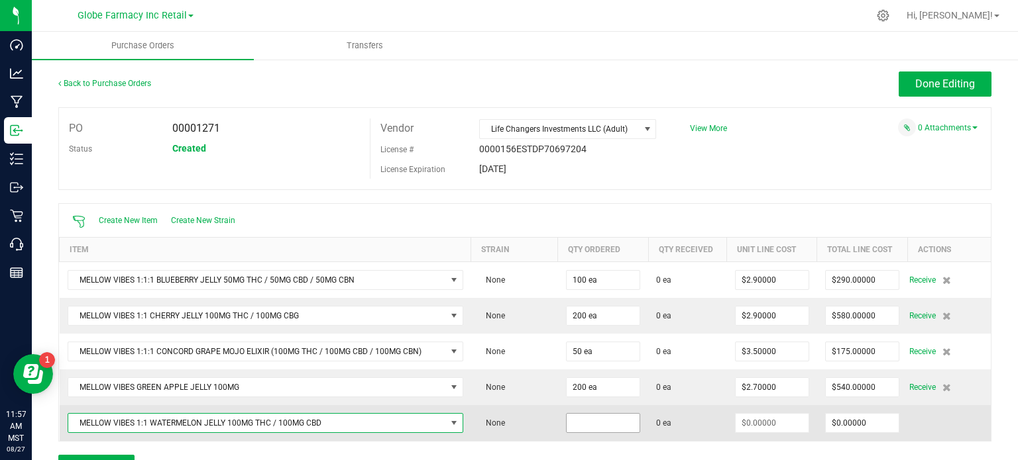
click at [591, 421] on input at bounding box center [602, 423] width 73 height 19
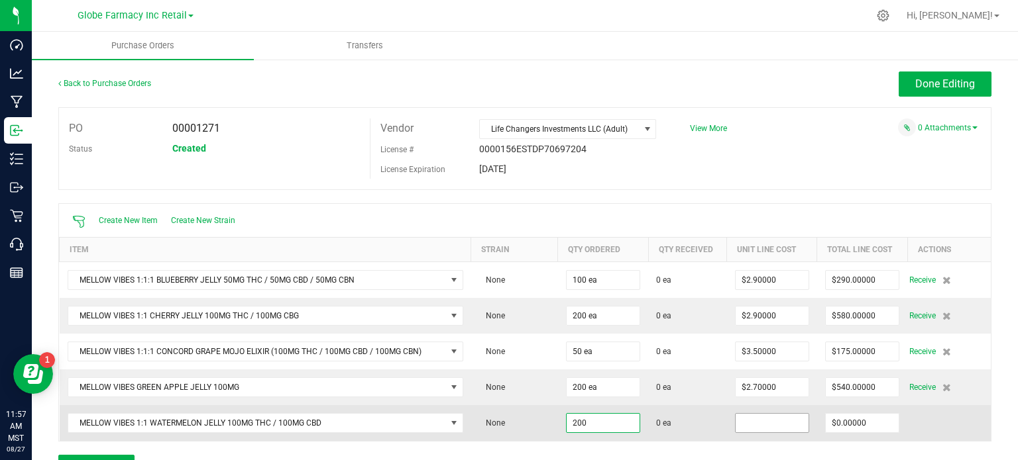
type input "200 ea"
click at [776, 424] on input at bounding box center [771, 423] width 73 height 19
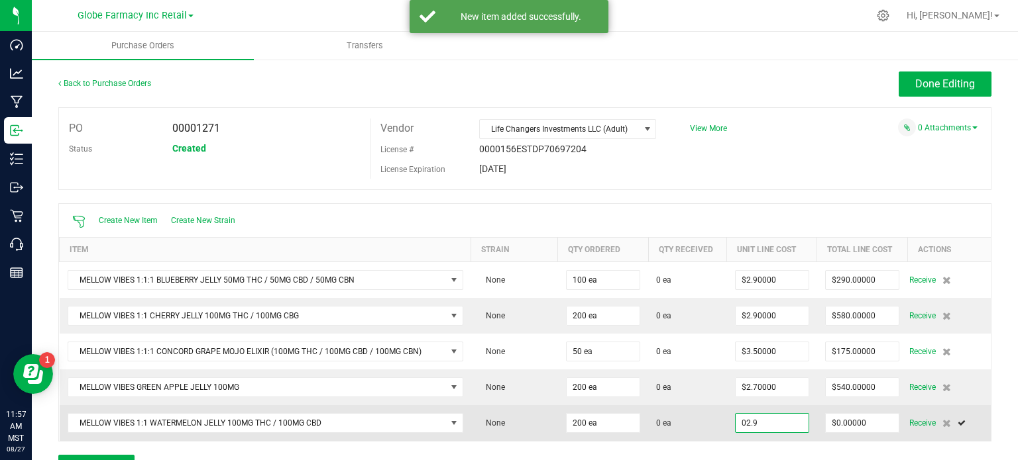
click at [776, 424] on input "02.9" at bounding box center [771, 423] width 73 height 19
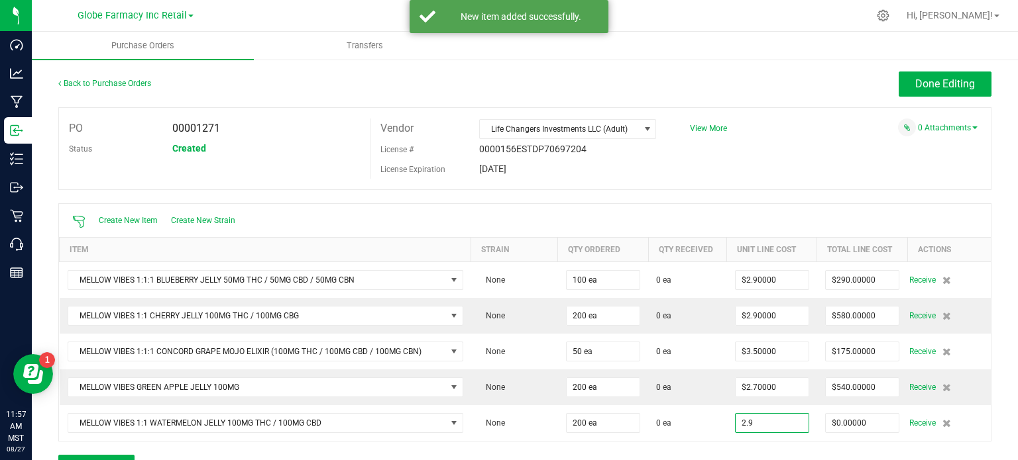
type input "$2.90000"
click at [787, 170] on div "PO 00001271 Status Created Vendor Life Changers Investments LLC (Adult) License…" at bounding box center [524, 148] width 933 height 83
type input "200"
type input "$580.00000"
click at [913, 73] on button "Done Editing" at bounding box center [944, 84] width 93 height 25
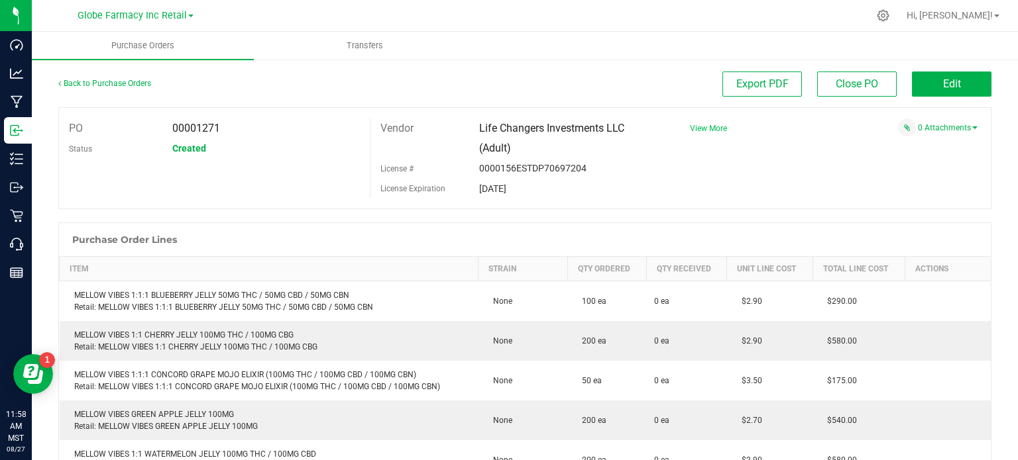
click at [698, 131] on span "View More" at bounding box center [708, 128] width 37 height 9
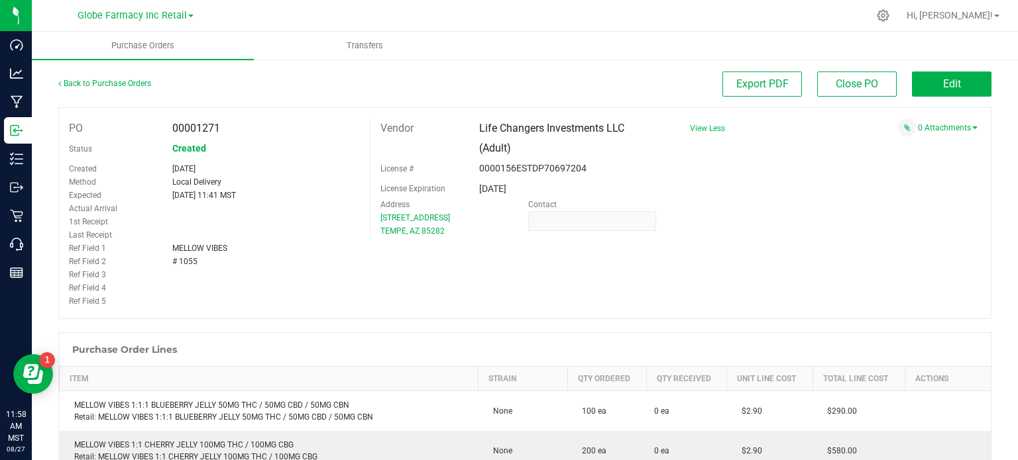
drag, startPoint x: 205, startPoint y: 266, endPoint x: 170, endPoint y: 264, distance: 35.2
click at [170, 264] on div "# 1055" at bounding box center [265, 261] width 207 height 13
copy span "# 1055"
click at [548, 129] on span "Life Changers Investments LLC (Adult)" at bounding box center [551, 138] width 145 height 32
click at [549, 129] on span "Life Changers Investments LLC (Adult)" at bounding box center [551, 138] width 145 height 32
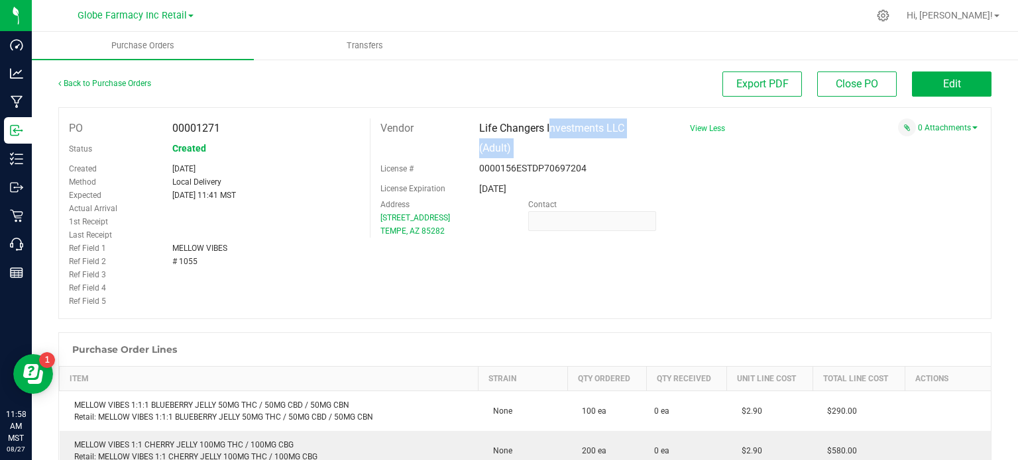
click at [549, 129] on span "Life Changers Investments LLC (Adult)" at bounding box center [551, 138] width 145 height 32
copy div "Life Changers Investments LLC (Adult)"
click at [197, 128] on span "00001271" at bounding box center [196, 128] width 48 height 13
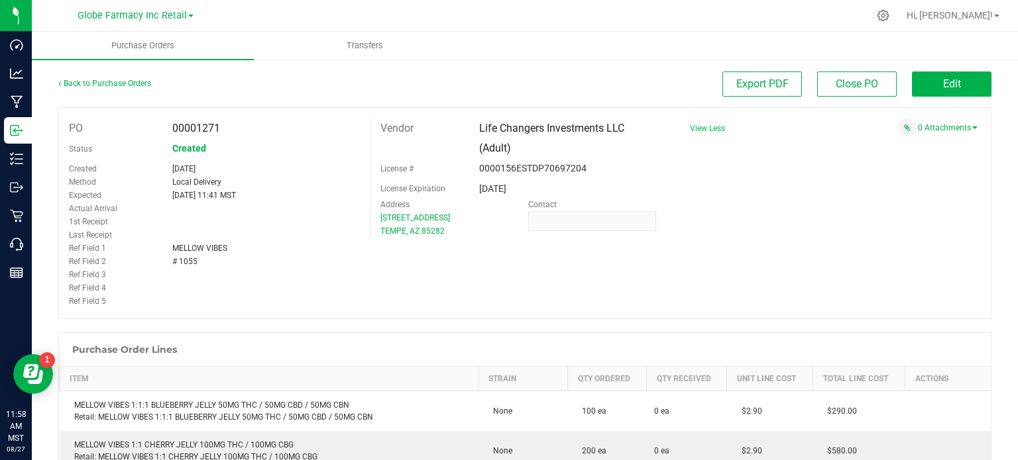
click at [197, 128] on span "00001271" at bounding box center [196, 128] width 48 height 13
copy div "00001271"
click at [590, 130] on span "Life Changers Investments LLC (Adult)" at bounding box center [551, 138] width 145 height 32
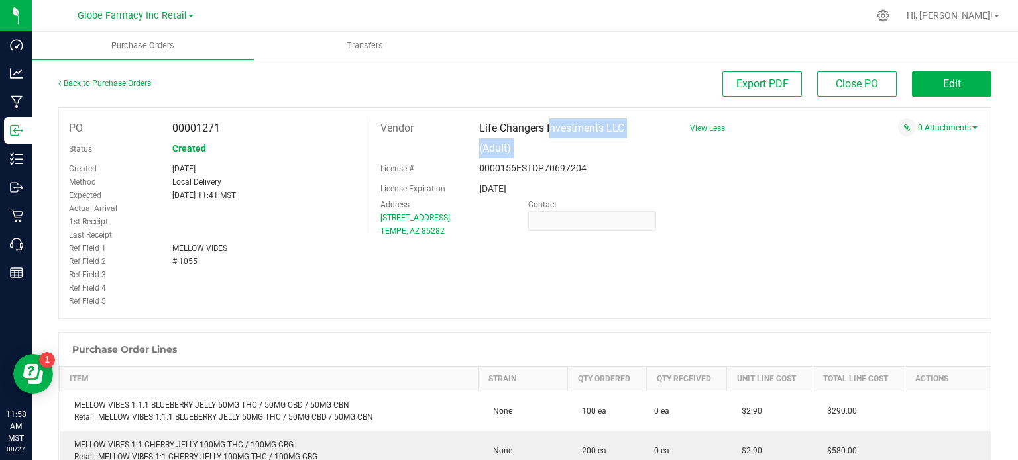
copy div "Life Changers Investments LLC (Adult)"
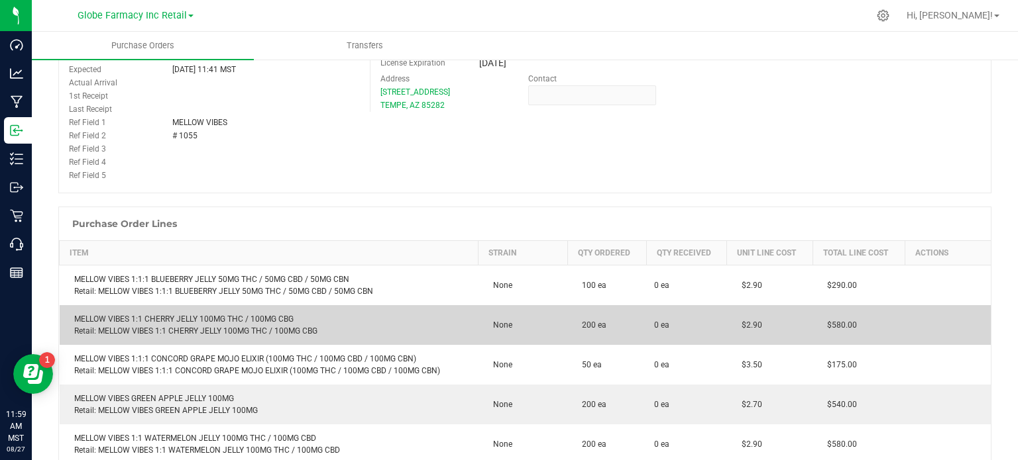
scroll to position [133, 0]
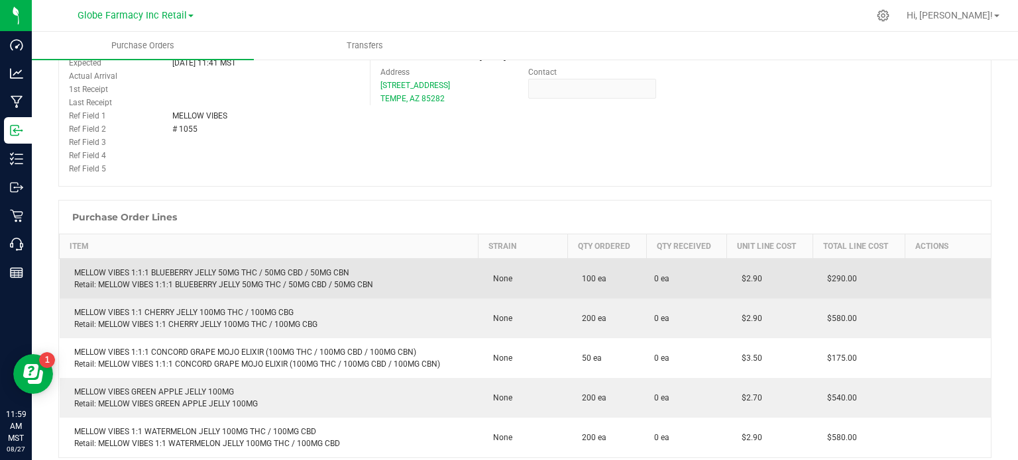
click at [258, 275] on div "MELLOW VIBES 1:1:1 BLUEBERRY JELLY 50MG THC / 50MG CBD / 50MG CBN Retail: MELLO…" at bounding box center [269, 279] width 403 height 24
copy div "MELLOW VIBES 1:1:1 BLUEBERRY JELLY 50MG THC / 50MG CBD / 50MG CBN"
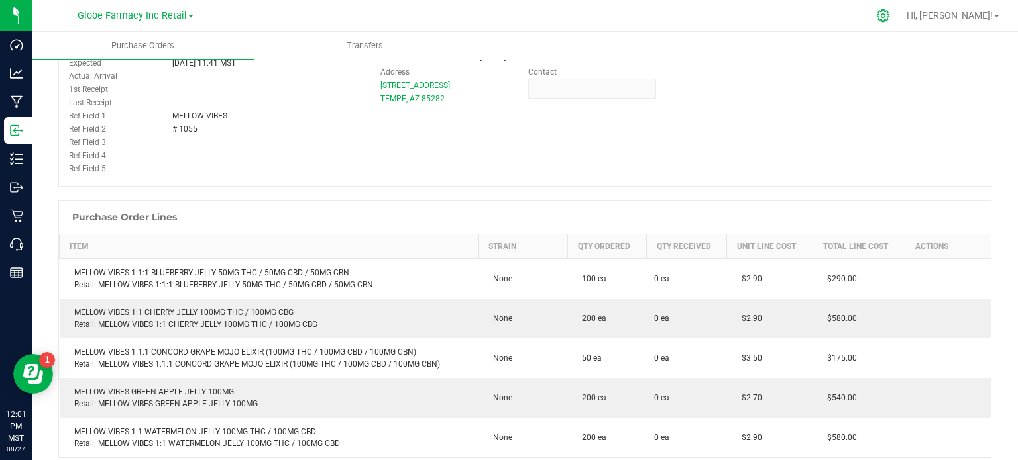
click at [890, 17] on icon at bounding box center [883, 16] width 14 height 14
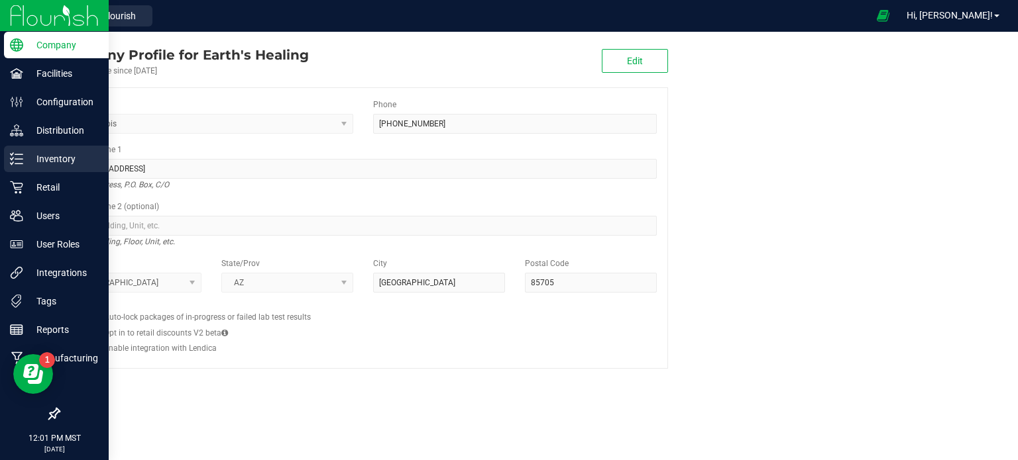
click at [36, 156] on p "Inventory" at bounding box center [63, 159] width 80 height 16
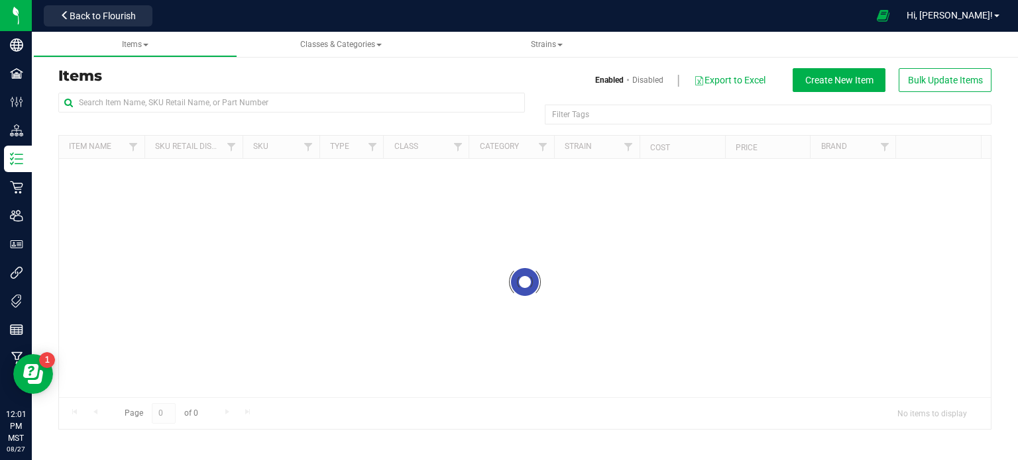
click at [558, 50] on span "Strains" at bounding box center [547, 44] width 184 height 11
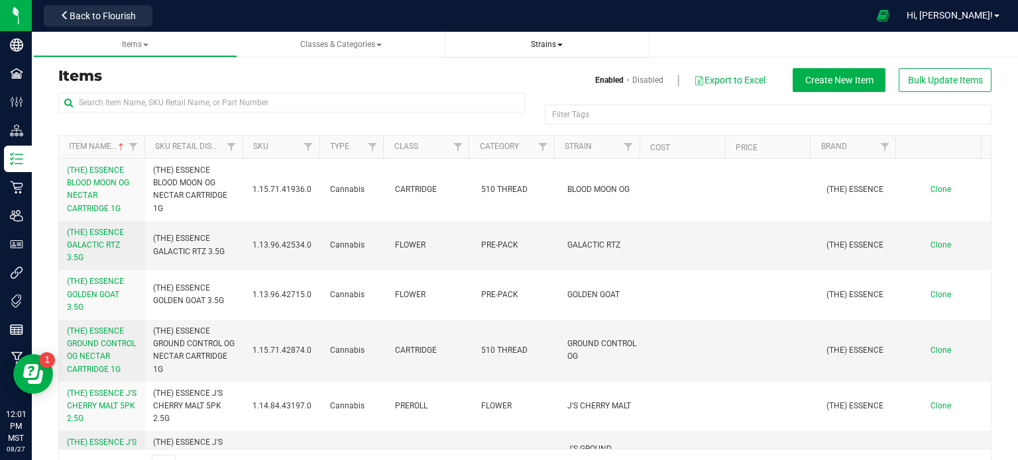
click at [546, 47] on span "Strains" at bounding box center [547, 44] width 32 height 9
click at [513, 79] on li "All strains" at bounding box center [547, 80] width 184 height 19
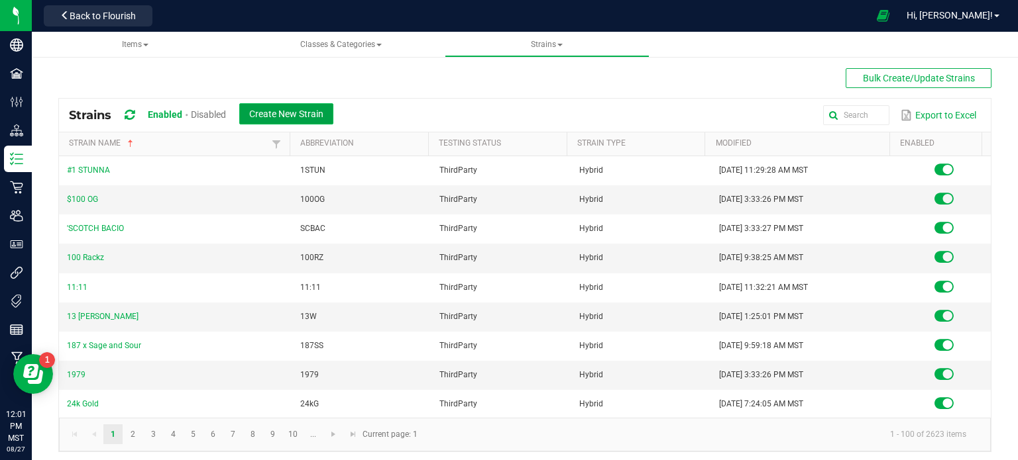
click at [297, 117] on span "Create New Strain" at bounding box center [286, 114] width 74 height 11
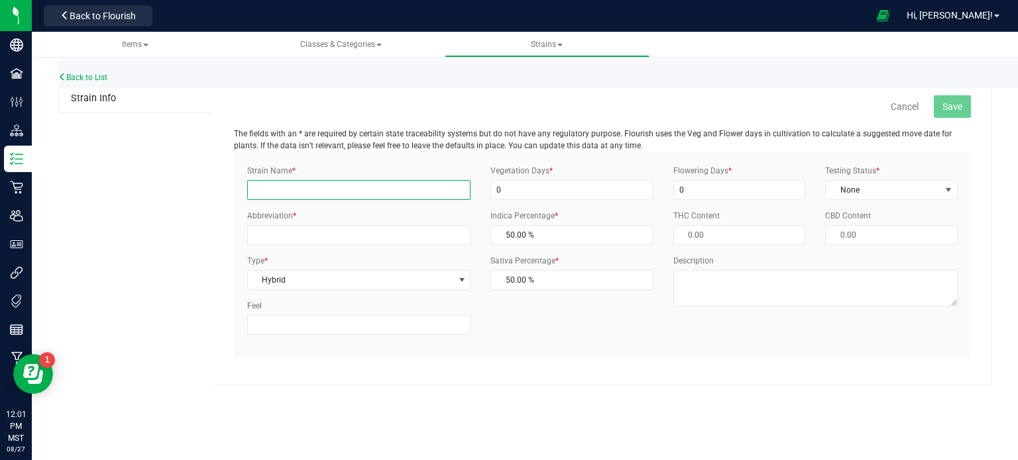
click at [352, 185] on input "Strain Name *" at bounding box center [358, 190] width 223 height 20
type input "b"
type input "BLUEBERRY OG"
click at [658, 189] on div "Vegetation Days * 0" at bounding box center [571, 182] width 183 height 35
click at [765, 239] on div "Flowering Days * 0 Testing Status * None Select Status InHouse ThirdParty None …" at bounding box center [815, 241] width 304 height 152
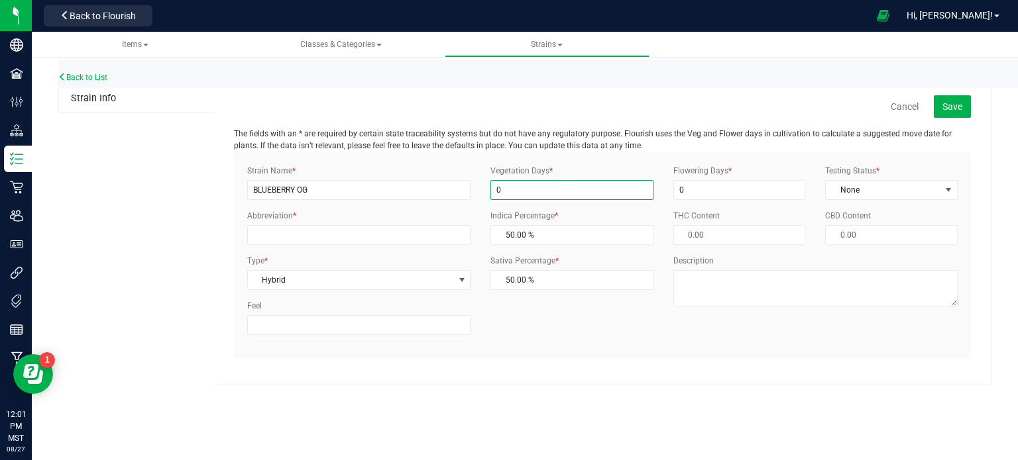
click at [583, 193] on input "0" at bounding box center [571, 190] width 163 height 20
click at [725, 238] on div "Flowering Days * 0 Testing Status * None Select Status InHouse ThirdParty None …" at bounding box center [815, 241] width 304 height 152
click at [849, 188] on span "None" at bounding box center [882, 190] width 115 height 19
click at [843, 252] on li "None" at bounding box center [890, 252] width 131 height 20
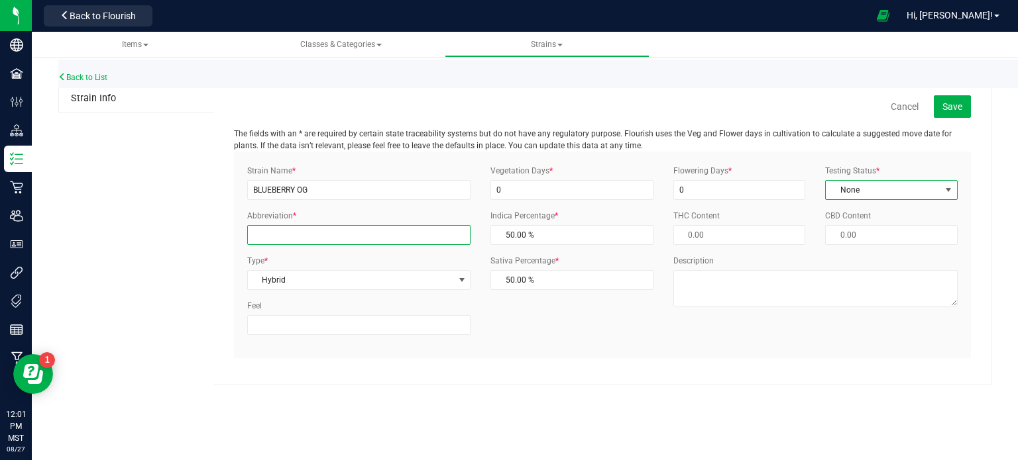
click at [355, 239] on input "Abbreviation *" at bounding box center [358, 235] width 223 height 20
type input "BBOG"
click at [615, 386] on div "Cancel Save The fields with an * are required by certain state traceability sys…" at bounding box center [602, 235] width 777 height 301
click at [953, 116] on button "Save" at bounding box center [951, 106] width 37 height 23
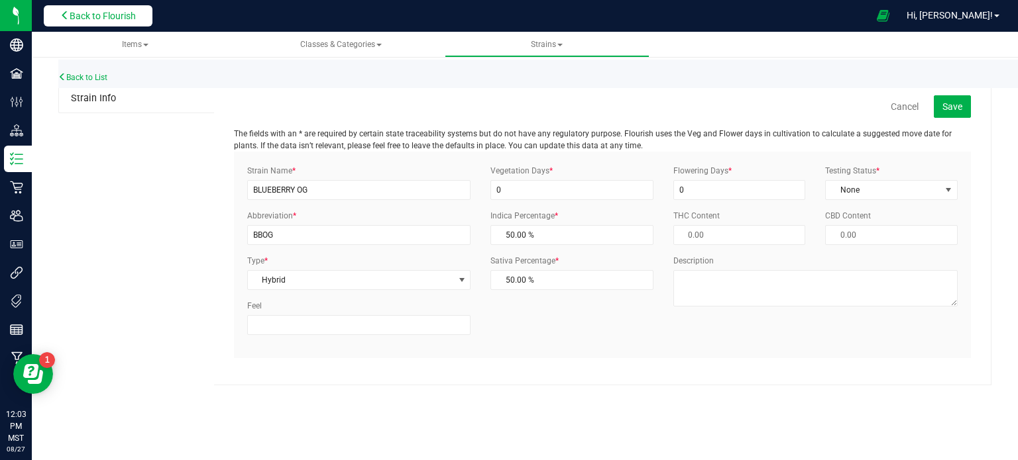
click at [66, 23] on button "Back to Flourish" at bounding box center [98, 15] width 109 height 21
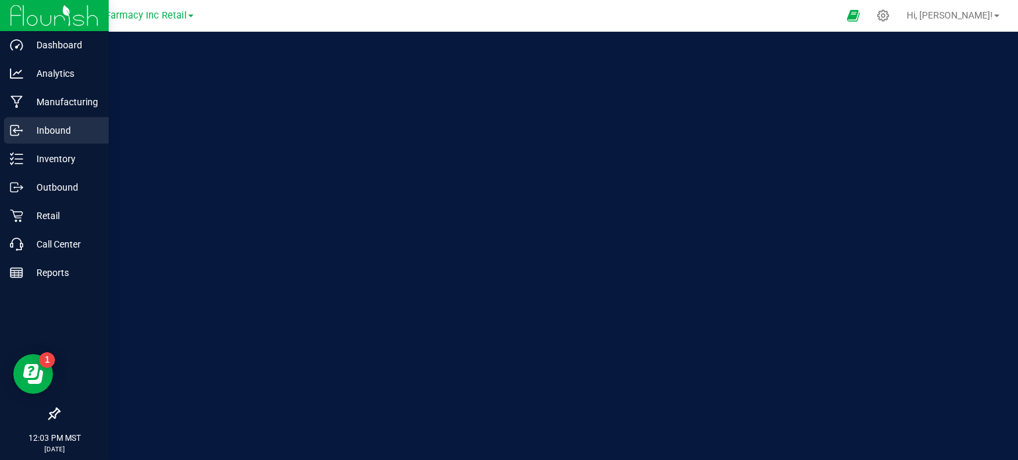
click at [18, 127] on icon at bounding box center [16, 130] width 13 height 13
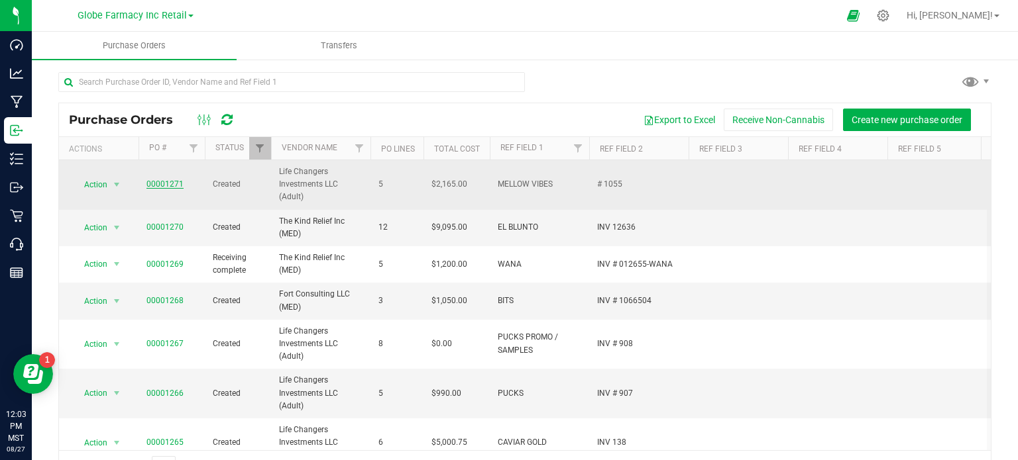
click at [161, 182] on link "00001271" at bounding box center [164, 184] width 37 height 9
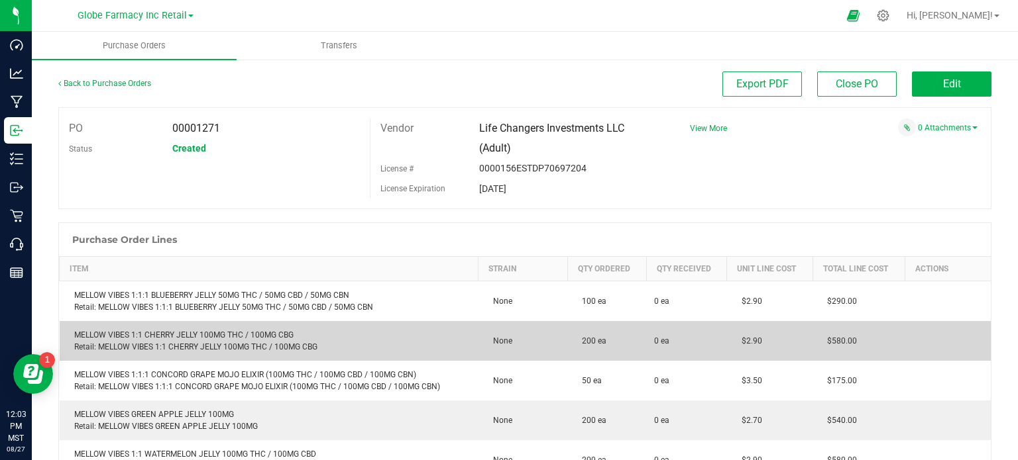
click at [227, 328] on td "MELLOW VIBES 1:1 CHERRY JELLY 100MG THC / 100MG CBG Retail: MELLOW VIBES 1:1 CH…" at bounding box center [269, 341] width 419 height 40
click at [227, 329] on td "MELLOW VIBES 1:1 CHERRY JELLY 100MG THC / 100MG CBG Retail: MELLOW VIBES 1:1 CH…" at bounding box center [269, 341] width 419 height 40
copy div "MELLOW VIBES 1:1 CHERRY JELLY 100MG THC / 100MG CBG"
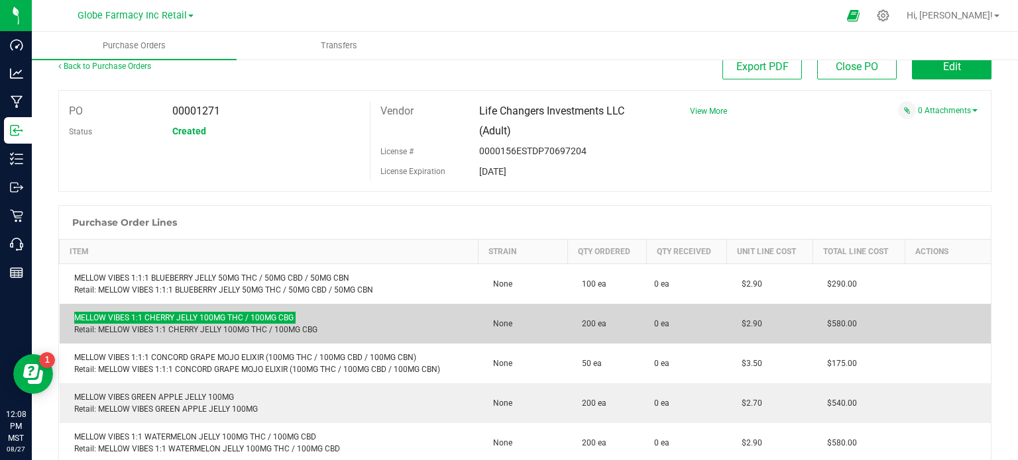
scroll to position [66, 0]
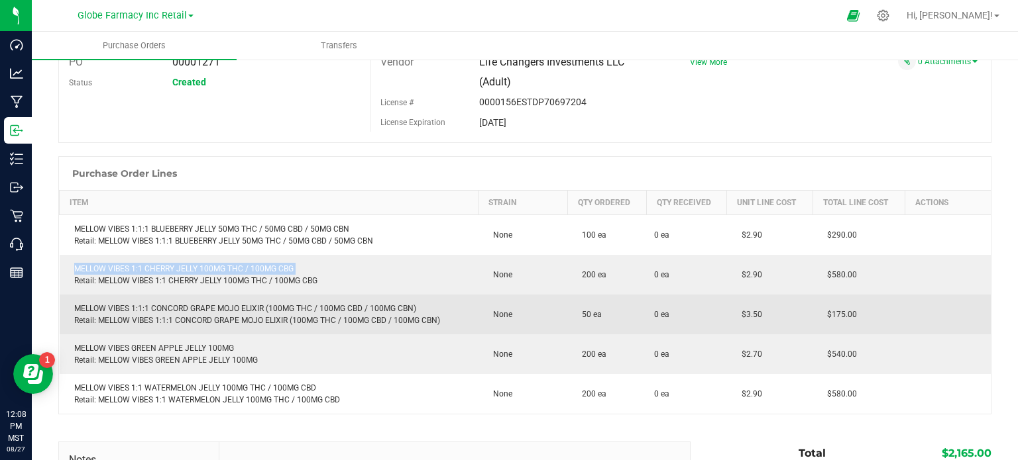
click at [213, 304] on div "MELLOW VIBES 1:1:1 CONCORD GRAPE MOJO ELIXIR (100MG THC / 100MG CBD / 100MG CBN…" at bounding box center [269, 315] width 403 height 24
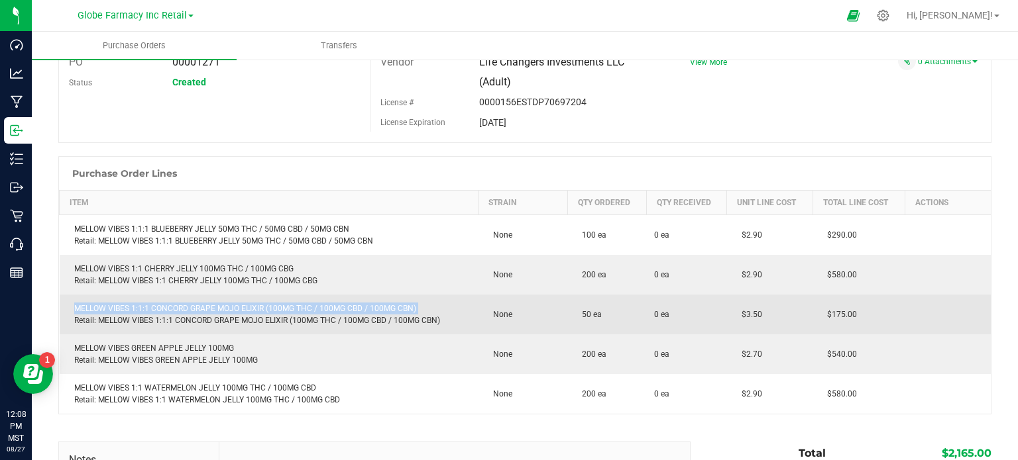
click at [213, 304] on div "MELLOW VIBES 1:1:1 CONCORD GRAPE MOJO ELIXIR (100MG THC / 100MG CBD / 100MG CBN…" at bounding box center [269, 315] width 403 height 24
copy div "MELLOW VIBES 1:1:1 CONCORD GRAPE MOJO ELIXIR (100MG THC / 100MG CBD / 100MG CBN)"
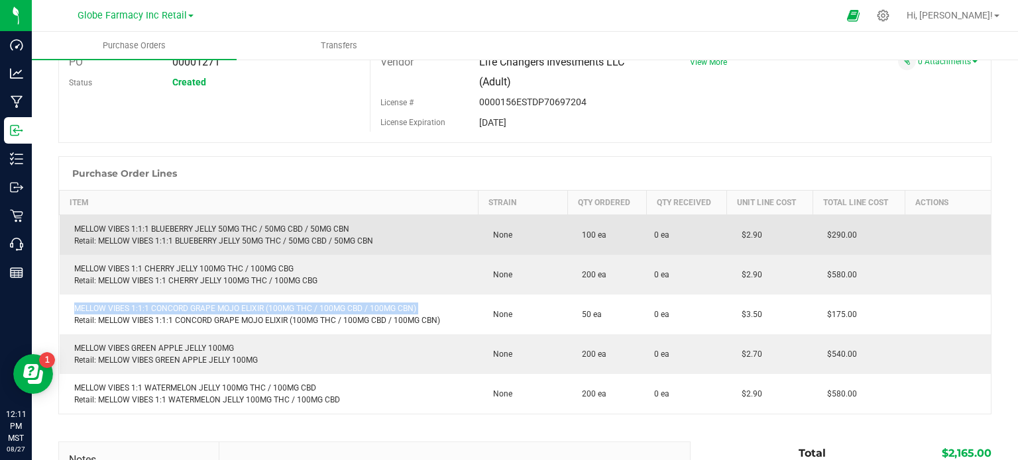
scroll to position [0, 0]
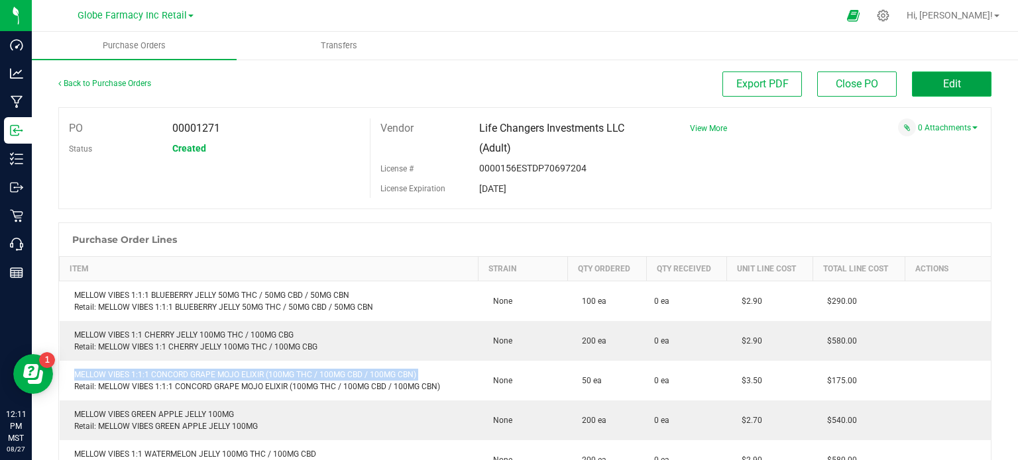
click at [951, 84] on button "Edit" at bounding box center [952, 84] width 80 height 25
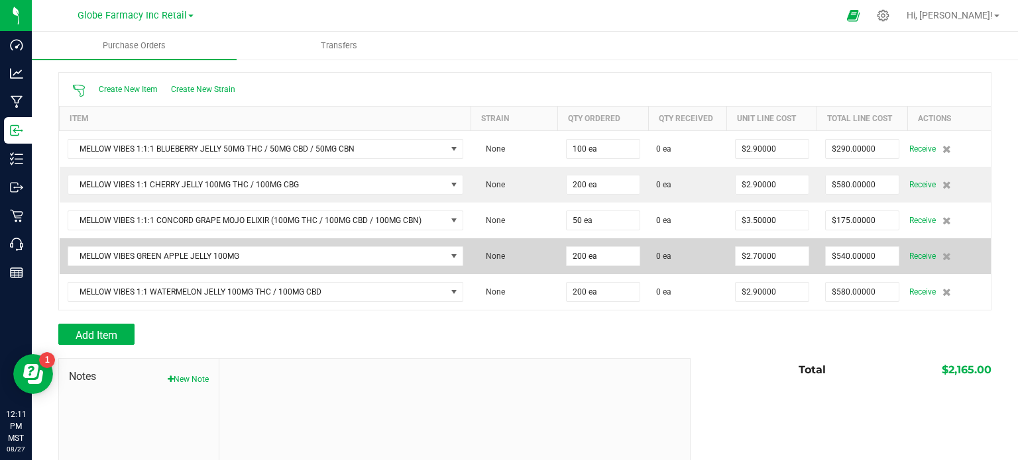
scroll to position [133, 0]
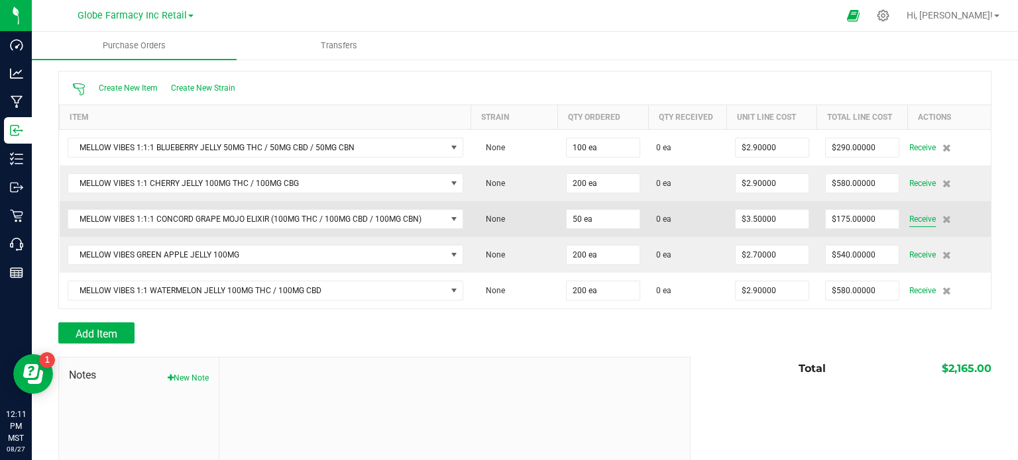
click at [909, 217] on span "Receive" at bounding box center [922, 219] width 27 height 16
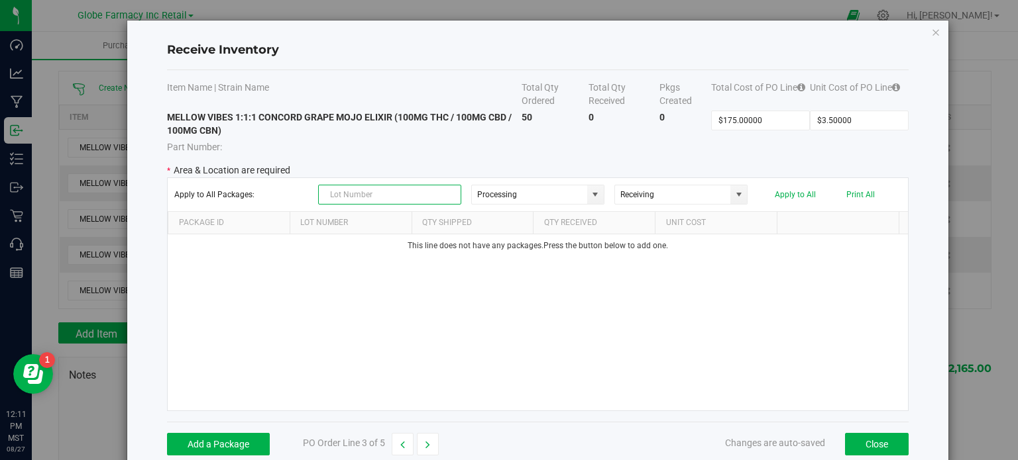
click at [392, 189] on input "text" at bounding box center [389, 195] width 143 height 20
paste input "MOJOG502"
type input "MOJOG502"
click at [365, 333] on div "This line does not have any packages. Press the button below to add one." at bounding box center [538, 323] width 740 height 176
click at [219, 454] on div "Add a Package PO Order Line 3 of 5 Changes are auto-saved Close" at bounding box center [537, 444] width 741 height 44
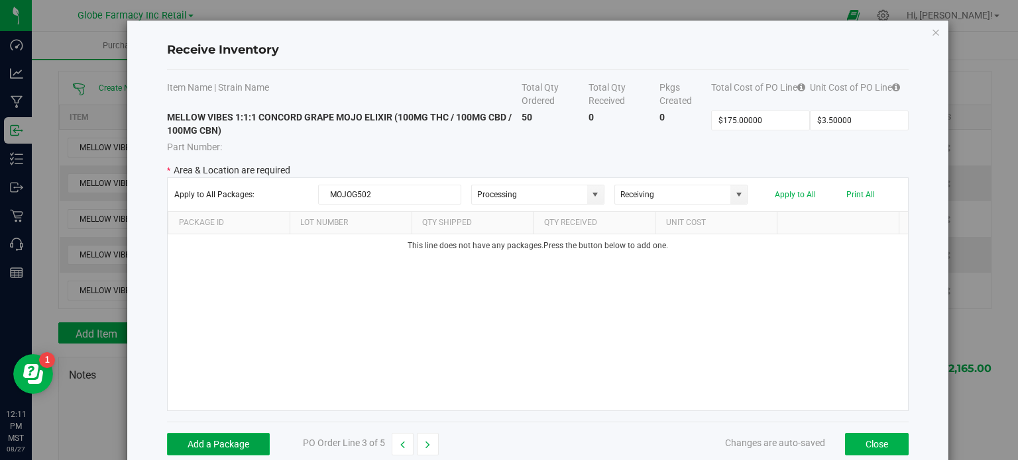
click at [223, 445] on button "Add a Package" at bounding box center [218, 444] width 103 height 23
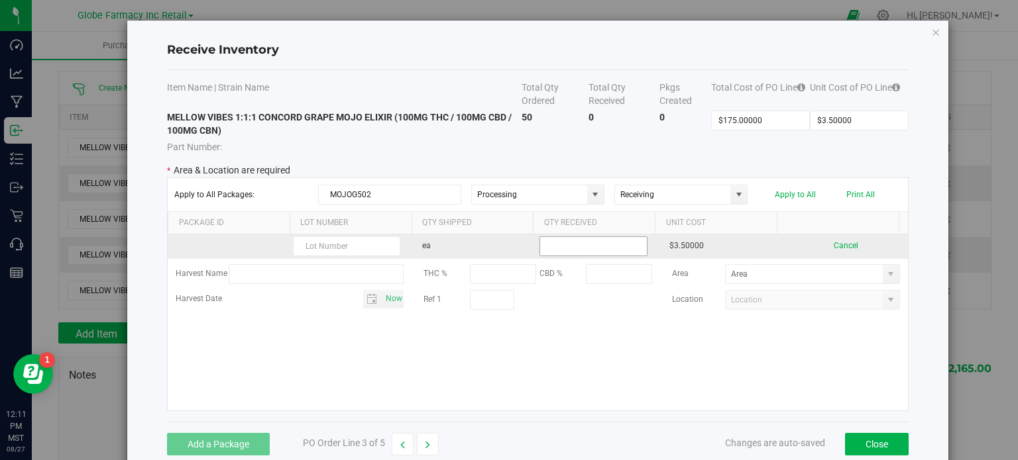
click at [560, 246] on input at bounding box center [593, 246] width 106 height 19
click at [560, 244] on input "25" at bounding box center [593, 246] width 106 height 19
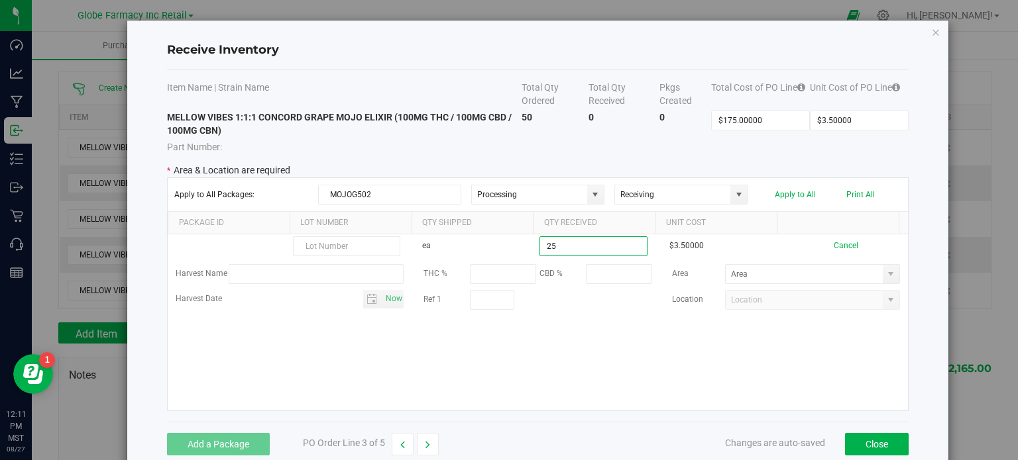
type input "25 ea"
click at [537, 339] on kendo-grid-list "ea 25 ea $3.50000 Cancel Harvest Name THC % CBD % Area Harvest Date Now Ref 1 L…" at bounding box center [538, 323] width 740 height 176
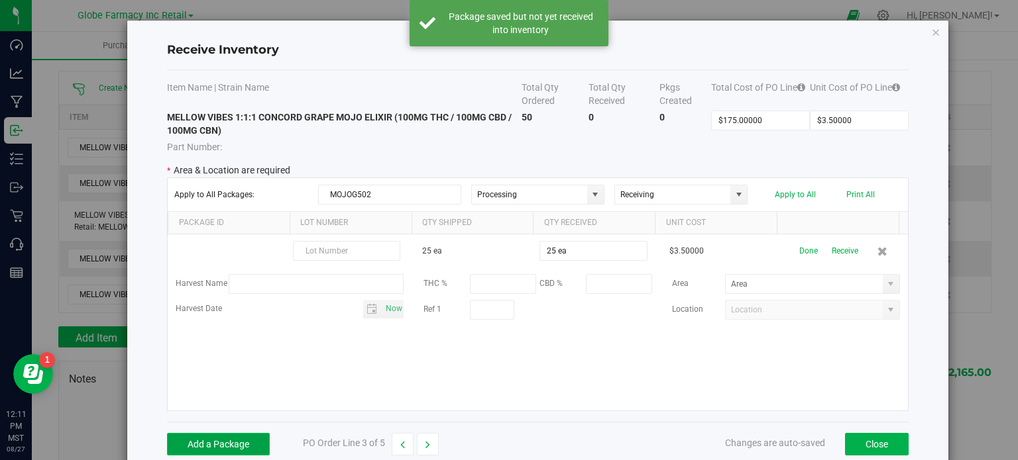
click at [223, 447] on button "Add a Package" at bounding box center [218, 444] width 103 height 23
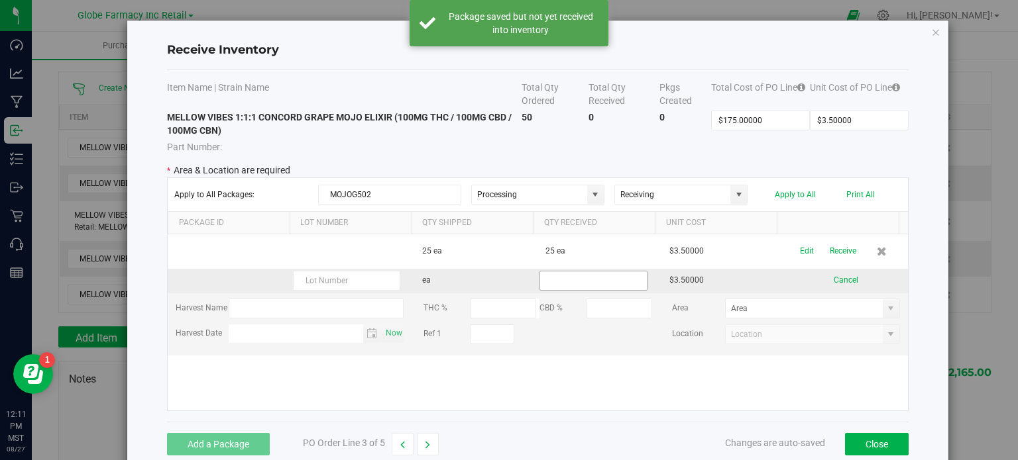
click at [551, 280] on input at bounding box center [593, 281] width 106 height 19
paste input "25"
type input "25 ea"
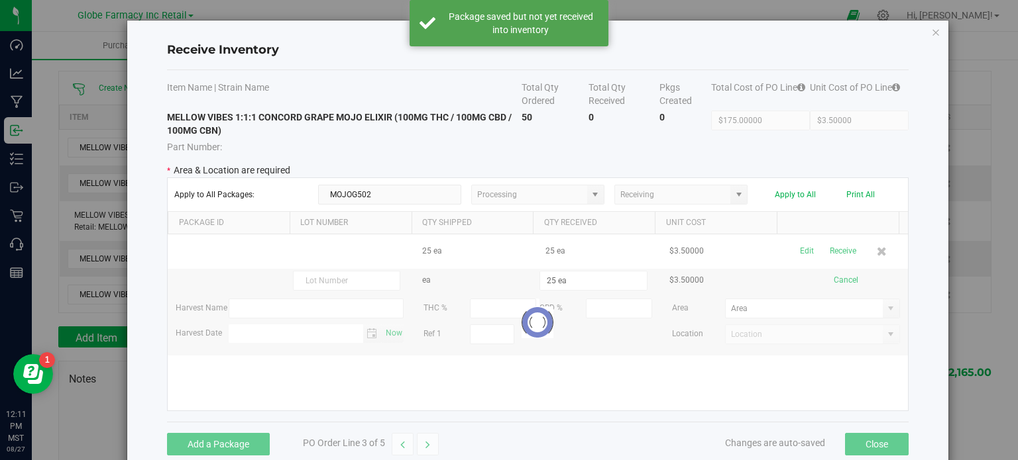
click at [555, 390] on kendo-grid-list "25 ea 25 ea $3.50000 Edit Receive ea 25 ea $3.50000 Cancel Harvest Name THC % C…" at bounding box center [538, 323] width 740 height 176
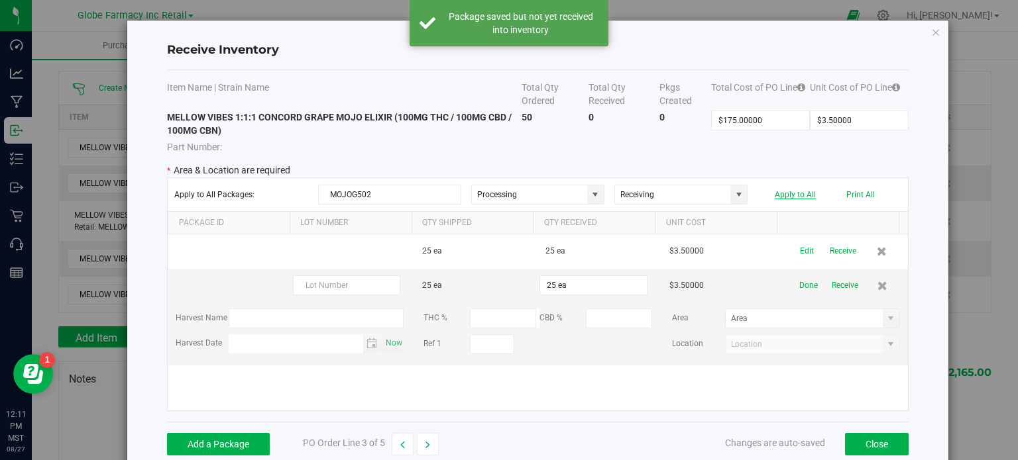
click at [792, 195] on button "Apply to All" at bounding box center [794, 194] width 41 height 9
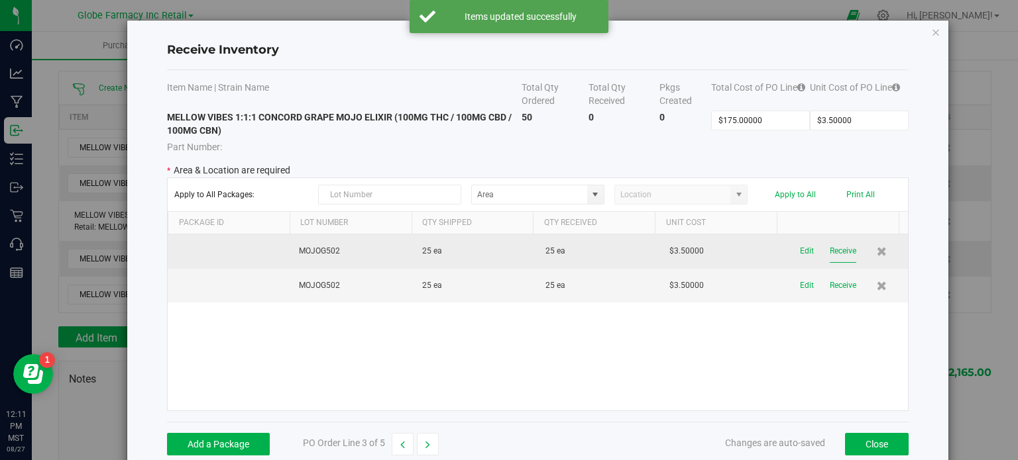
click at [829, 254] on button "Receive" at bounding box center [842, 251] width 27 height 23
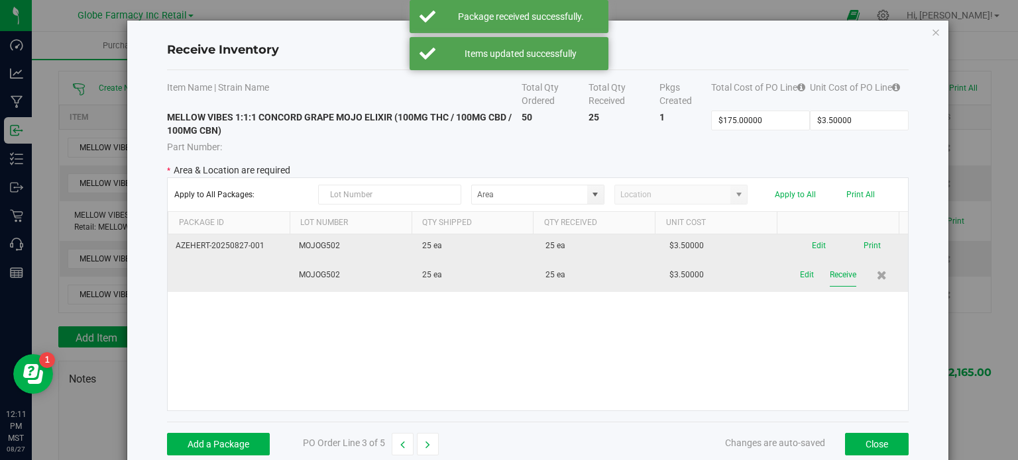
click at [829, 282] on button "Receive" at bounding box center [842, 275] width 27 height 23
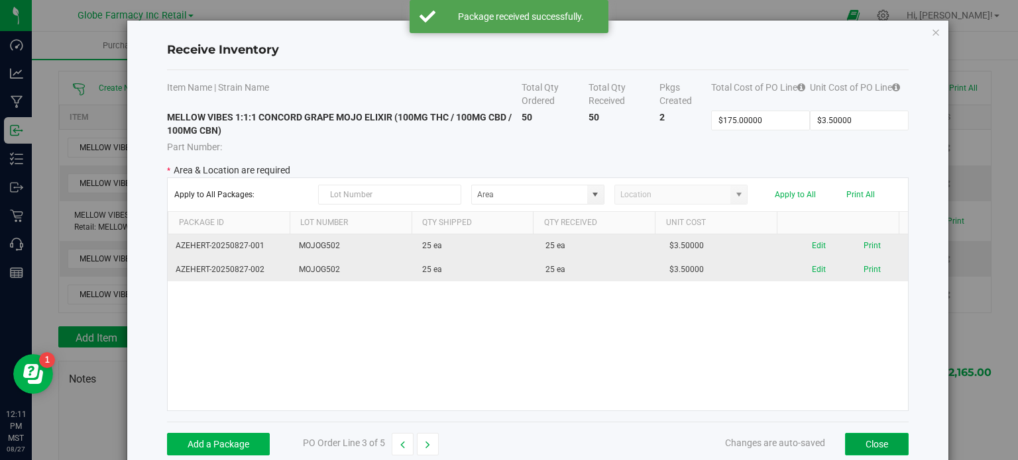
click at [853, 436] on button "Close" at bounding box center [877, 444] width 64 height 23
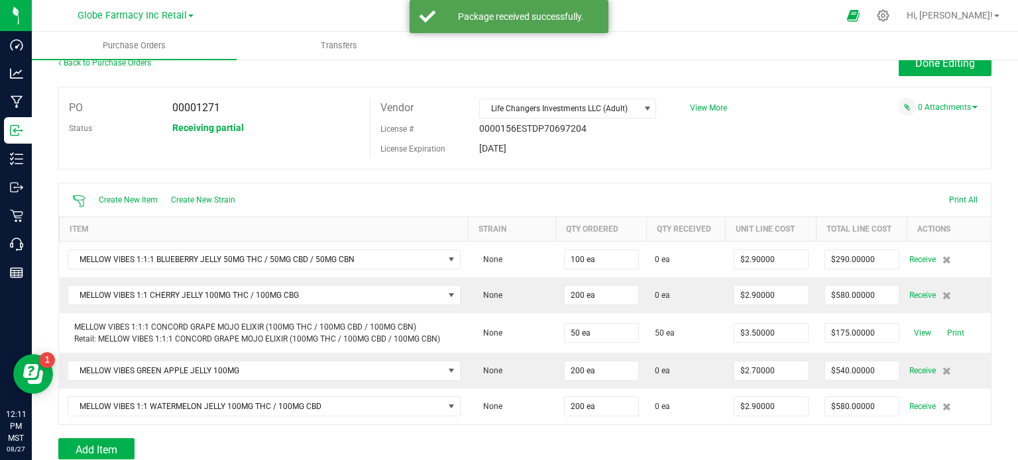
scroll to position [0, 0]
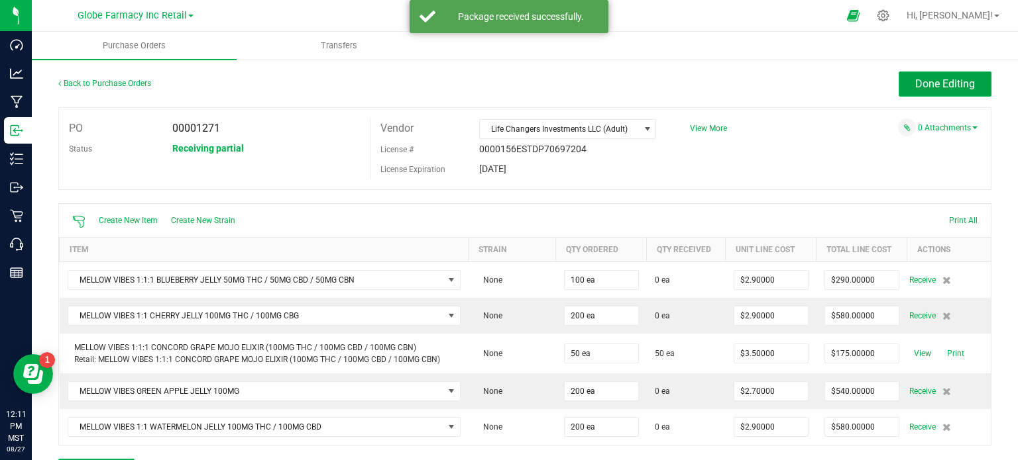
click at [915, 89] on span "Done Editing" at bounding box center [945, 84] width 60 height 13
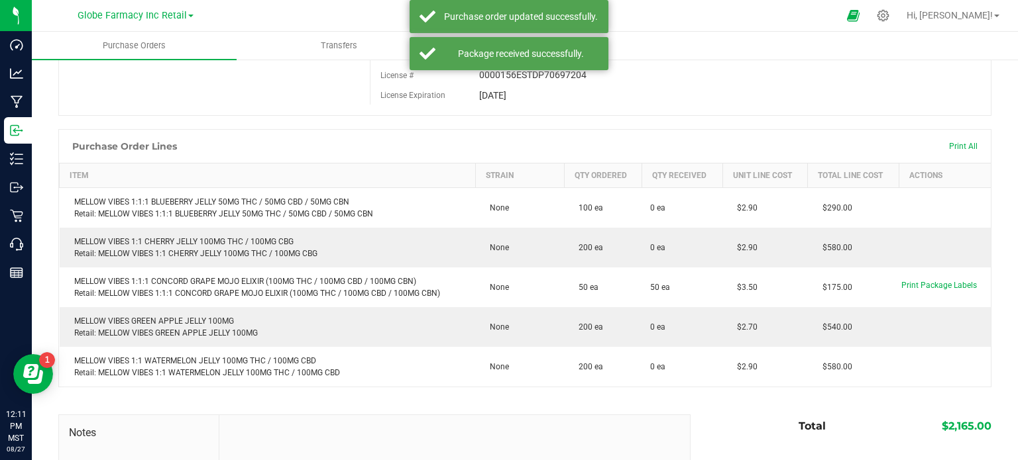
scroll to position [133, 0]
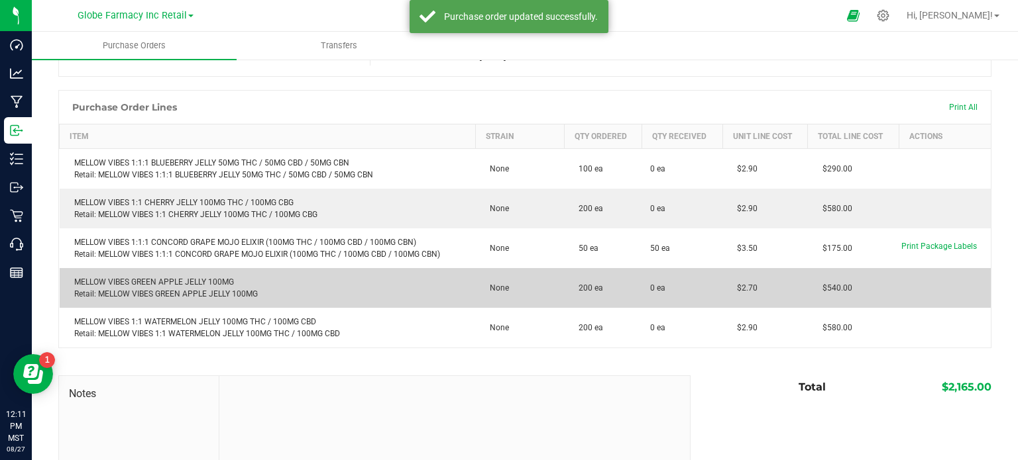
click at [178, 278] on div "MELLOW VIBES GREEN APPLE JELLY 100MG Retail: MELLOW VIBES GREEN APPLE JELLY 100…" at bounding box center [268, 288] width 400 height 24
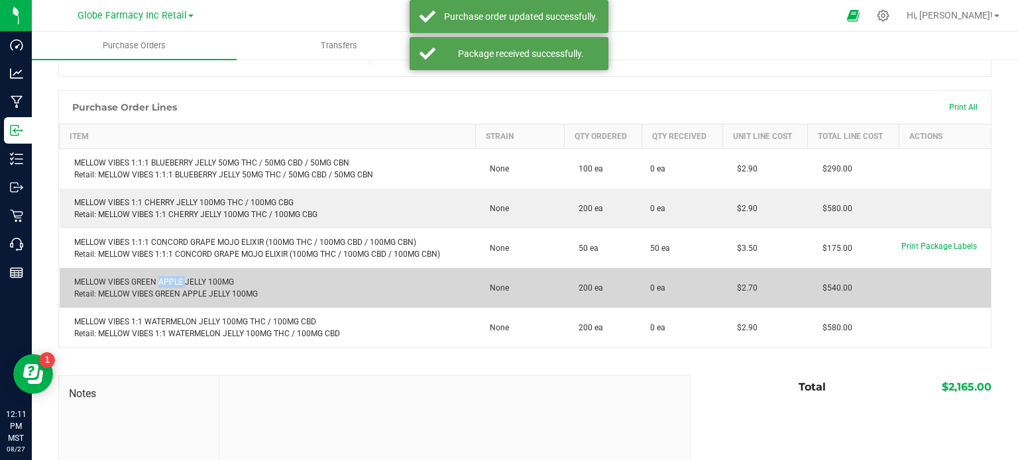
click at [178, 278] on div "MELLOW VIBES GREEN APPLE JELLY 100MG Retail: MELLOW VIBES GREEN APPLE JELLY 100…" at bounding box center [268, 288] width 400 height 24
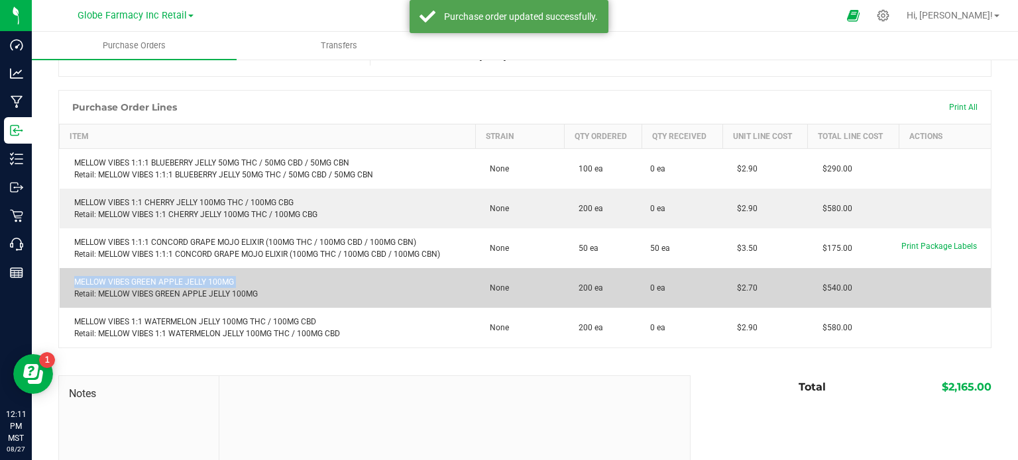
click at [178, 278] on div "MELLOW VIBES GREEN APPLE JELLY 100MG Retail: MELLOW VIBES GREEN APPLE JELLY 100…" at bounding box center [268, 288] width 400 height 24
copy div "MELLOW VIBES GREEN APPLE JELLY 100MG"
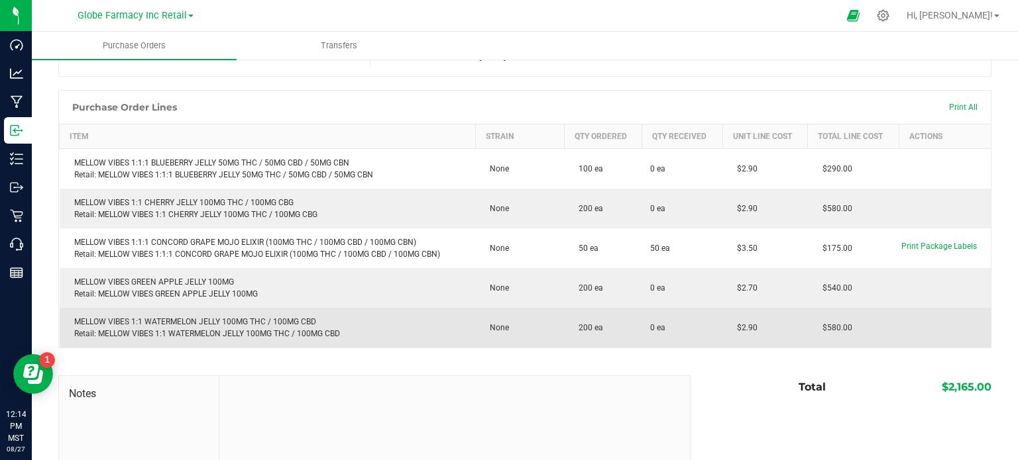
click at [165, 318] on div "MELLOW VIBES 1:1 WATERMELON JELLY 100MG THC / 100MG CBD Retail: MELLOW VIBES 1:…" at bounding box center [268, 328] width 400 height 24
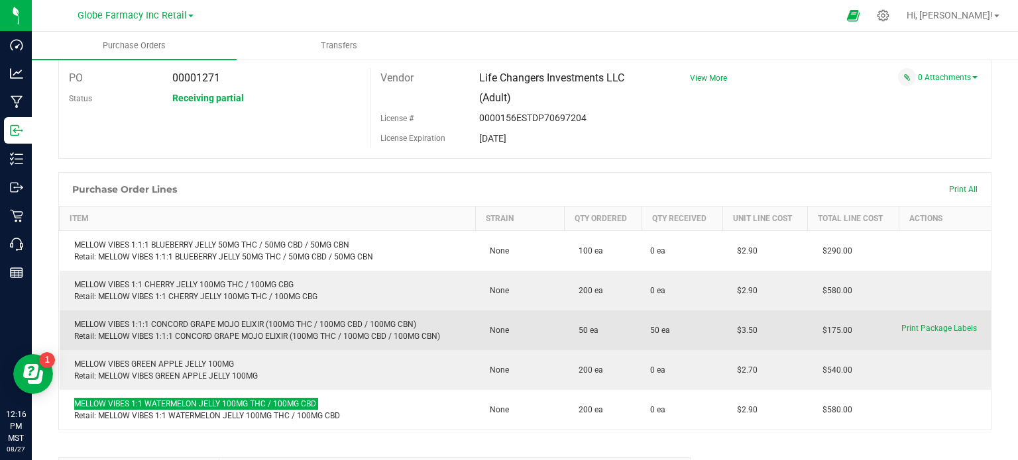
scroll to position [0, 0]
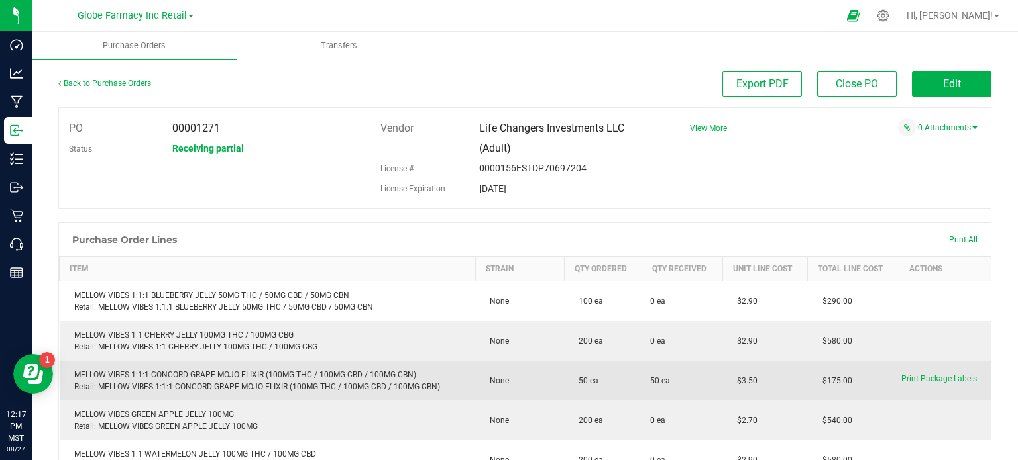
click at [901, 380] on span "Print Package Labels" at bounding box center [939, 378] width 76 height 9
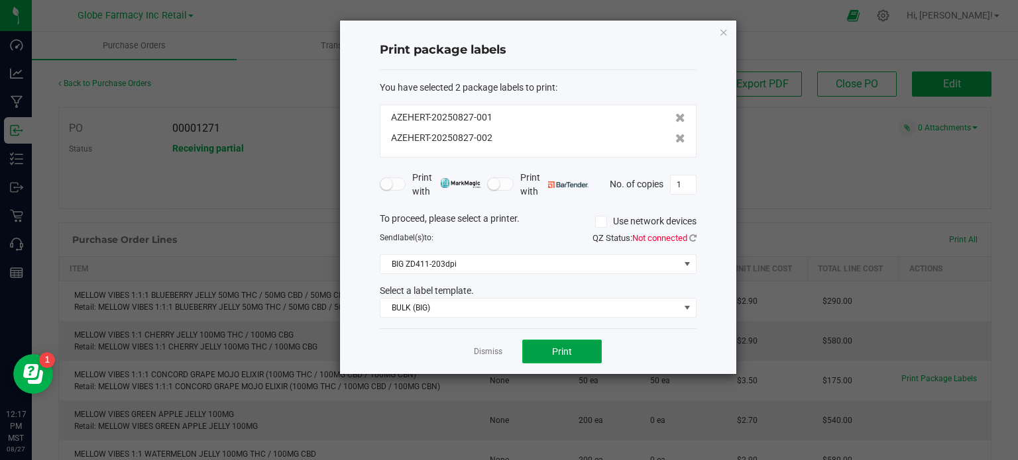
click at [575, 350] on button "Print" at bounding box center [562, 352] width 80 height 24
click at [496, 269] on span "BIG ZD411-203dpi" at bounding box center [529, 264] width 299 height 19
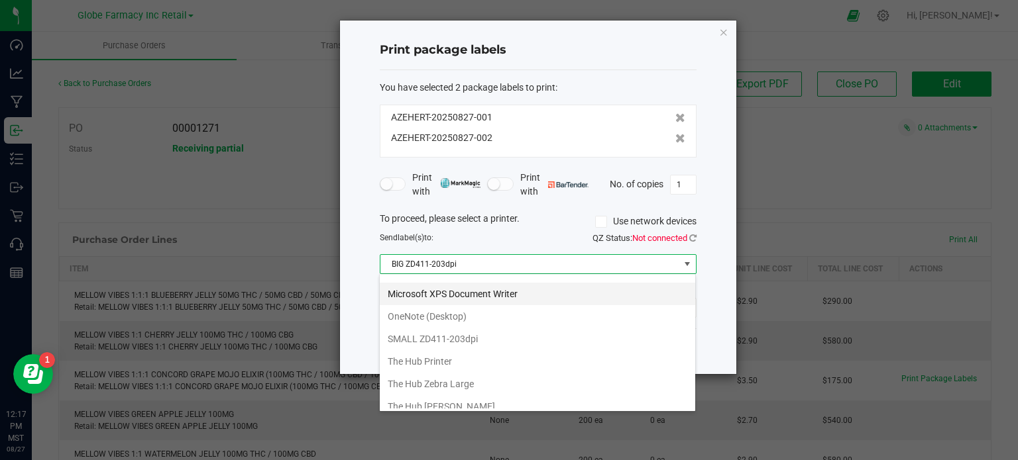
scroll to position [156, 0]
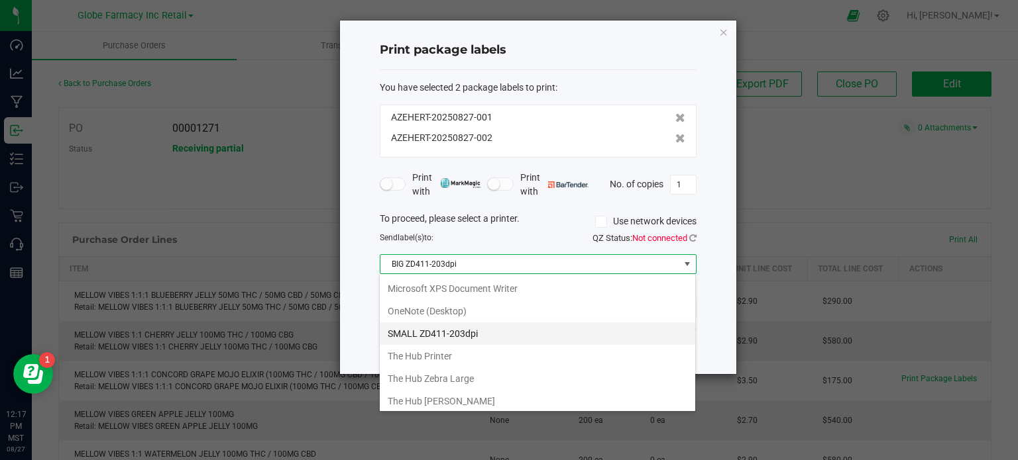
click at [418, 329] on ZD411-203dpi "SMALL ZD411-203dpi" at bounding box center [537, 334] width 315 height 23
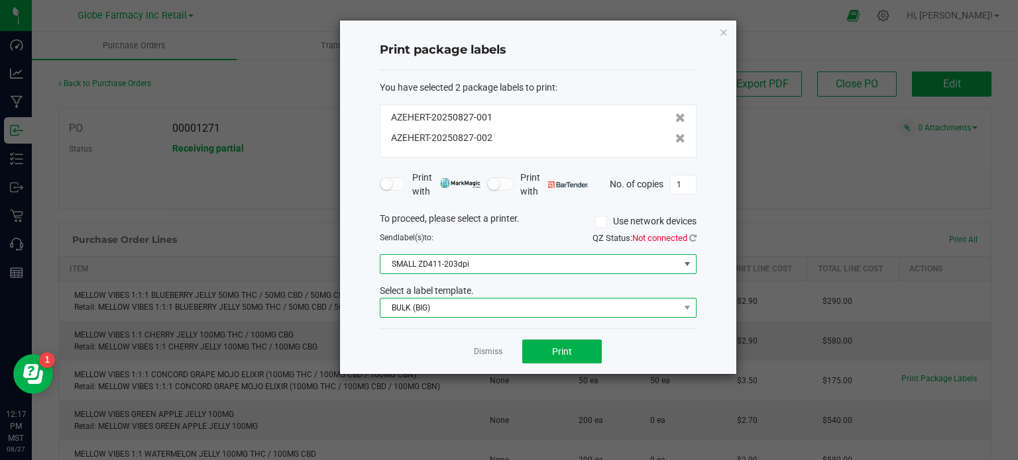
click at [441, 300] on span "BULK (BIG)" at bounding box center [529, 308] width 299 height 19
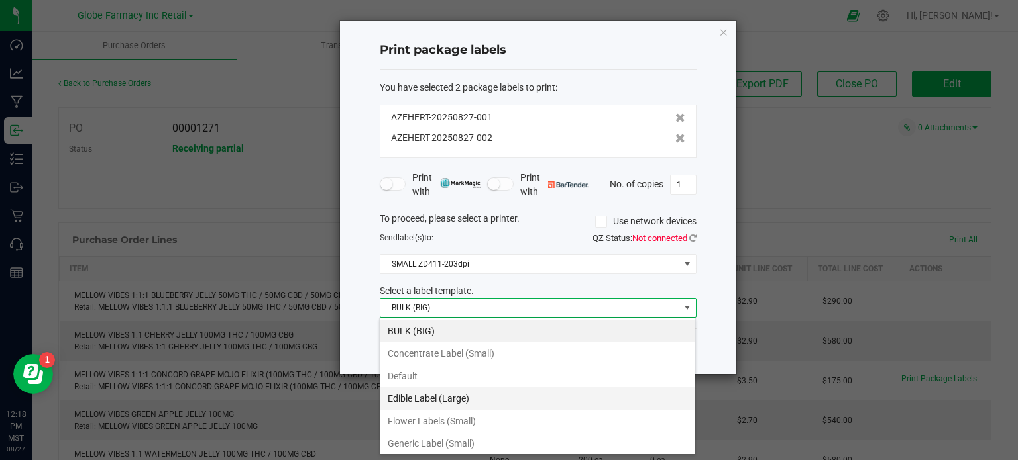
scroll to position [1, 0]
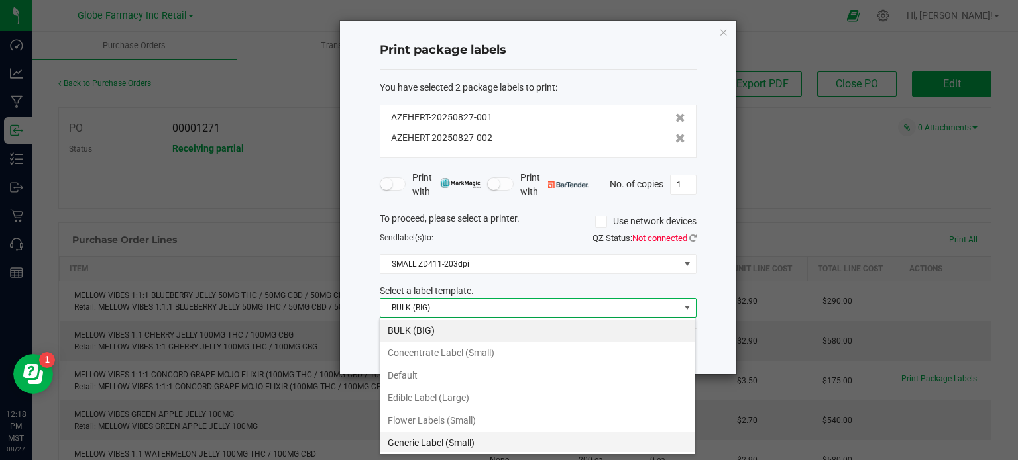
click at [447, 447] on li "Generic Label (Small)" at bounding box center [537, 443] width 315 height 23
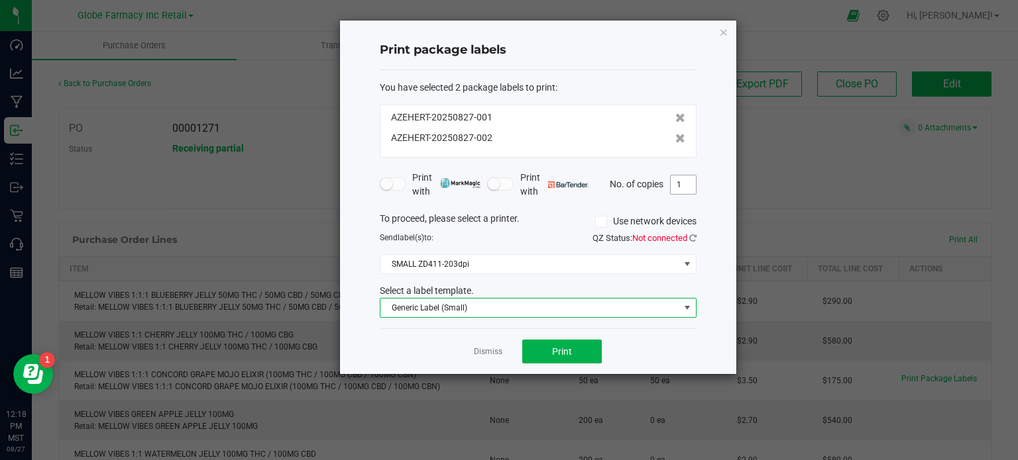
click at [690, 184] on input "1" at bounding box center [682, 185] width 25 height 19
type input "25"
click at [543, 344] on button "Print" at bounding box center [562, 352] width 80 height 24
click at [724, 28] on icon "button" at bounding box center [723, 32] width 9 height 16
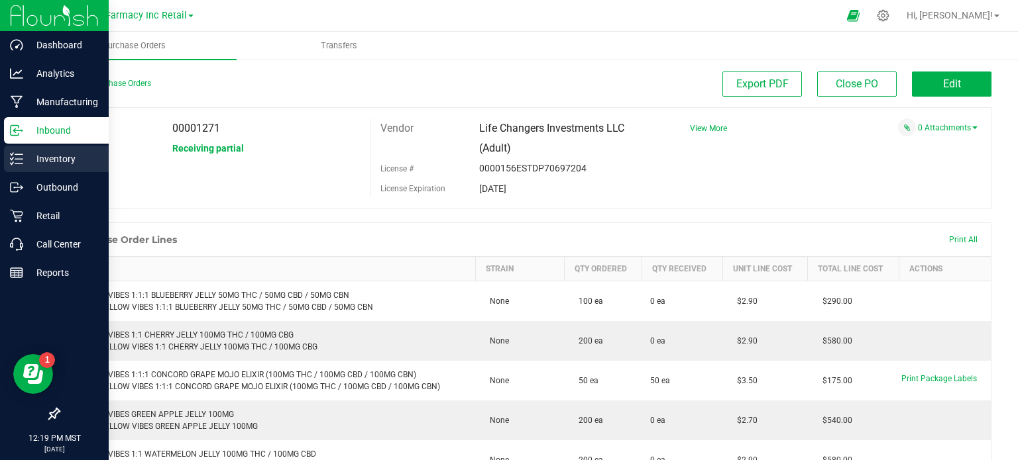
click at [25, 159] on p "Inventory" at bounding box center [63, 159] width 80 height 16
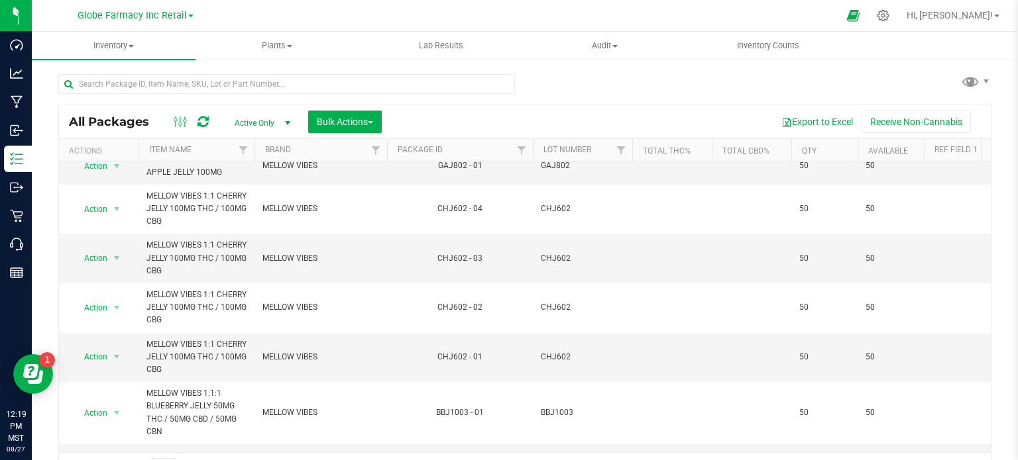
scroll to position [730, 0]
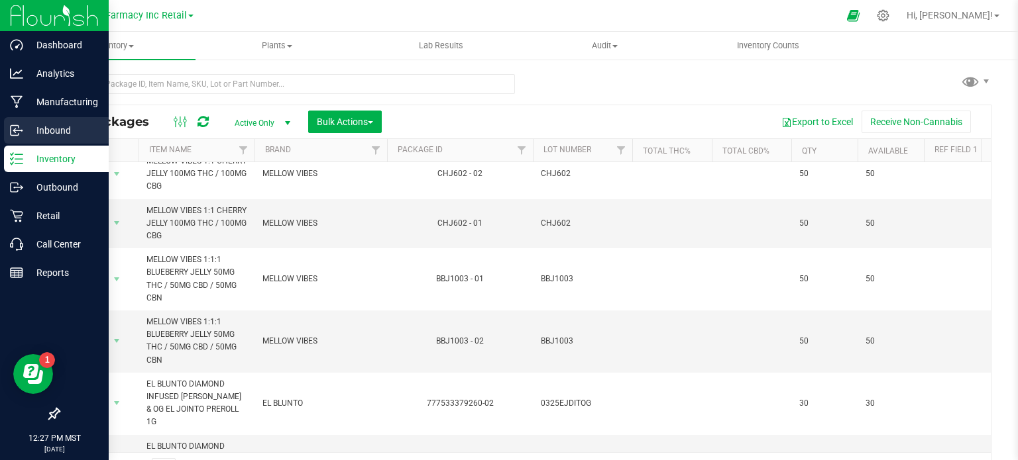
click at [3, 129] on link "Inbound" at bounding box center [54, 131] width 109 height 28
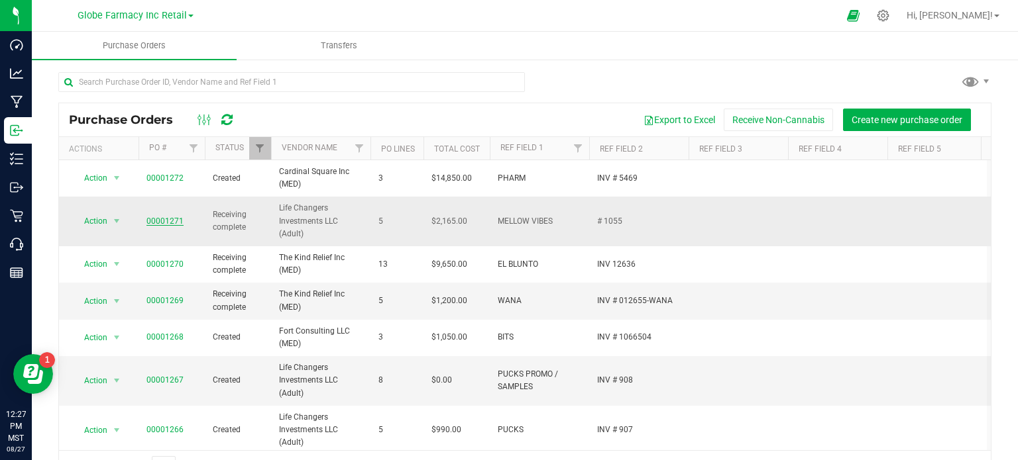
click at [163, 221] on link "00001271" at bounding box center [164, 221] width 37 height 9
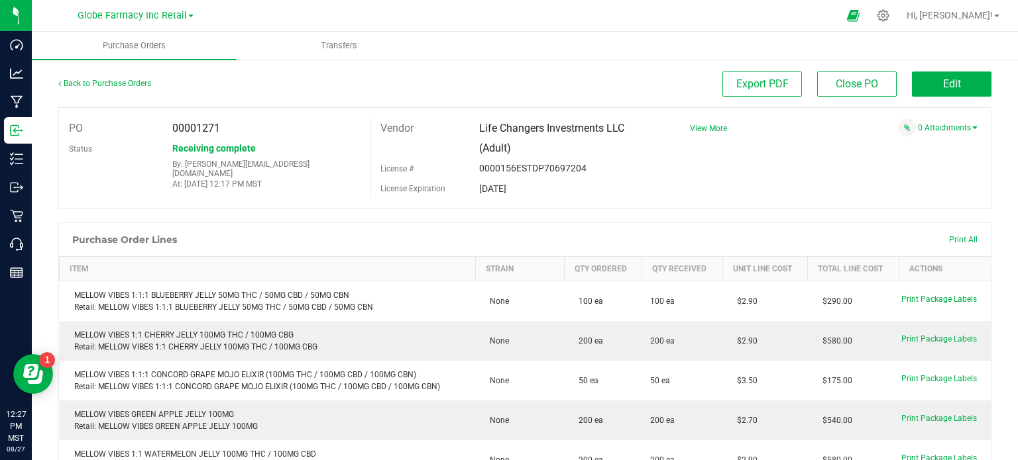
click at [938, 133] on div "0 Attachments" at bounding box center [828, 128] width 297 height 18
click at [918, 126] on link "0 Attachments" at bounding box center [948, 127] width 60 height 9
click at [909, 148] on button "Attach new document" at bounding box center [933, 146] width 87 height 12
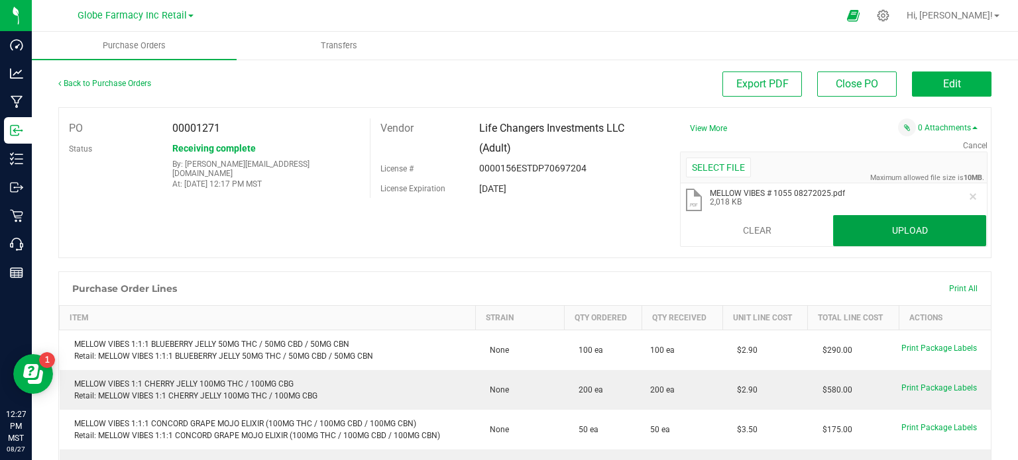
click at [859, 223] on button "Upload" at bounding box center [909, 231] width 153 height 32
